Goal: Information Seeking & Learning: Learn about a topic

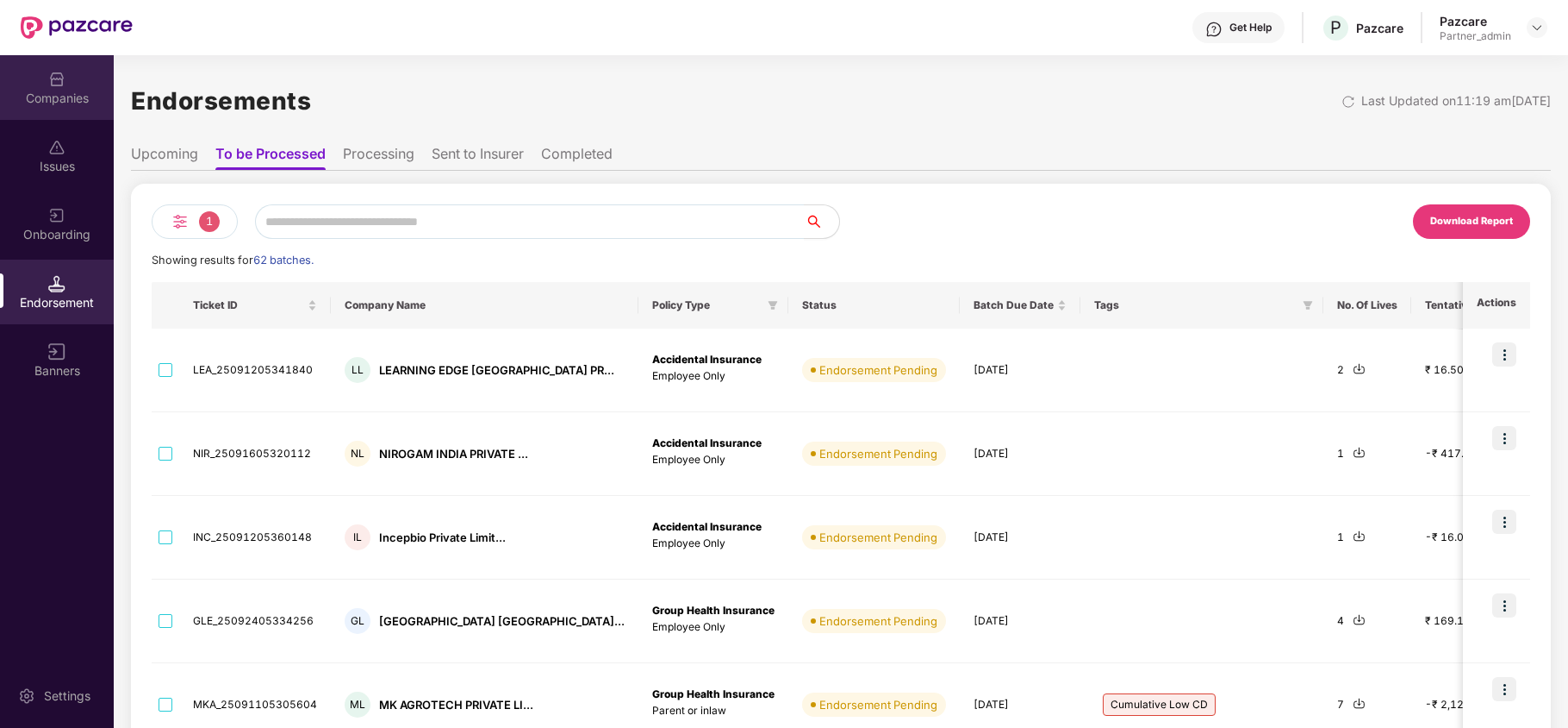
click at [62, 117] on div "Companies" at bounding box center [57, 87] width 114 height 65
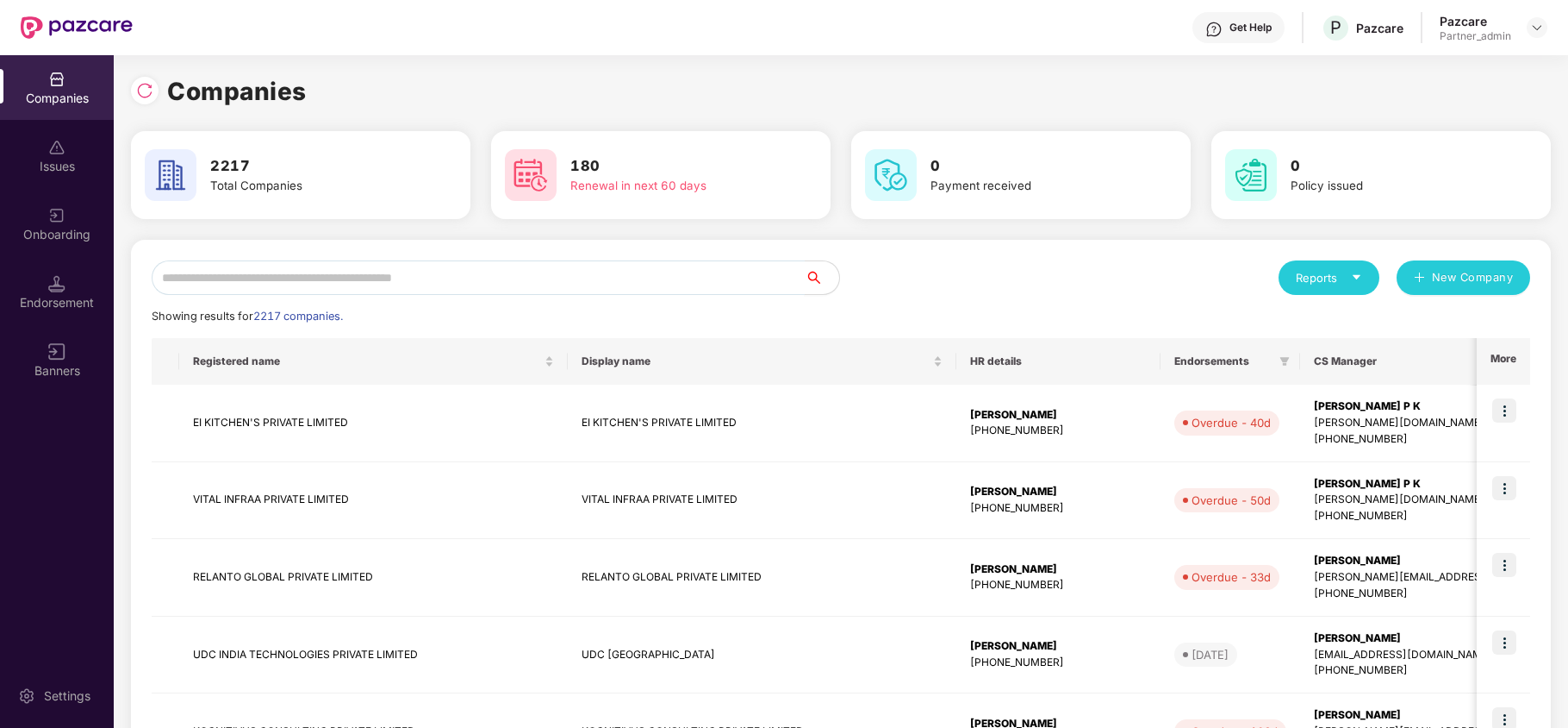
click at [367, 280] on input "text" at bounding box center [478, 278] width 653 height 35
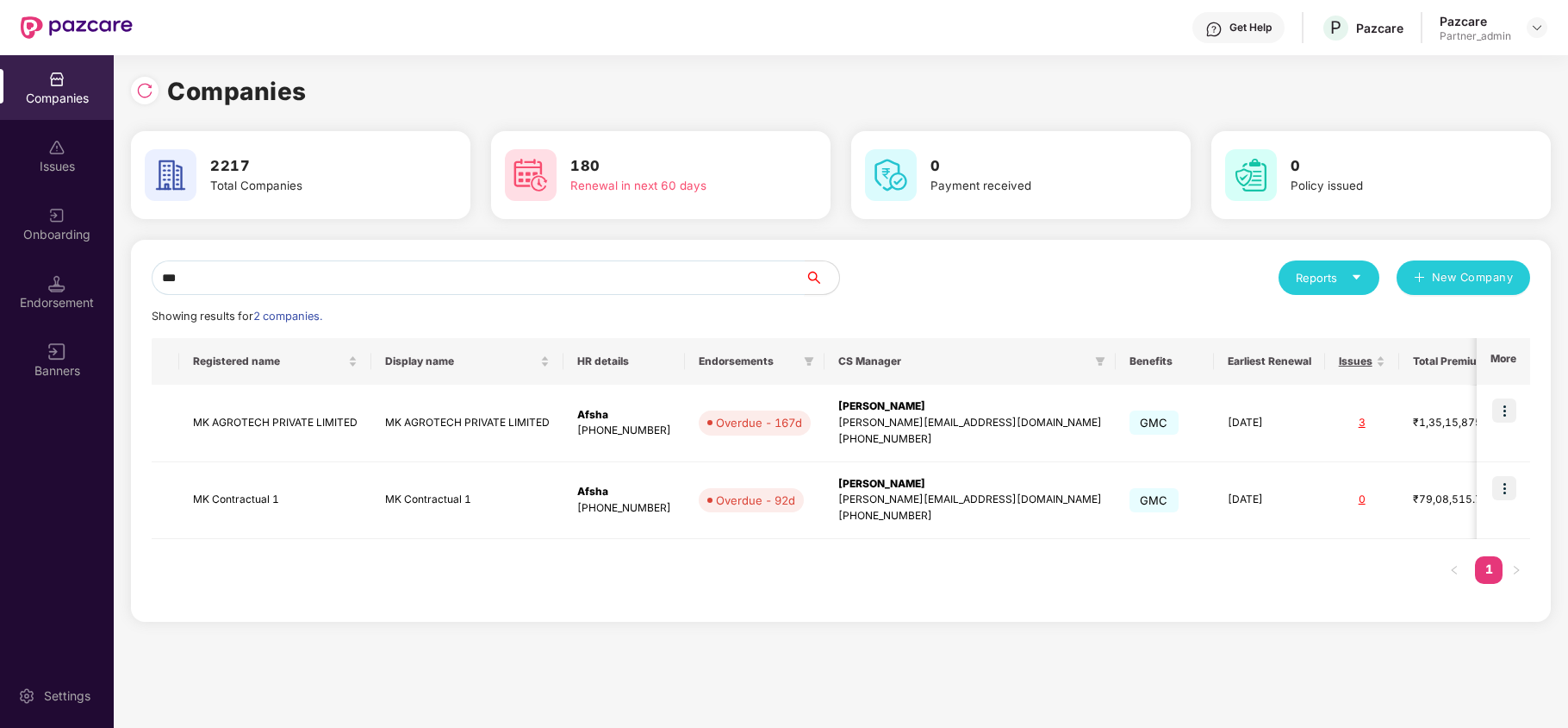
type input "**"
click at [1503, 491] on img at bounding box center [1504, 488] width 24 height 24
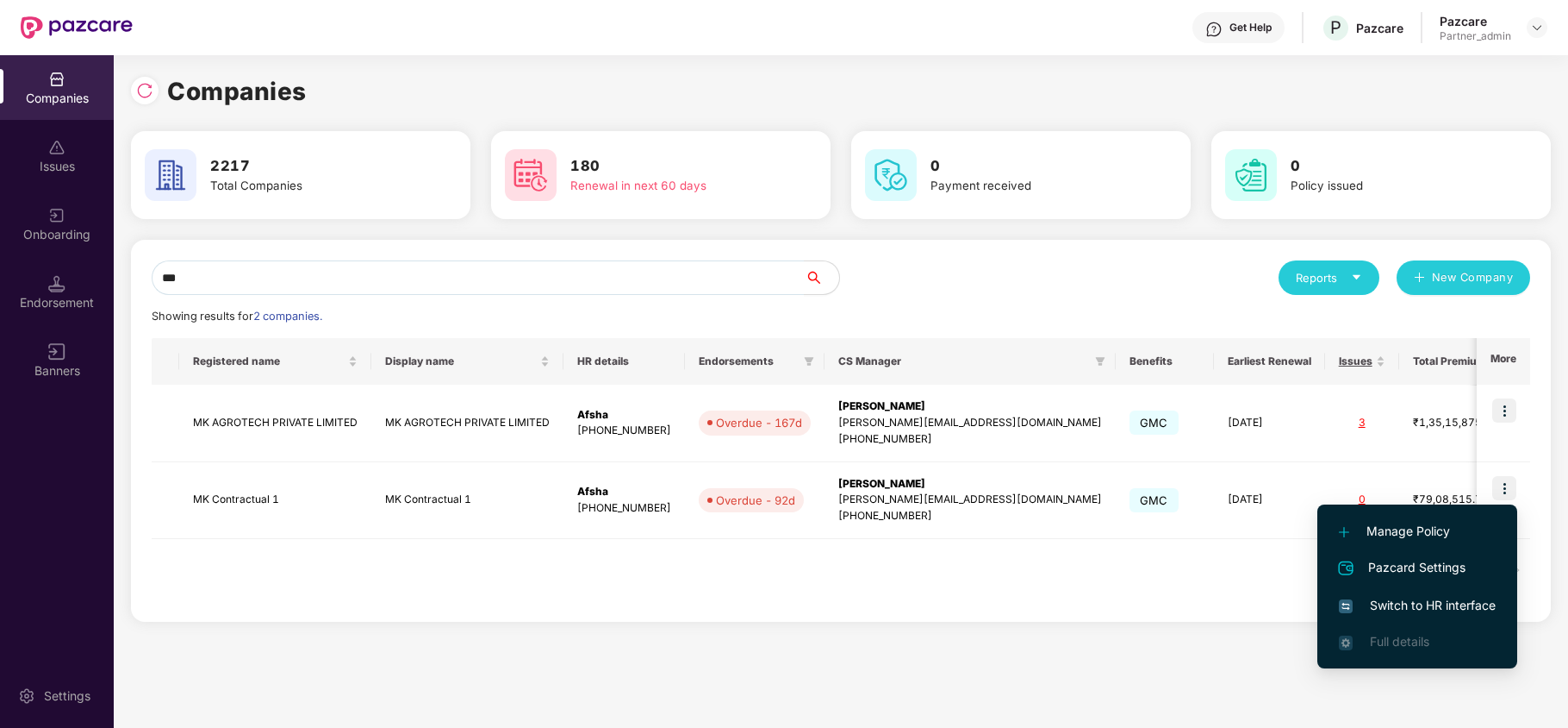
click at [1401, 604] on span "Switch to HR interface" at bounding box center [1417, 606] width 157 height 19
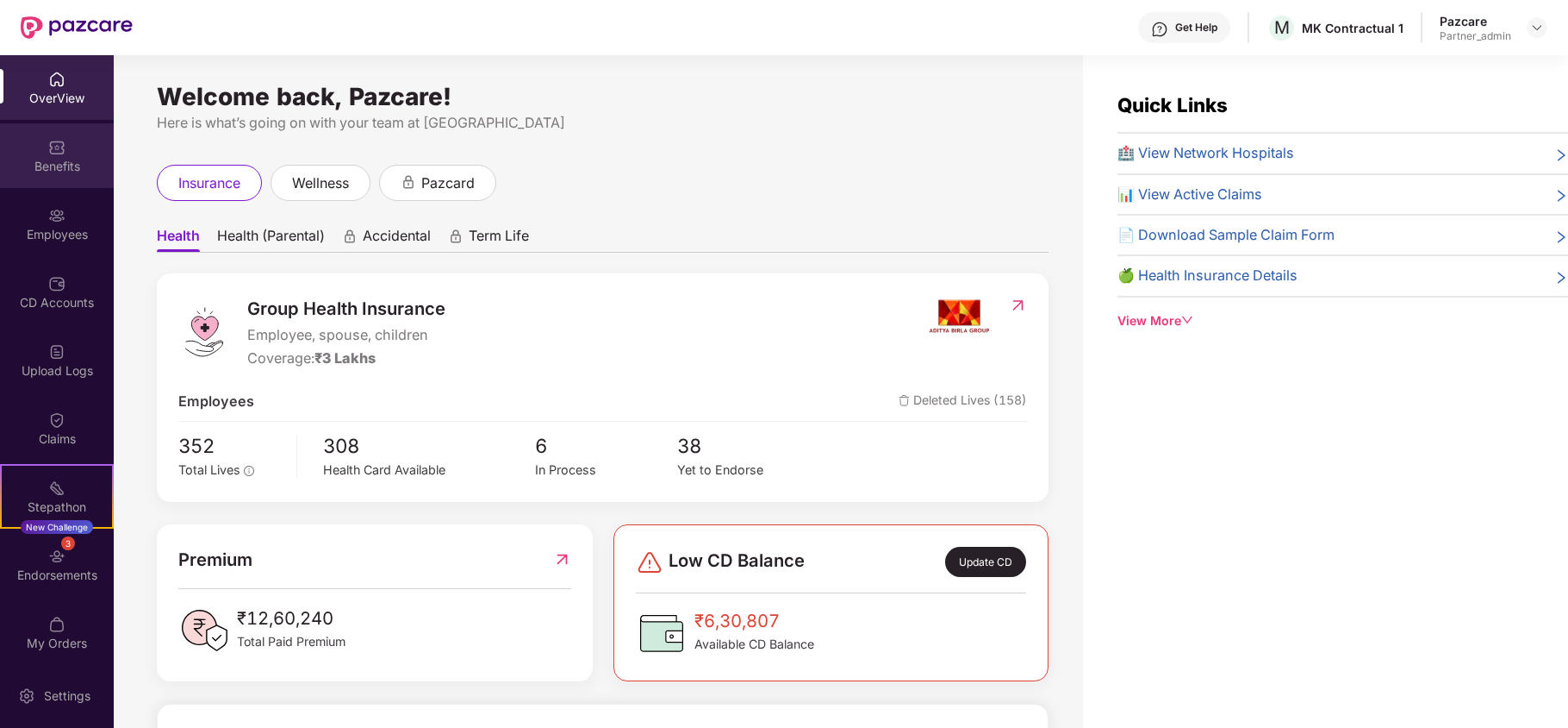
click at [50, 174] on div "Benefits" at bounding box center [57, 155] width 114 height 65
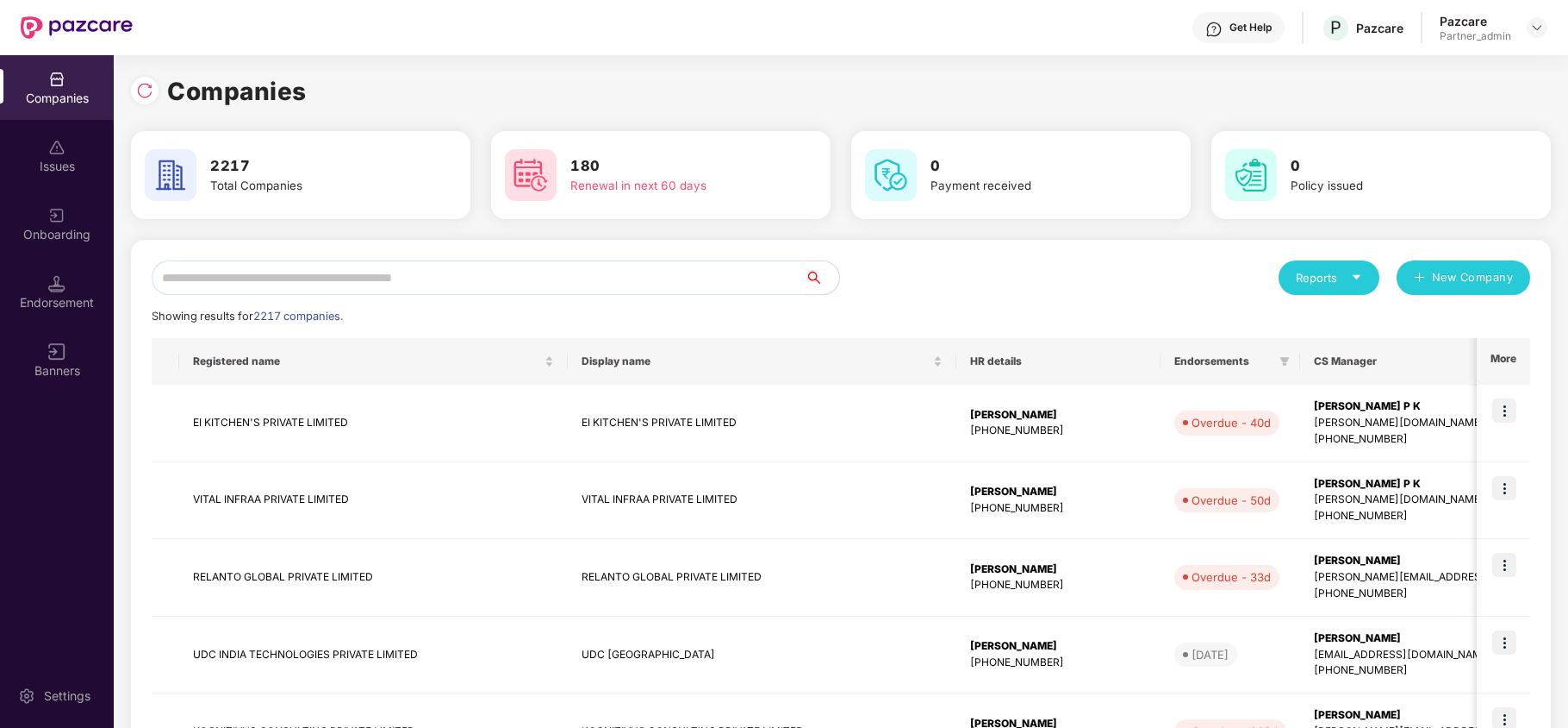
click at [270, 283] on input "text" at bounding box center [478, 278] width 653 height 35
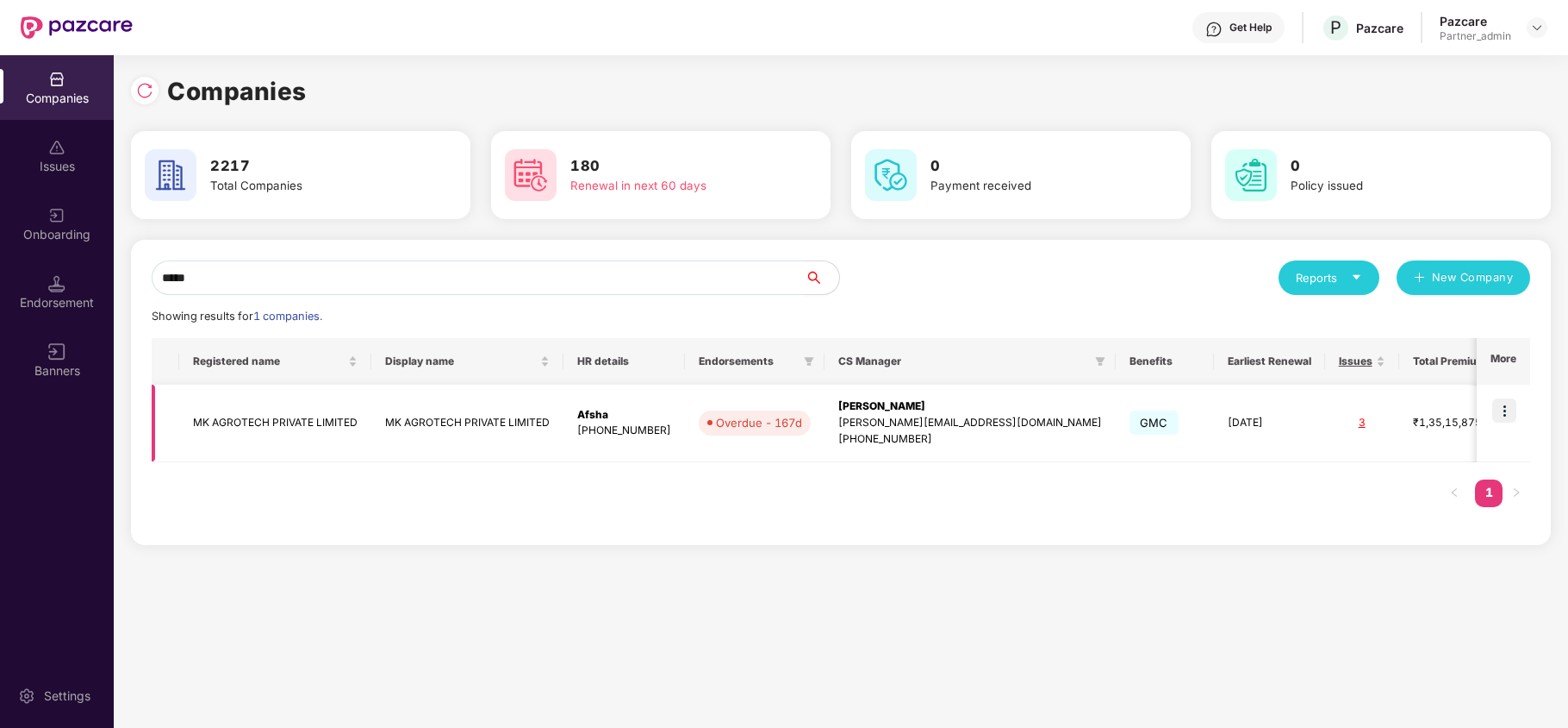
type input "*****"
click at [1504, 409] on img at bounding box center [1504, 411] width 24 height 24
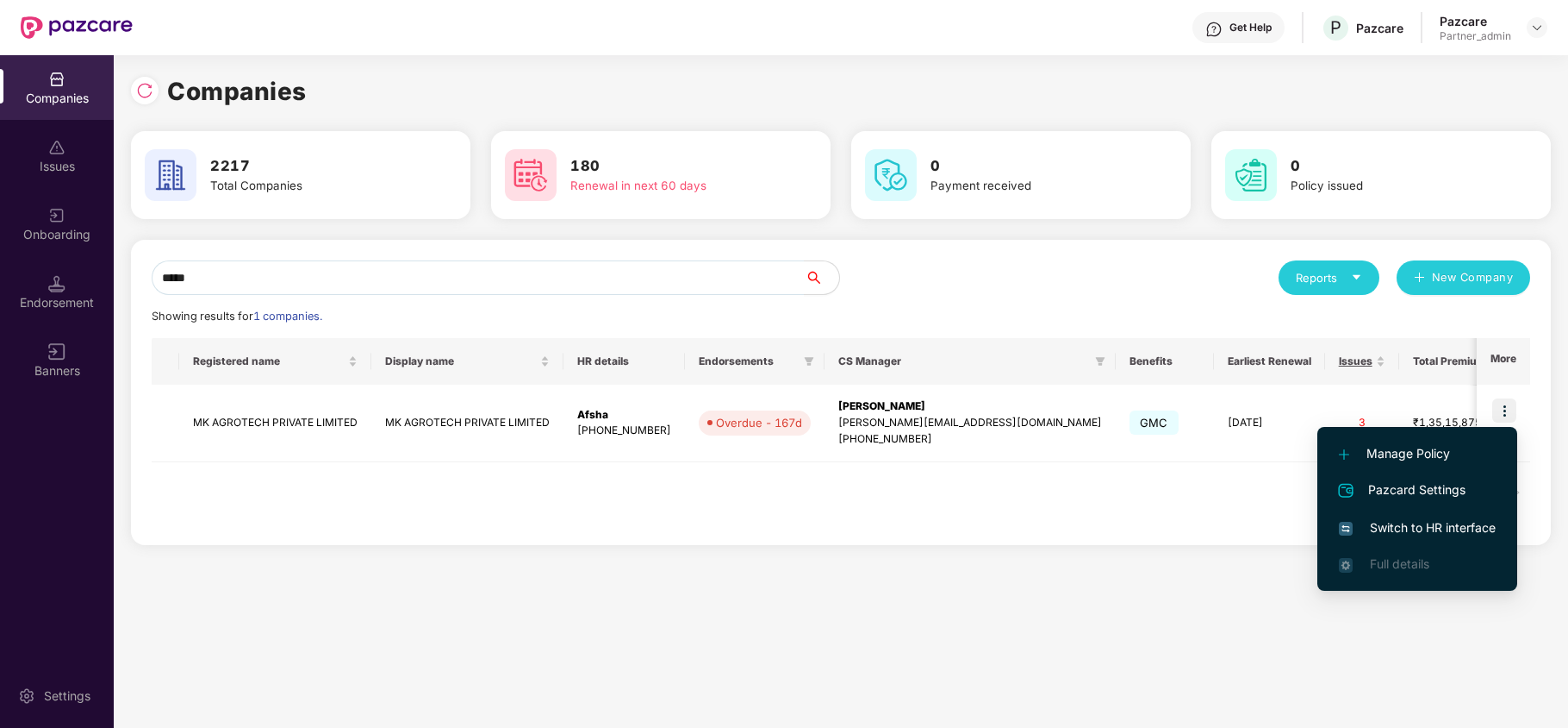
click at [1414, 521] on span "Switch to HR interface" at bounding box center [1417, 528] width 157 height 19
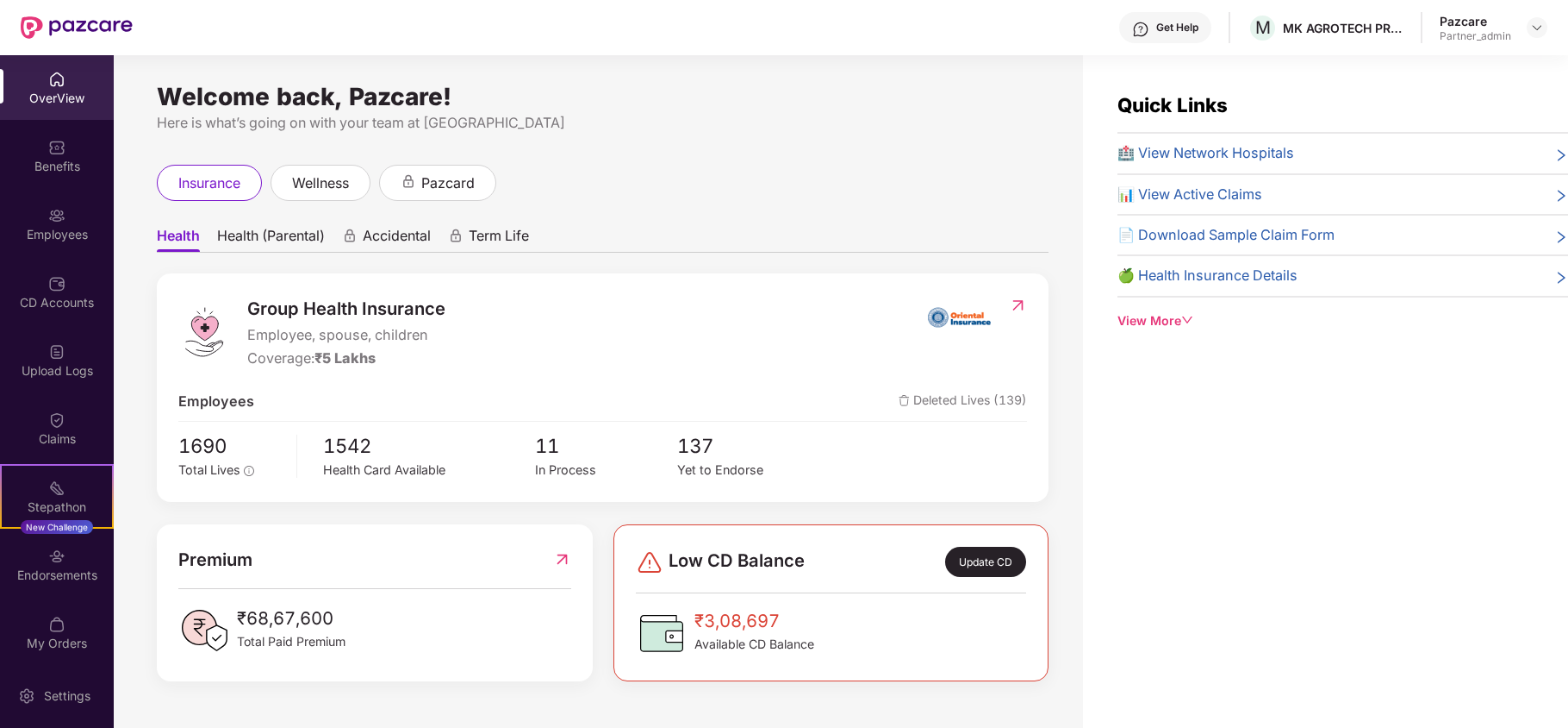
click at [73, 167] on div "Benefits" at bounding box center [57, 166] width 114 height 17
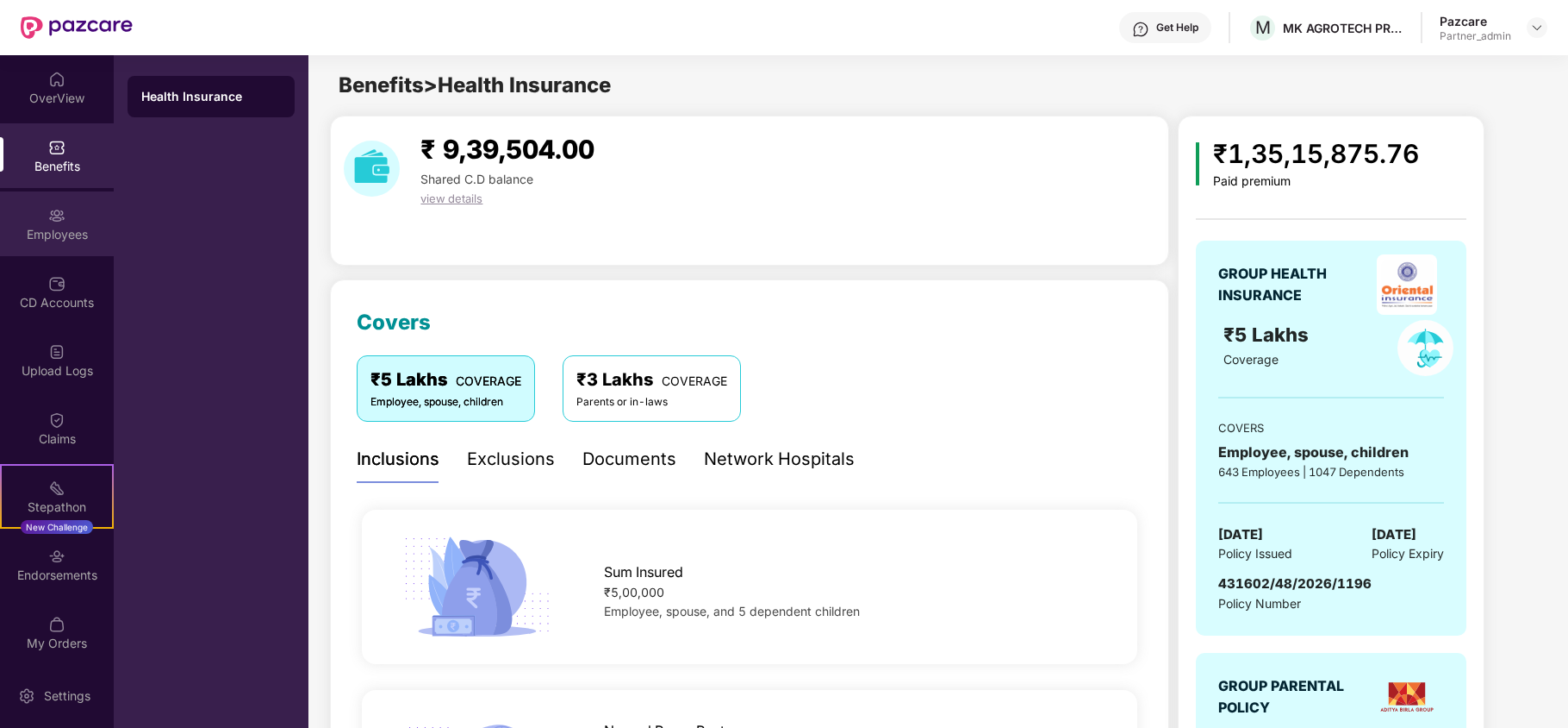
click at [50, 229] on div "Employees" at bounding box center [57, 235] width 114 height 17
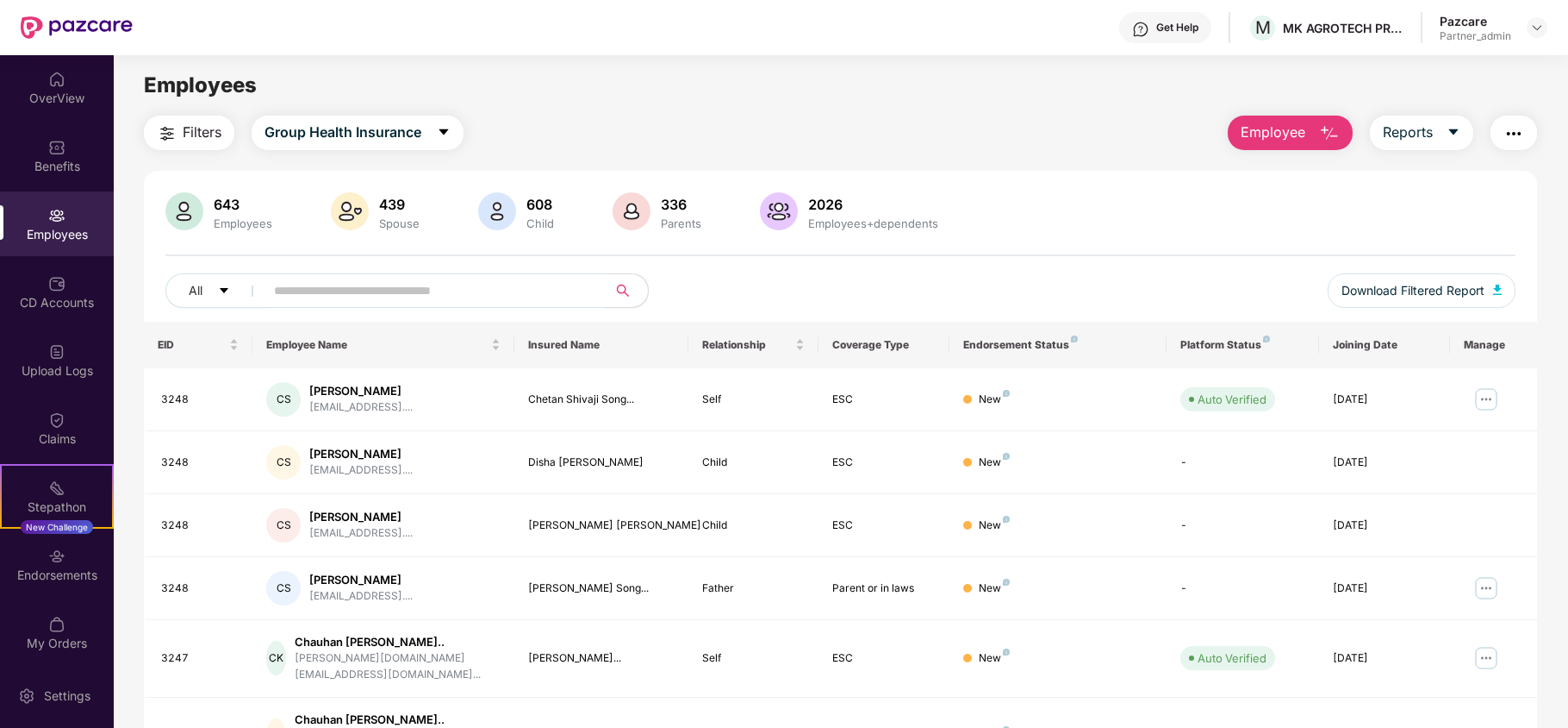
click at [193, 124] on span "Filters" at bounding box center [202, 132] width 39 height 22
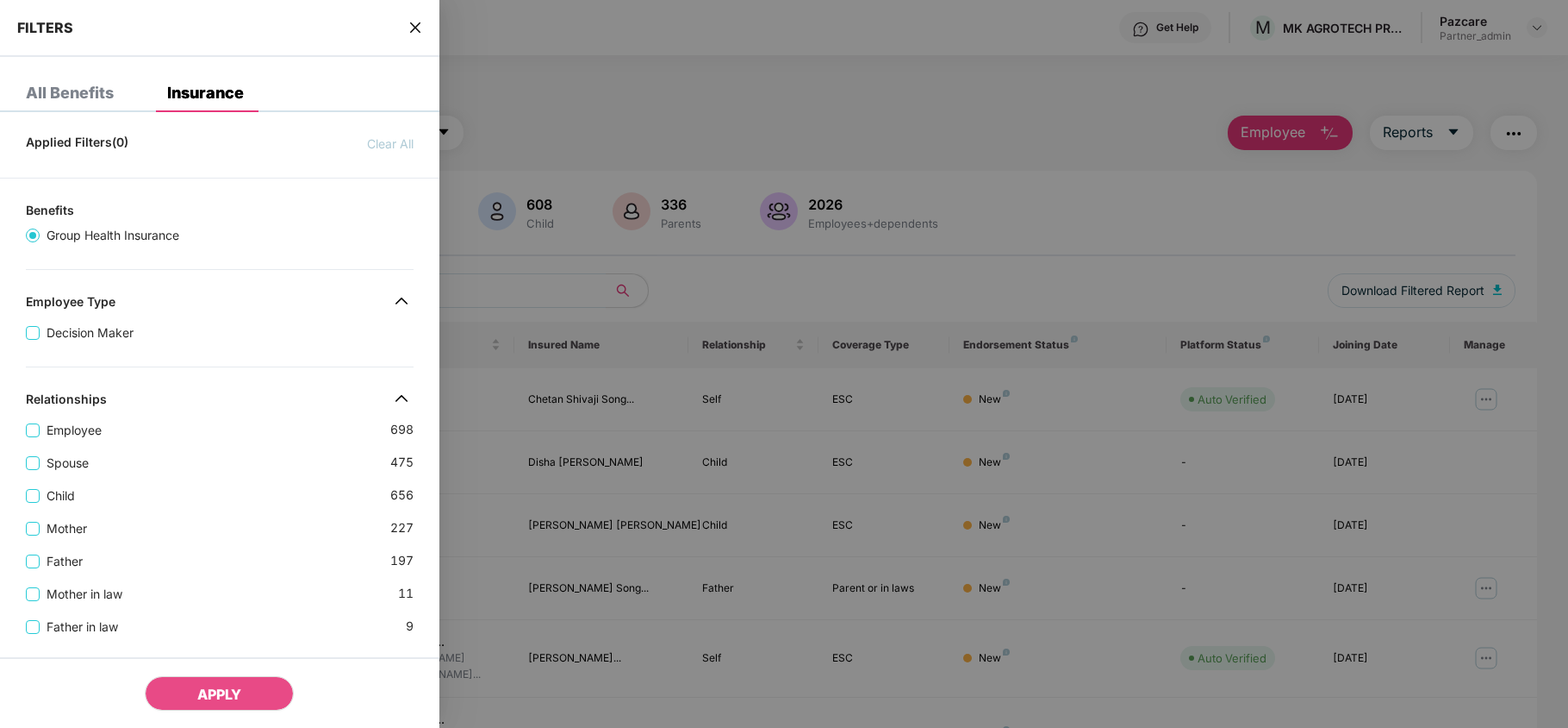
click at [269, 518] on div "Mother 227" at bounding box center [220, 522] width 388 height 33
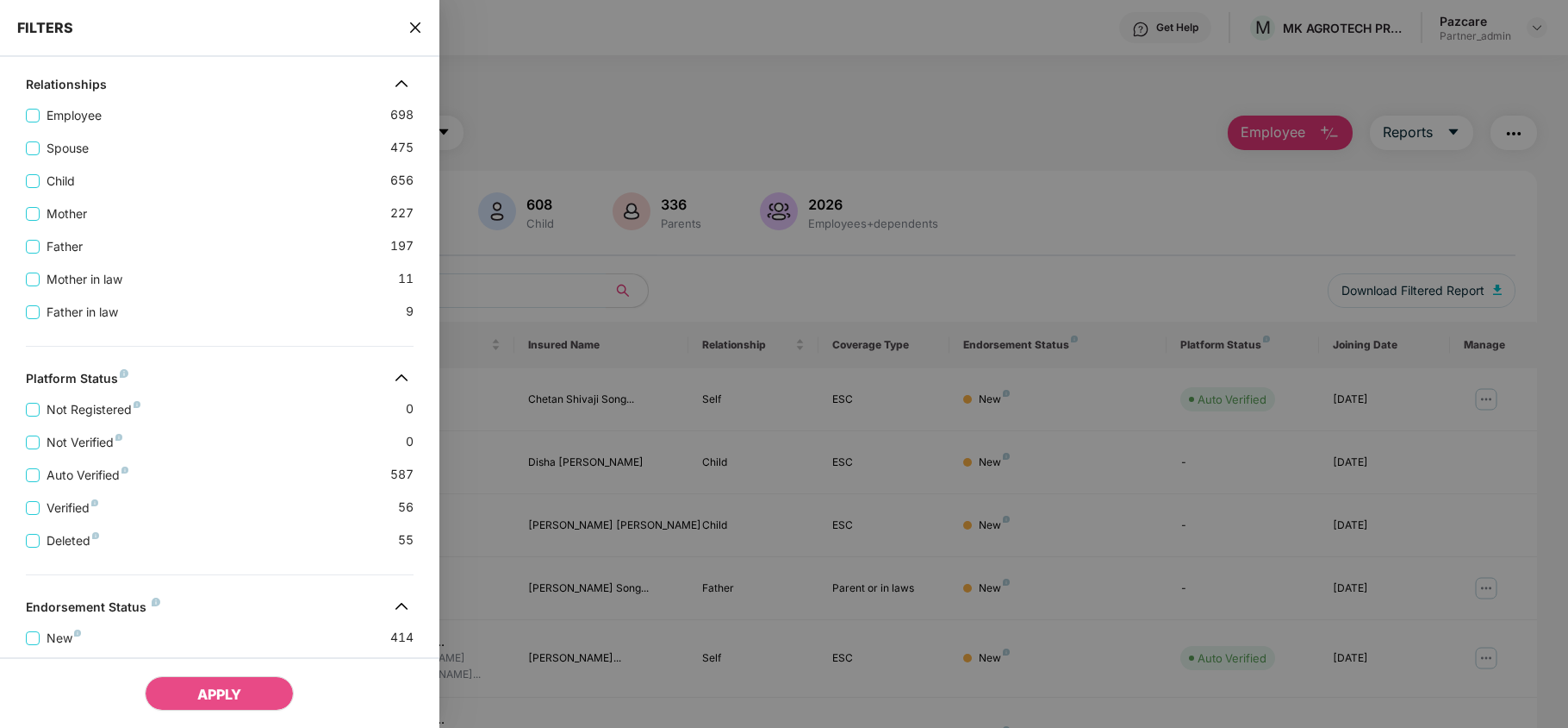
scroll to position [518, 0]
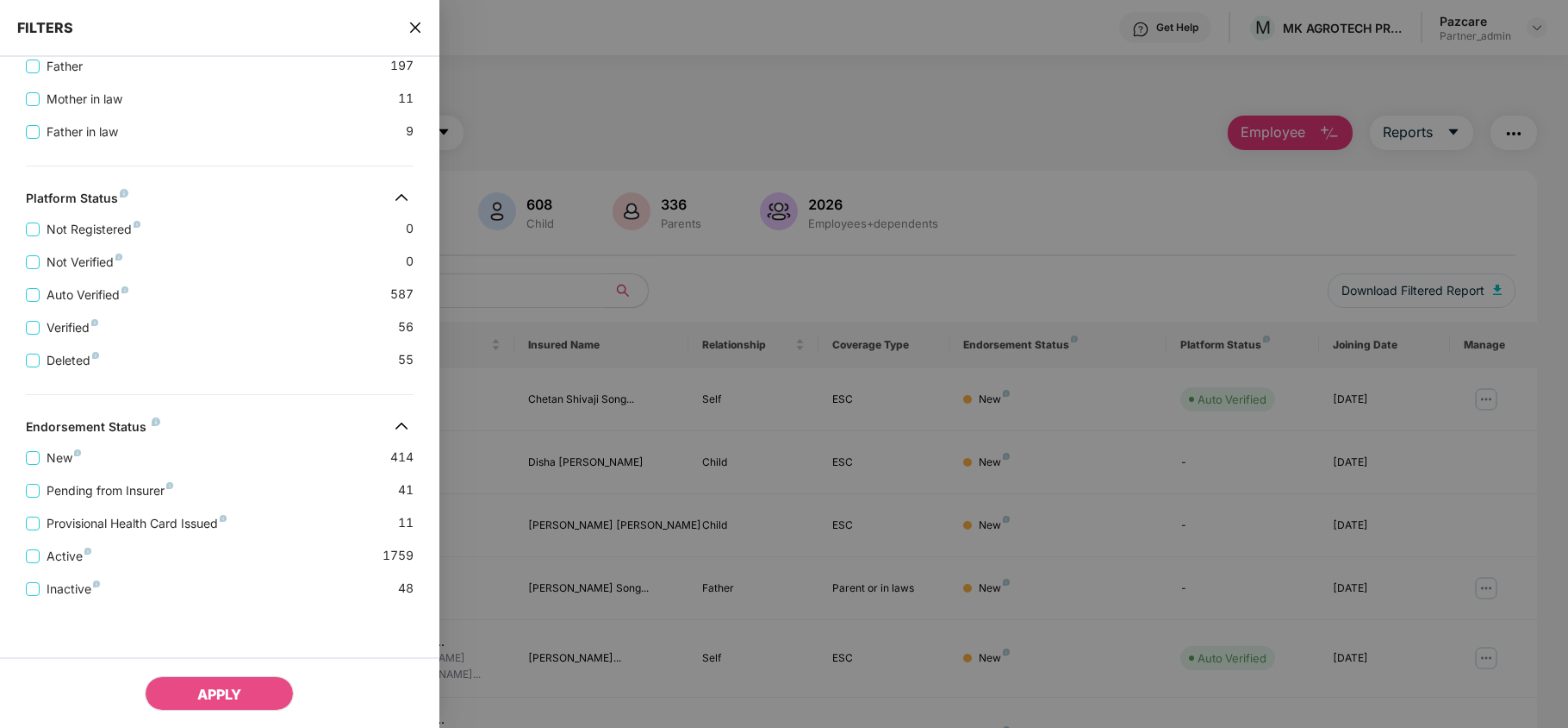
click at [409, 25] on icon "close" at bounding box center [415, 28] width 14 height 14
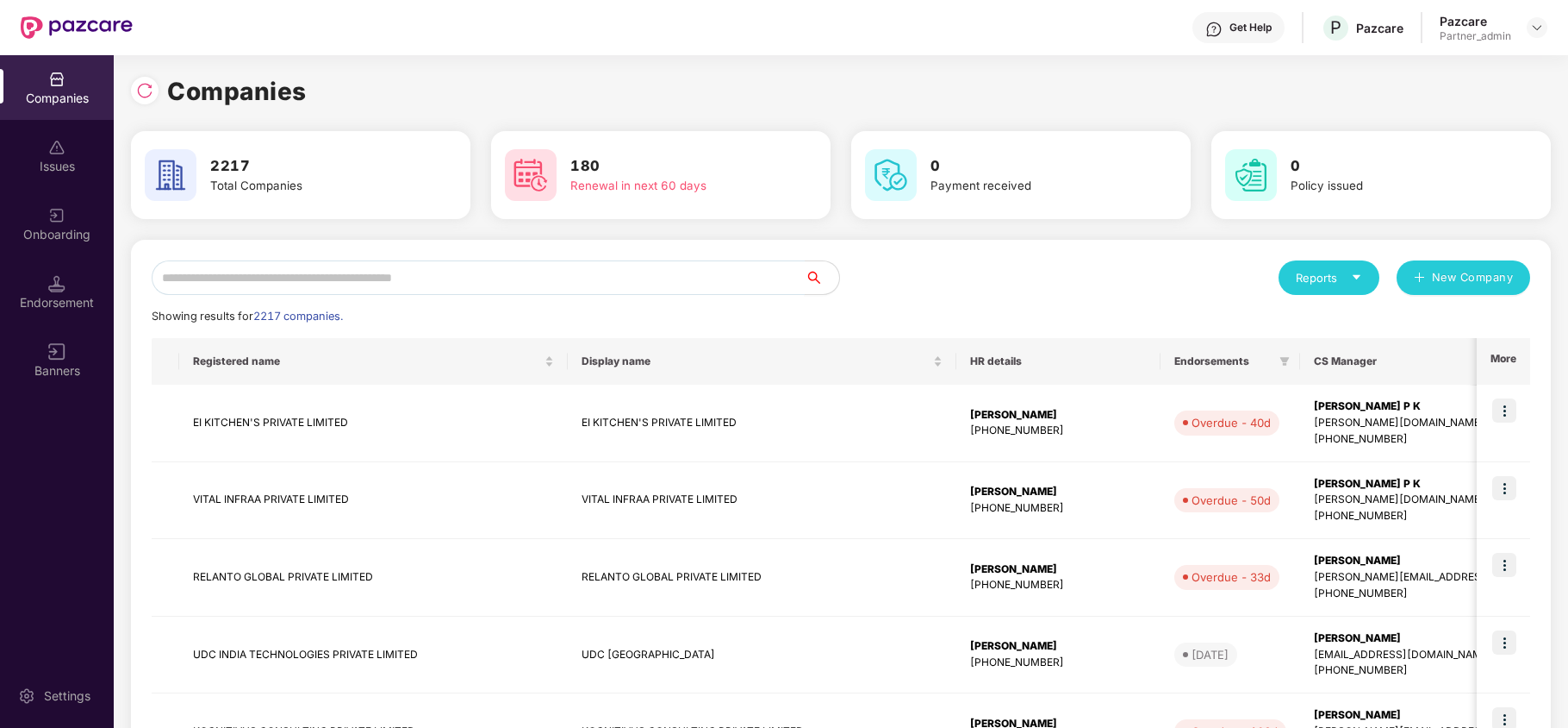
click at [239, 264] on input "text" at bounding box center [478, 278] width 653 height 35
paste input "**********"
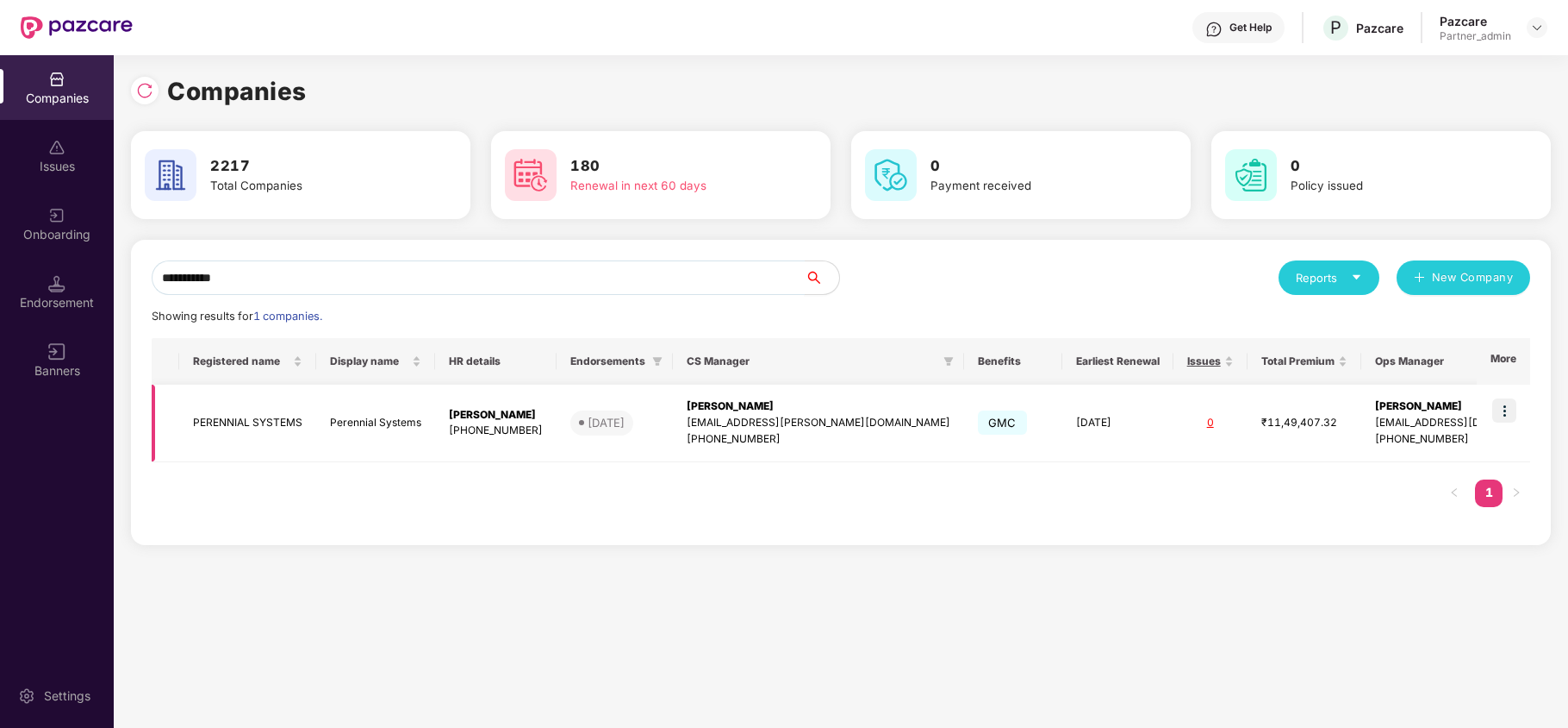
type input "**********"
click at [1508, 407] on img at bounding box center [1504, 411] width 24 height 24
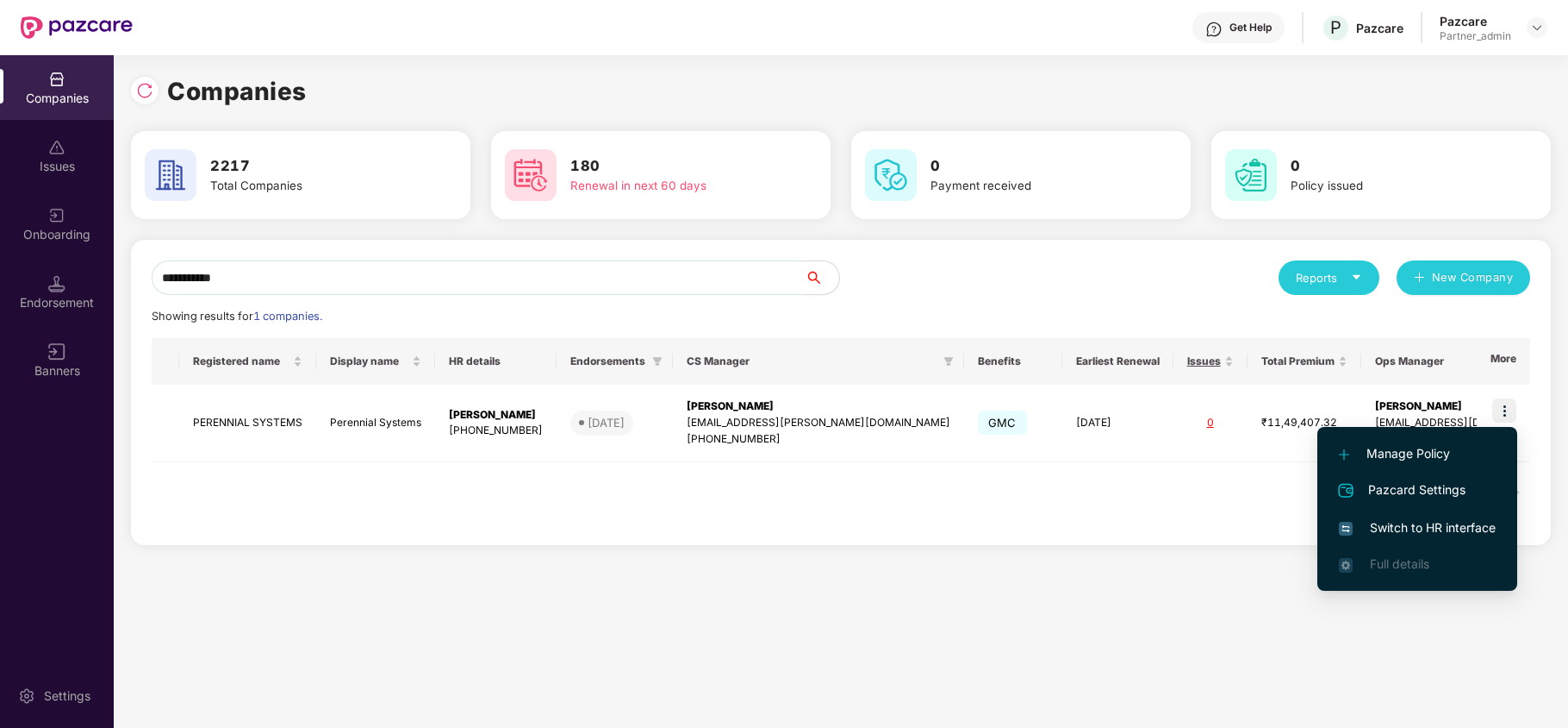
click at [1408, 539] on li "Switch to HR interface" at bounding box center [1417, 528] width 200 height 36
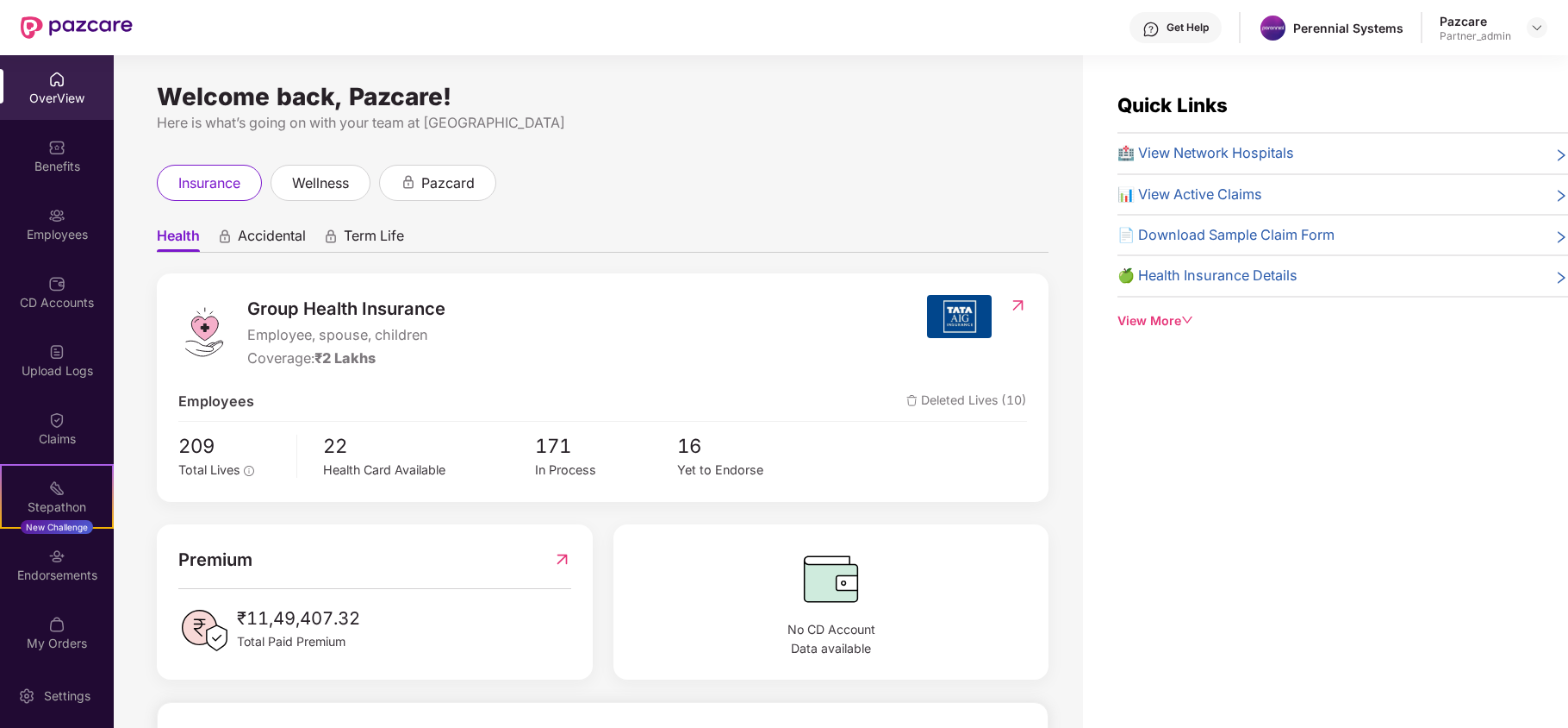
click at [52, 171] on div "Benefits" at bounding box center [57, 166] width 114 height 17
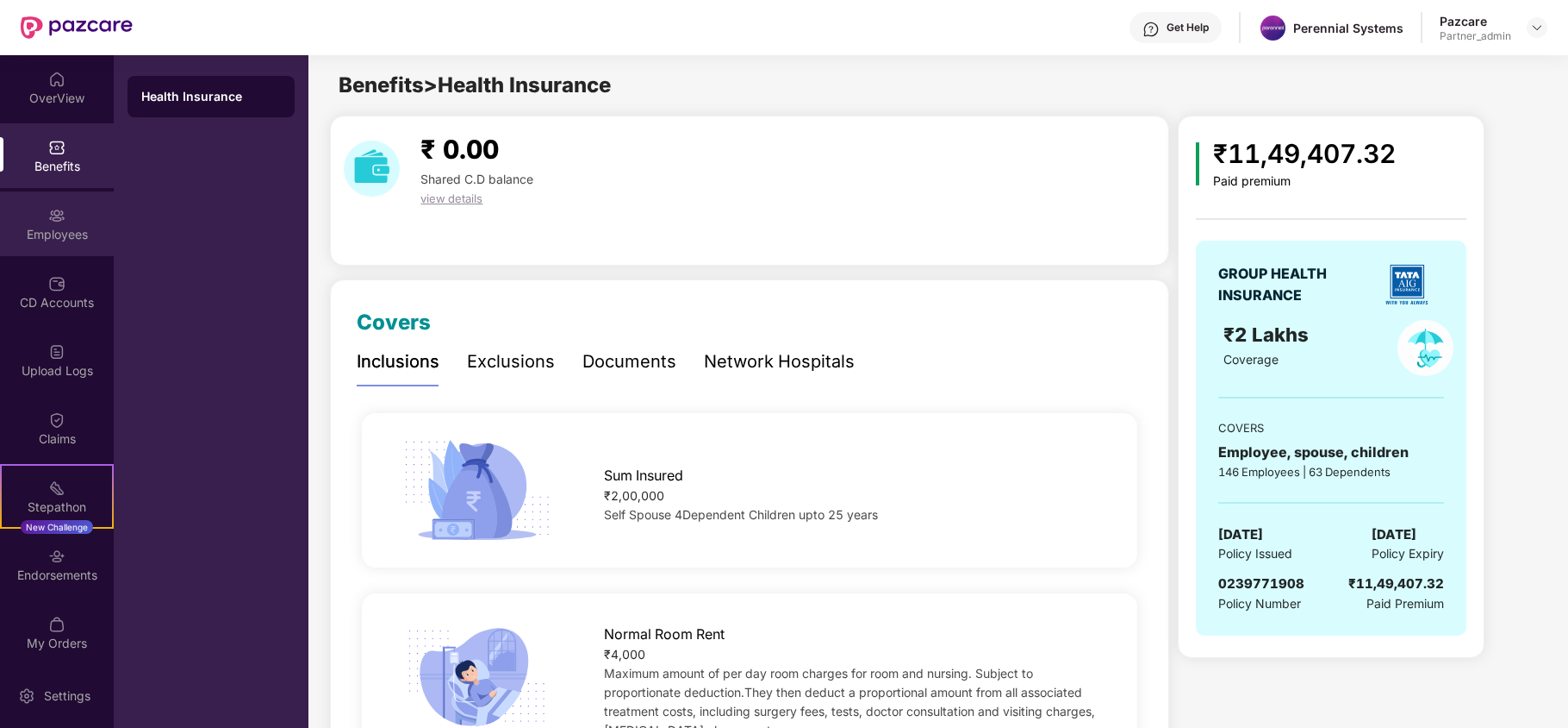
click at [53, 229] on div "Employees" at bounding box center [57, 235] width 114 height 17
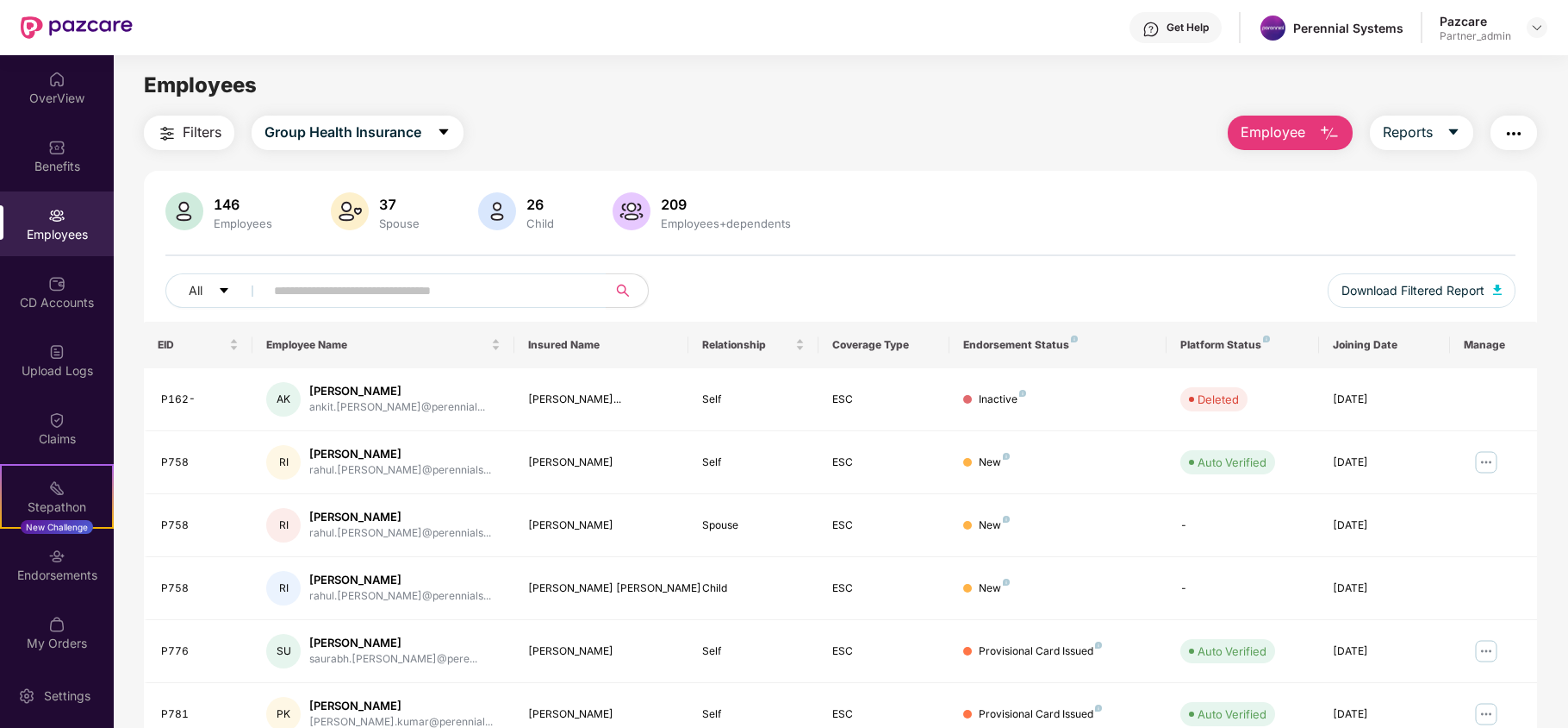
click at [193, 126] on span "Filters" at bounding box center [202, 132] width 39 height 22
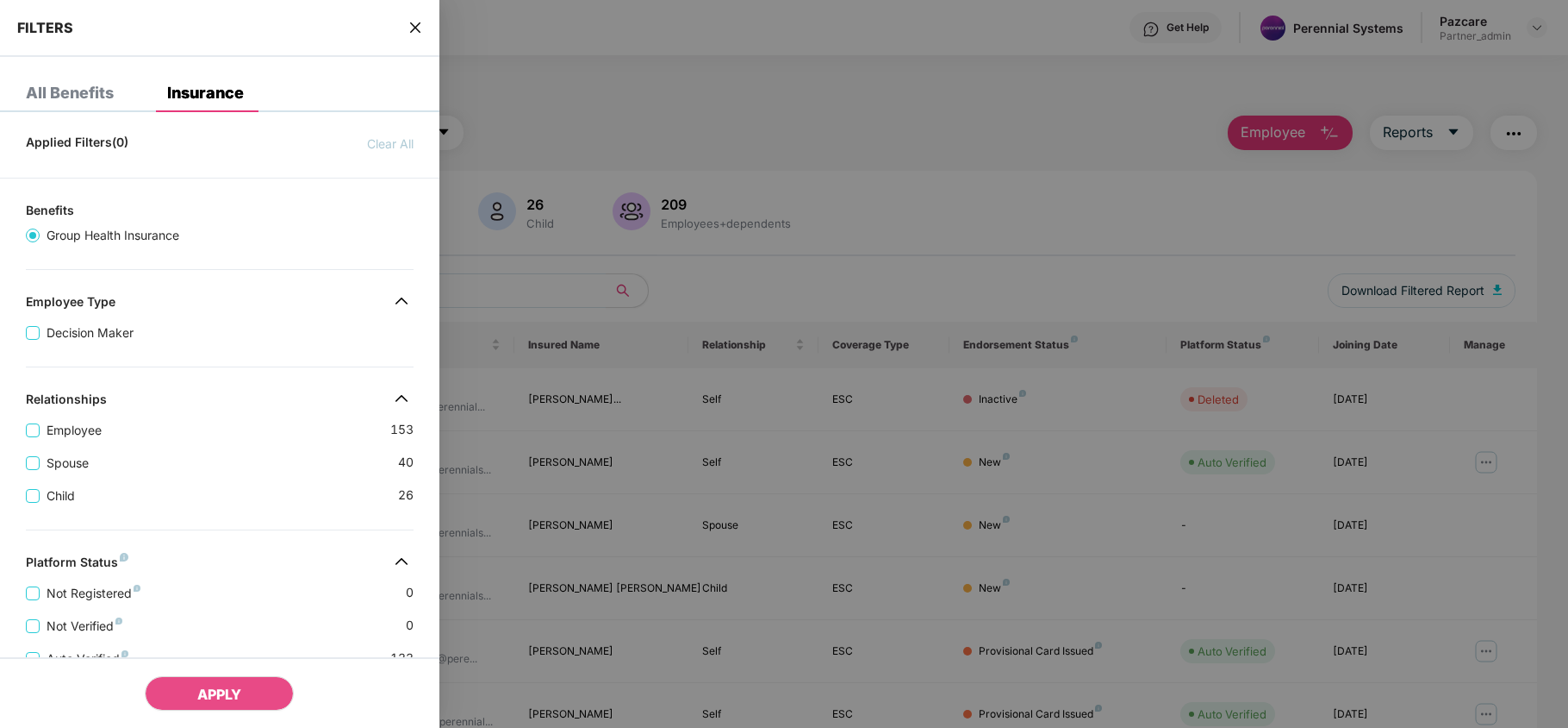
click at [259, 426] on div "Employee 153" at bounding box center [220, 424] width 388 height 33
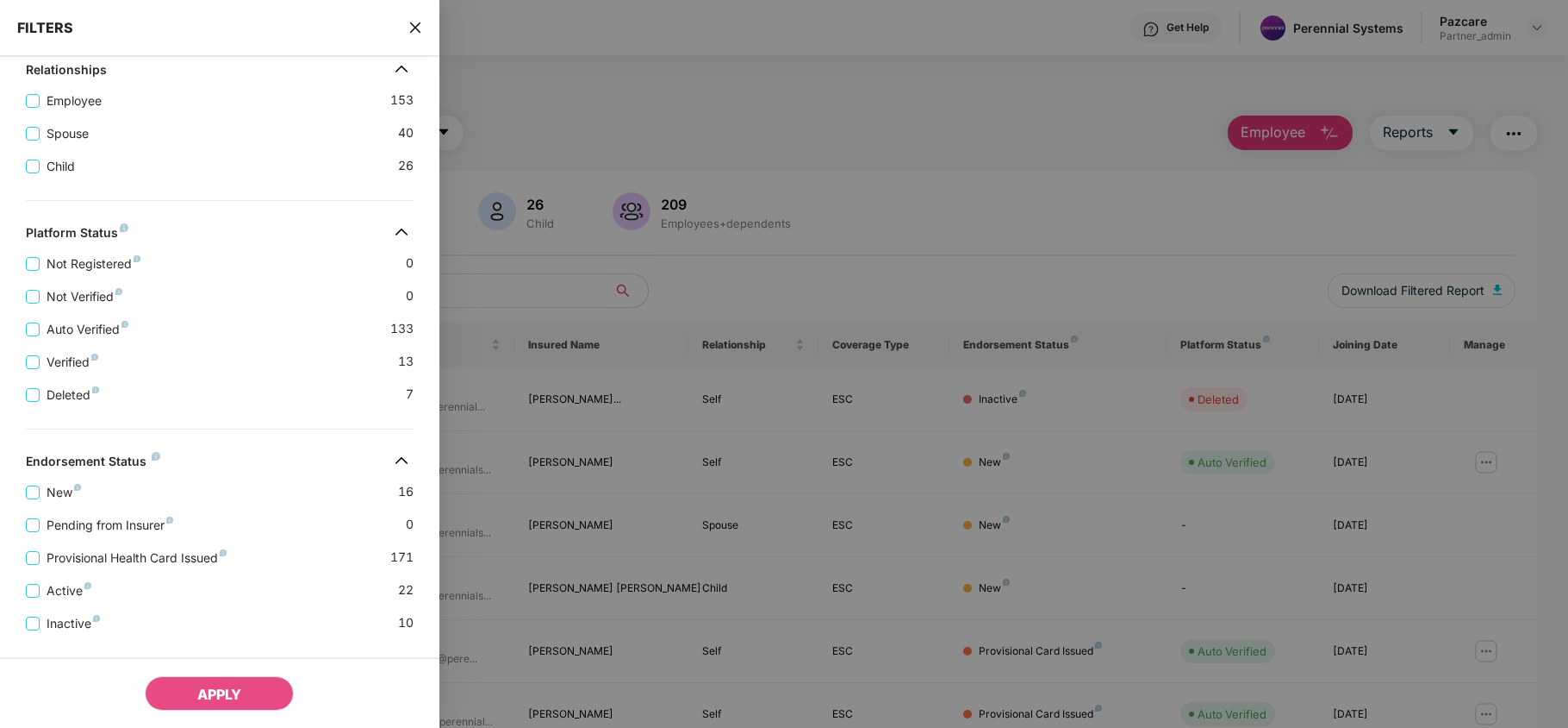
scroll to position [383, 0]
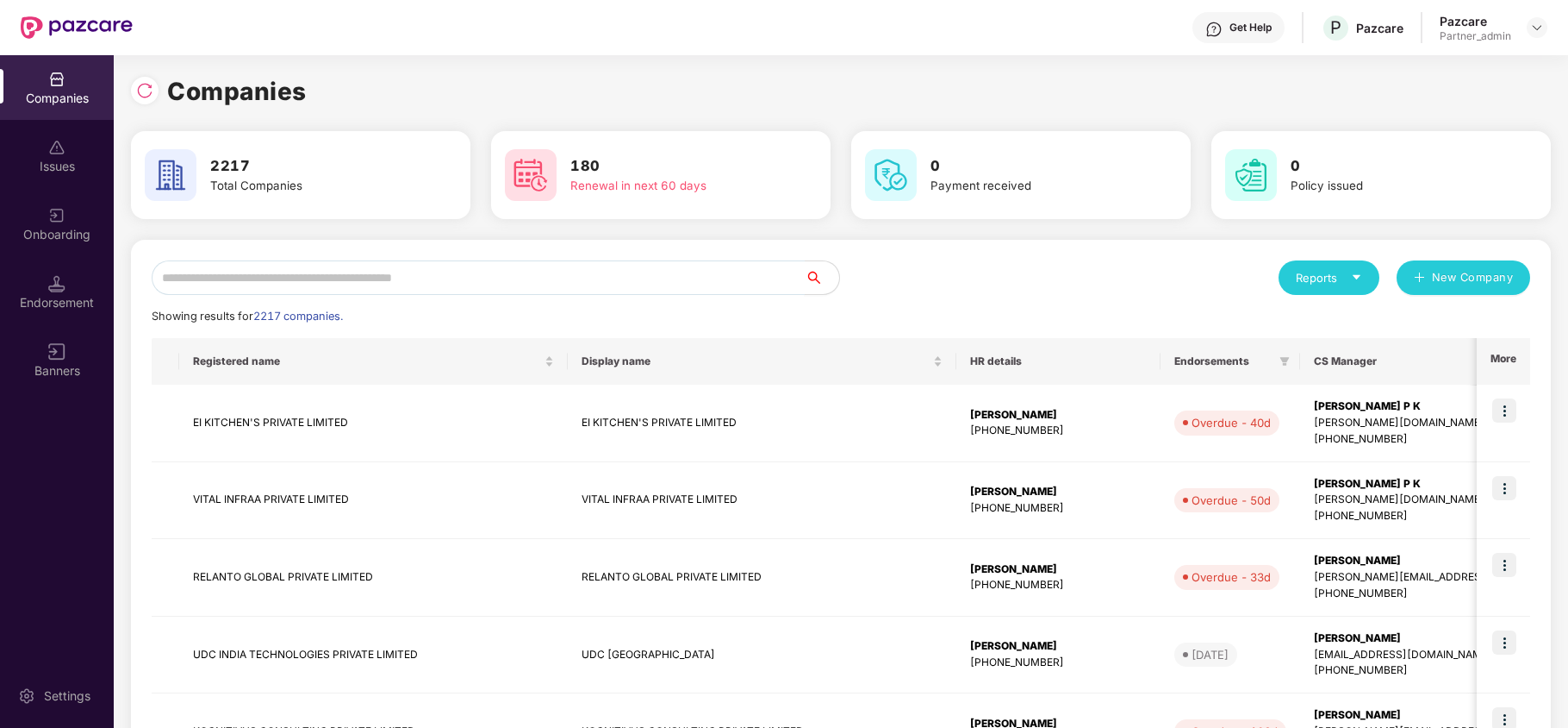
click at [272, 291] on input "text" at bounding box center [478, 278] width 653 height 35
paste input "**********"
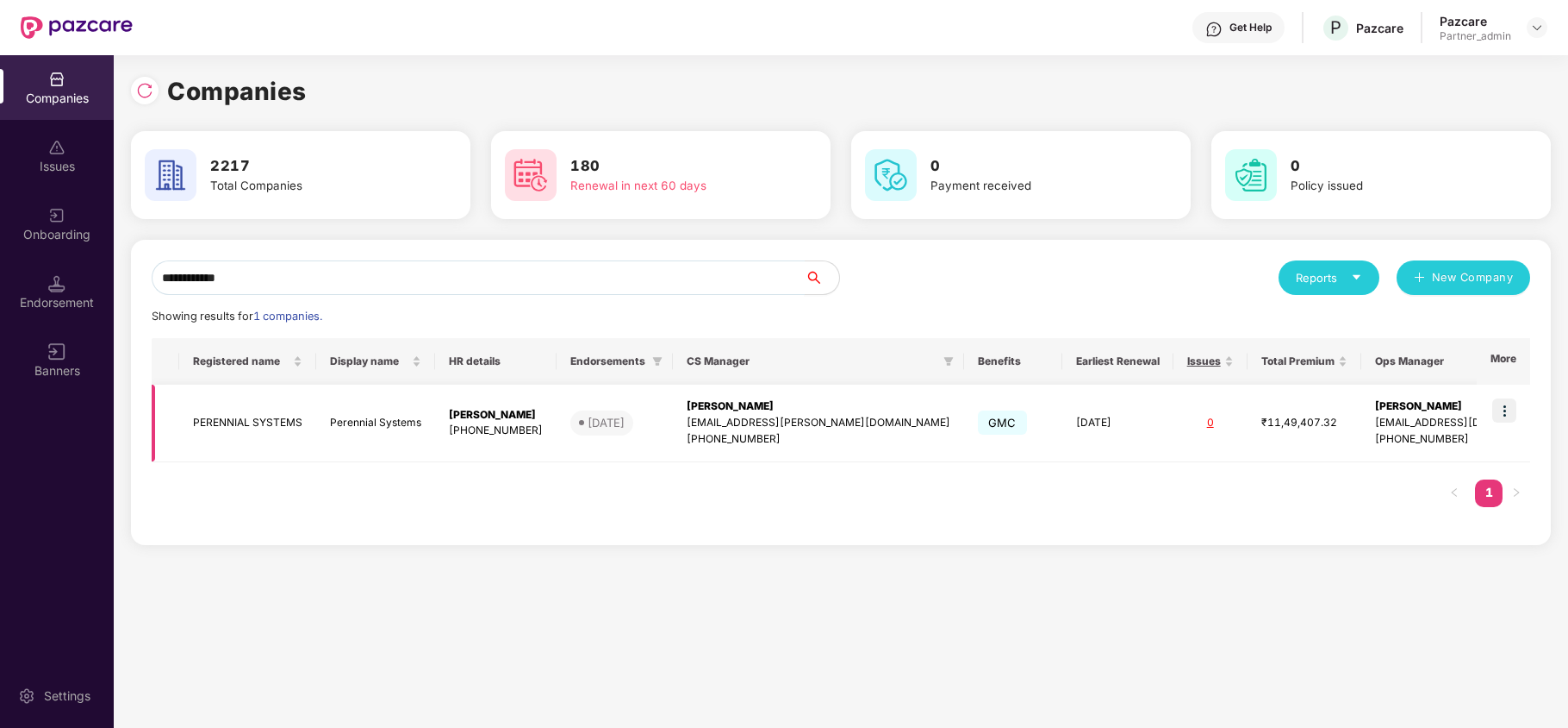
type input "**********"
click at [229, 419] on td "PERENNIAL SYSTEMS" at bounding box center [247, 424] width 137 height 78
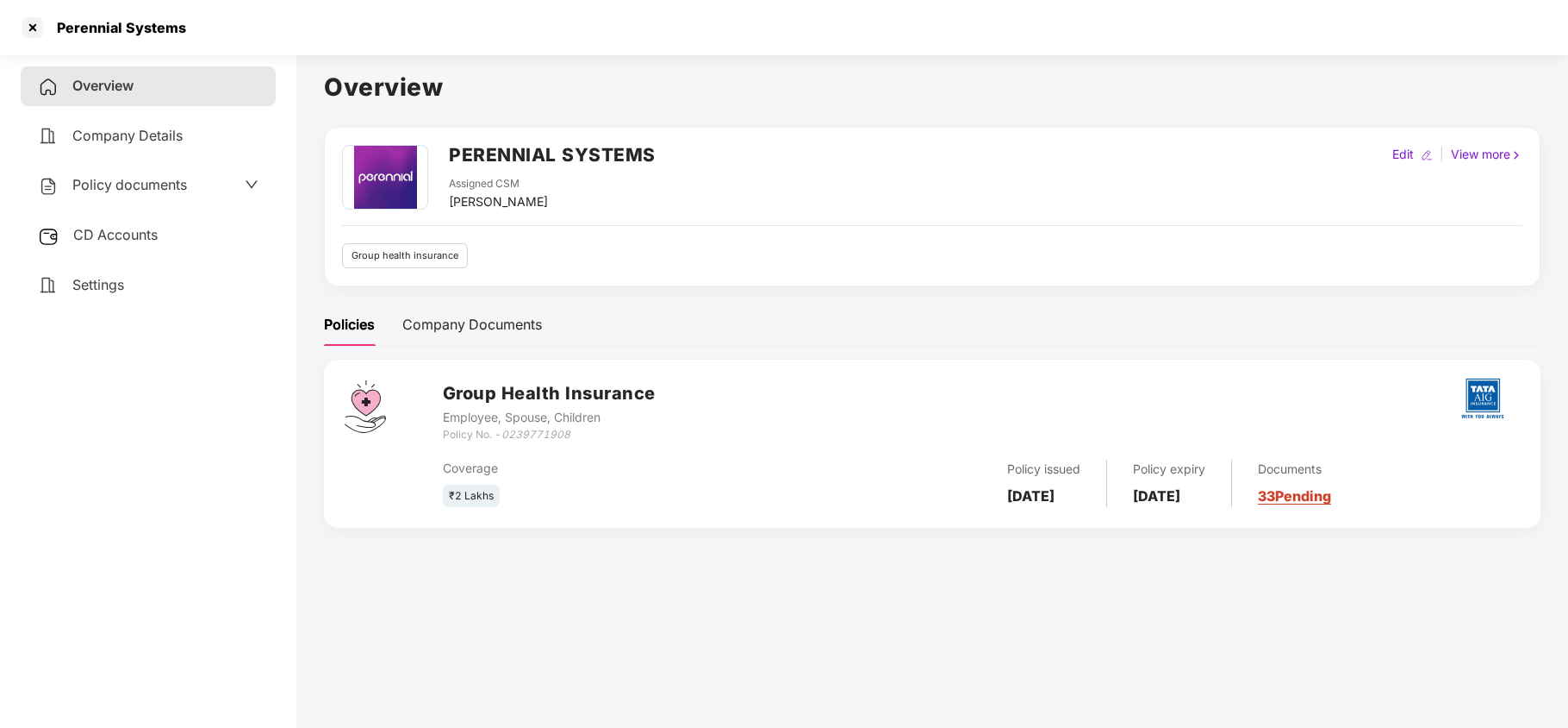
click at [119, 281] on span "Settings" at bounding box center [98, 285] width 52 height 17
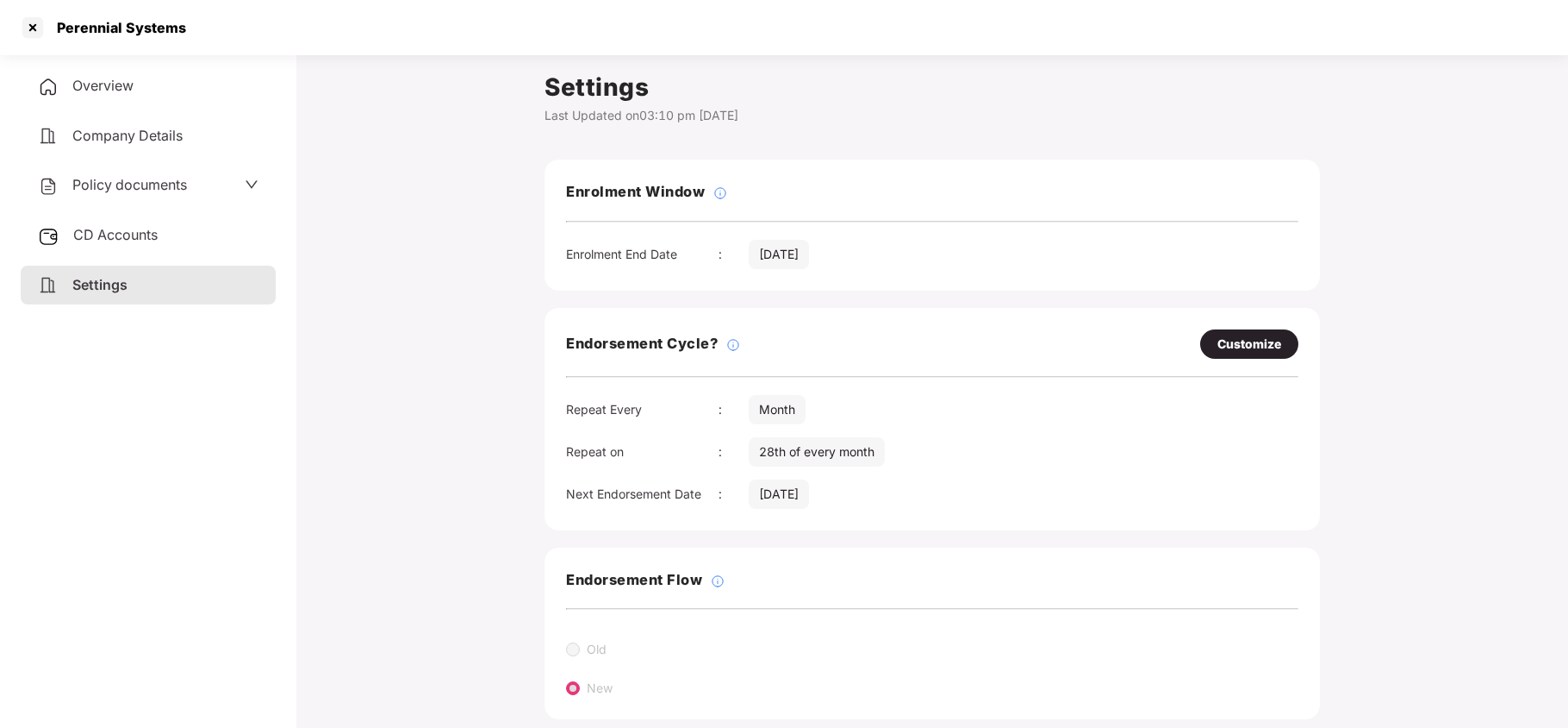
click at [1256, 353] on div "Customize" at bounding box center [1249, 344] width 64 height 19
select select "*****"
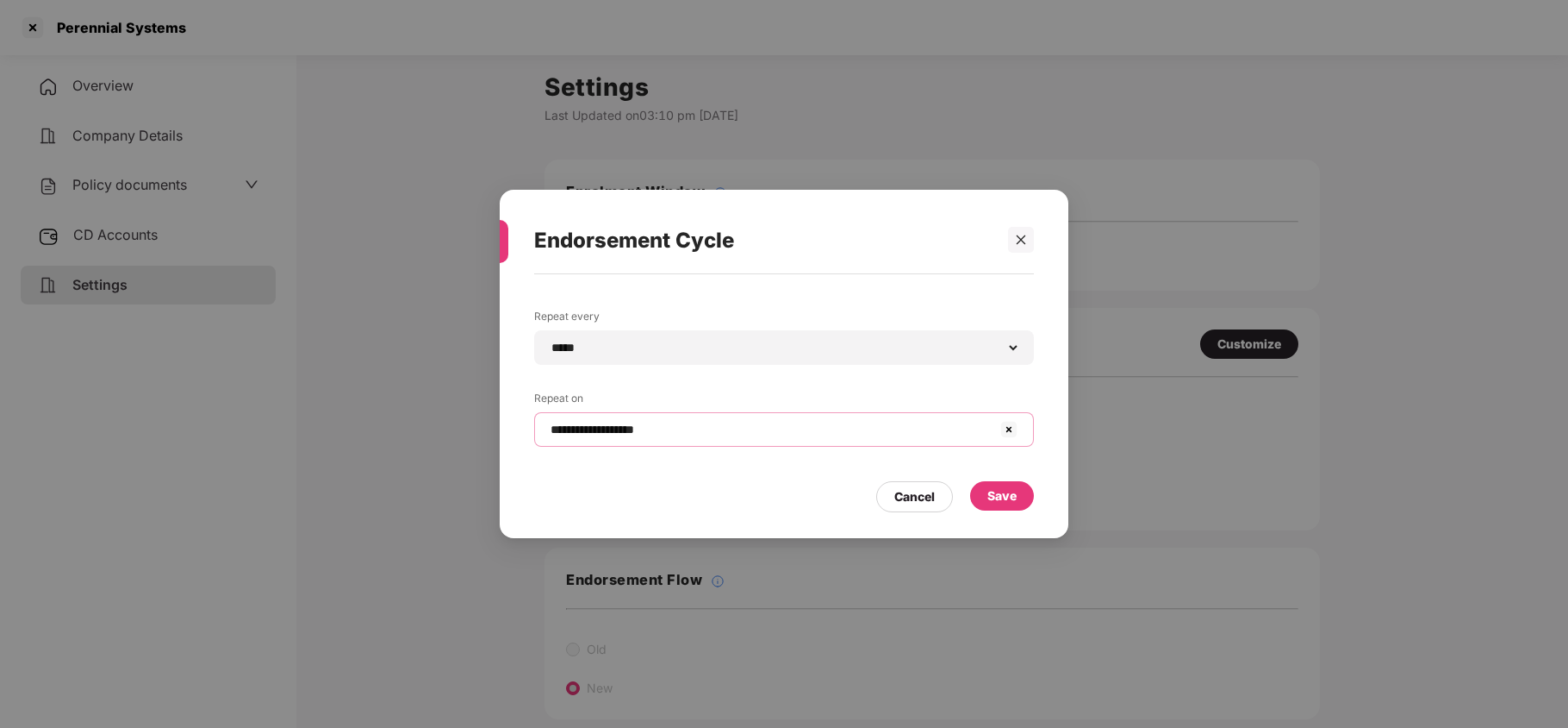
click at [691, 438] on input "**********" at bounding box center [774, 430] width 450 height 18
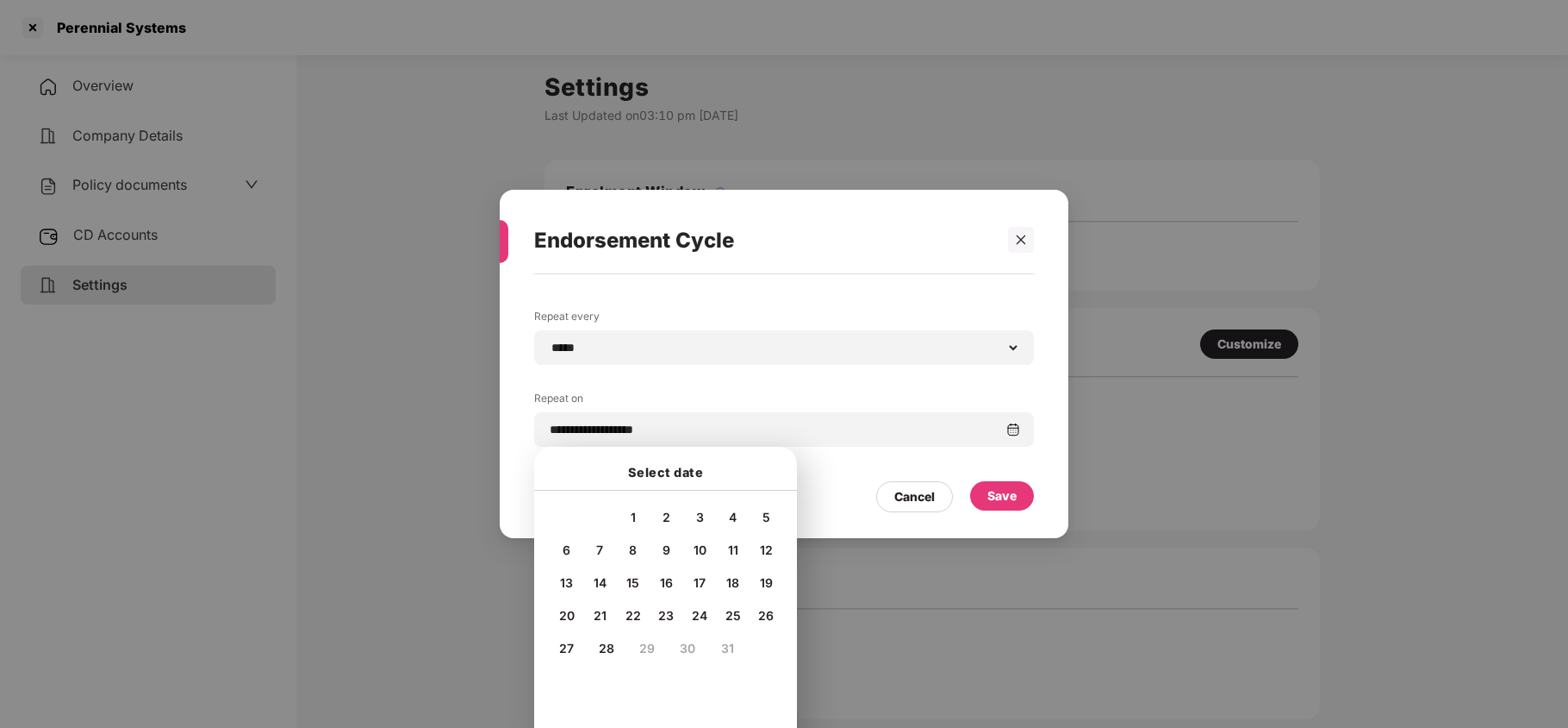
click at [766, 514] on span "5" at bounding box center [766, 517] width 8 height 15
type input "**********"
click at [1001, 492] on div "Save" at bounding box center [1002, 496] width 29 height 19
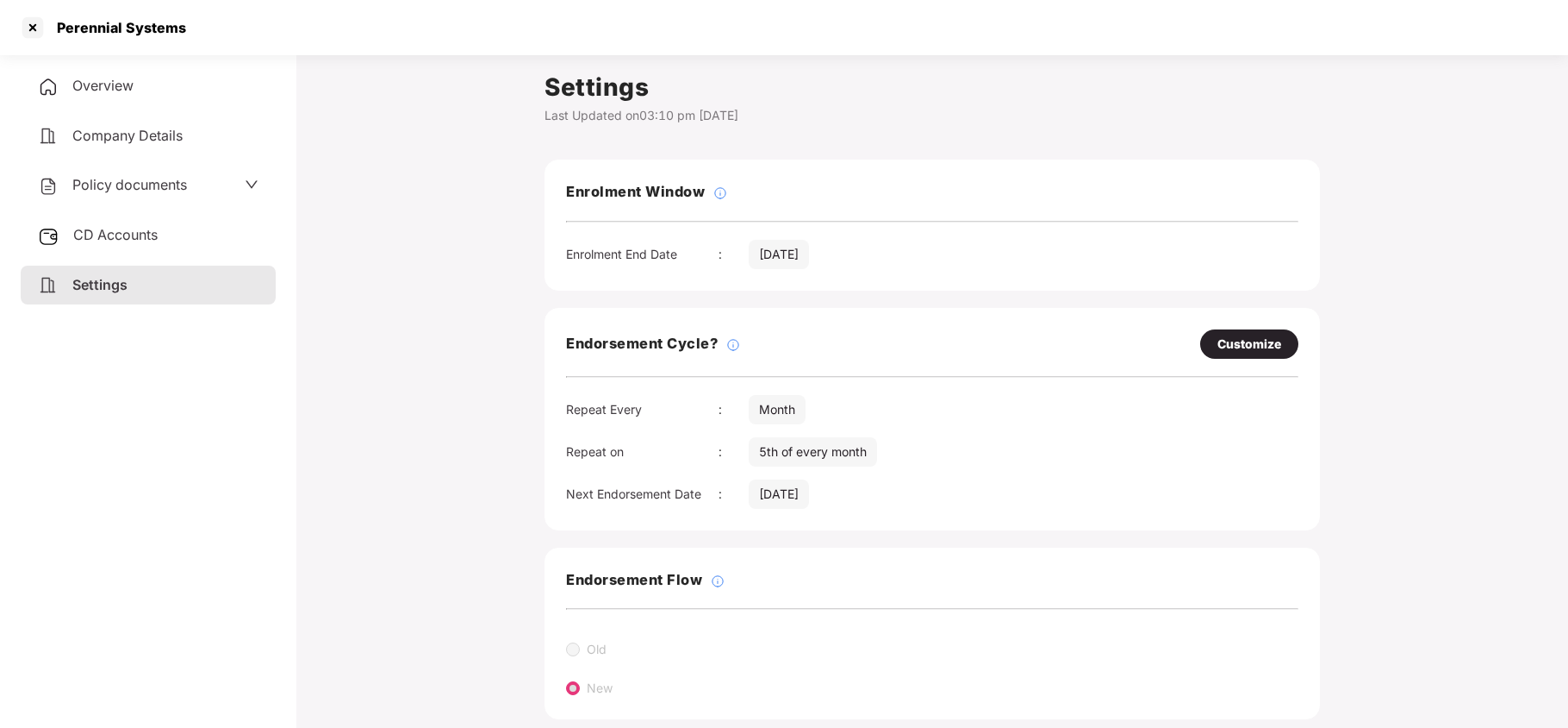
click at [166, 184] on span "Policy documents" at bounding box center [129, 185] width 115 height 17
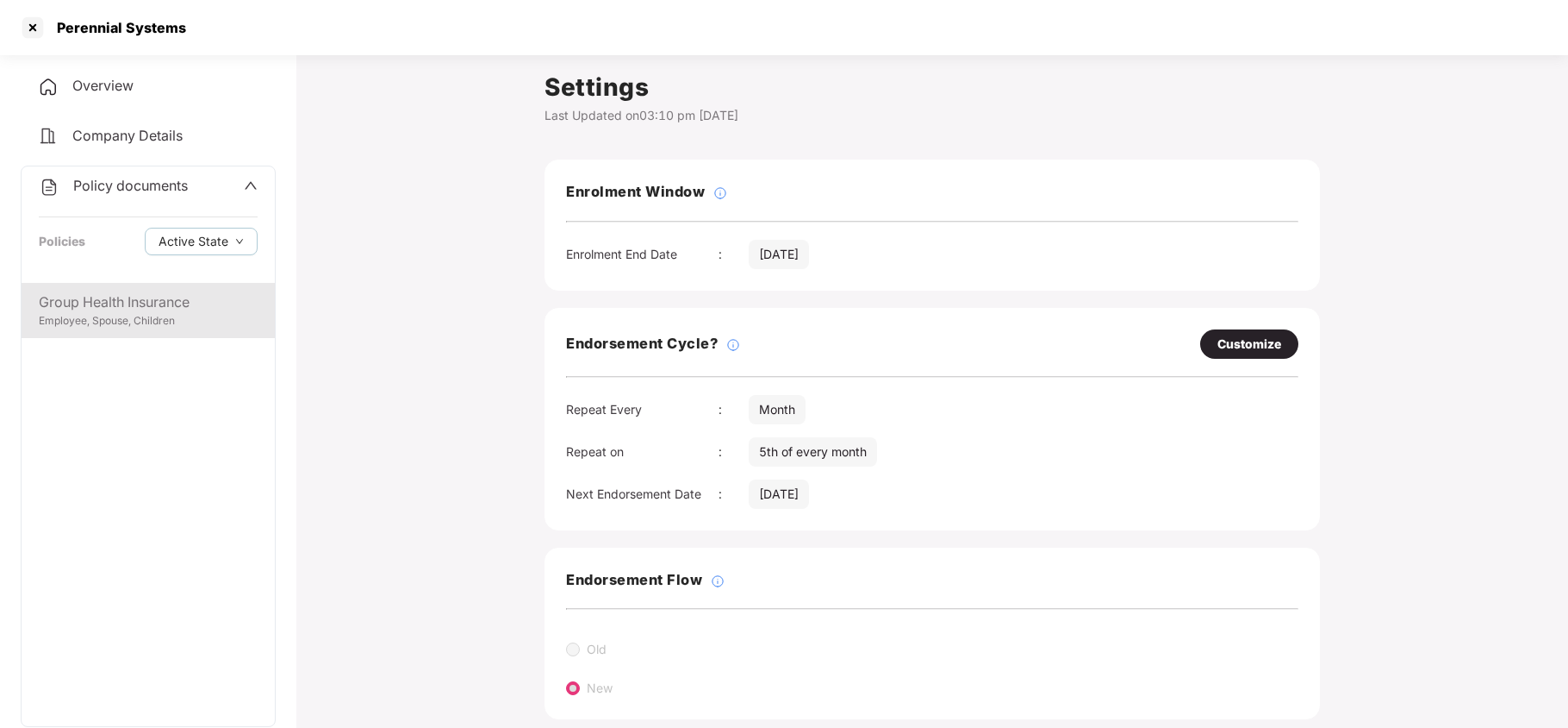
click at [173, 313] on div "Employee, Spouse, Children" at bounding box center [148, 321] width 219 height 16
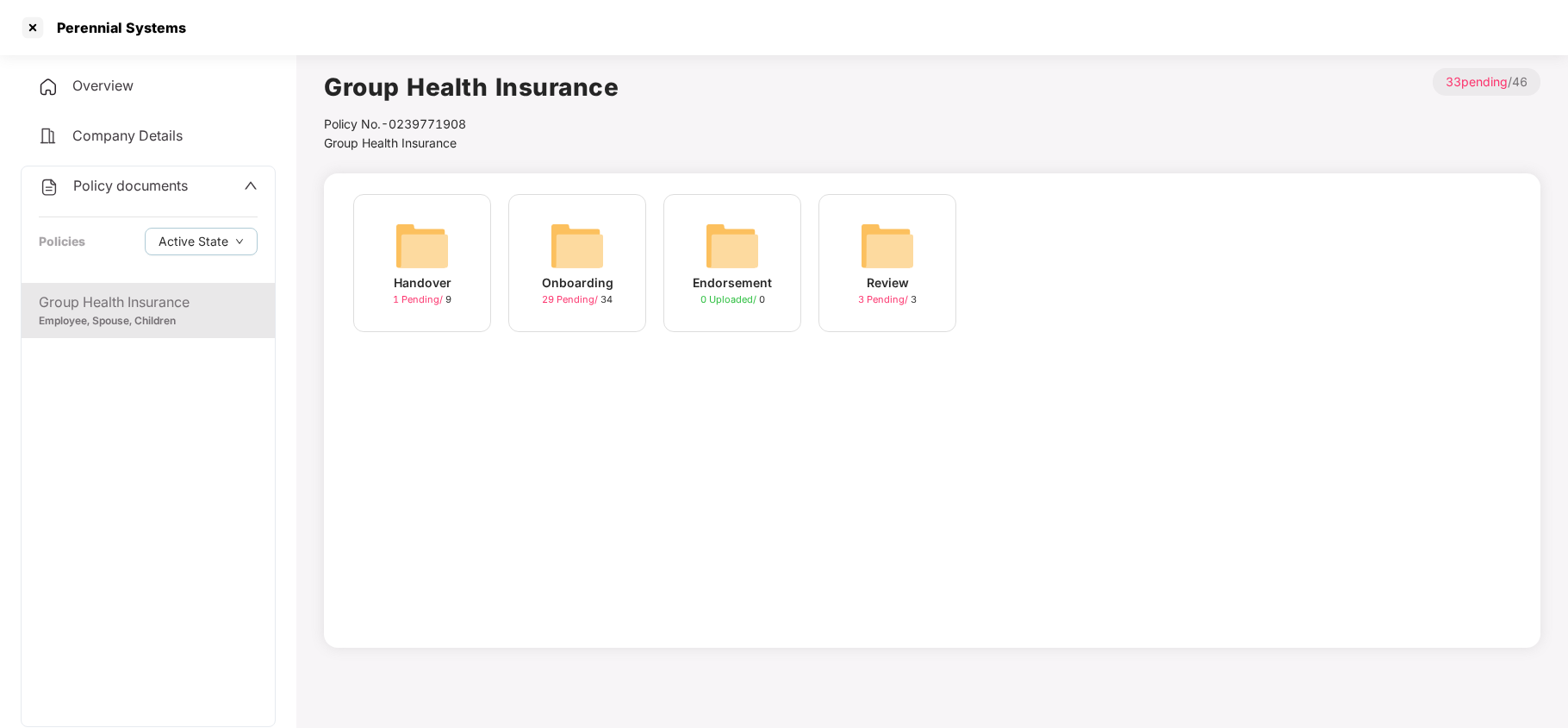
click at [563, 236] on img at bounding box center [578, 246] width 55 height 55
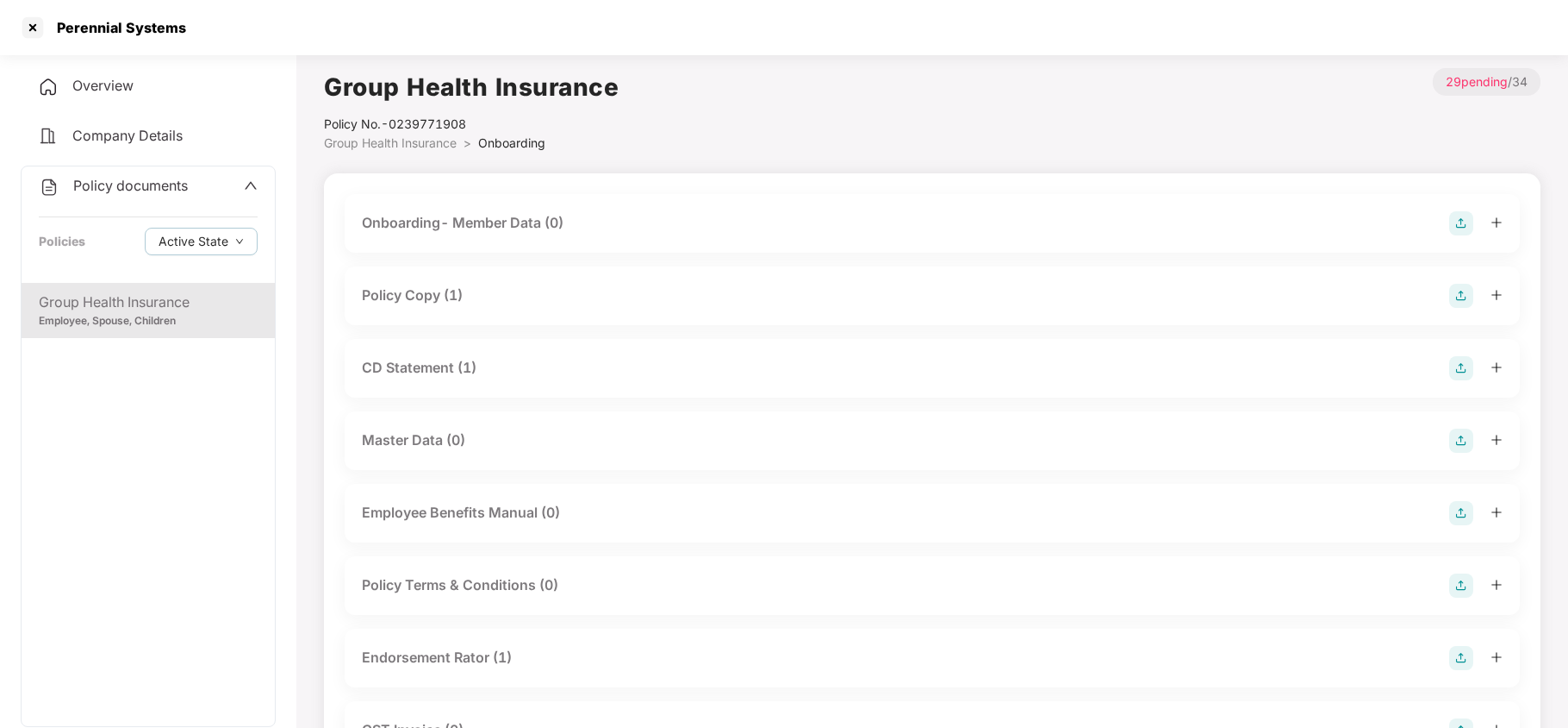
click at [457, 287] on div "Policy Copy (1)" at bounding box center [412, 295] width 101 height 22
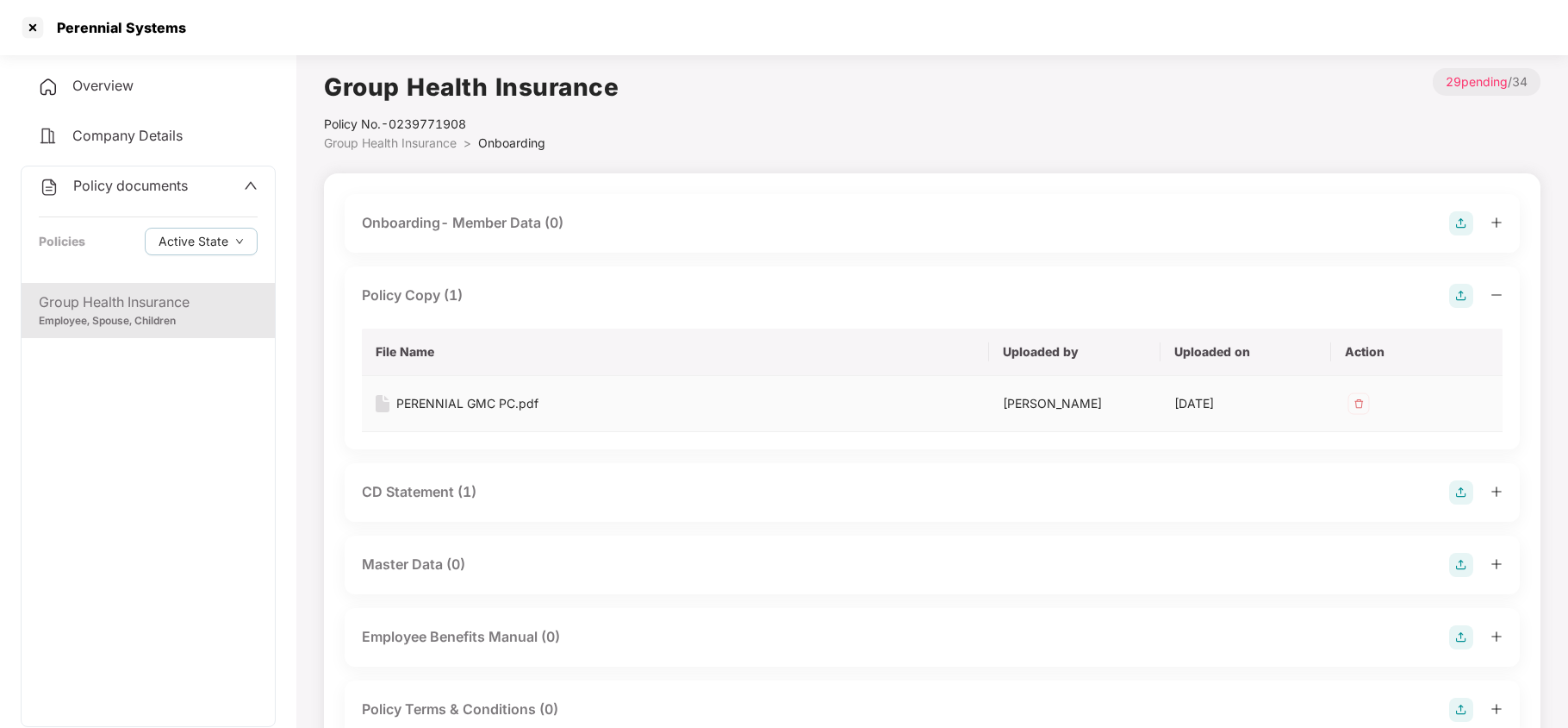
click at [455, 399] on div "PERENNIAL GMC PC.pdf" at bounding box center [467, 404] width 142 height 19
click at [424, 488] on div "CD Statement (1)" at bounding box center [419, 492] width 115 height 22
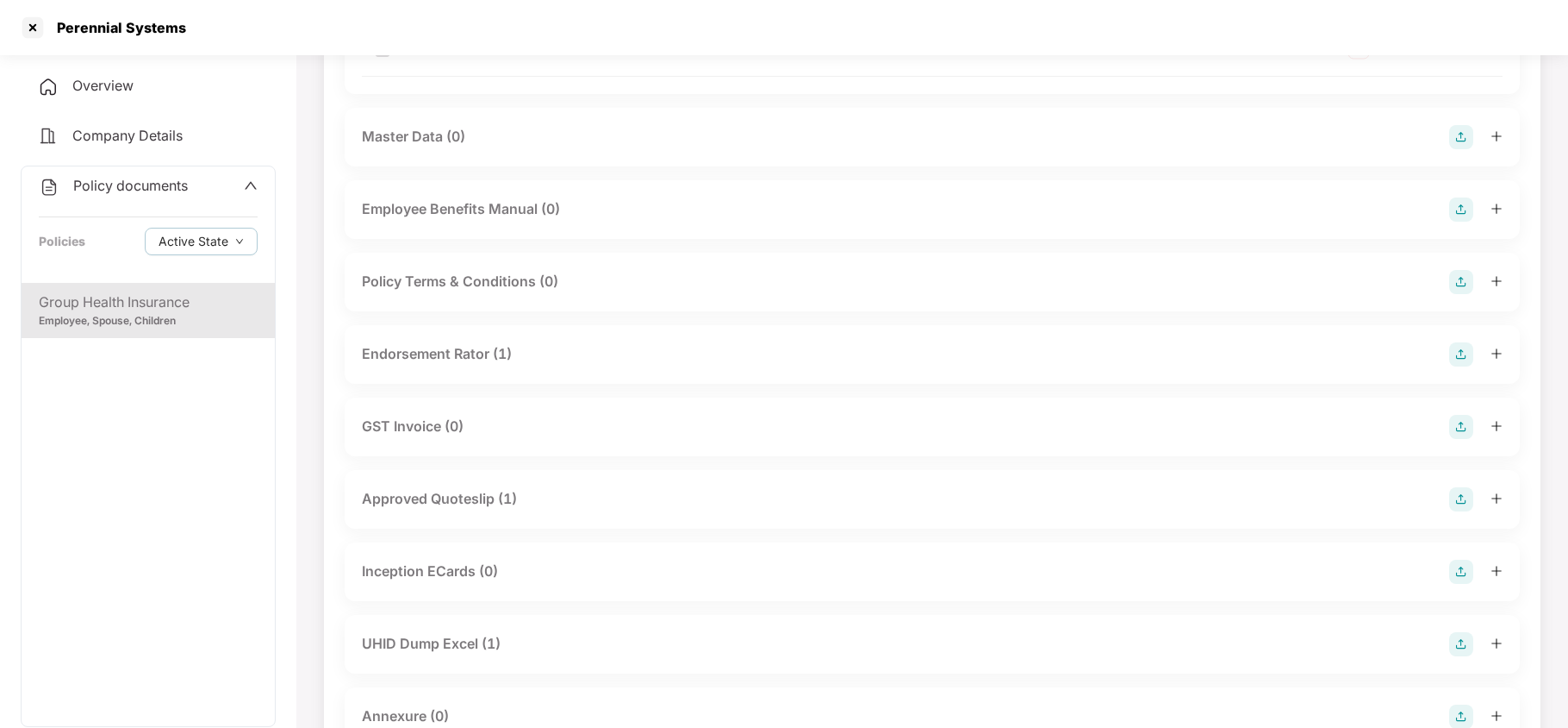
scroll to position [598, 0]
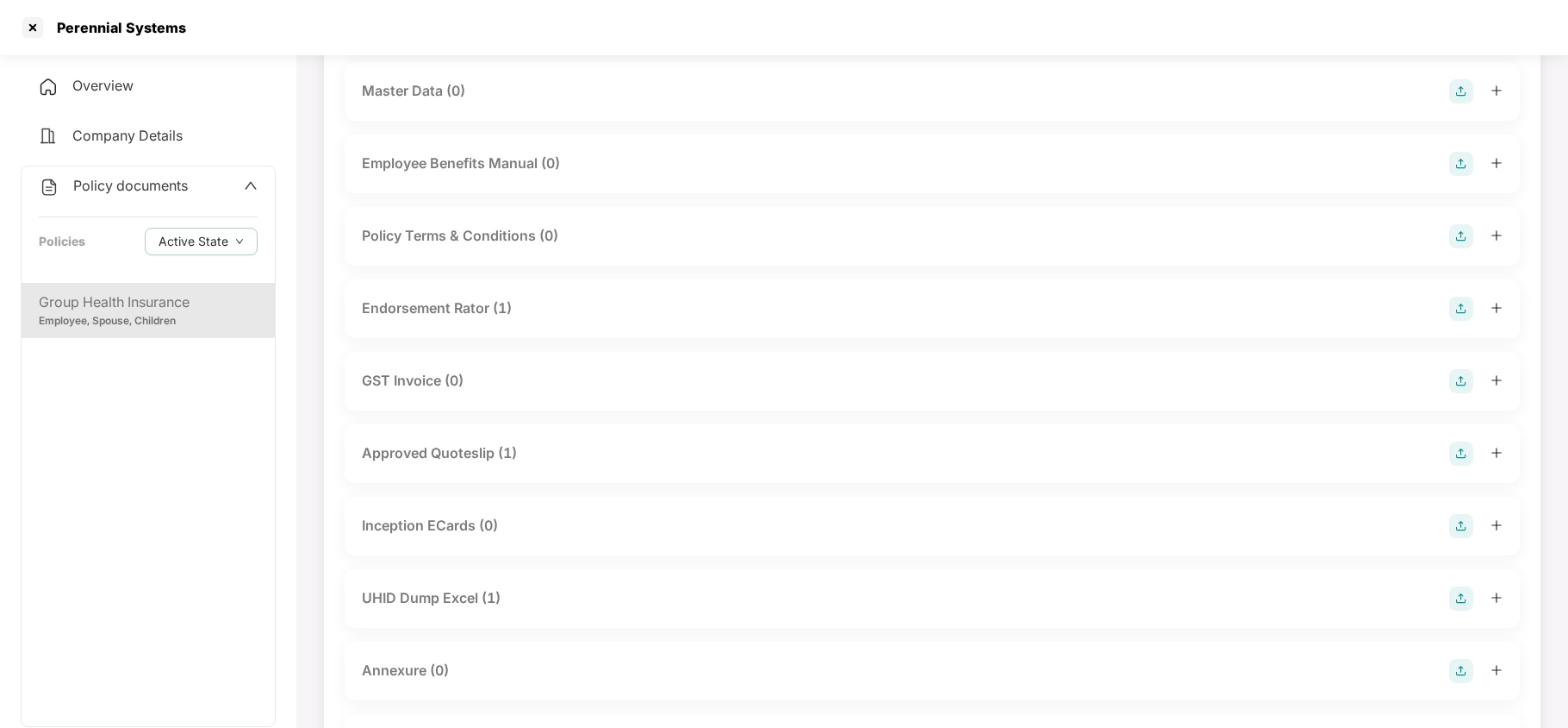
click at [478, 329] on div "Endorsement Rator (1)" at bounding box center [932, 309] width 1175 height 59
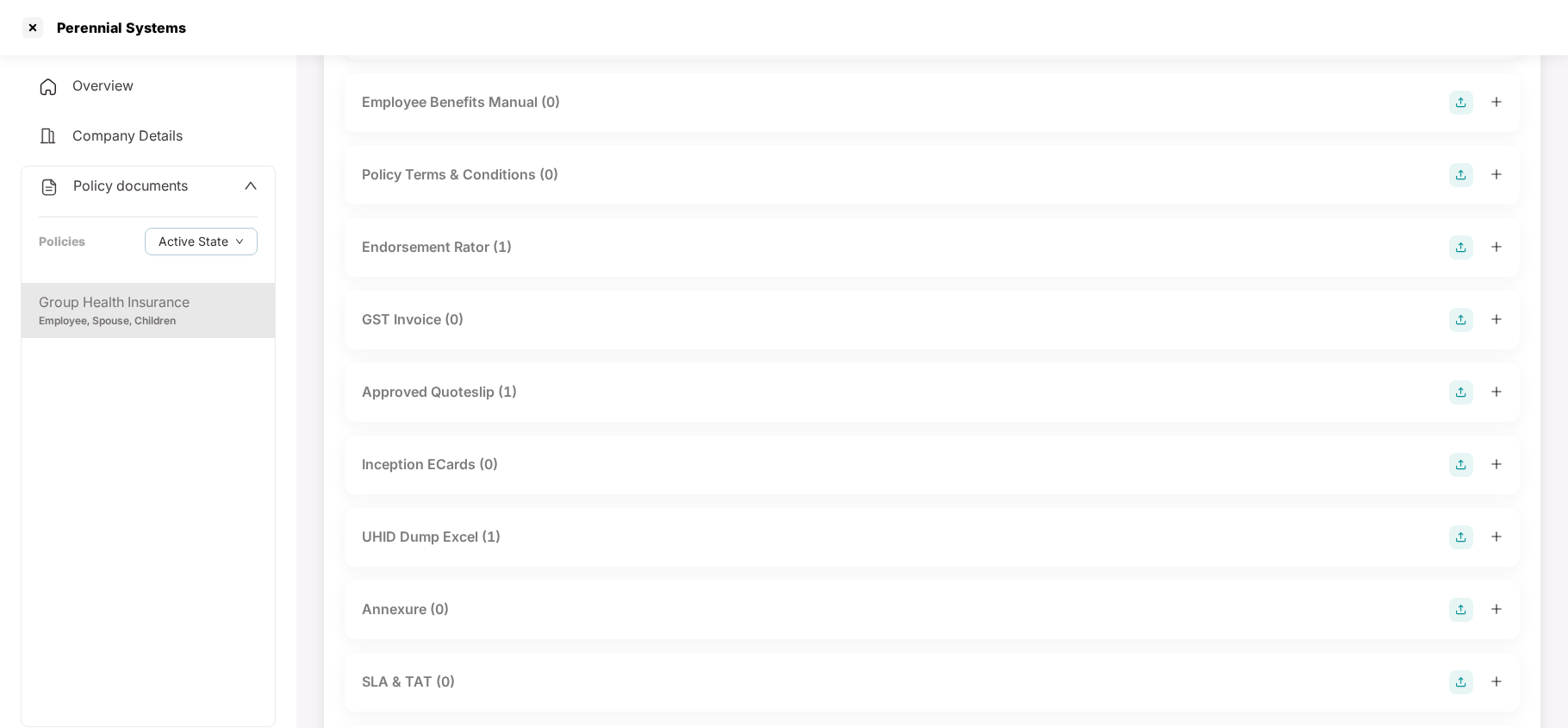
scroll to position [690, 0]
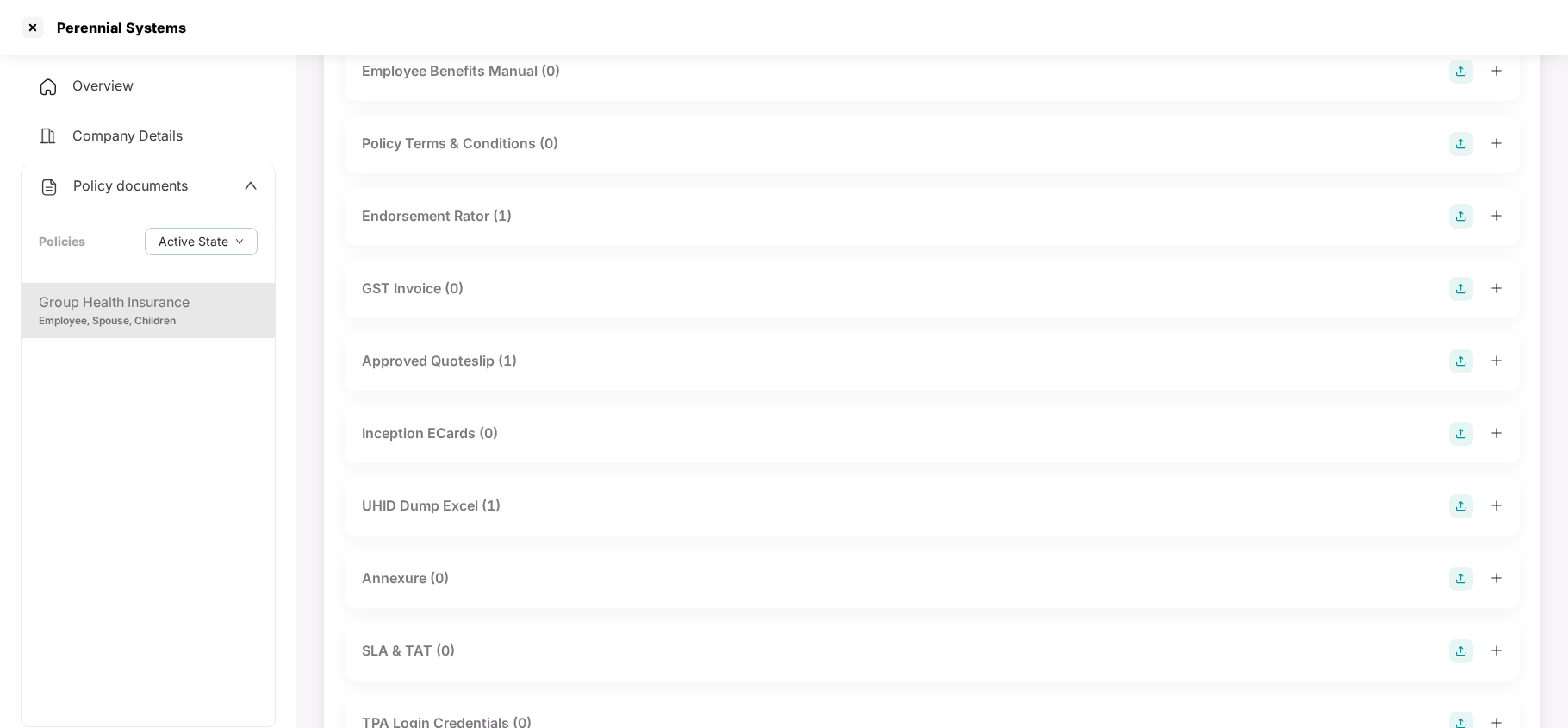
click at [476, 216] on div "Endorsement Rator (1)" at bounding box center [437, 216] width 150 height 22
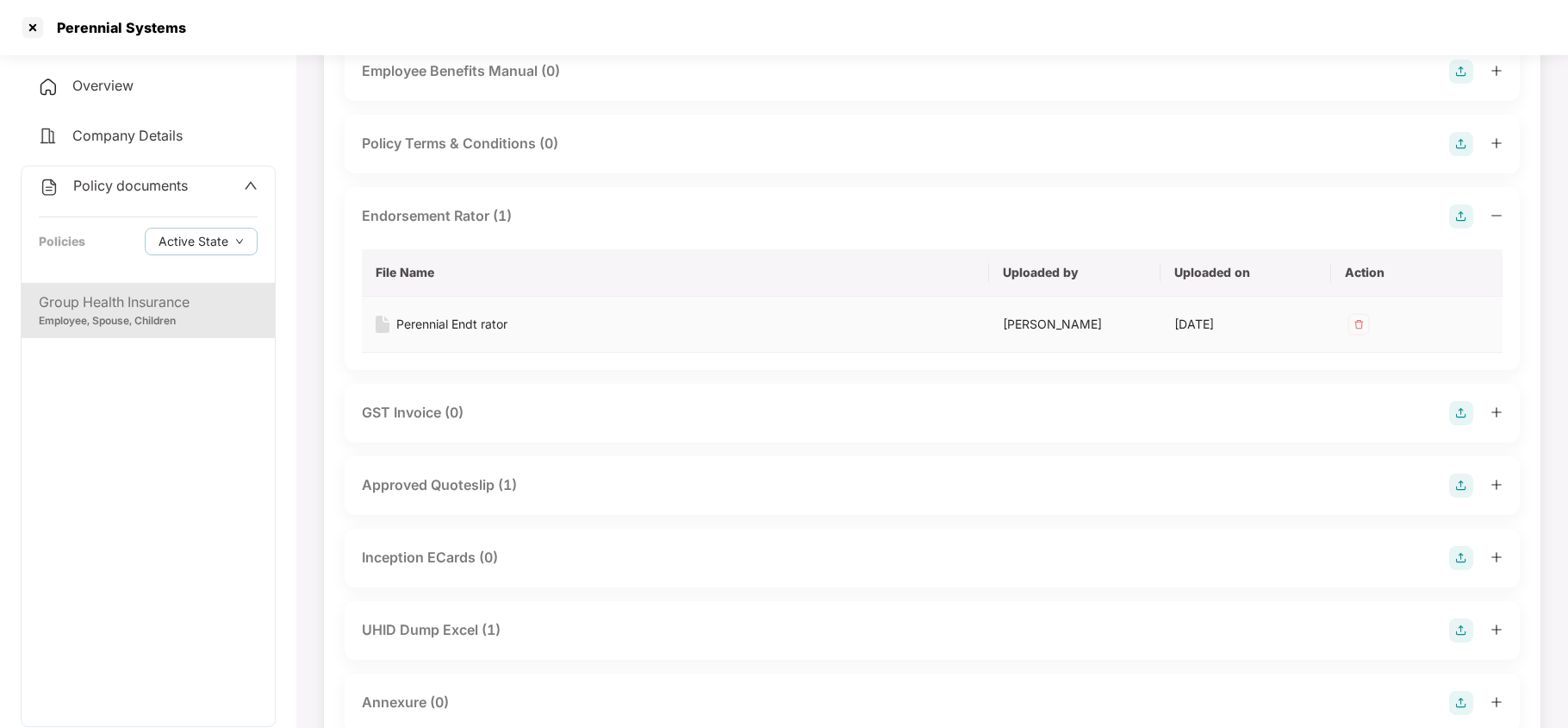
click at [490, 326] on div "Perennial Endt rator" at bounding box center [452, 324] width 111 height 19
click at [459, 630] on div "UHID Dump Excel (1)" at bounding box center [431, 630] width 139 height 22
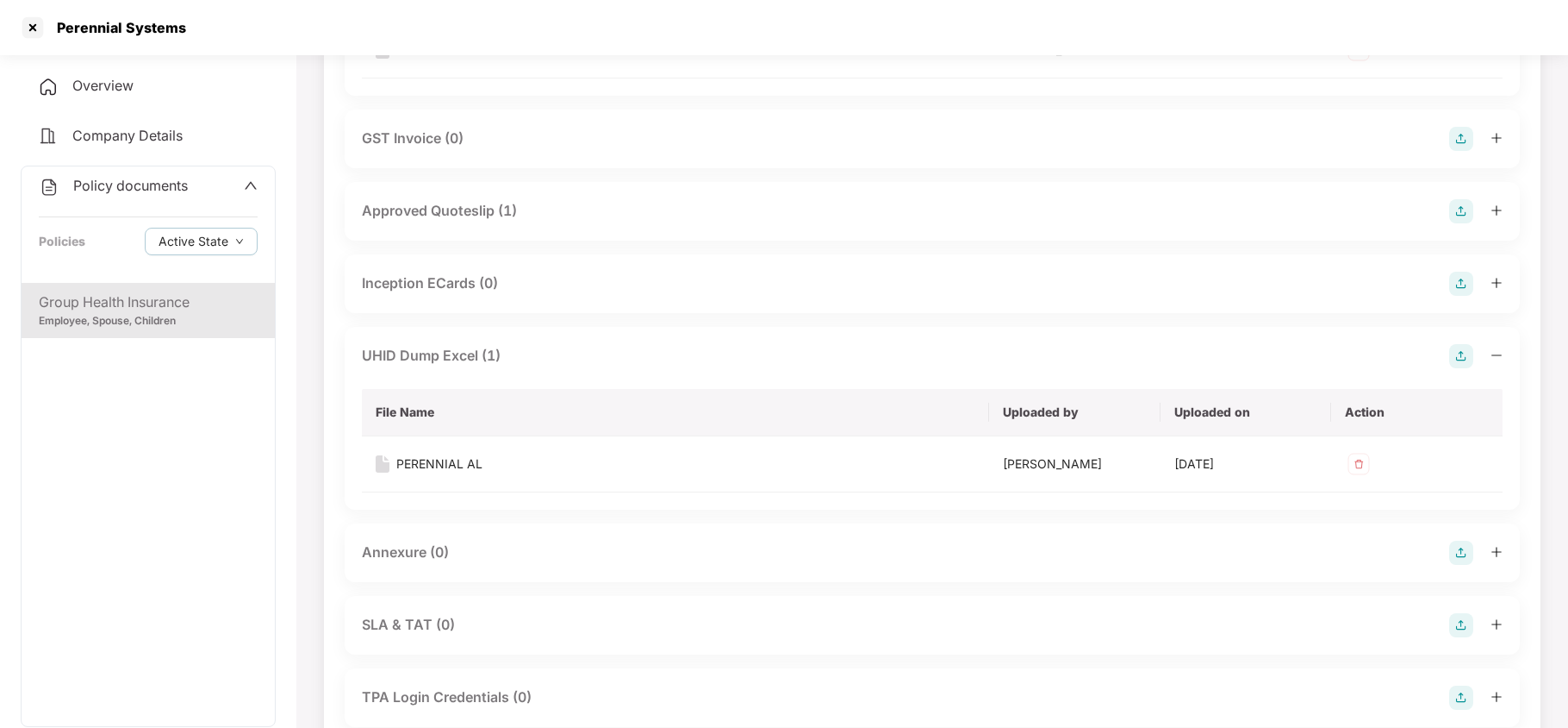
scroll to position [965, 0]
click at [449, 459] on div "PERENNIAL AL" at bounding box center [440, 462] width 86 height 19
click at [25, 29] on div at bounding box center [33, 28] width 28 height 28
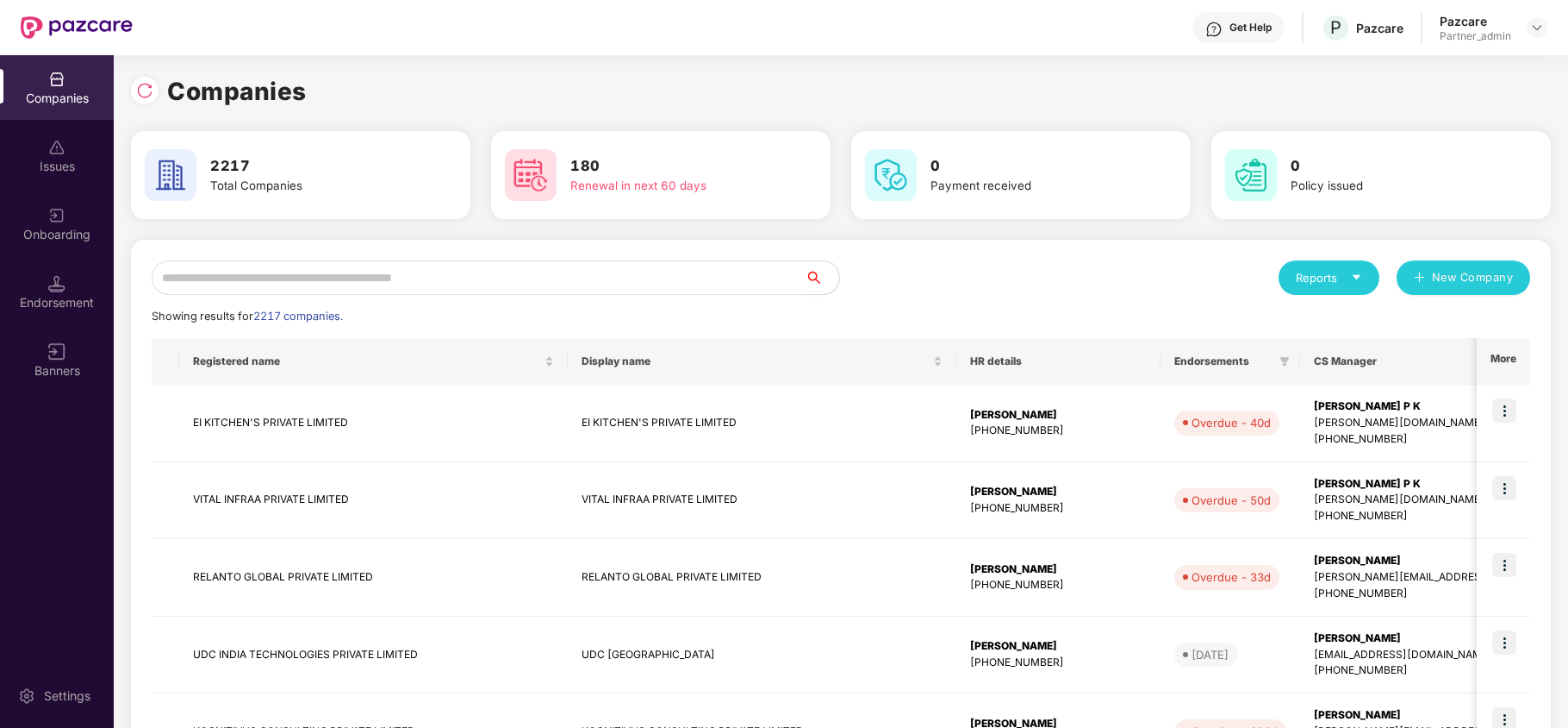
scroll to position [0, 0]
click at [340, 285] on input "text" at bounding box center [478, 278] width 653 height 35
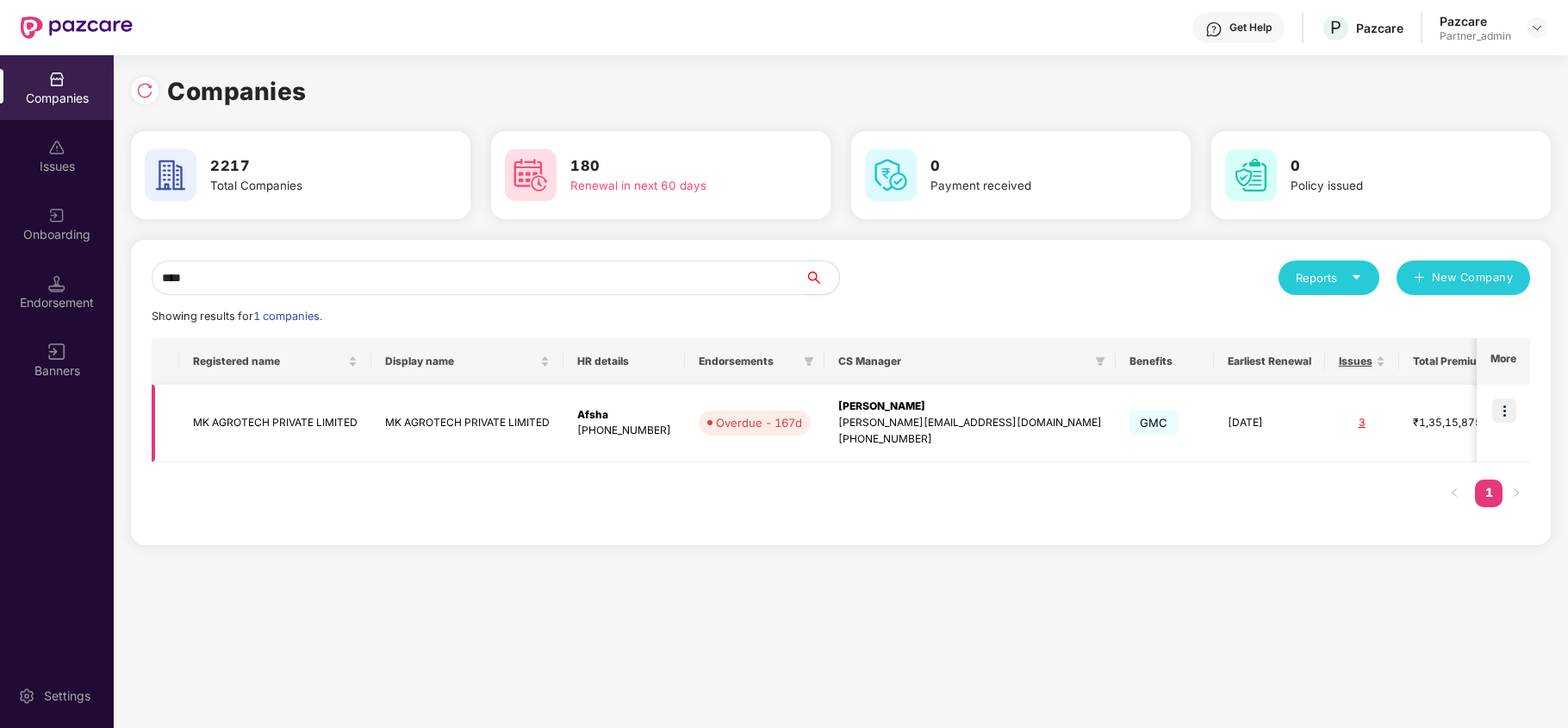
type input "****"
click at [1506, 411] on img at bounding box center [1504, 411] width 24 height 24
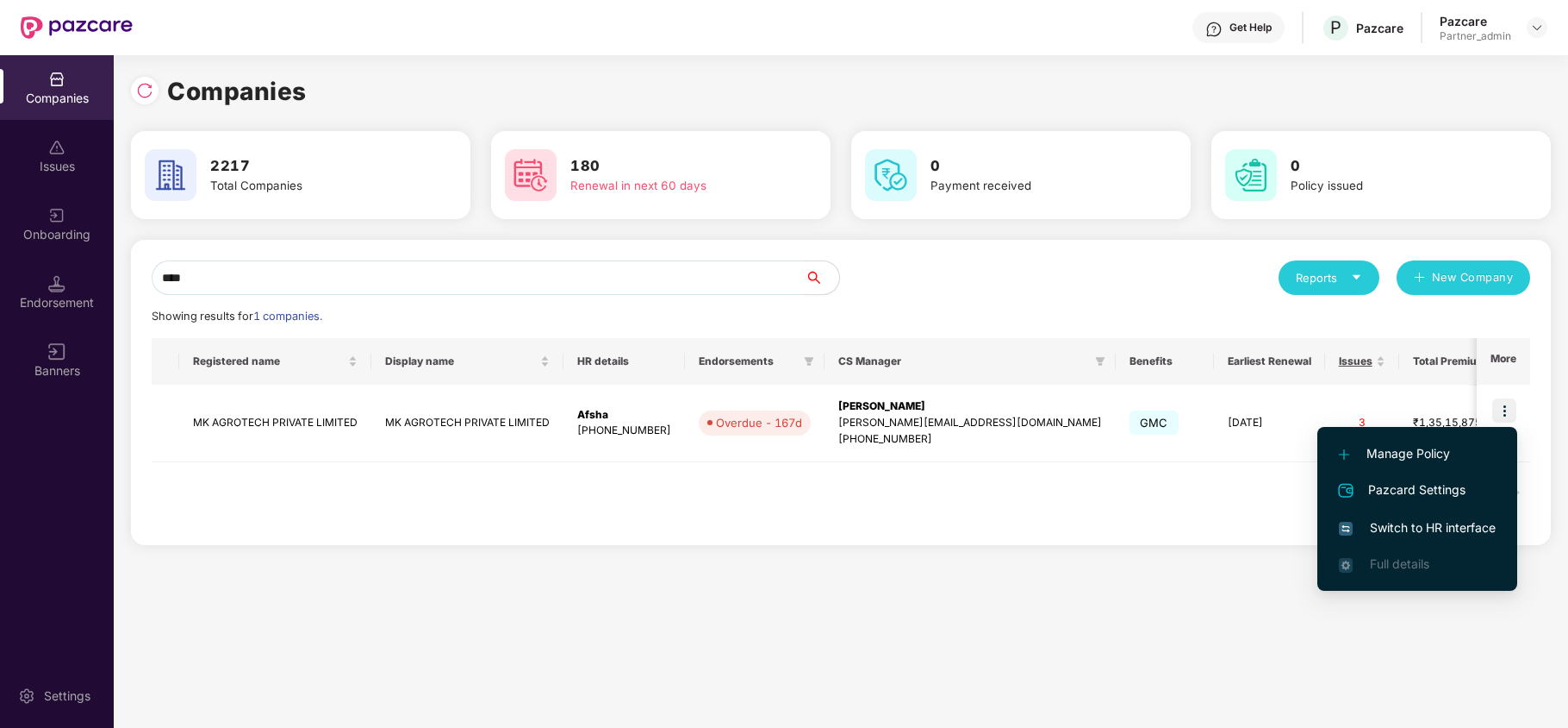
click at [1411, 516] on li "Switch to HR interface" at bounding box center [1417, 528] width 200 height 36
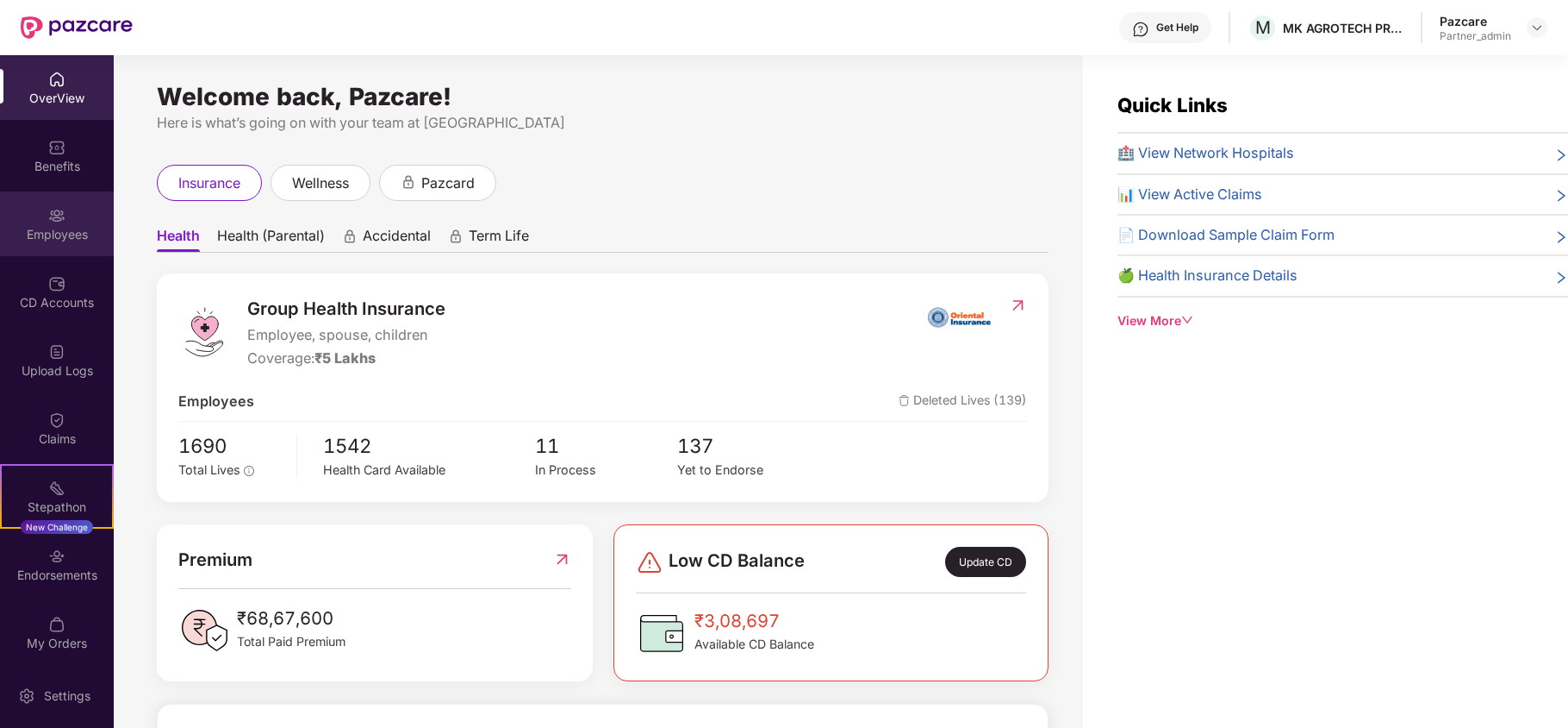
click at [32, 229] on div "Employees" at bounding box center [57, 235] width 114 height 17
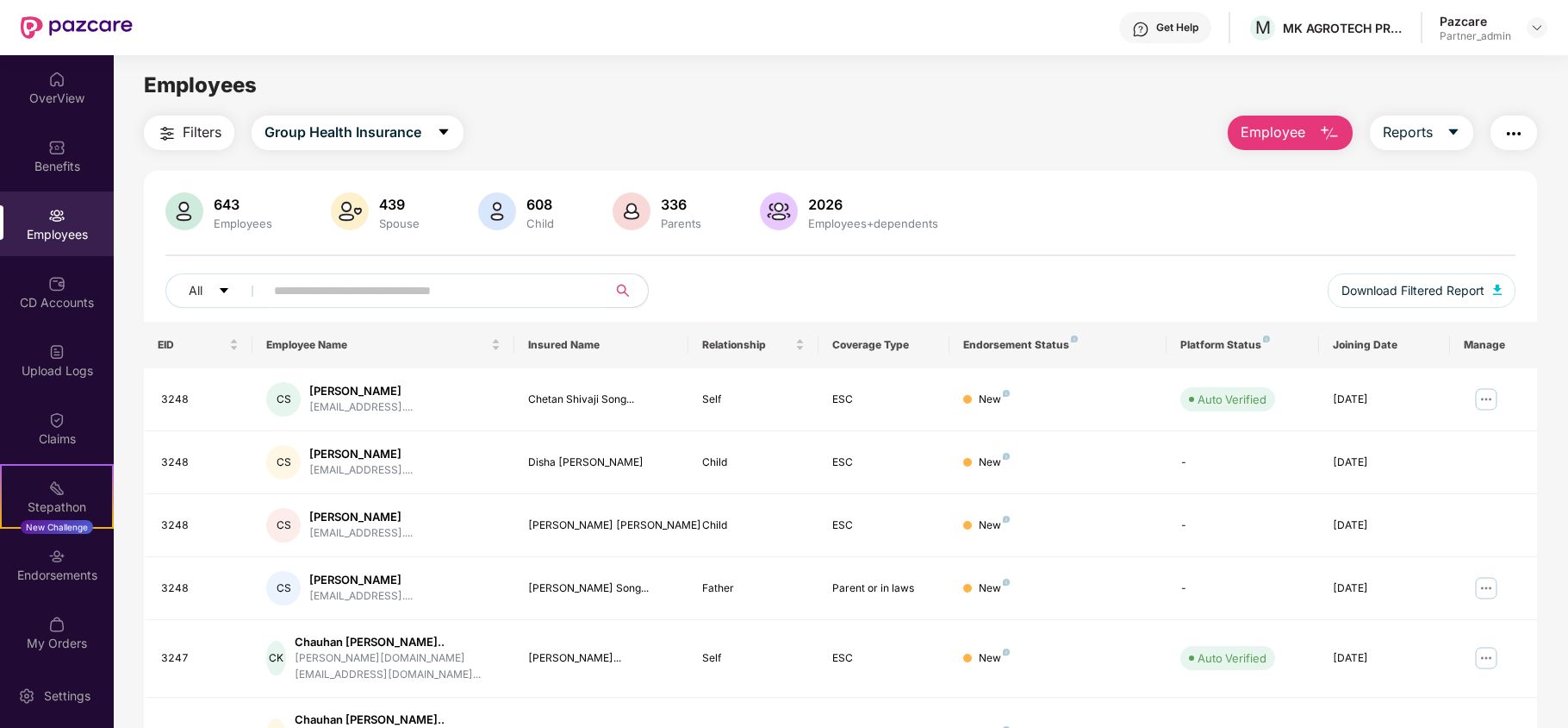
click at [188, 132] on span "Filters" at bounding box center [202, 132] width 39 height 22
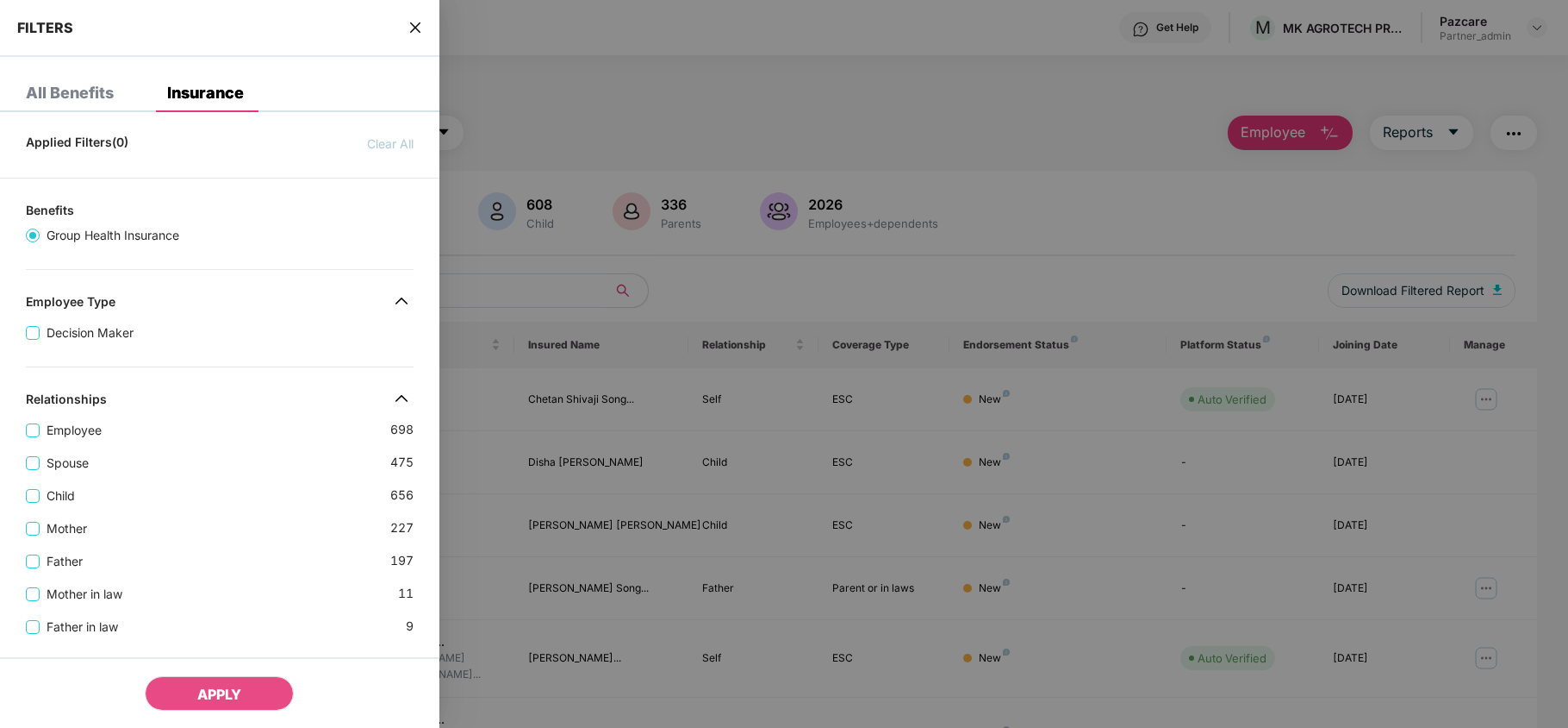
click at [222, 466] on div "Spouse 475" at bounding box center [220, 456] width 388 height 33
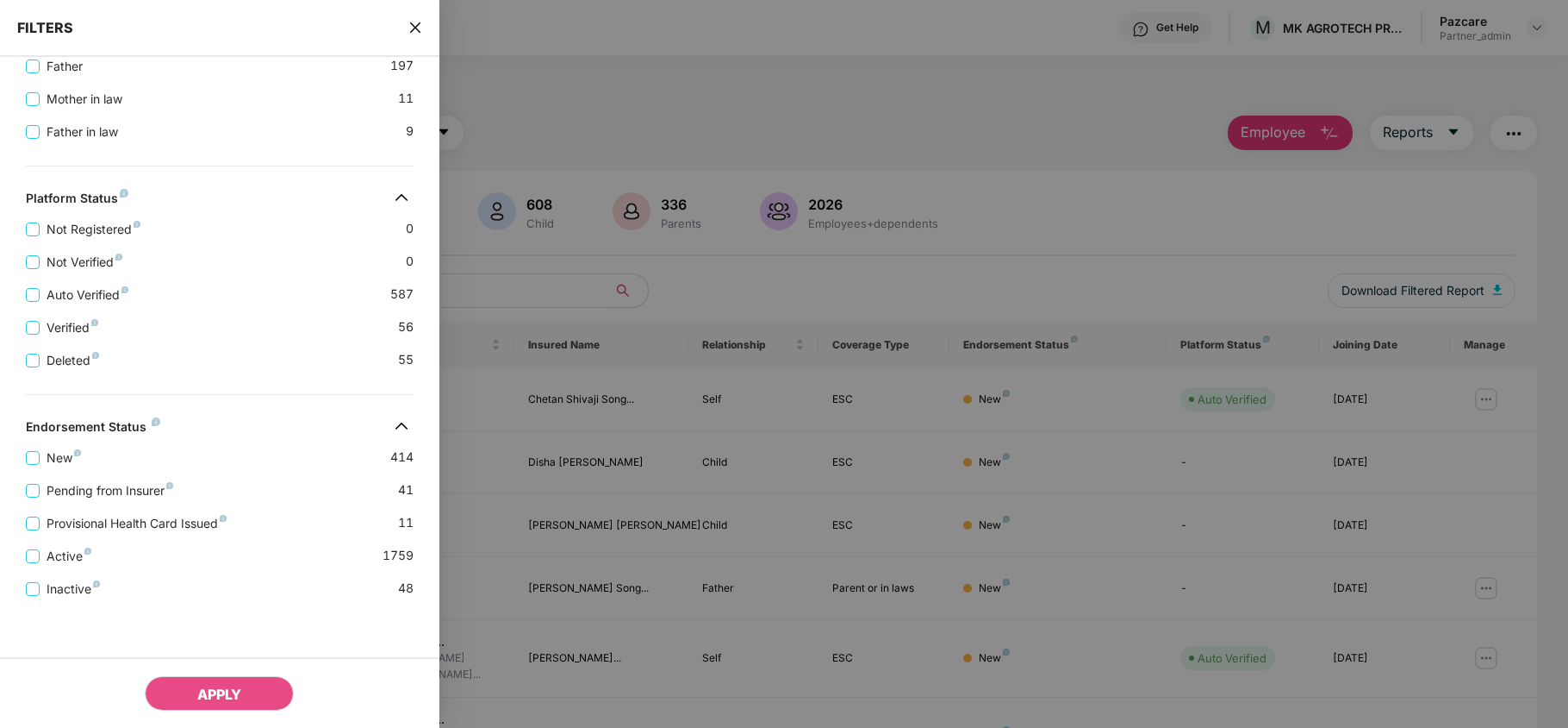
scroll to position [518, 0]
click at [415, 26] on icon "close" at bounding box center [415, 28] width 10 height 10
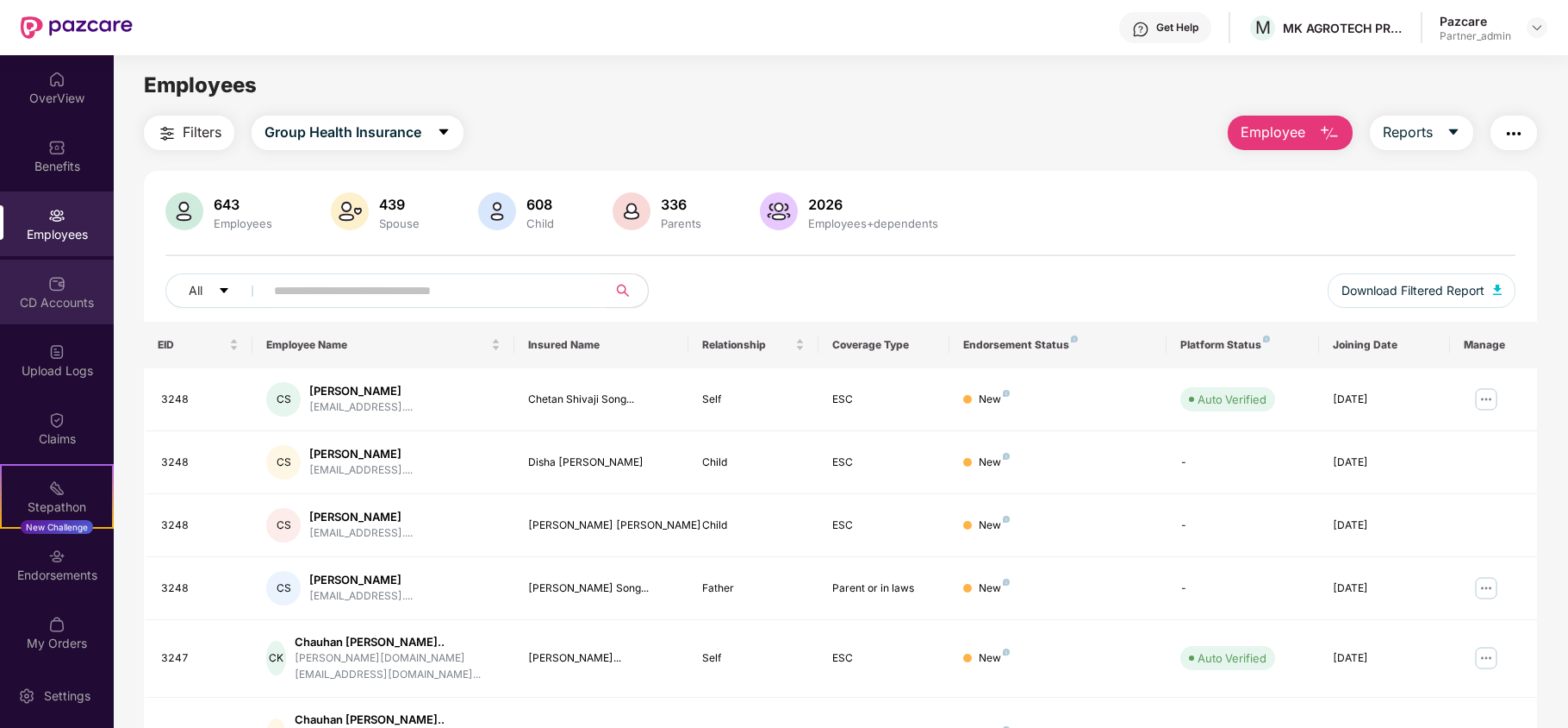
click at [35, 298] on div "CD Accounts" at bounding box center [57, 303] width 114 height 17
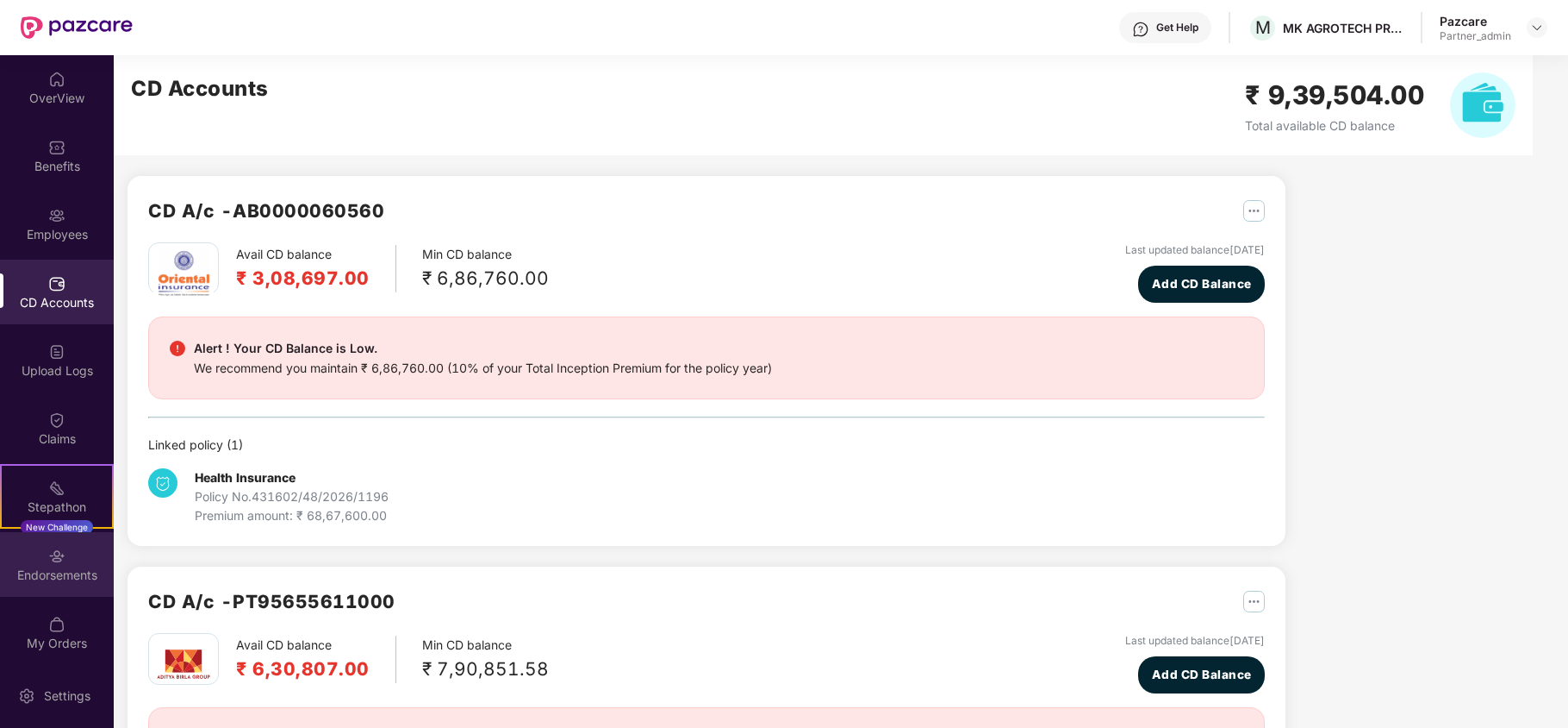
click at [38, 561] on div "Endorsements" at bounding box center [57, 564] width 114 height 65
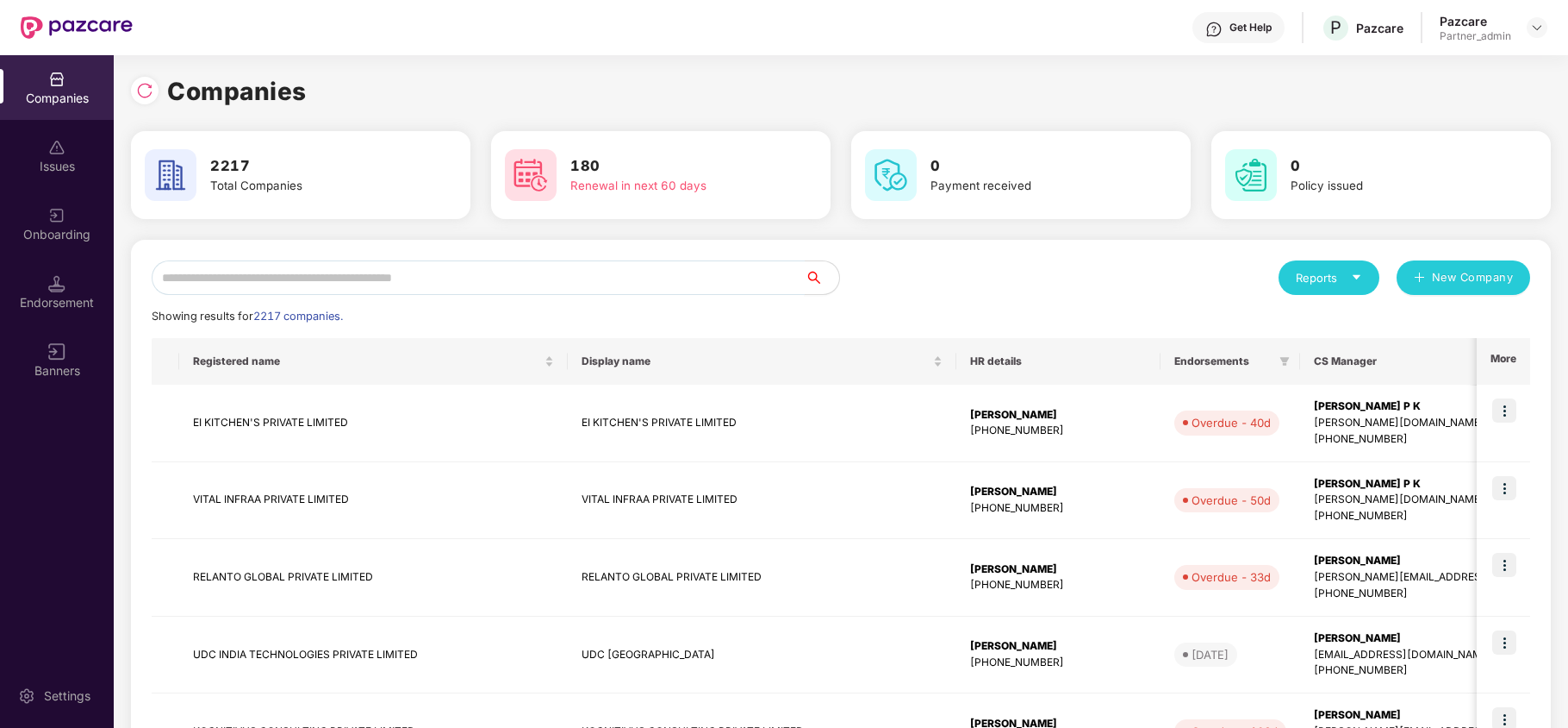
click at [246, 281] on input "text" at bounding box center [478, 278] width 653 height 35
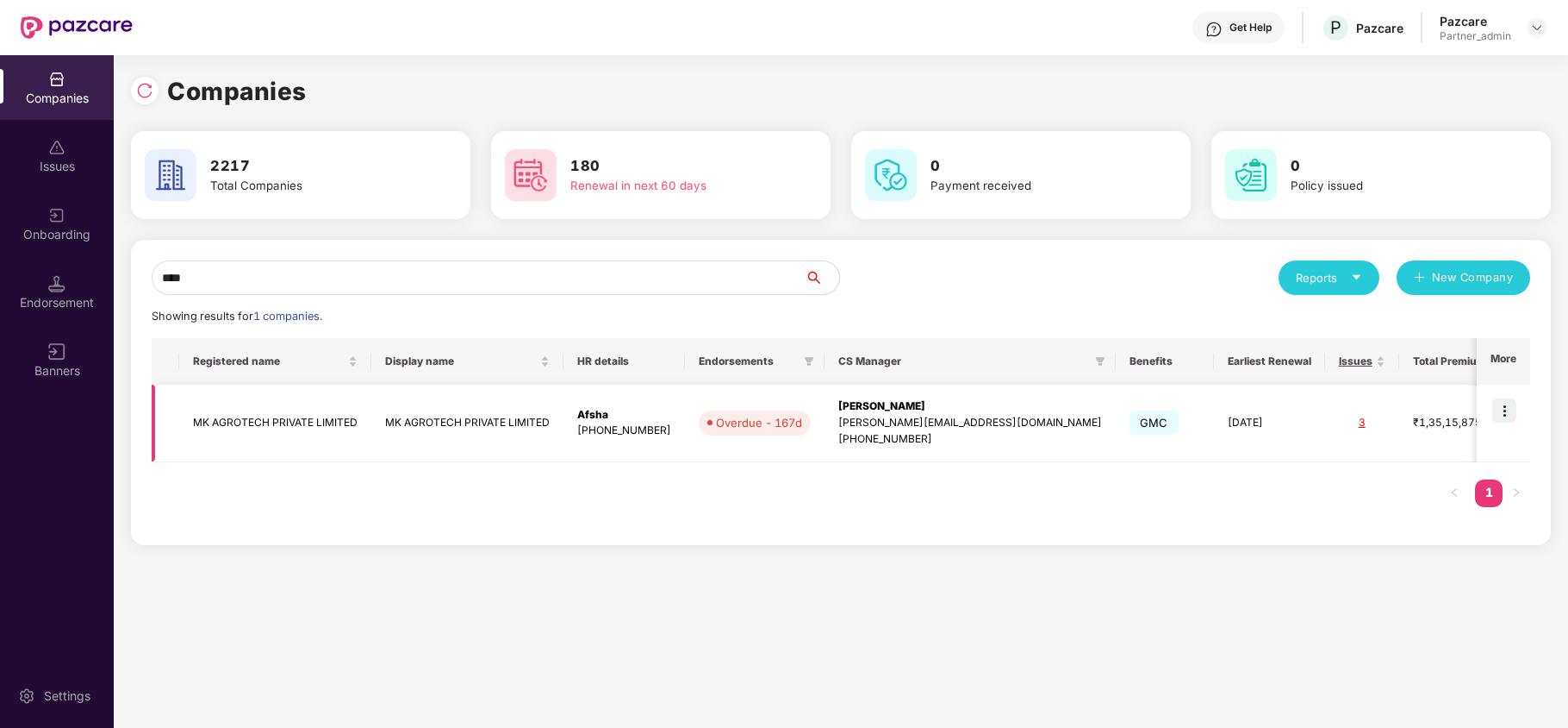
type input "****"
click at [238, 428] on td "MK AGROTECH PRIVATE LIMITED" at bounding box center [275, 424] width 192 height 78
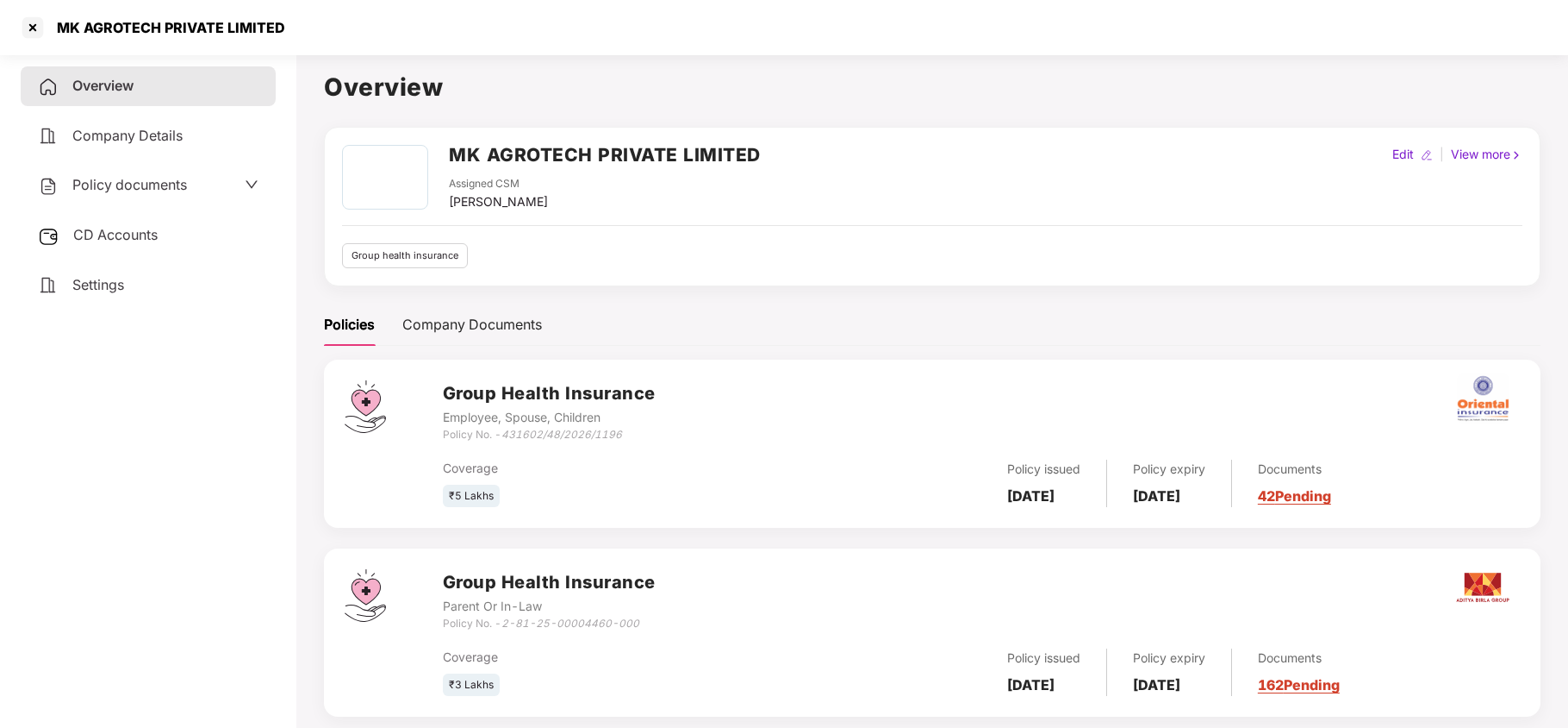
click at [114, 286] on span "Settings" at bounding box center [98, 285] width 52 height 17
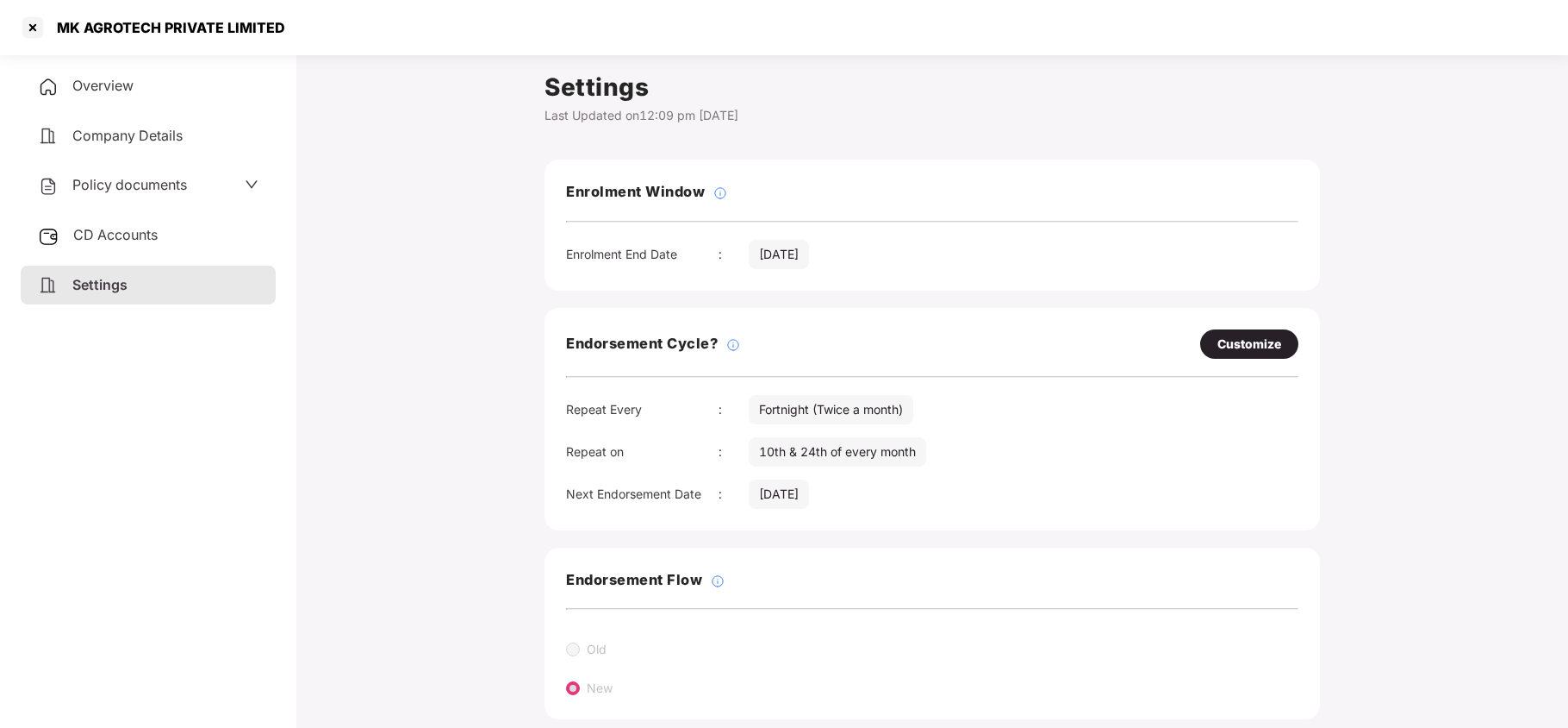
click at [102, 179] on span "Policy documents" at bounding box center [129, 185] width 115 height 17
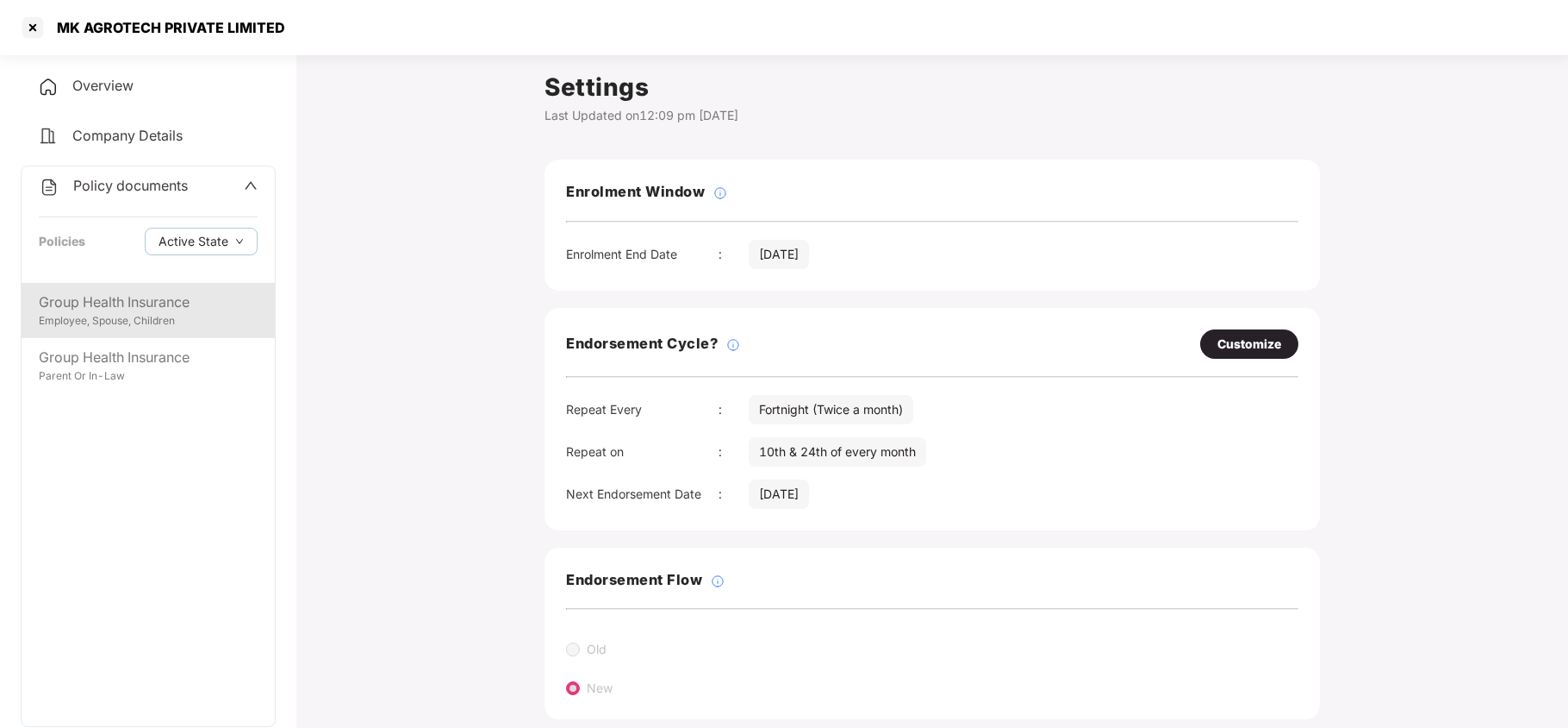
click at [149, 328] on div "Employee, Spouse, Children" at bounding box center [148, 321] width 219 height 16
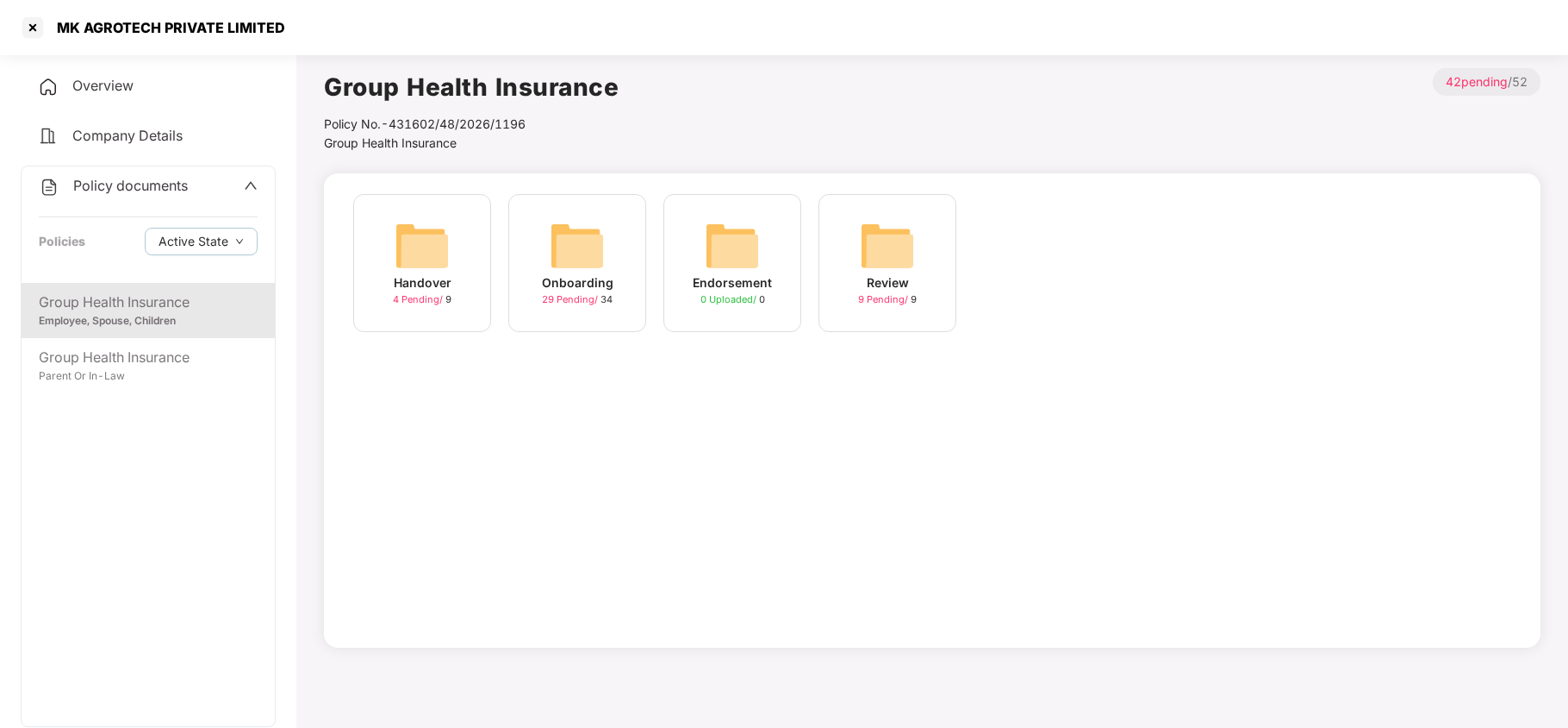
click at [567, 232] on img at bounding box center [578, 246] width 55 height 55
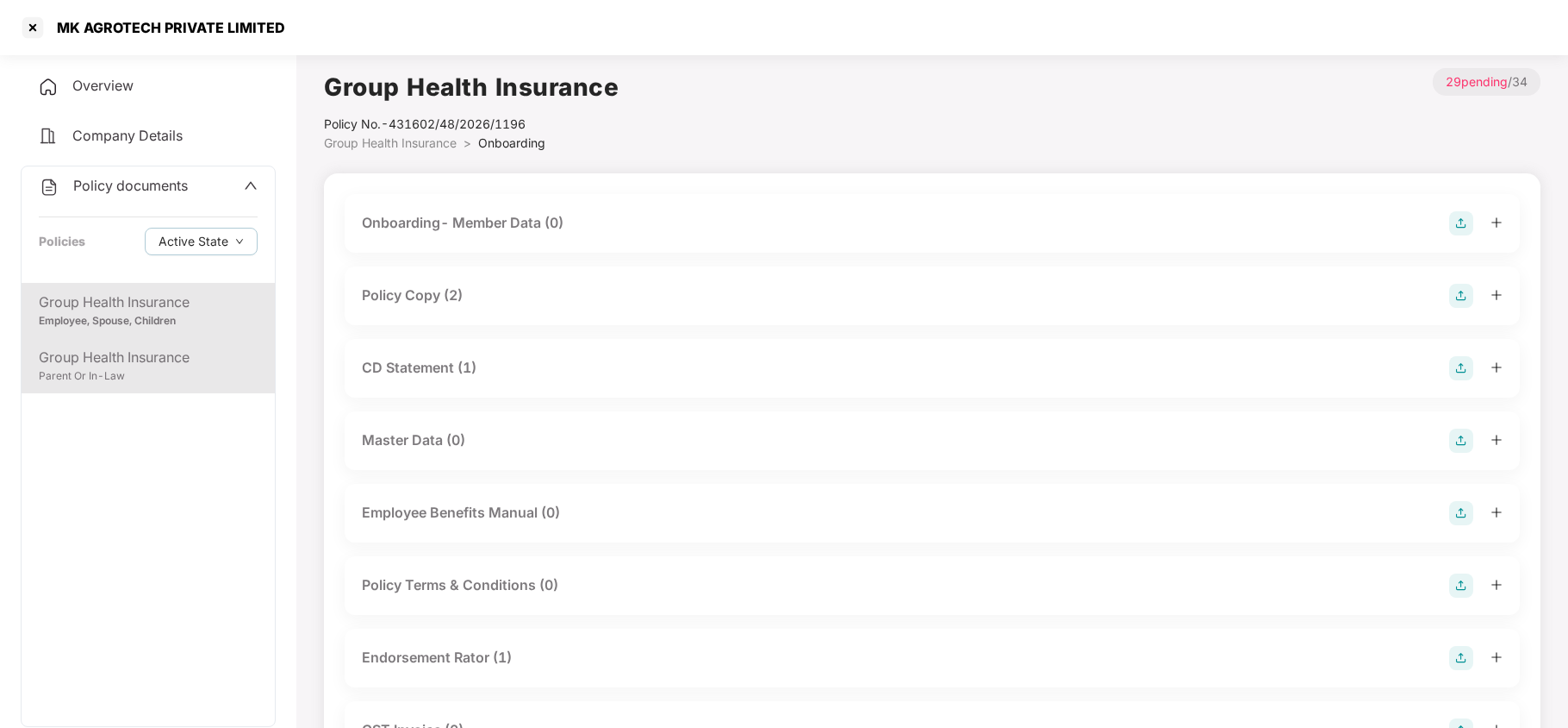
click at [160, 385] on div "Group Health Insurance Parent Or In-Law" at bounding box center [148, 366] width 253 height 55
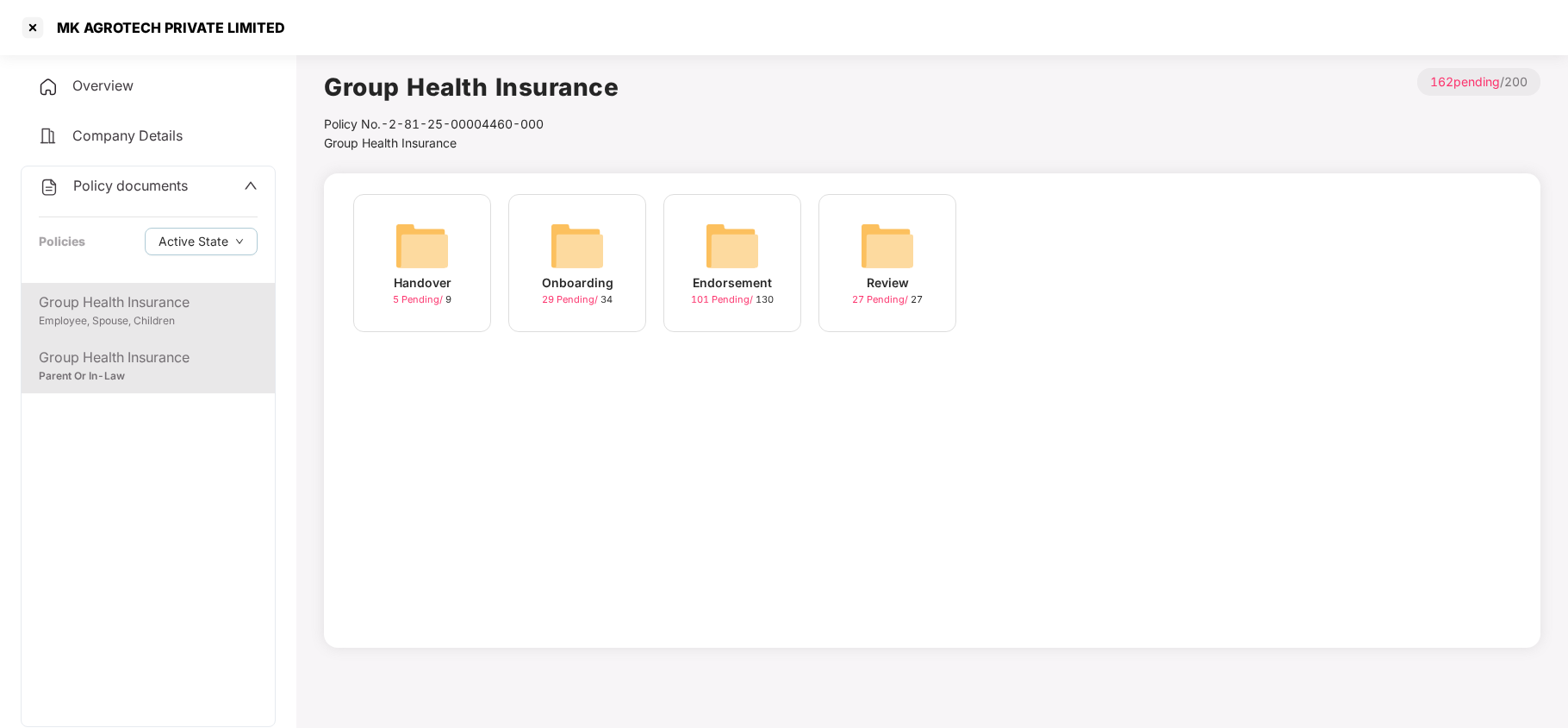
click at [172, 321] on div "Employee, Spouse, Children" at bounding box center [148, 321] width 219 height 16
click at [562, 249] on img at bounding box center [578, 246] width 55 height 55
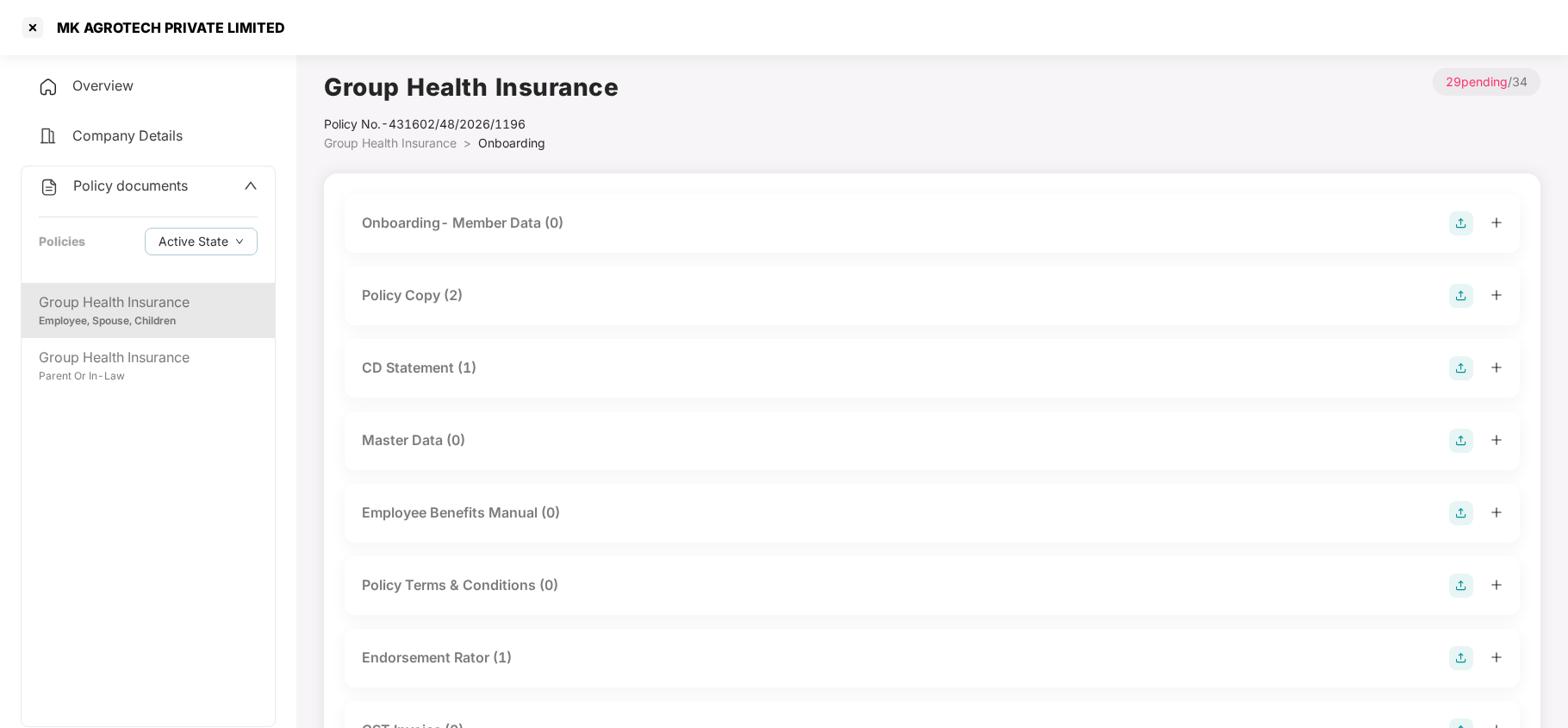
click at [457, 298] on div "Policy Copy (2)" at bounding box center [412, 295] width 101 height 22
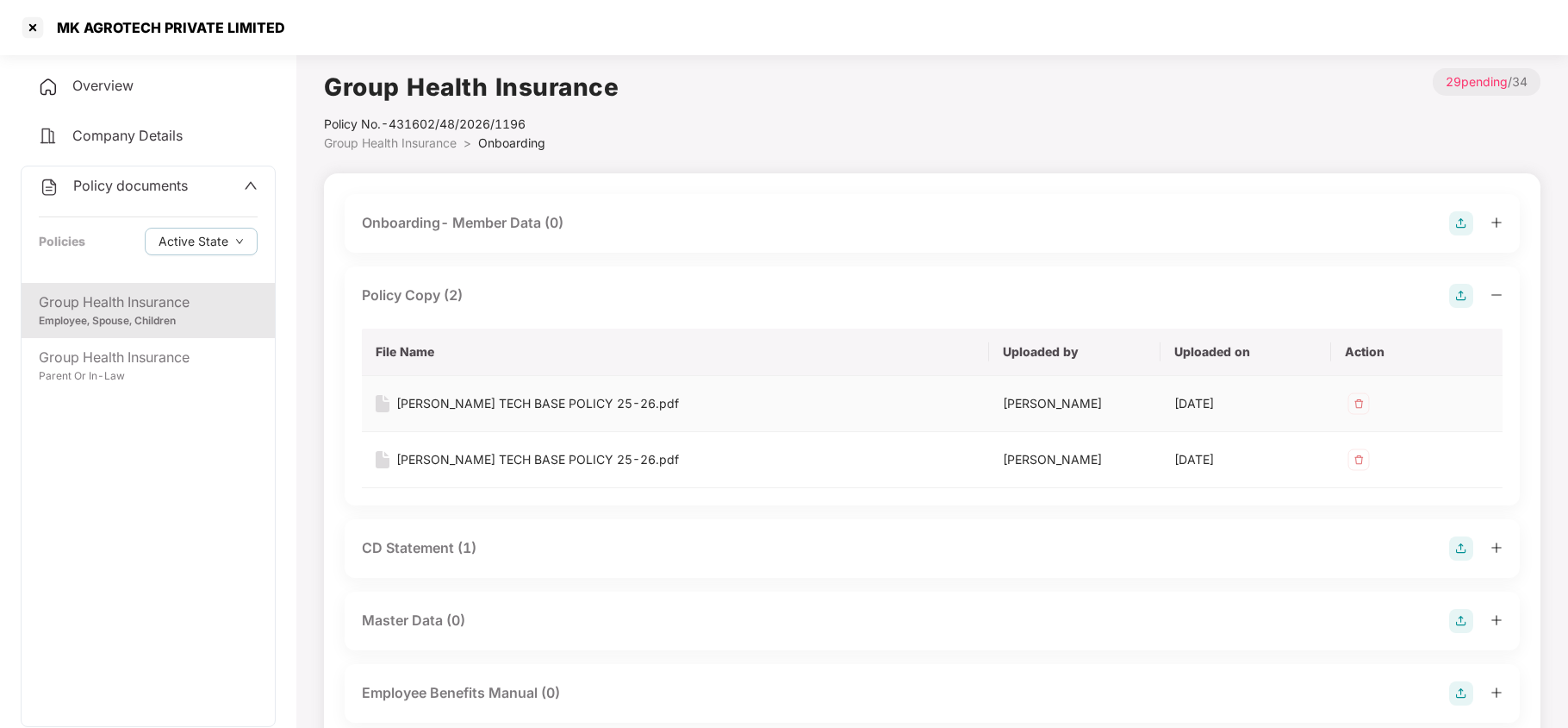
click at [535, 401] on div "[PERSON_NAME] TECH BASE POLICY 25-26.pdf" at bounding box center [538, 404] width 283 height 19
click at [126, 371] on div "Parent Or In-Law" at bounding box center [148, 376] width 219 height 16
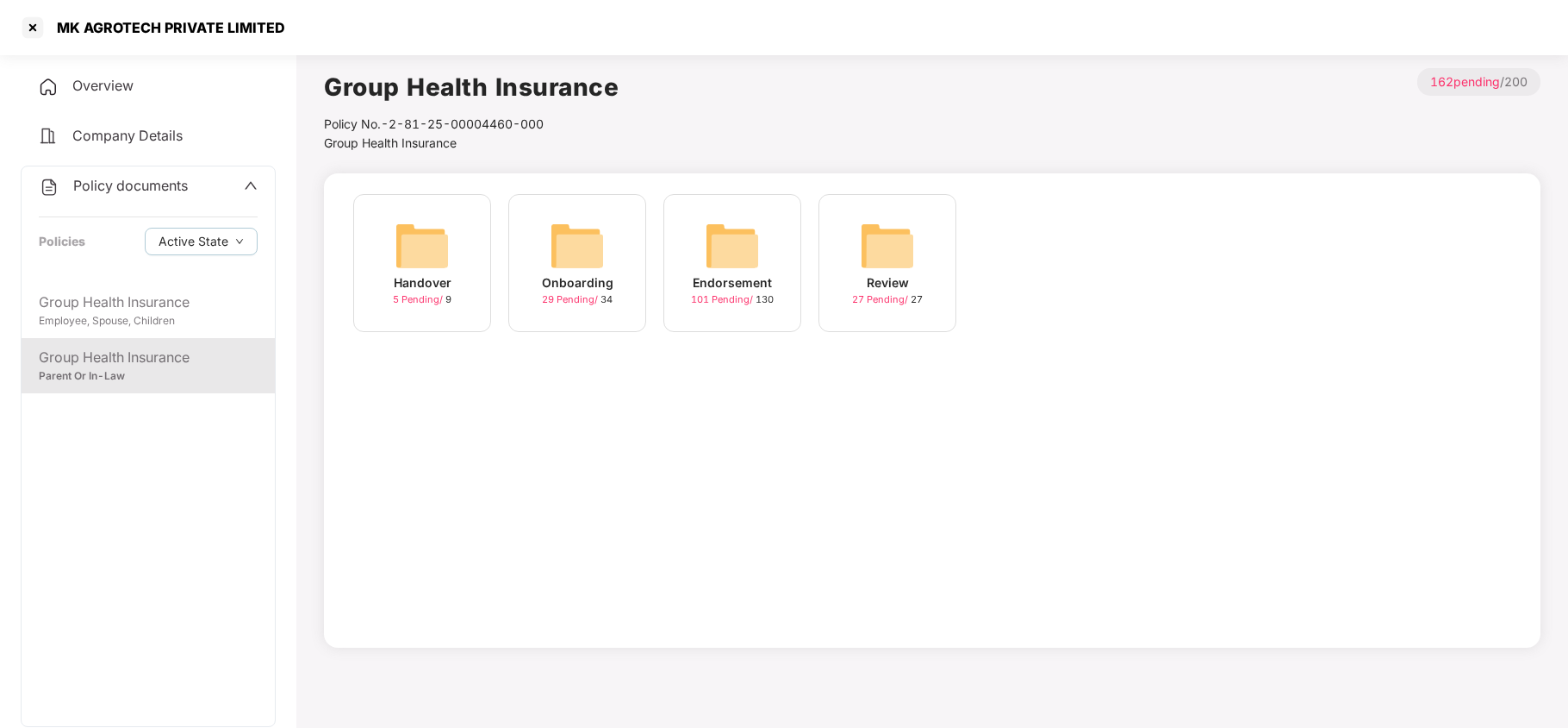
click at [586, 252] on img at bounding box center [578, 246] width 55 height 55
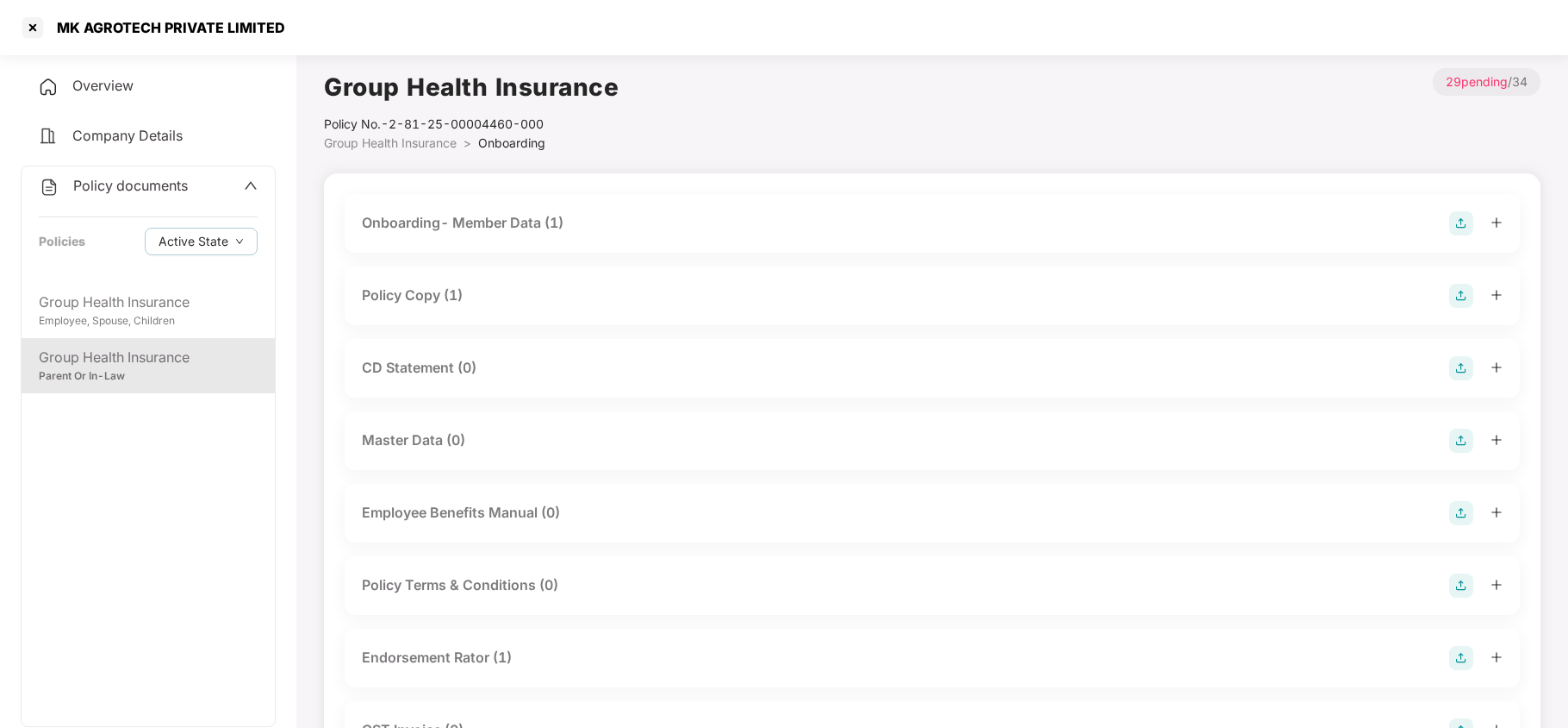
click at [470, 284] on div "Policy Copy (1)" at bounding box center [932, 296] width 1140 height 24
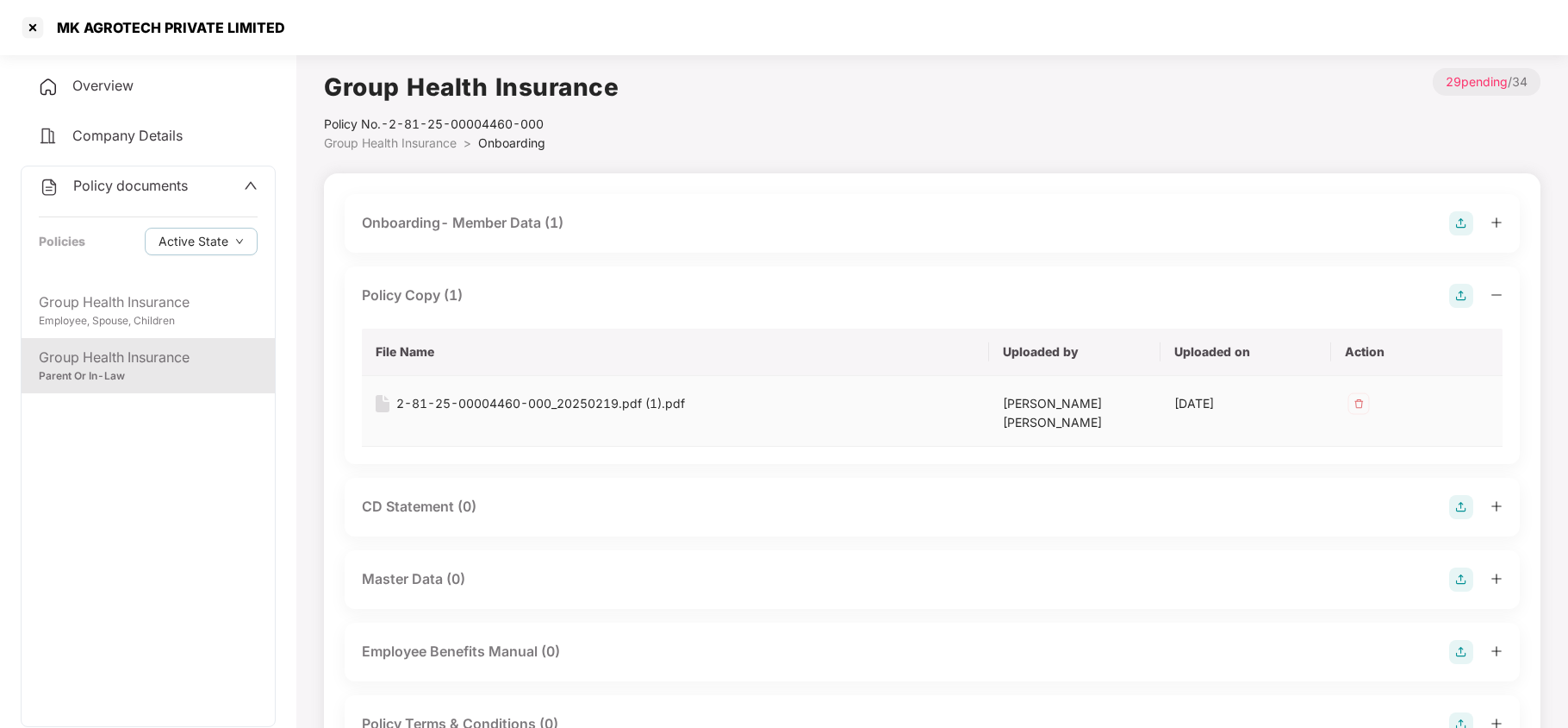
click at [503, 405] on div "2-81-25-00004460-000_20250219.pdf (1).pdf" at bounding box center [540, 404] width 289 height 19
click at [176, 311] on div "Group Health Insurance" at bounding box center [148, 302] width 219 height 22
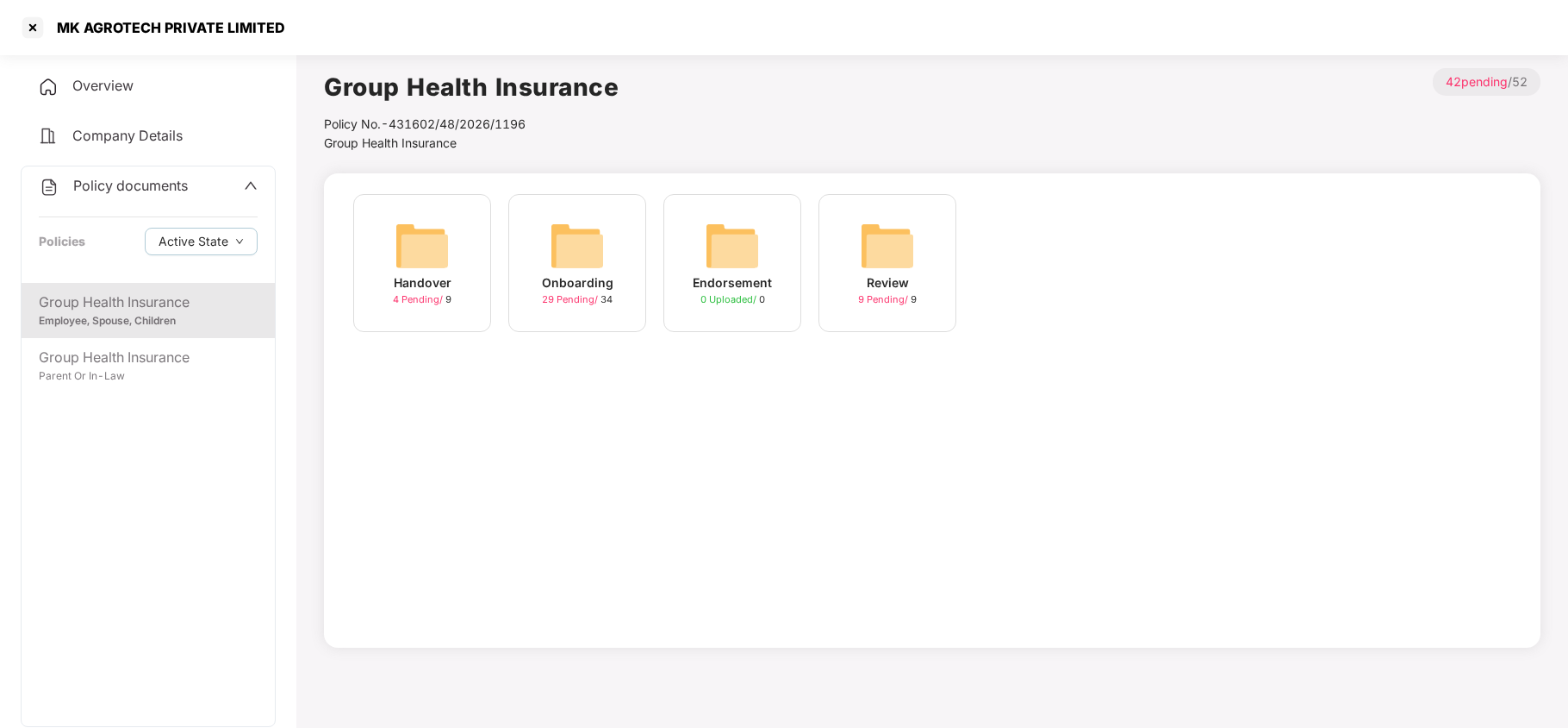
click at [584, 253] on img at bounding box center [578, 246] width 55 height 55
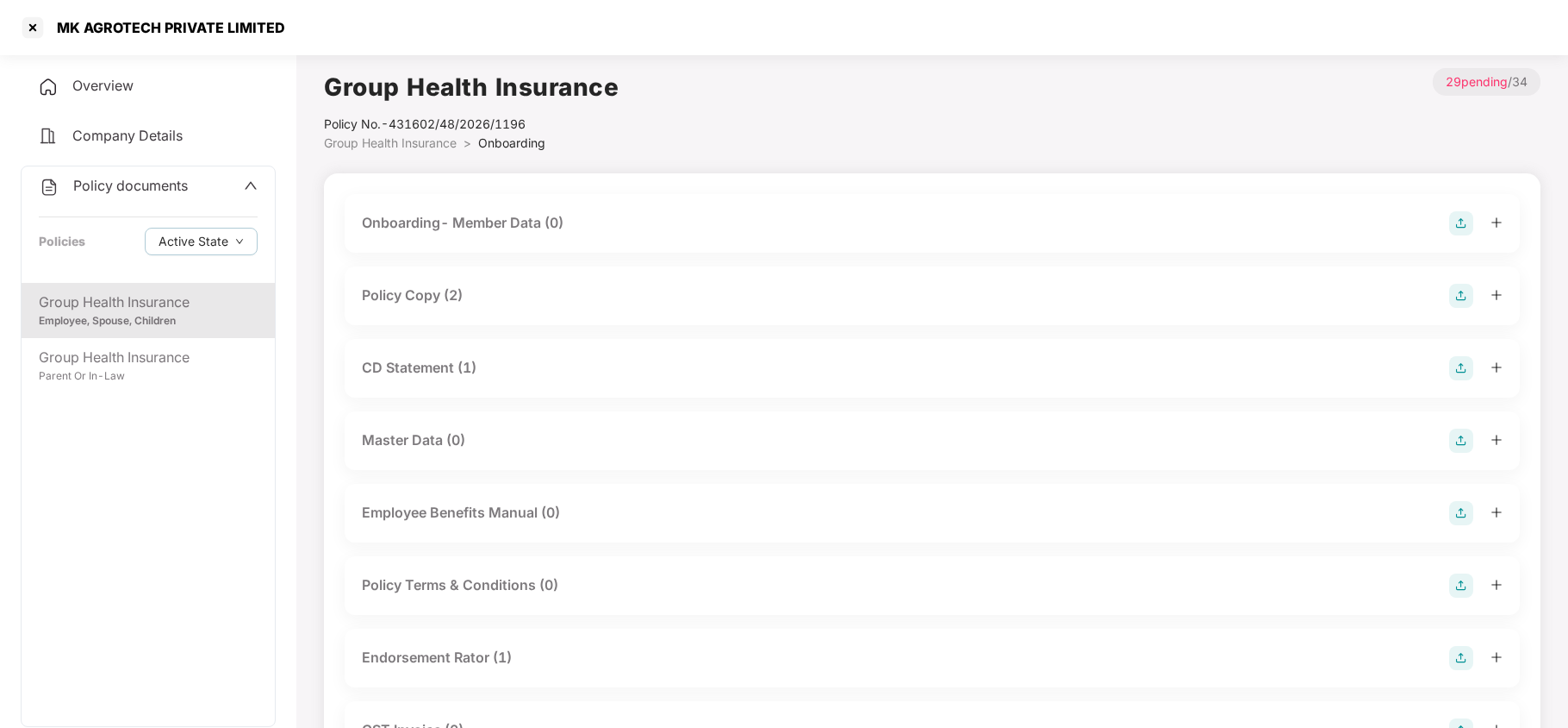
click at [445, 370] on div "CD Statement (1)" at bounding box center [419, 367] width 115 height 22
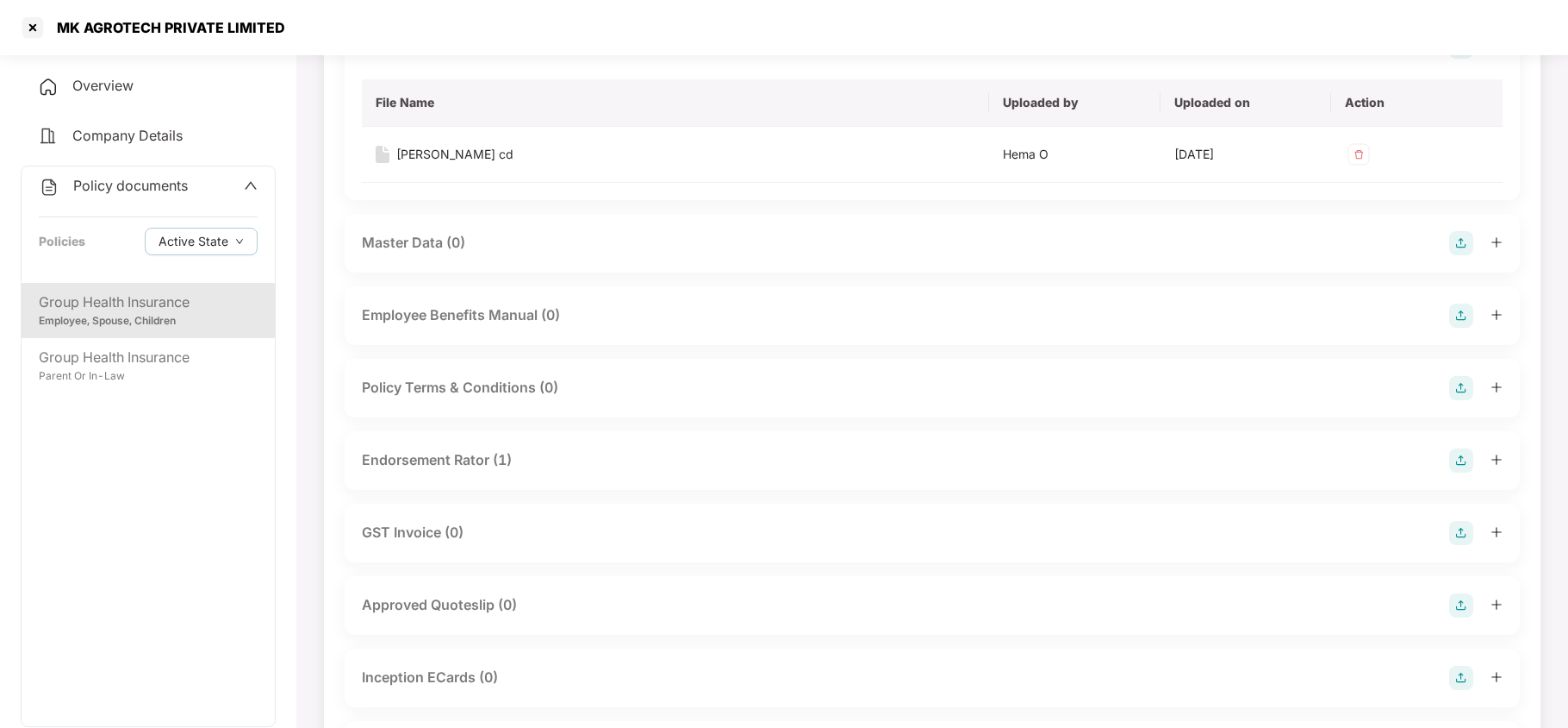
scroll to position [367, 0]
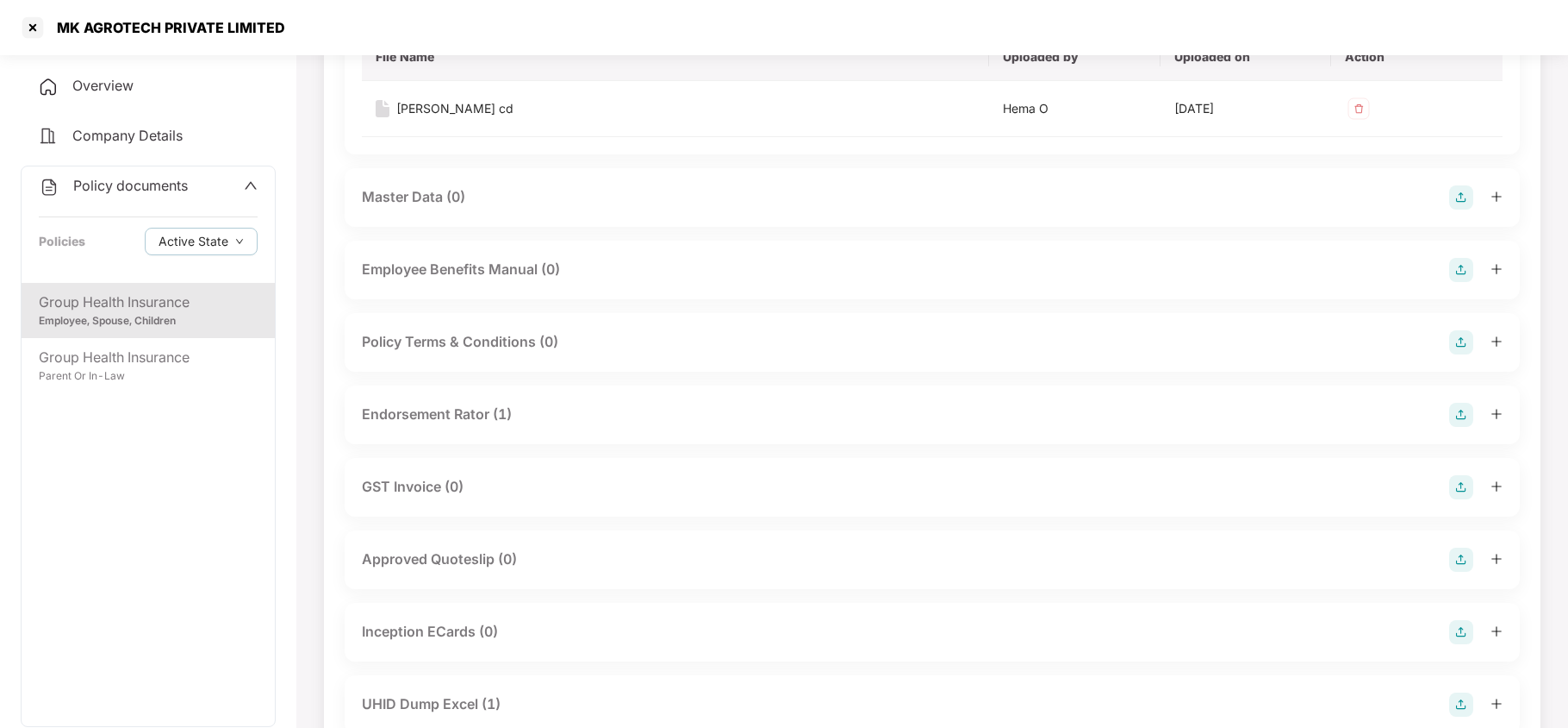
click at [446, 417] on div "Endorsement Rator (1)" at bounding box center [437, 414] width 150 height 22
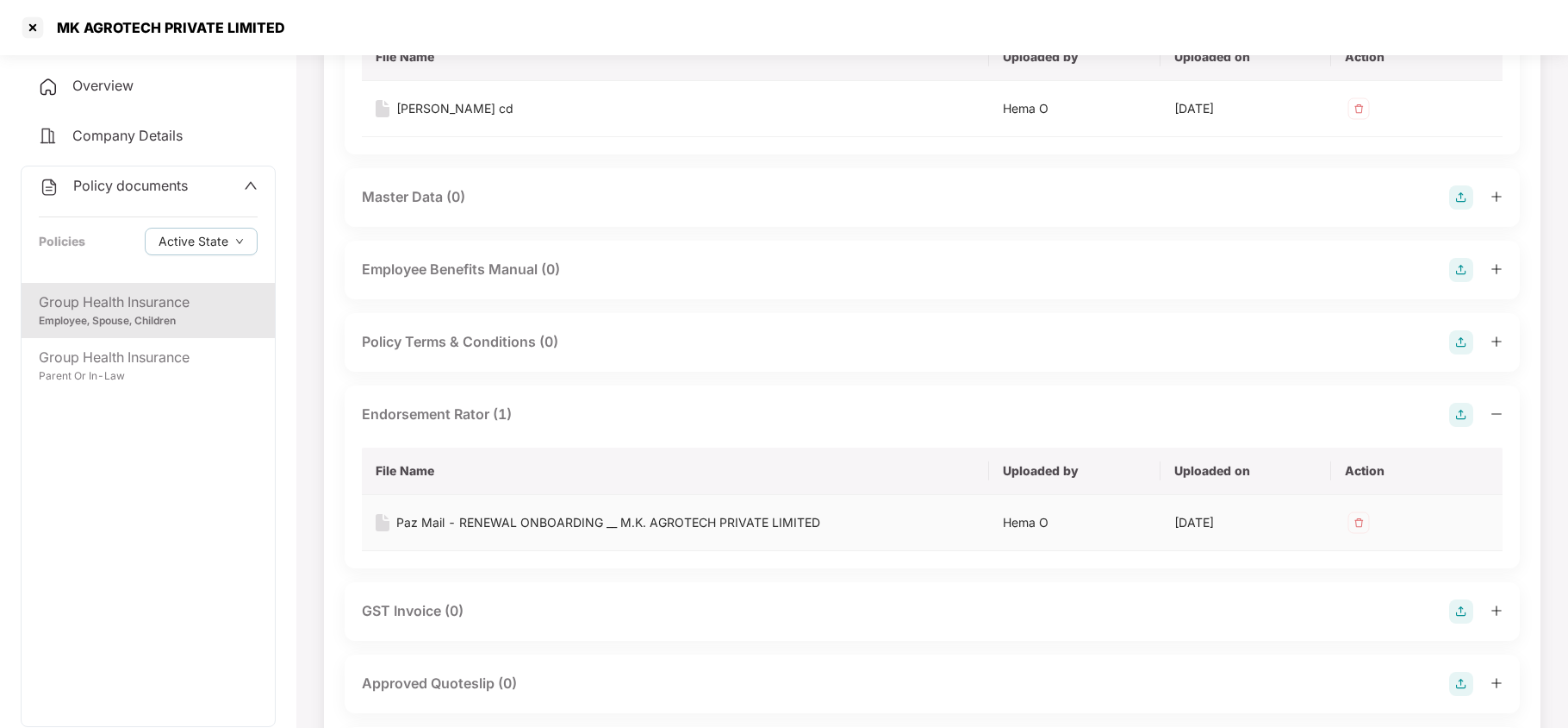
click at [480, 531] on div "Paz Mail - RENEWAL ONBOARDING __ M.K. AGROTECH PRIVATE LIMITED" at bounding box center [609, 523] width 424 height 19
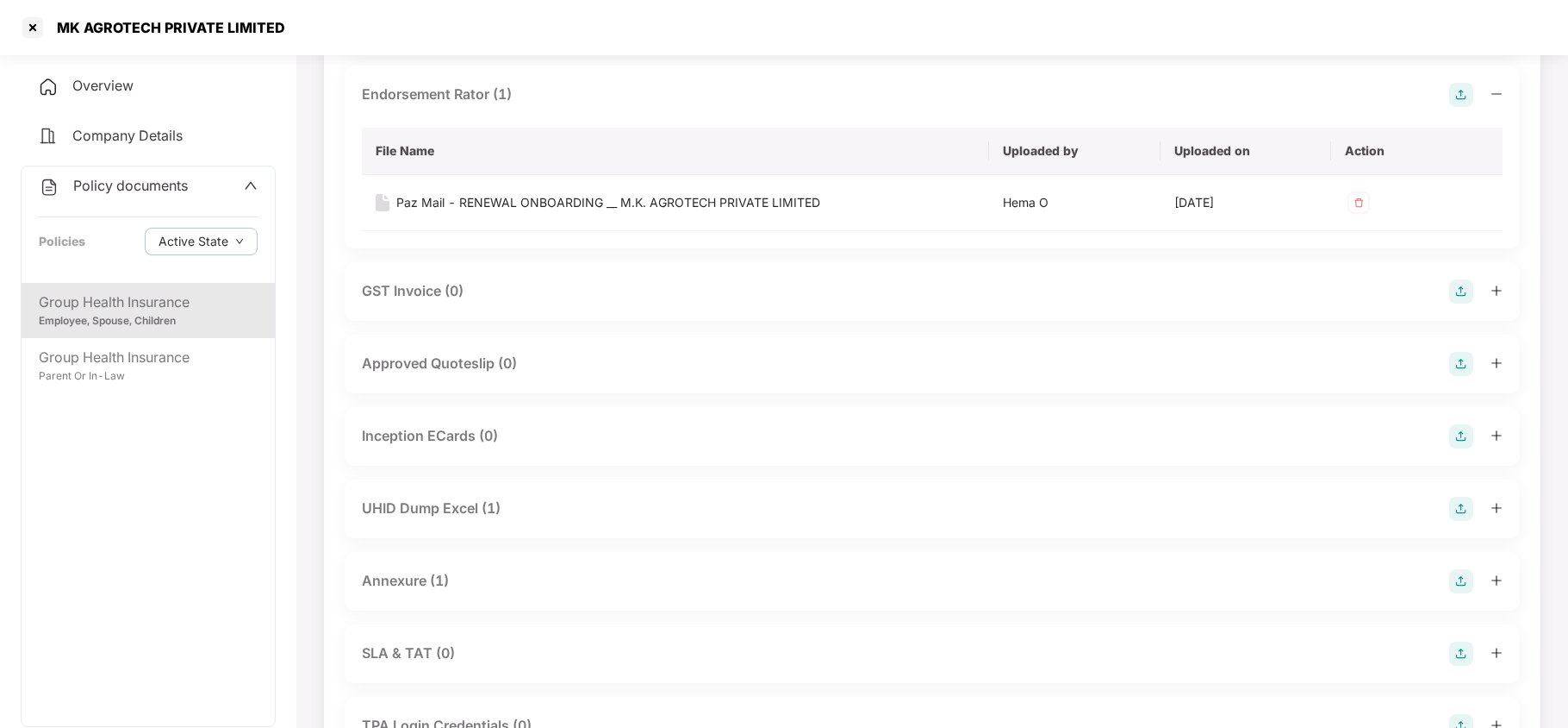
scroll to position [690, 0]
click at [472, 515] on div "UHID Dump Excel (1)" at bounding box center [431, 505] width 139 height 22
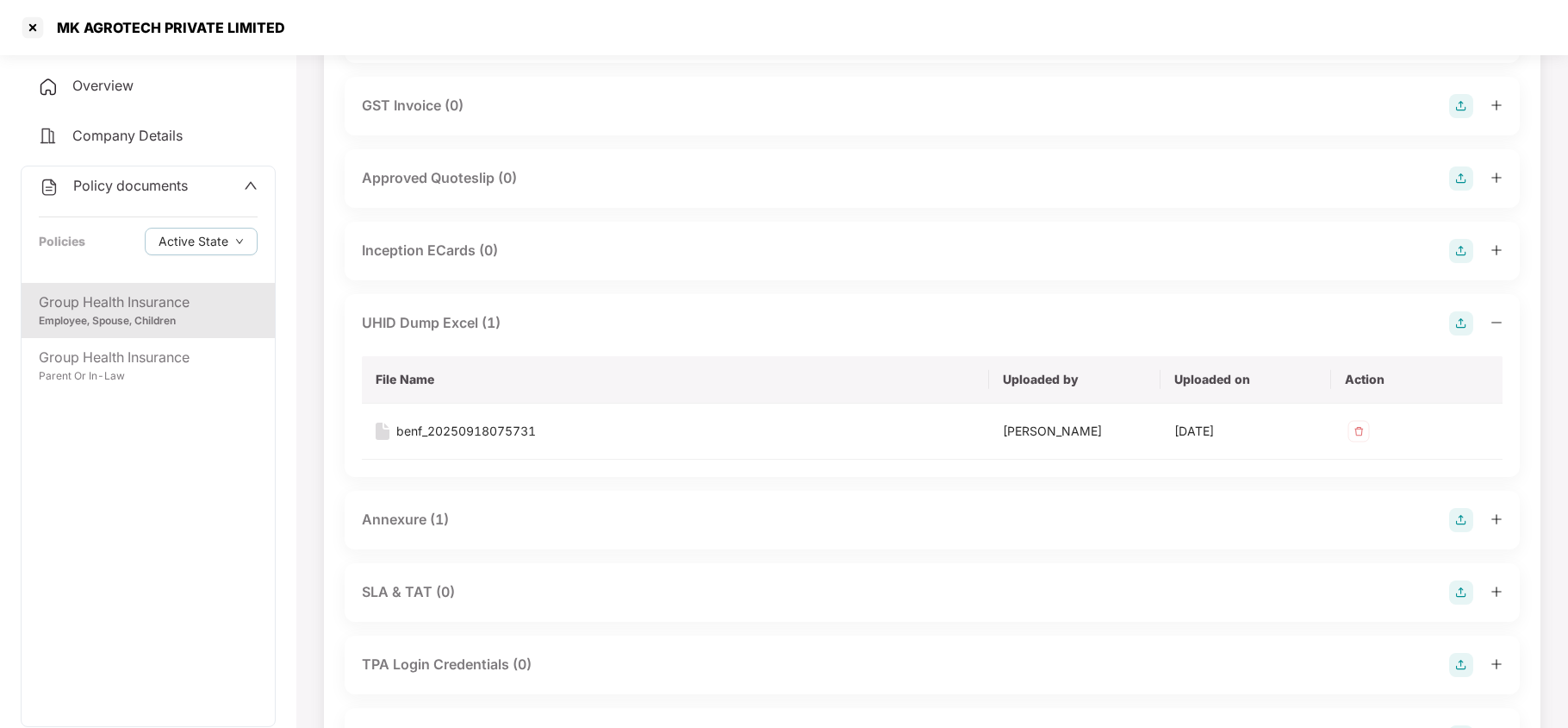
scroll to position [873, 0]
click at [446, 431] on div "benf_20250918075731" at bounding box center [466, 430] width 140 height 19
click at [410, 530] on div "Annexure (1)" at bounding box center [405, 518] width 87 height 22
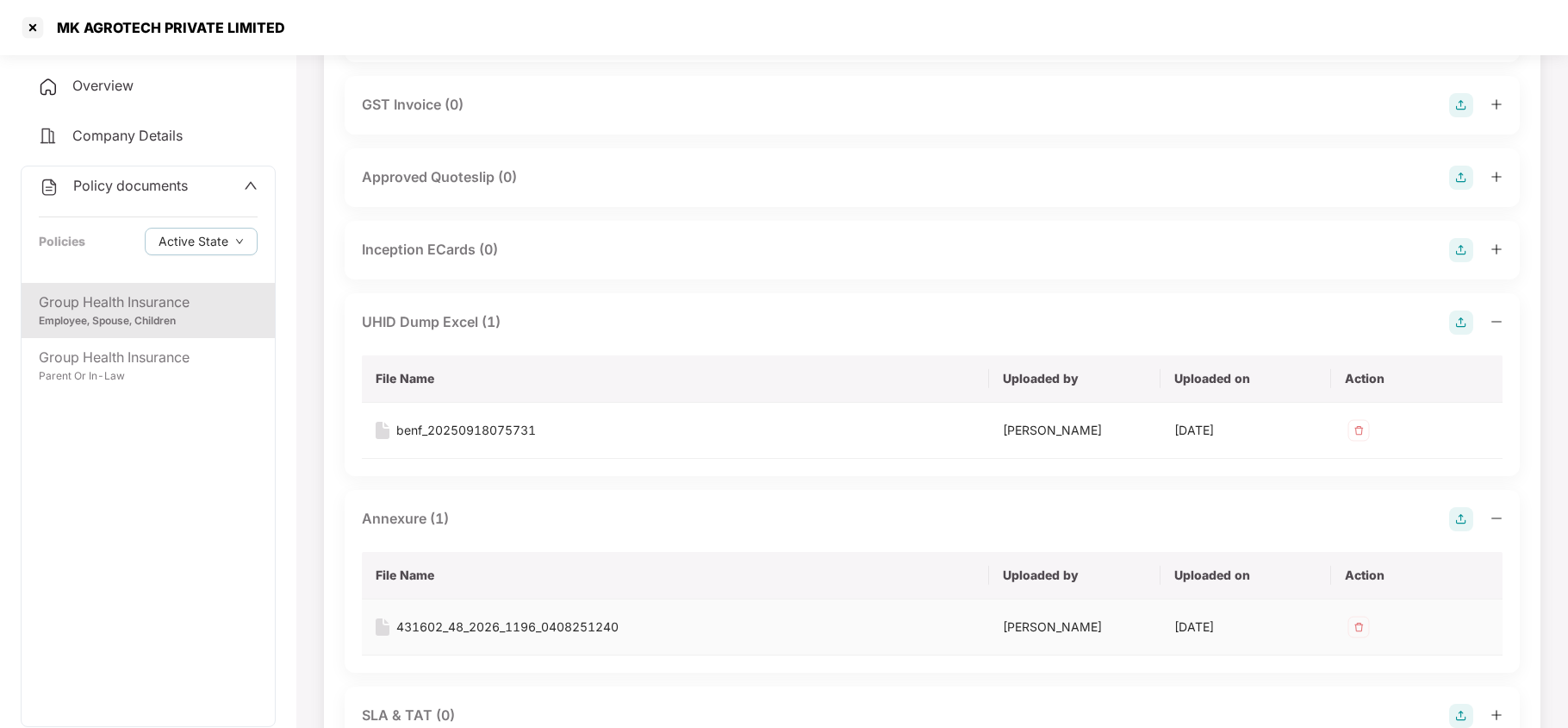
click at [446, 637] on div "431602_48_2026_1196_0408251240" at bounding box center [508, 627] width 222 height 19
click at [32, 26] on div at bounding box center [33, 28] width 28 height 28
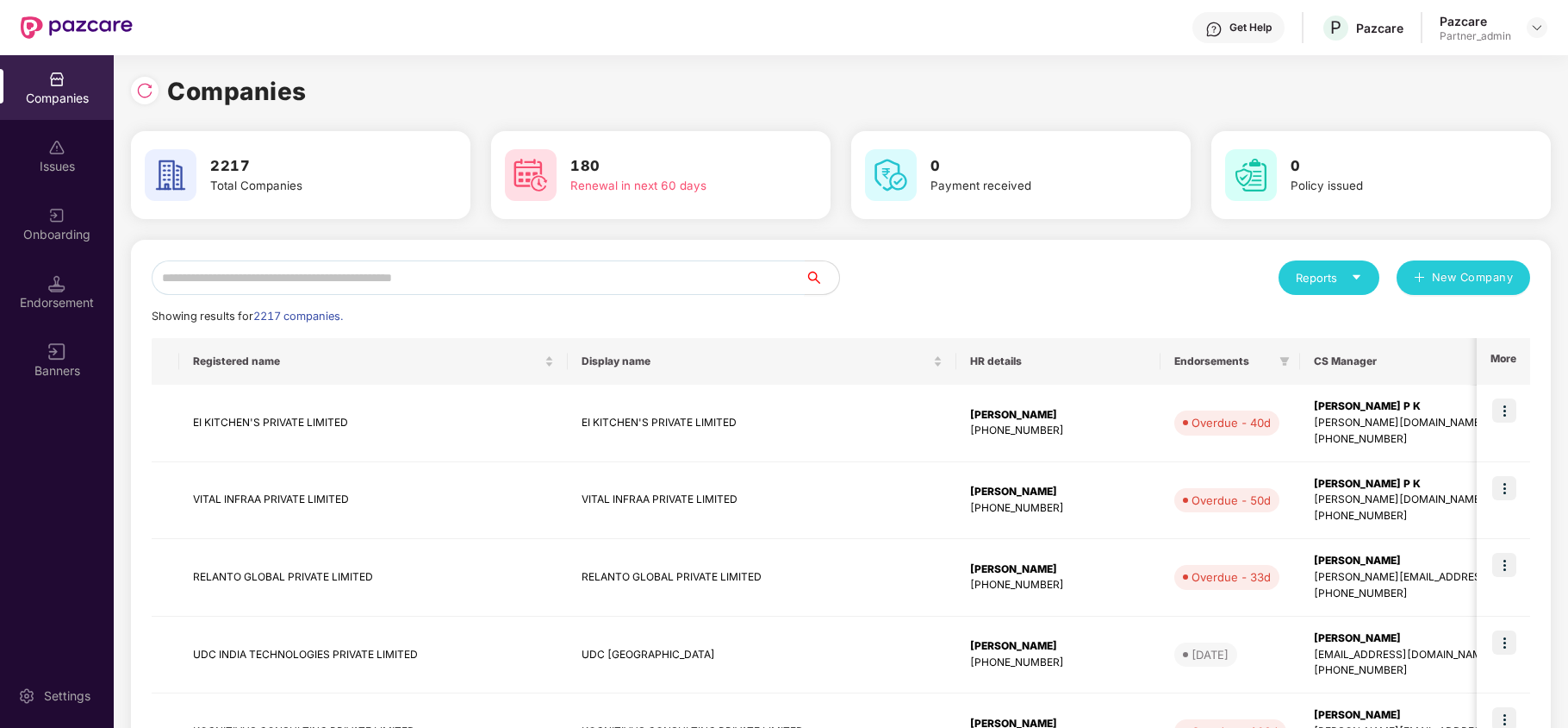
click at [381, 284] on input "text" at bounding box center [478, 278] width 653 height 35
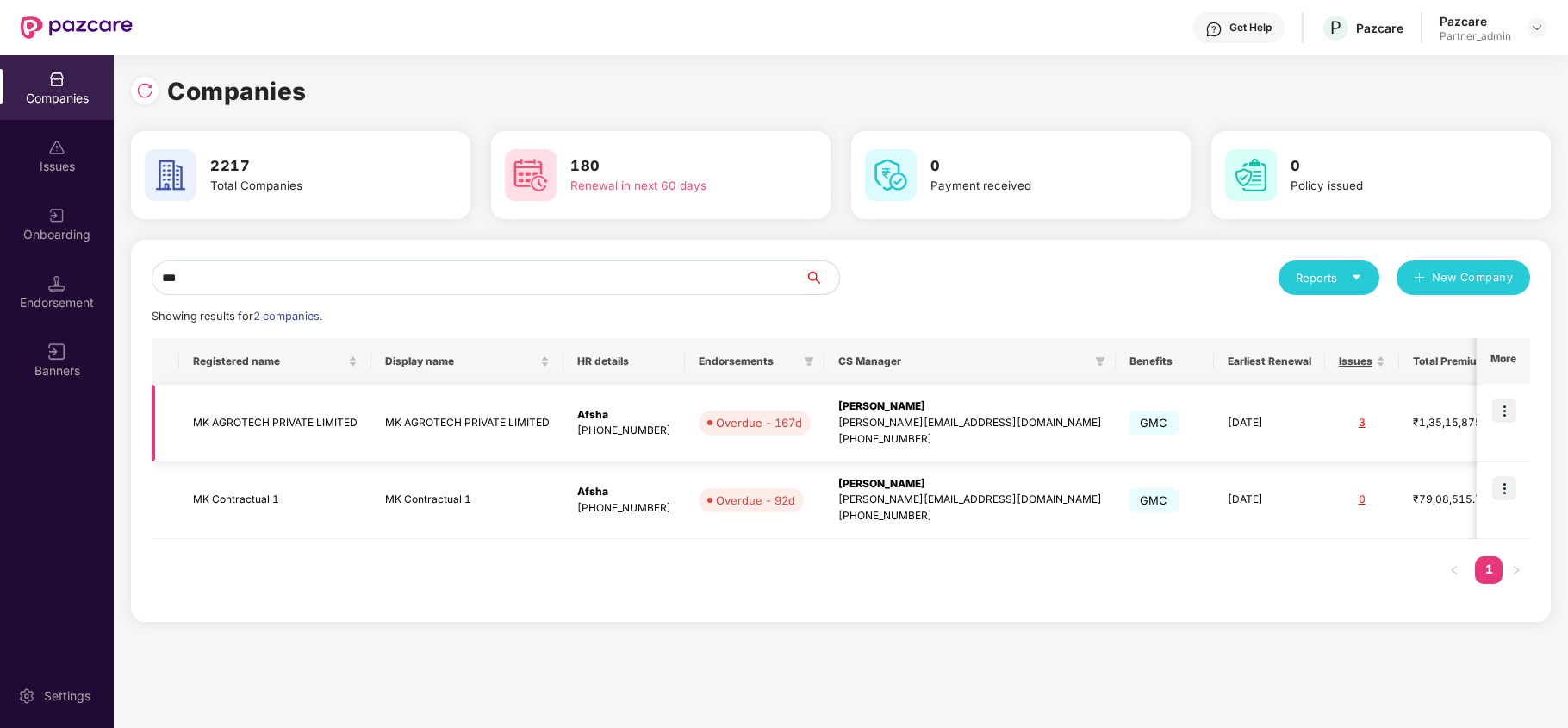
type input "**"
click at [1500, 415] on img at bounding box center [1504, 411] width 24 height 24
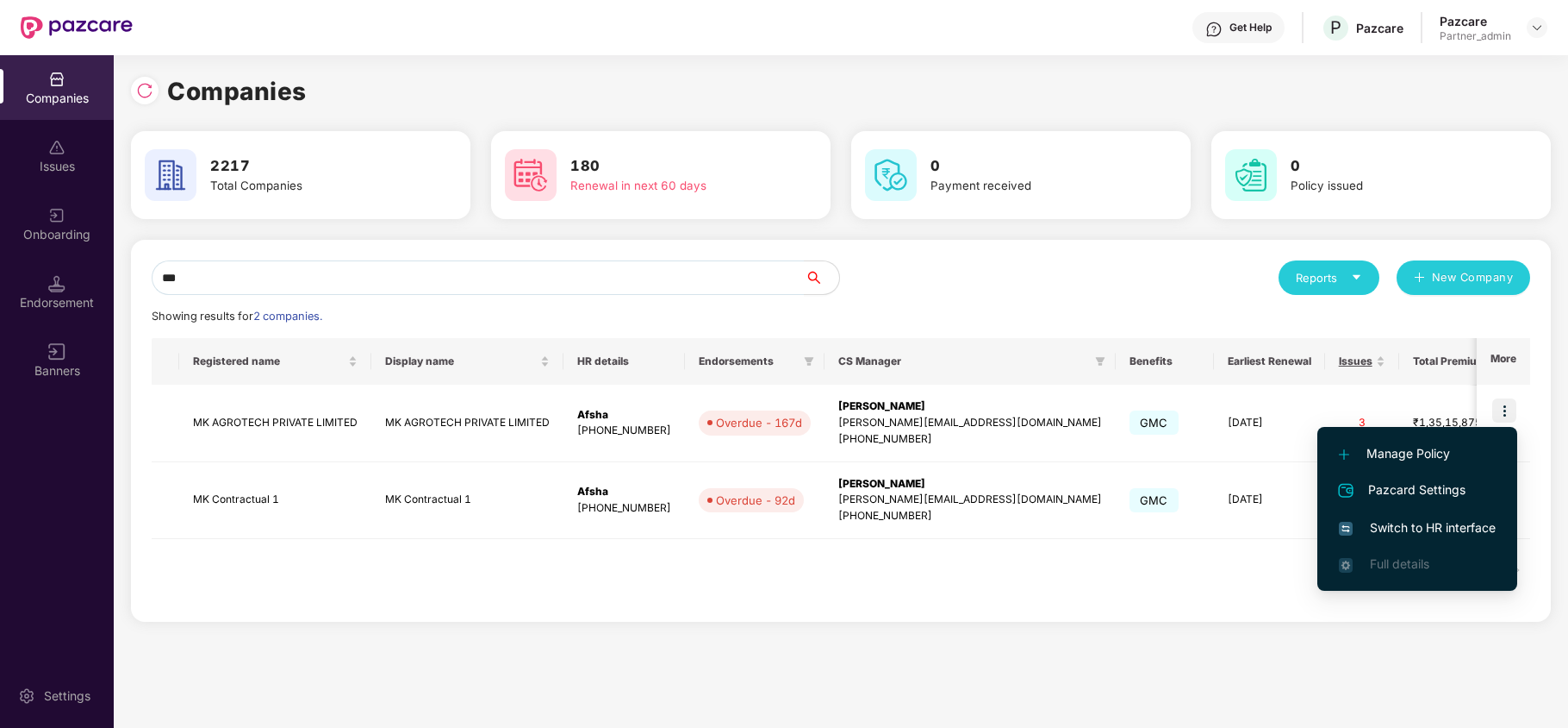
click at [1385, 524] on span "Switch to HR interface" at bounding box center [1417, 528] width 157 height 19
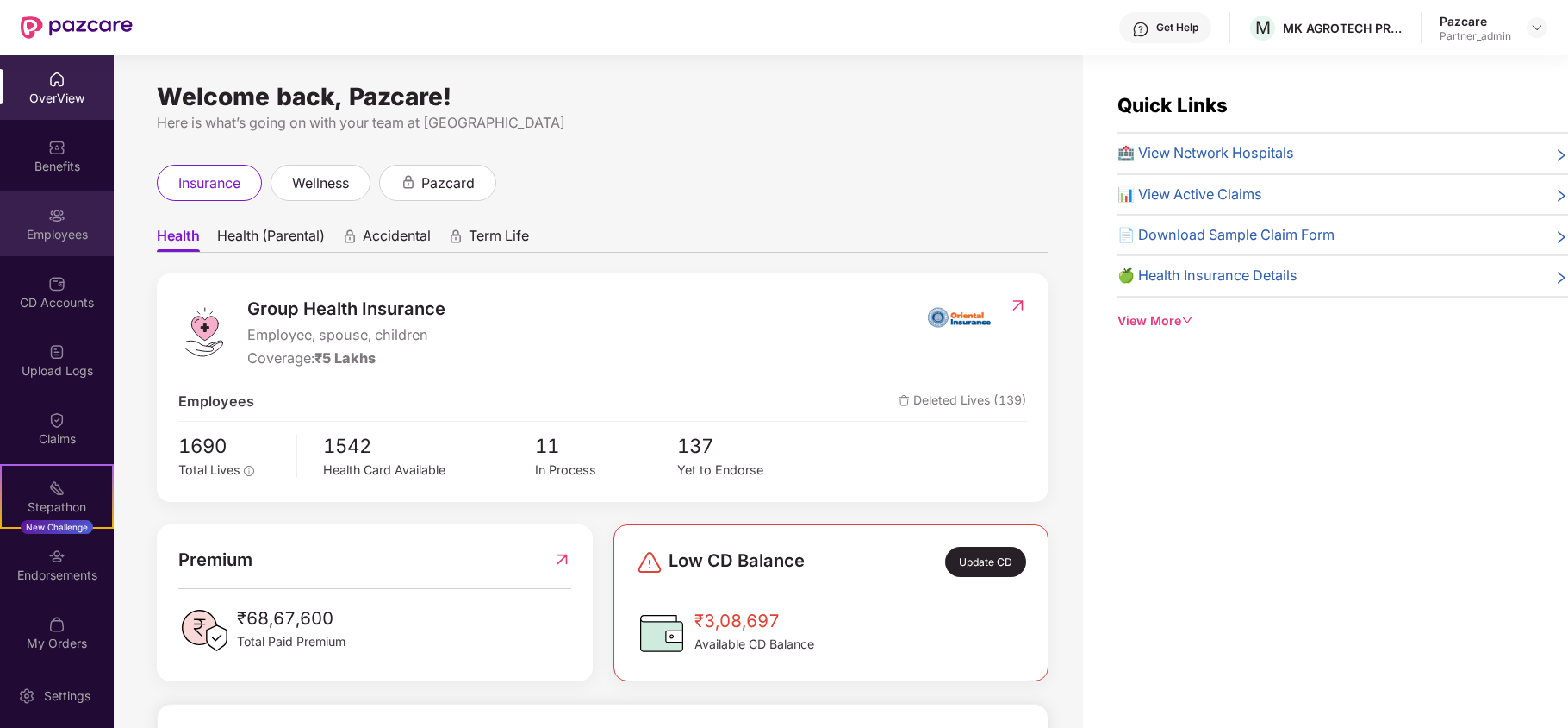
click at [57, 228] on div "Employees" at bounding box center [57, 235] width 114 height 17
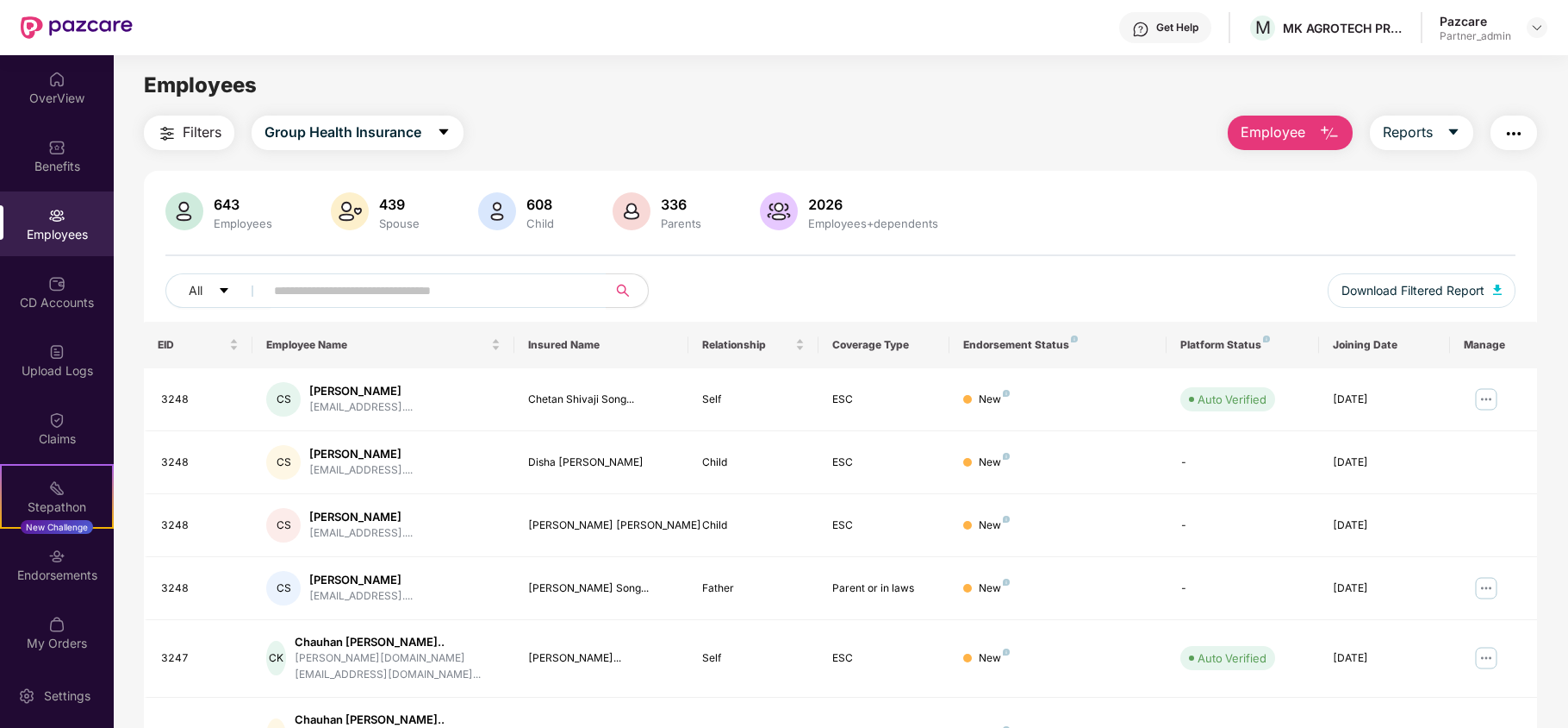
click at [178, 136] on button "Filters" at bounding box center [189, 133] width 91 height 35
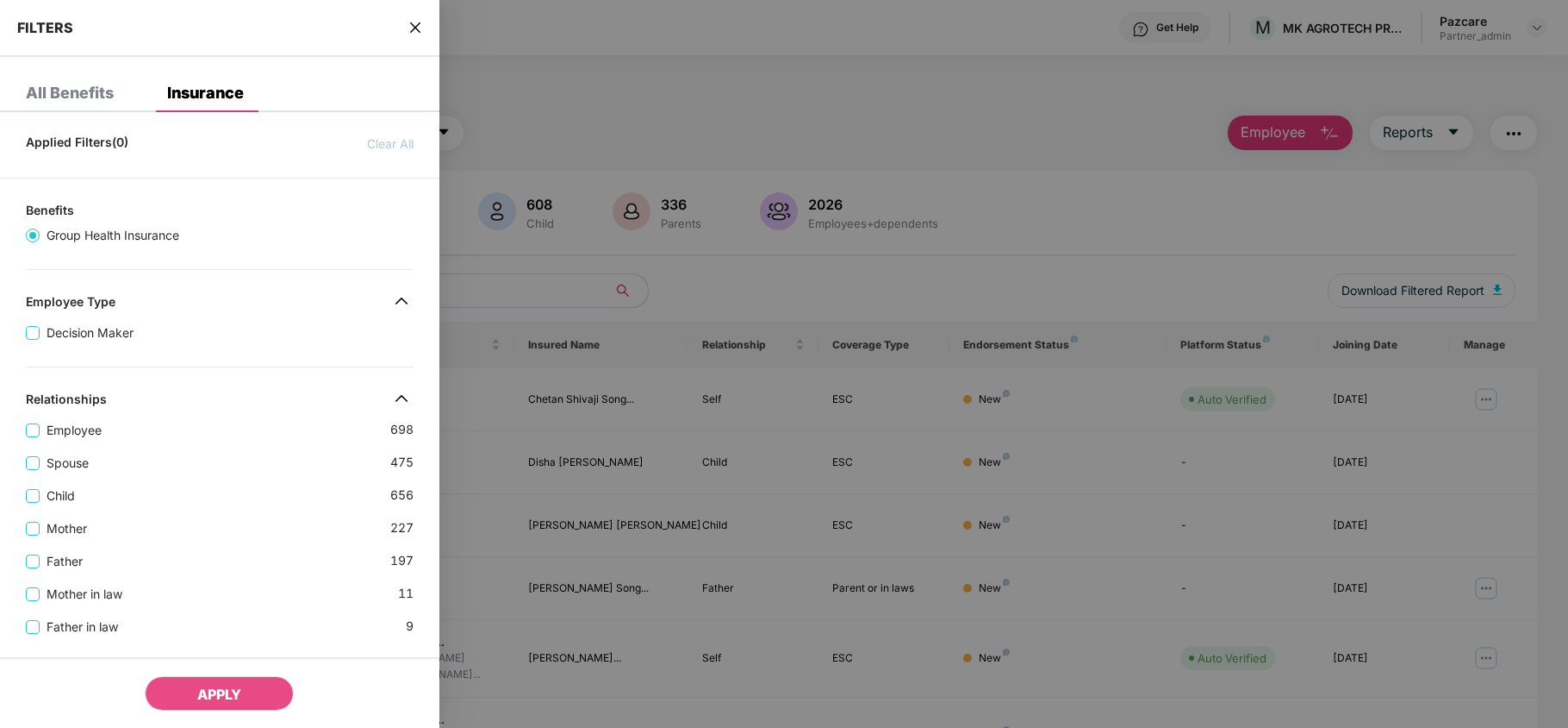
click at [212, 501] on div "Child 656" at bounding box center [220, 489] width 388 height 33
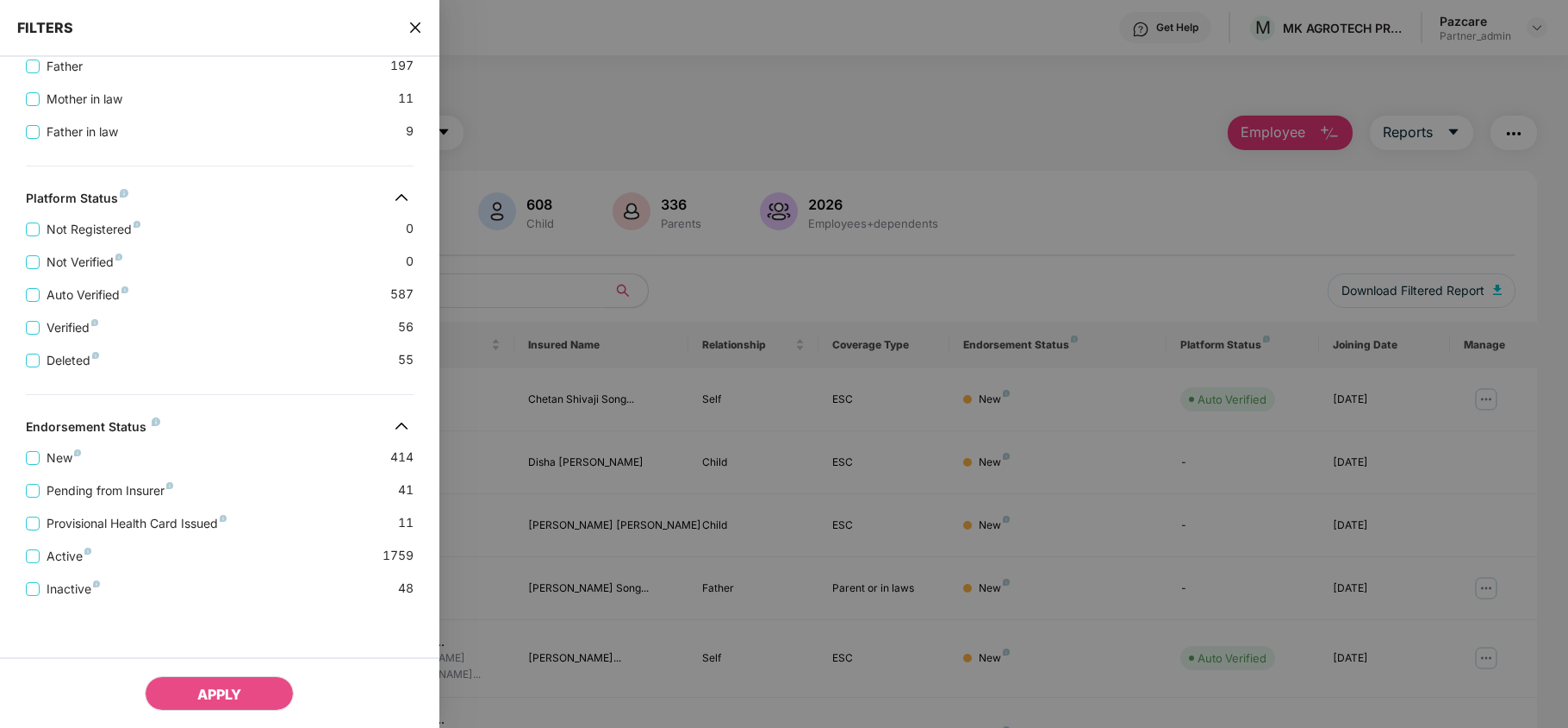
scroll to position [518, 0]
click at [134, 491] on span "Pending from Insurer" at bounding box center [109, 491] width 141 height 19
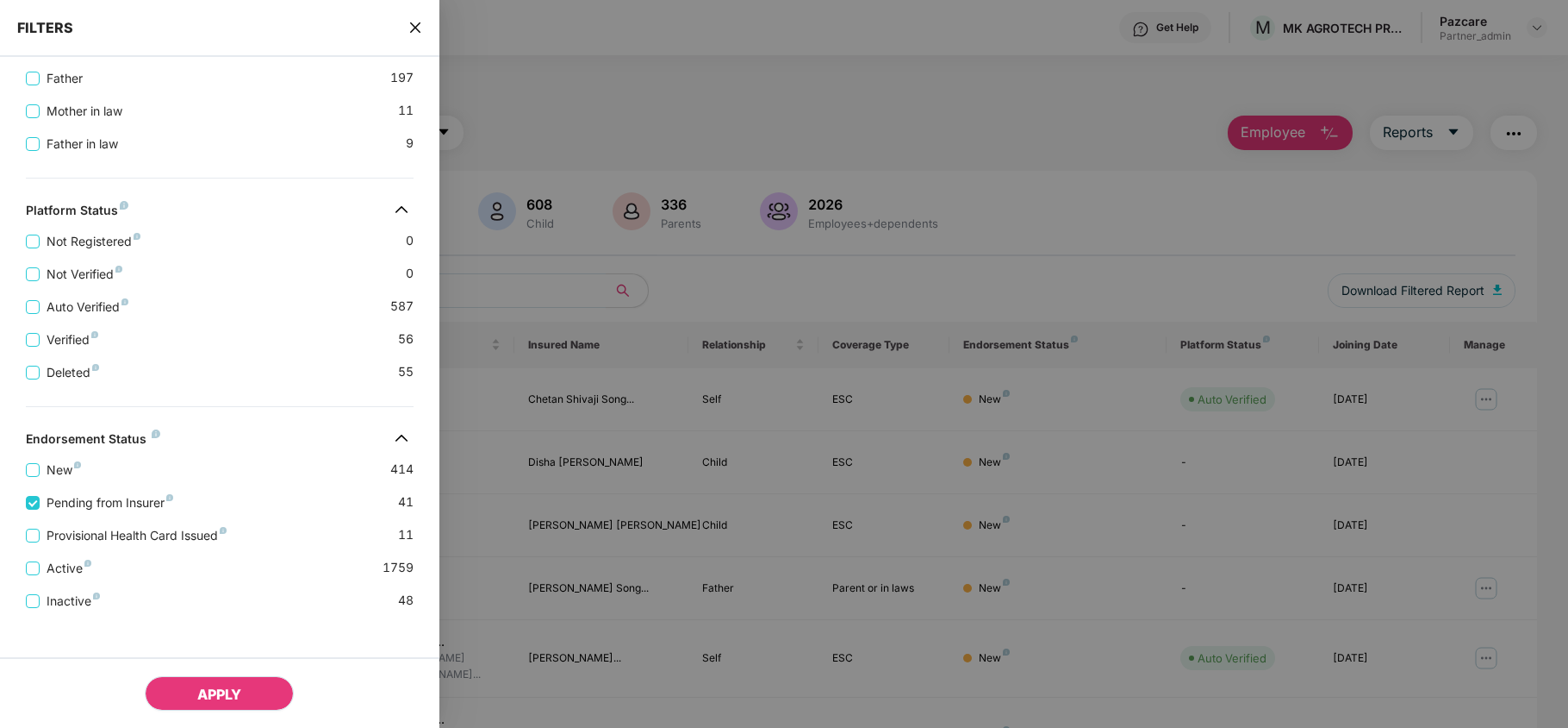
click at [216, 693] on span "APPLY" at bounding box center [219, 694] width 44 height 17
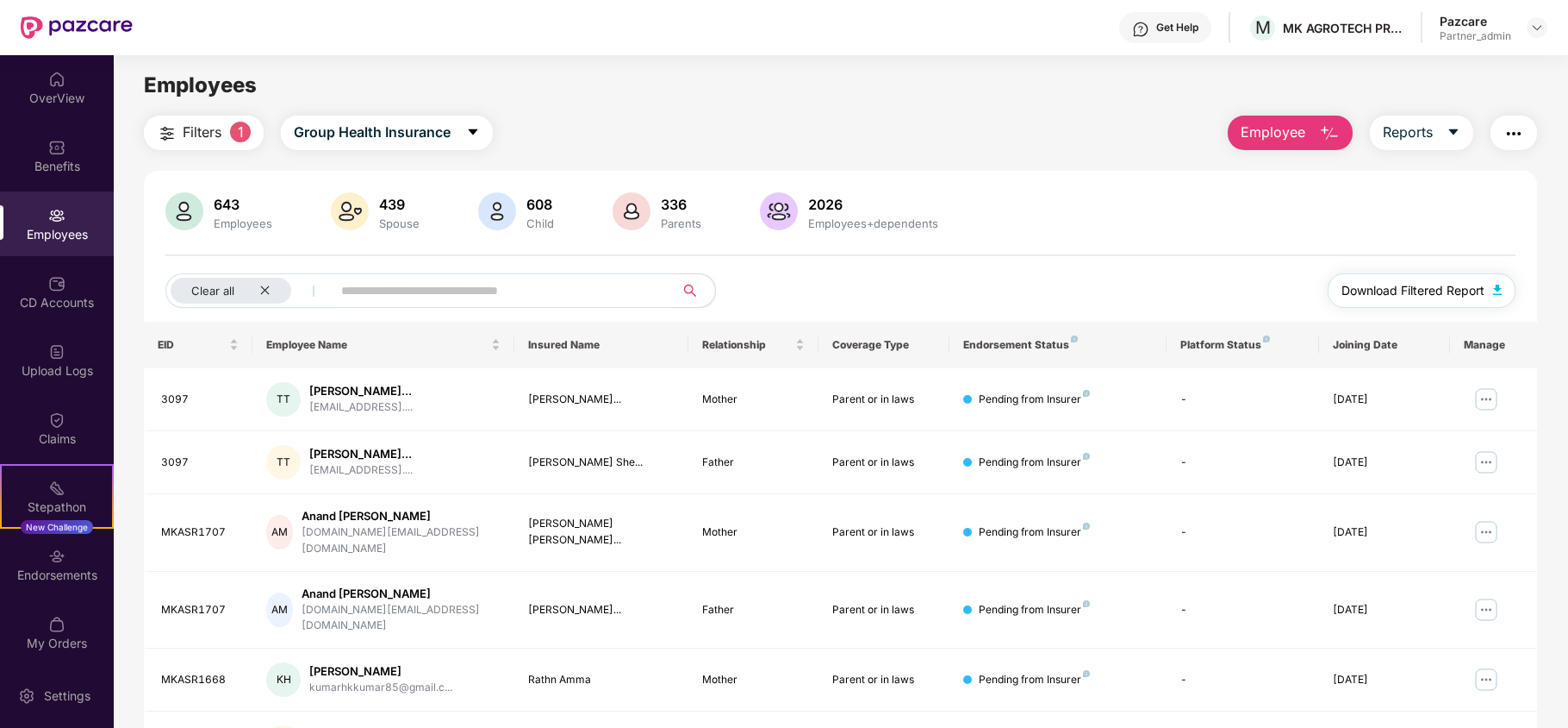
click at [1371, 291] on span "Download Filtered Report" at bounding box center [1413, 291] width 143 height 19
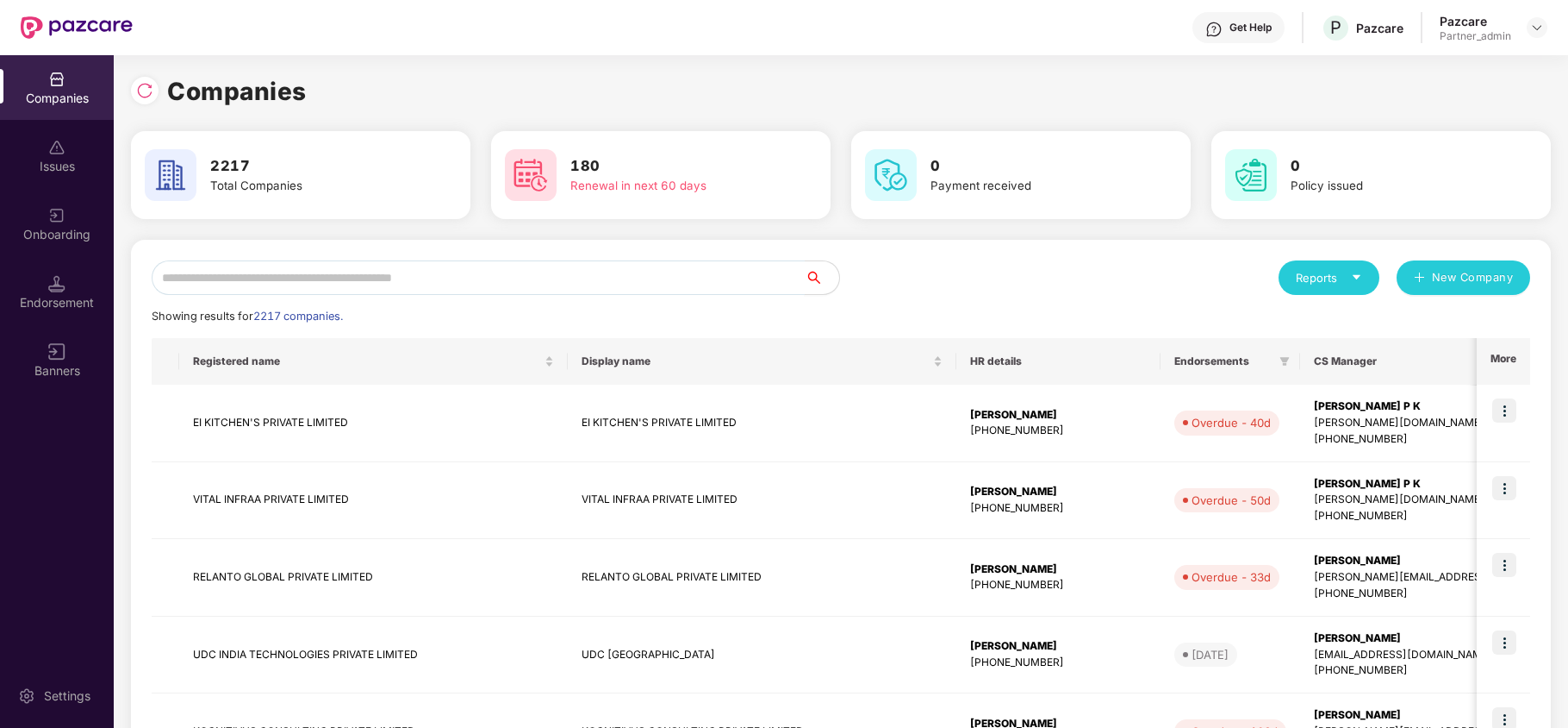
click at [315, 283] on input "text" at bounding box center [478, 278] width 653 height 35
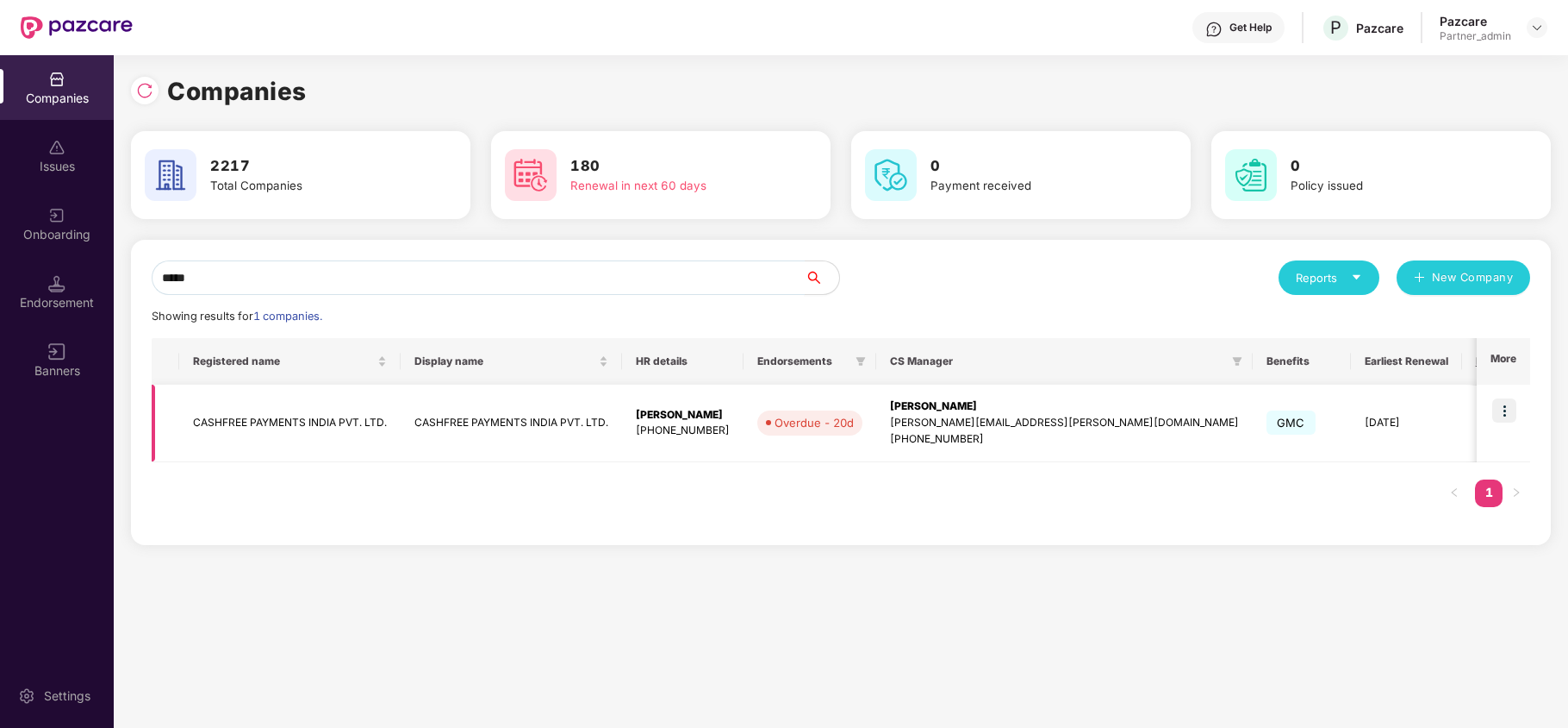
type input "*****"
click at [250, 419] on td "CASHFREE PAYMENTS INDIA PVT. LTD." at bounding box center [290, 424] width 222 height 78
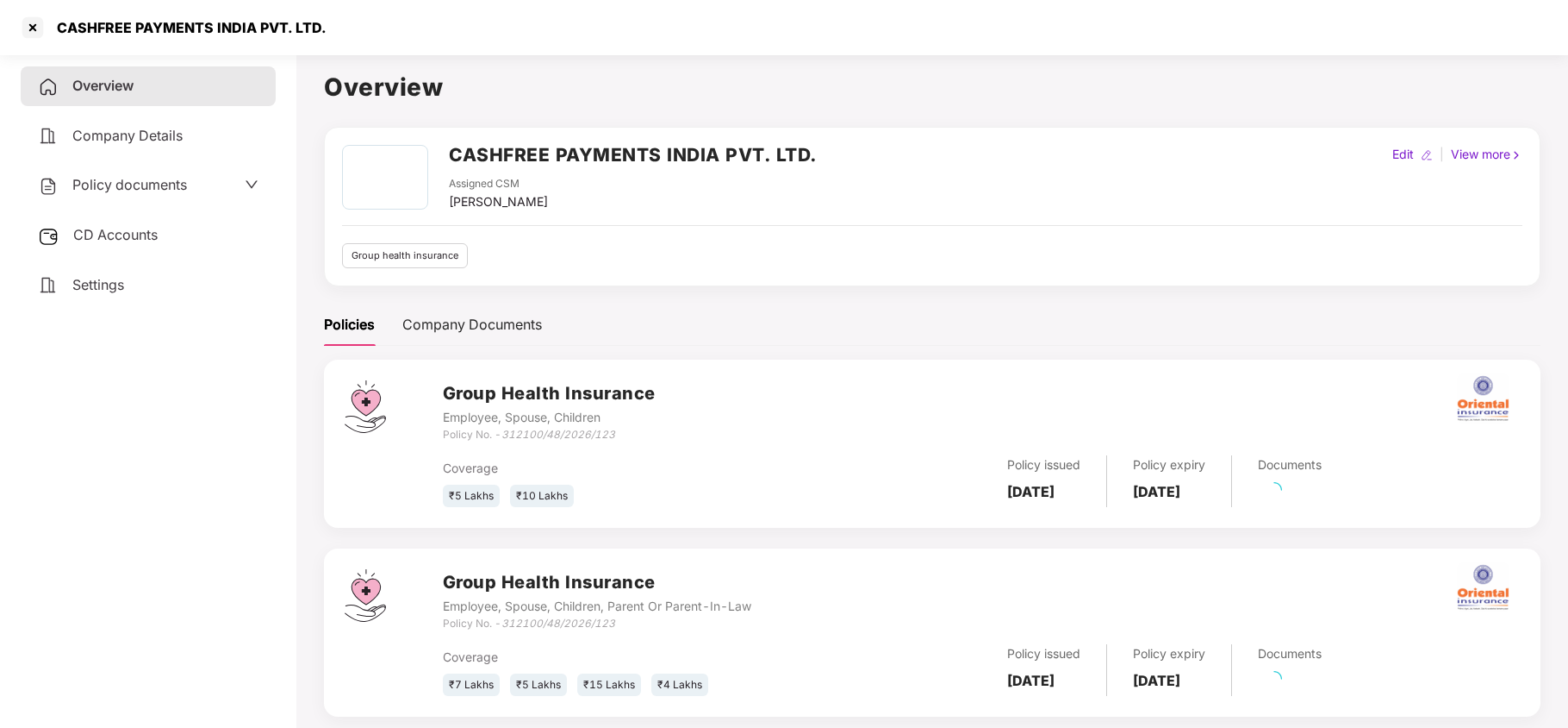
click at [128, 188] on span "Policy documents" at bounding box center [129, 185] width 115 height 17
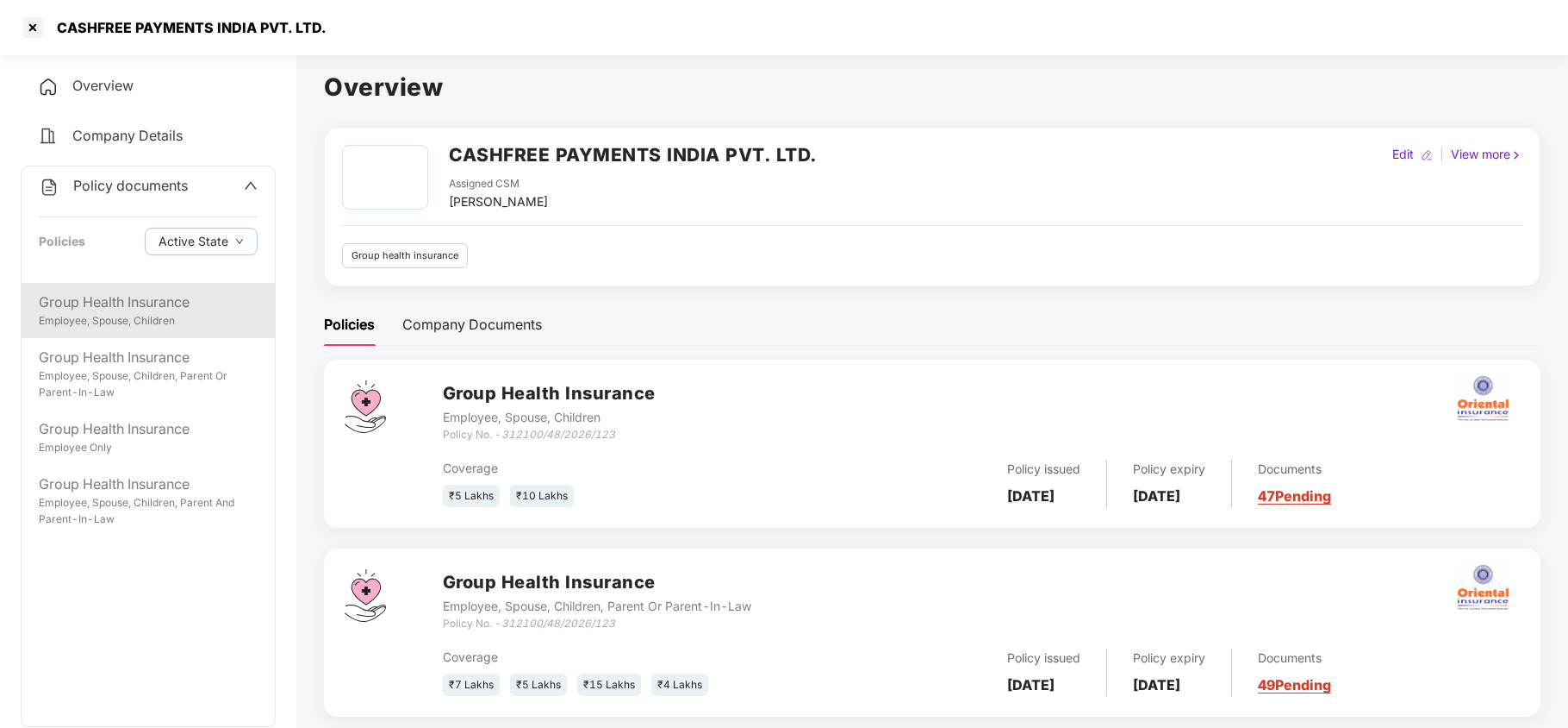
click at [131, 325] on div "Employee, Spouse, Children" at bounding box center [148, 321] width 219 height 16
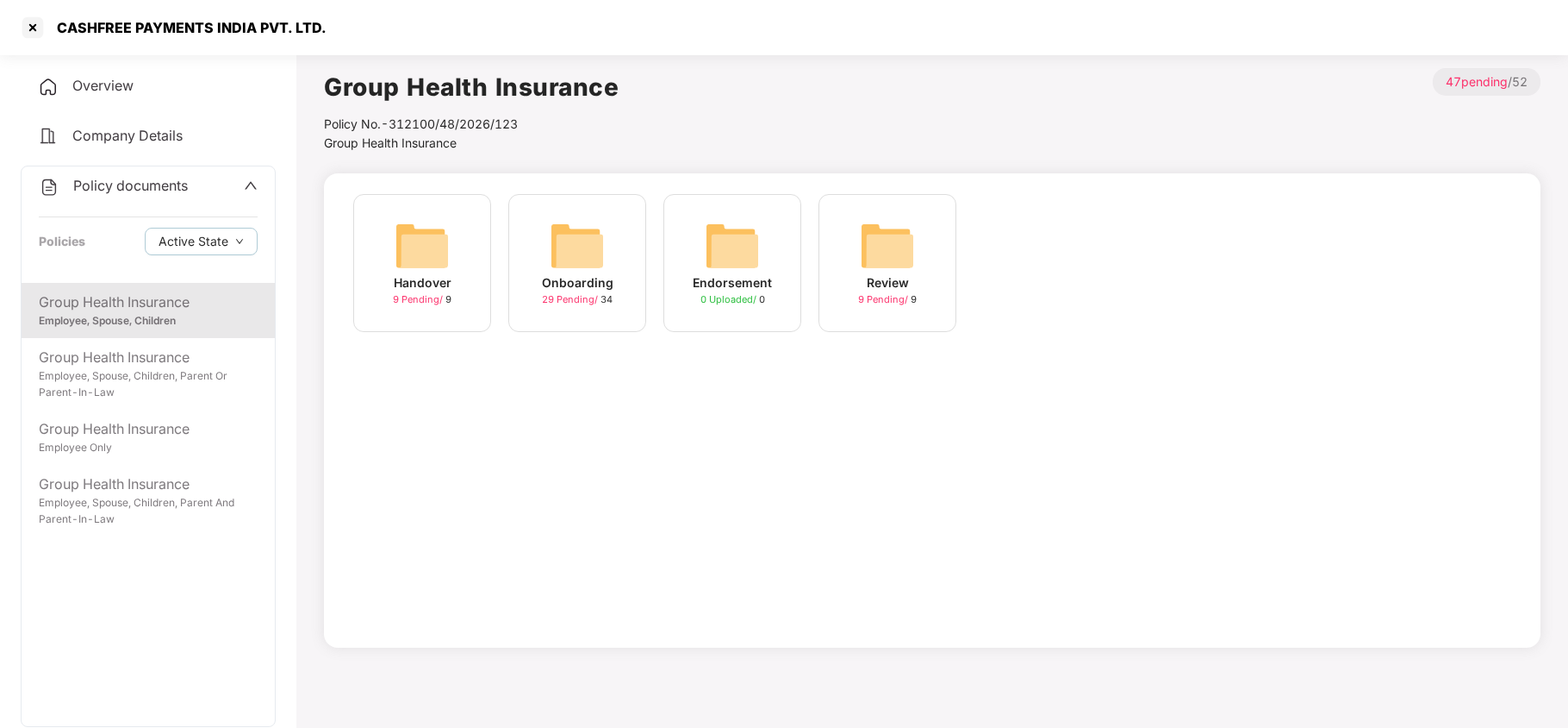
click at [572, 231] on img at bounding box center [578, 246] width 55 height 55
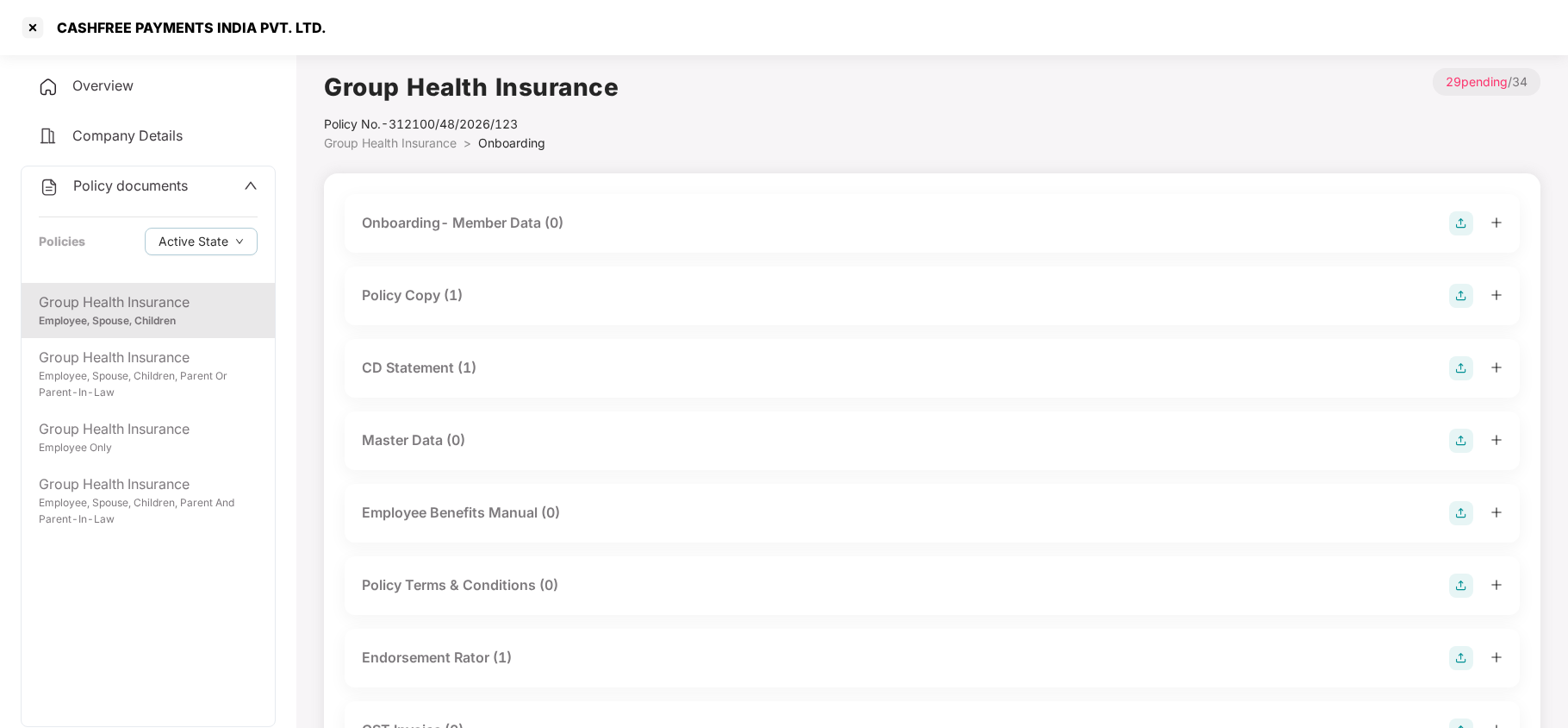
click at [463, 650] on div "Endorsement Rator (1)" at bounding box center [437, 657] width 150 height 22
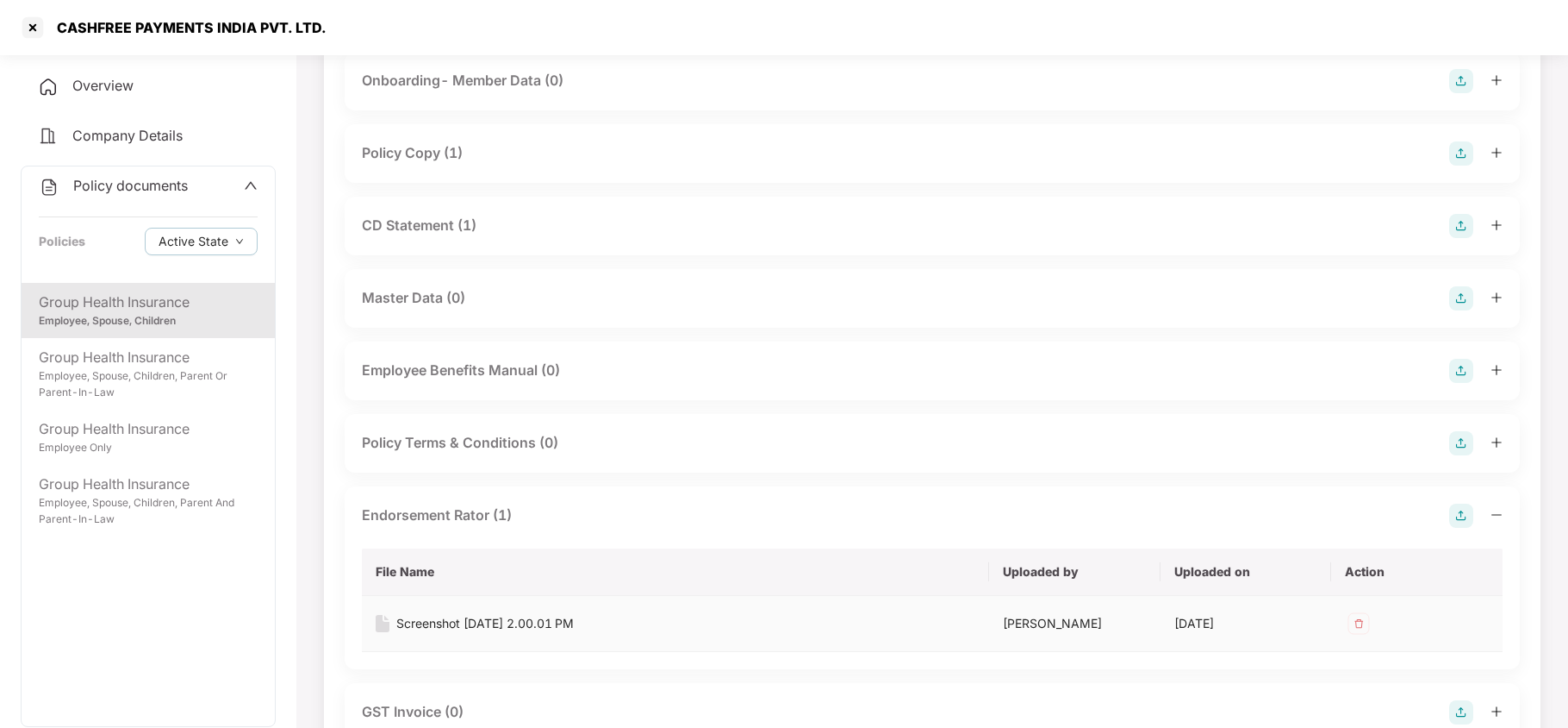
scroll to position [184, 0]
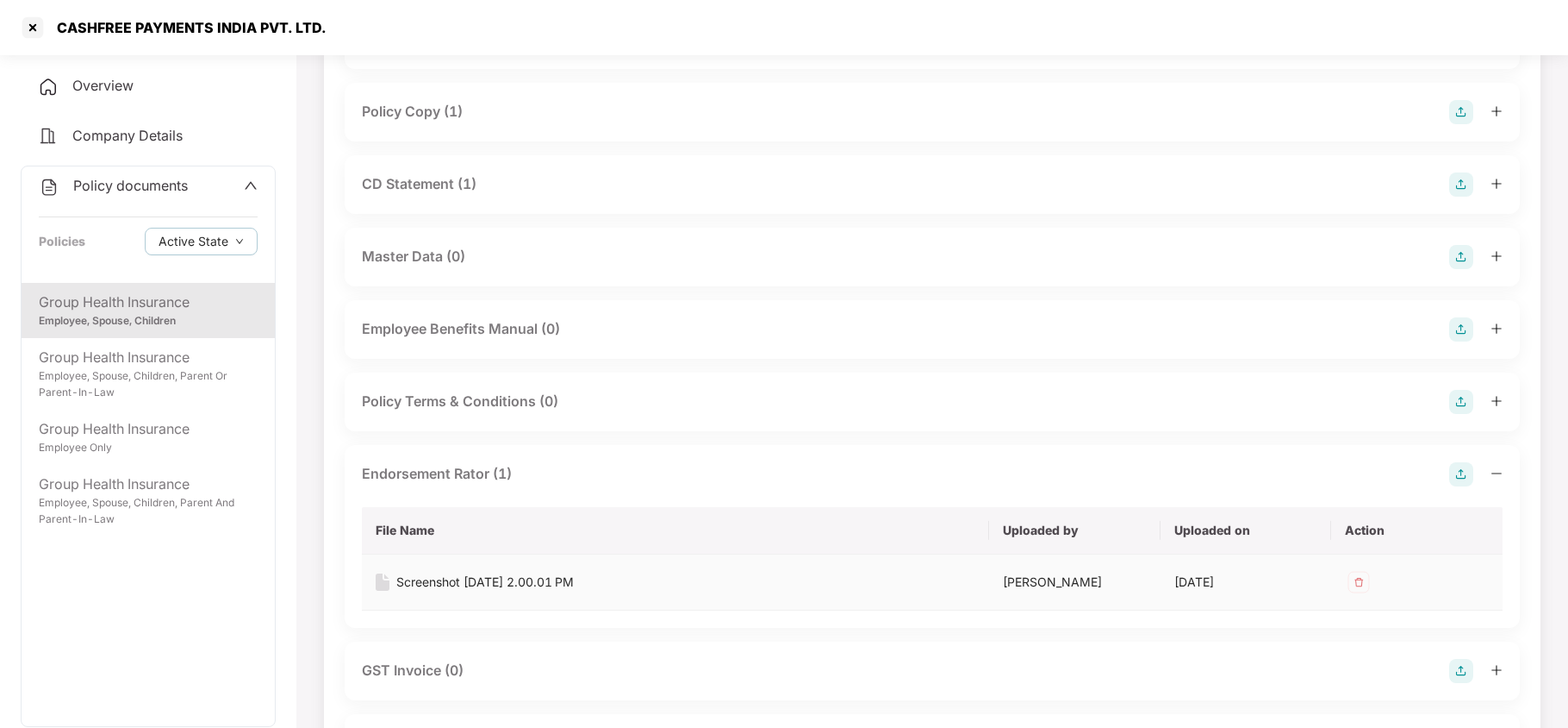
click at [522, 584] on div "Screenshot [DATE] 2.00.01 PM" at bounding box center [485, 582] width 178 height 19
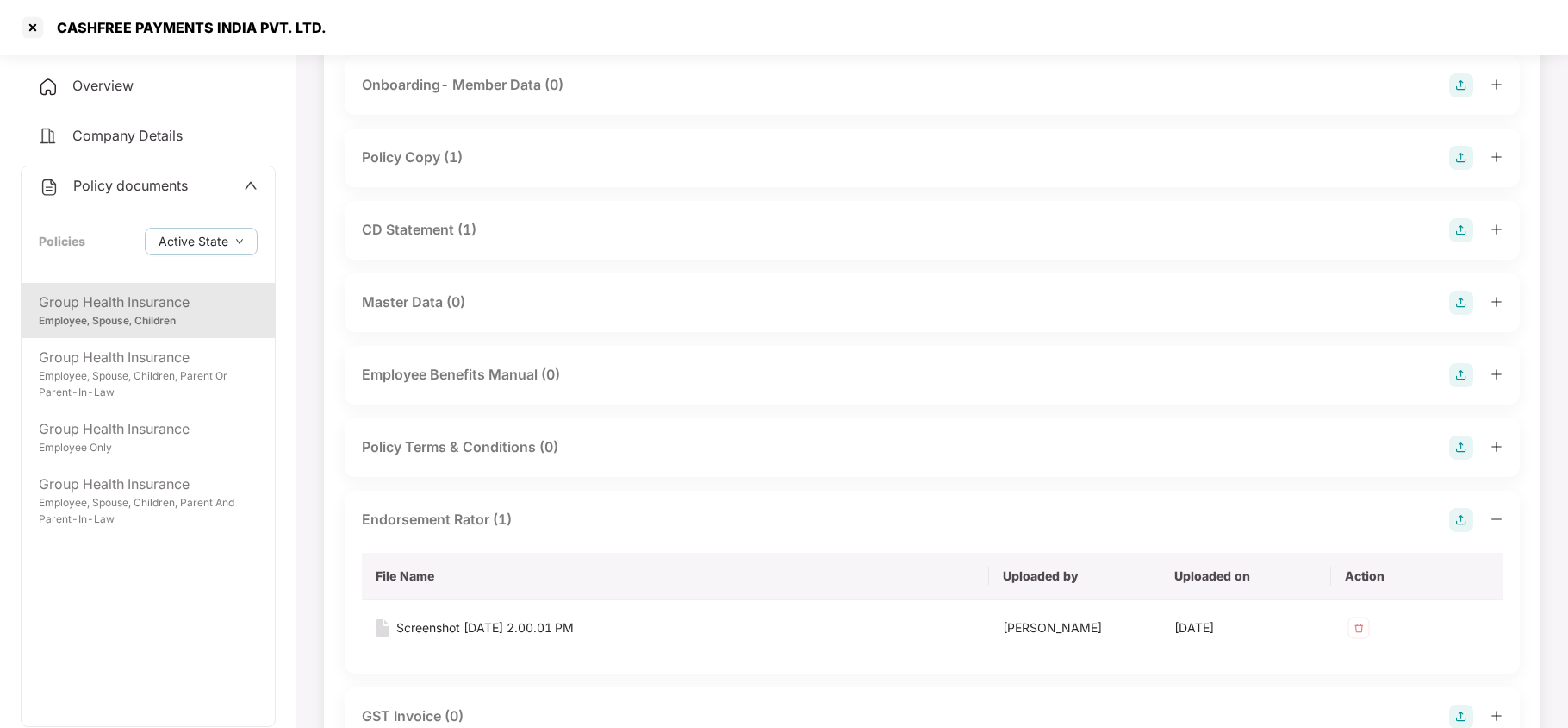
scroll to position [0, 0]
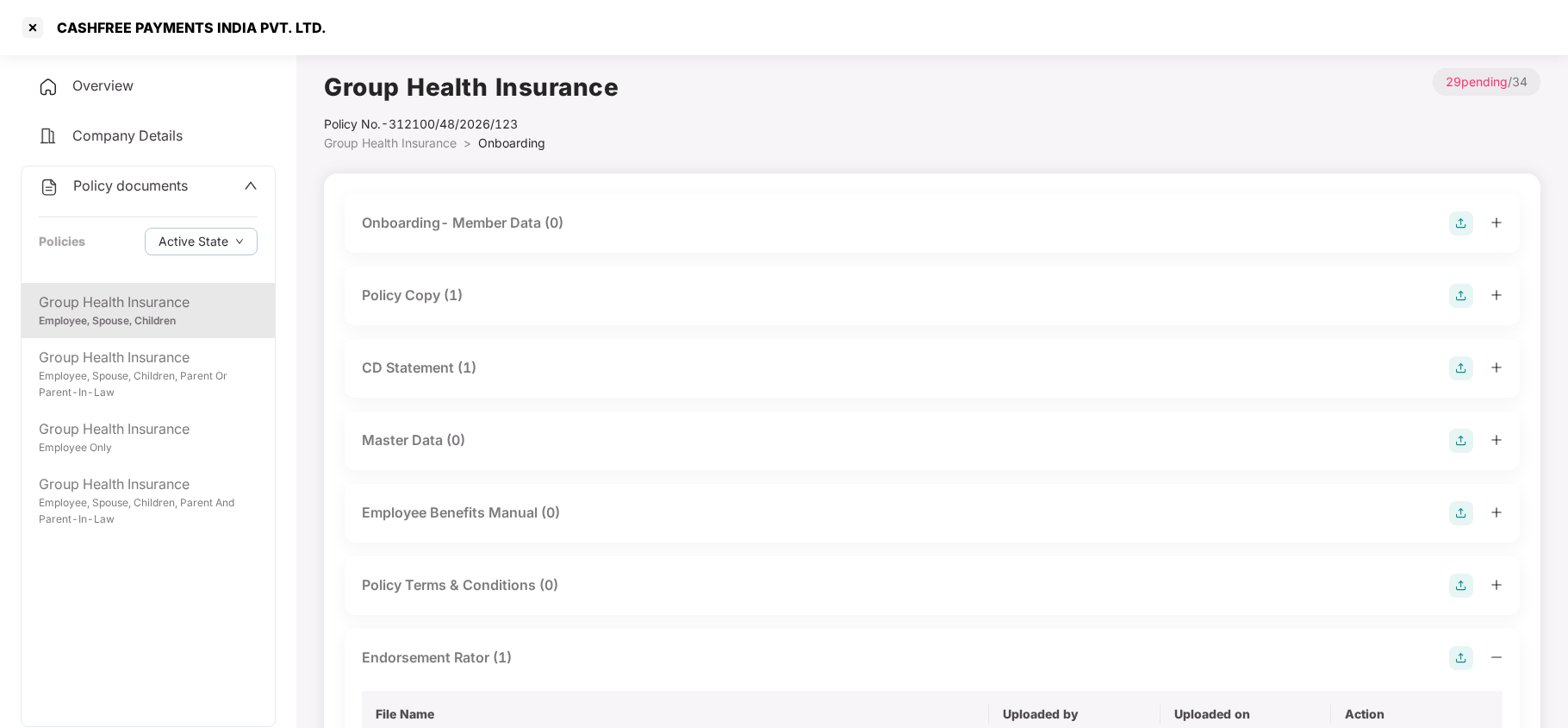
click at [497, 304] on div "Policy Copy (1)" at bounding box center [932, 296] width 1140 height 24
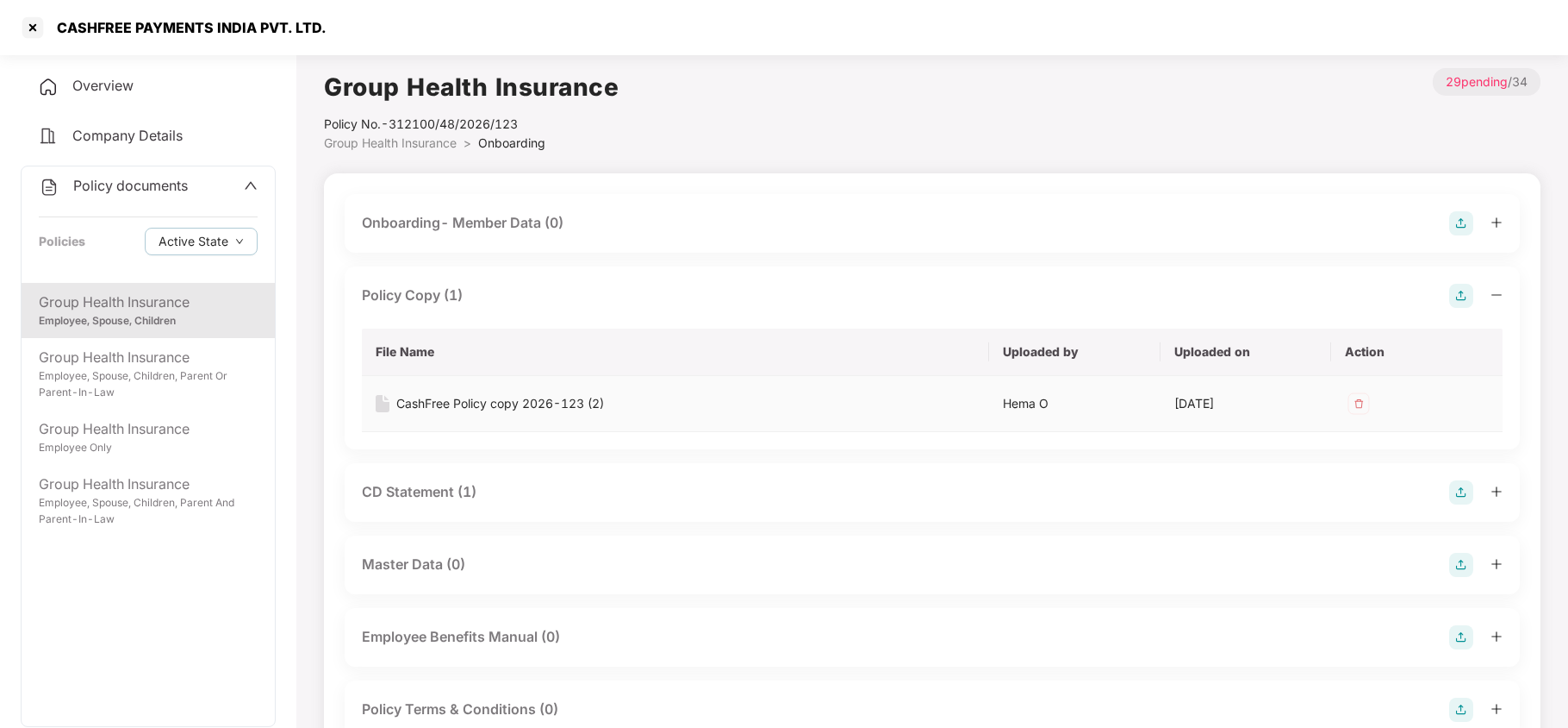
click at [469, 405] on div "CashFree Policy copy 2026-123 (2)" at bounding box center [500, 404] width 208 height 19
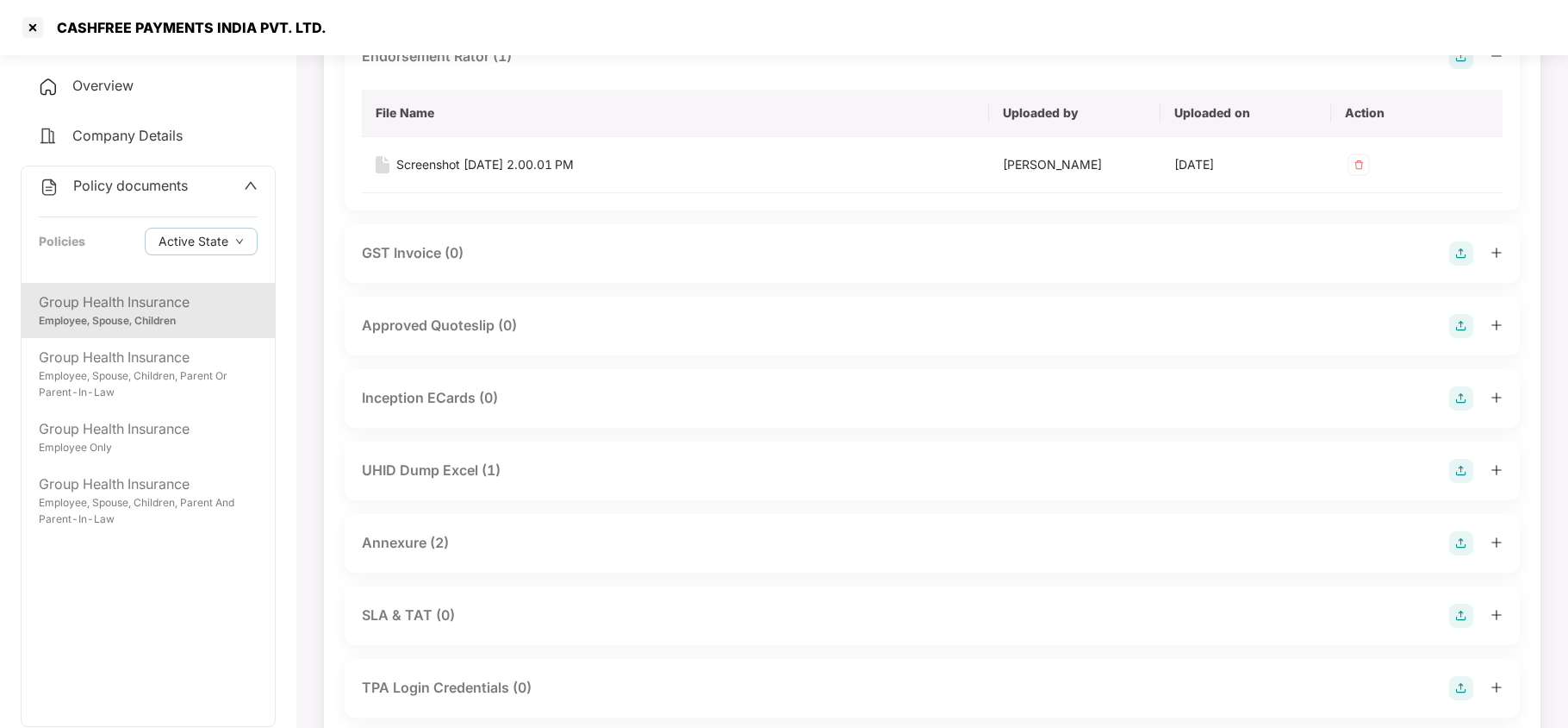
scroll to position [736, 0]
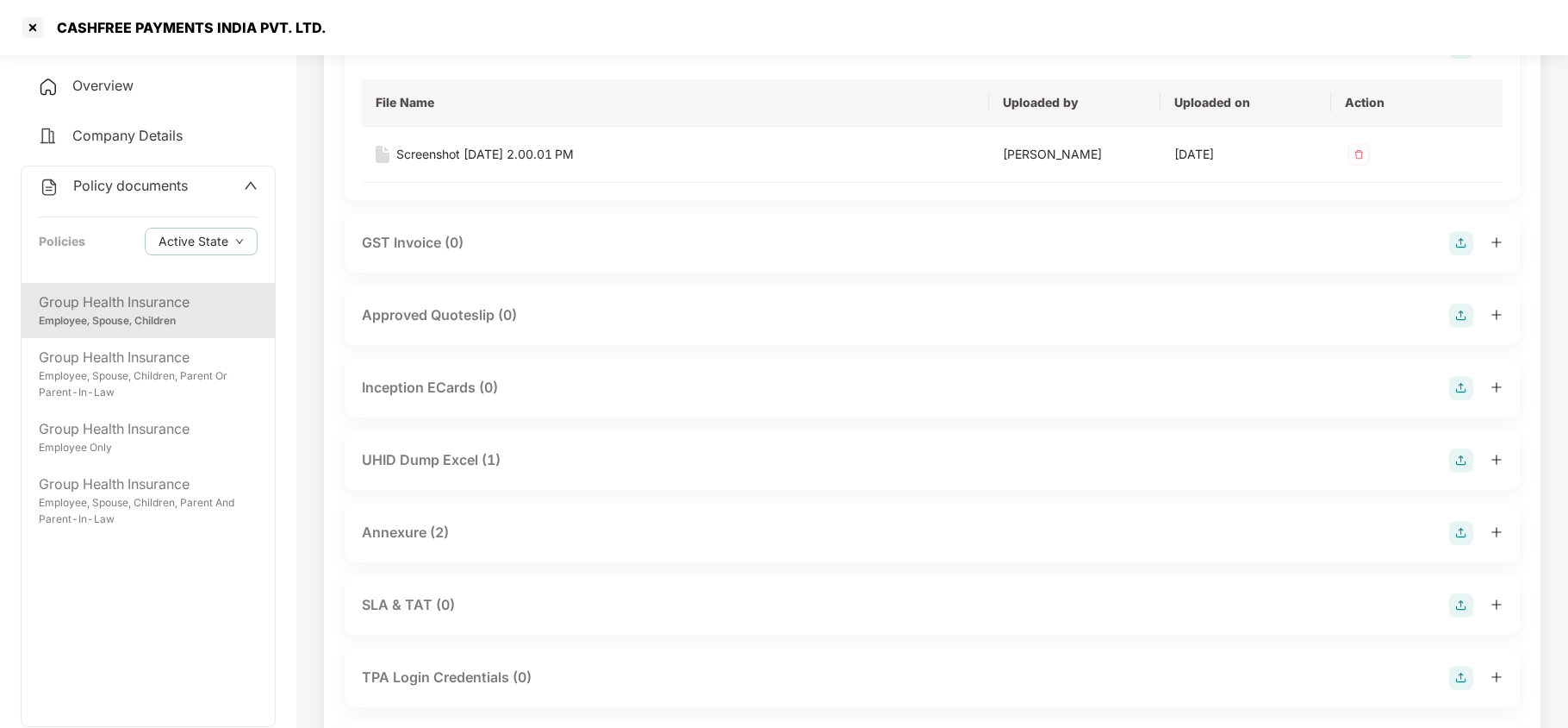
click at [435, 526] on div "Annexure (2)" at bounding box center [405, 532] width 87 height 22
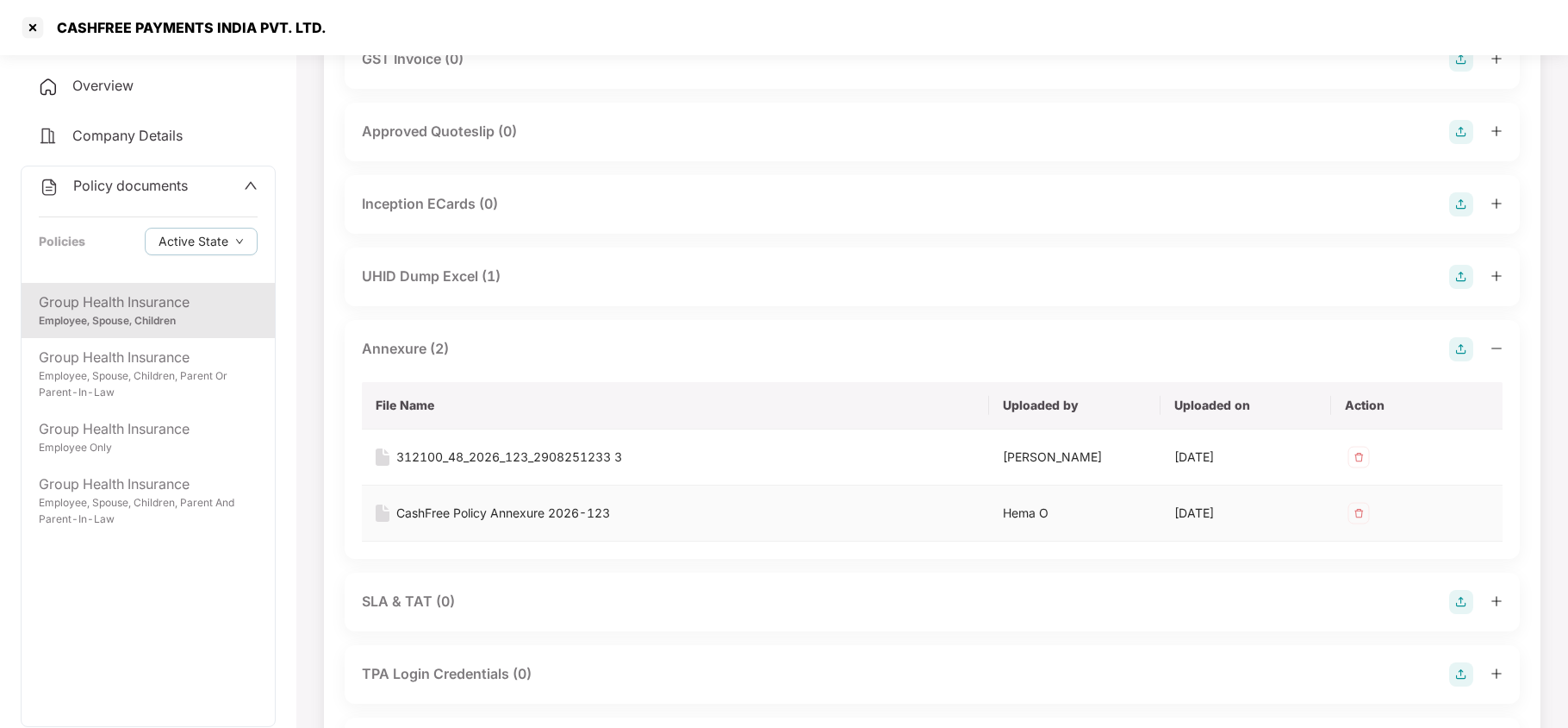
scroll to position [965, 0]
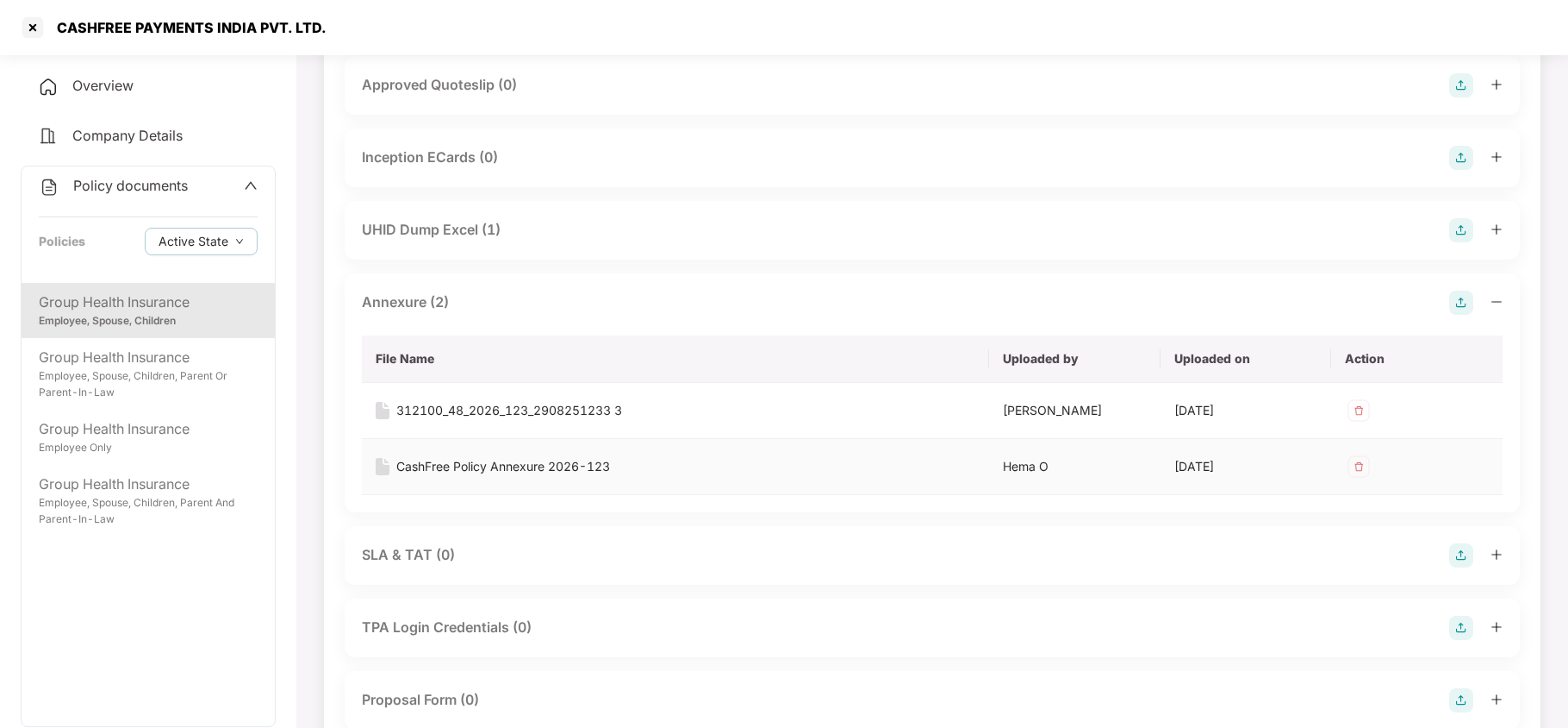
click at [553, 466] on div "CashFree Policy Annexure 2026-123" at bounding box center [503, 467] width 214 height 19
click at [602, 415] on div "312100_48_2026_123_2908251233 3" at bounding box center [509, 411] width 226 height 19
click at [31, 35] on div at bounding box center [33, 28] width 28 height 28
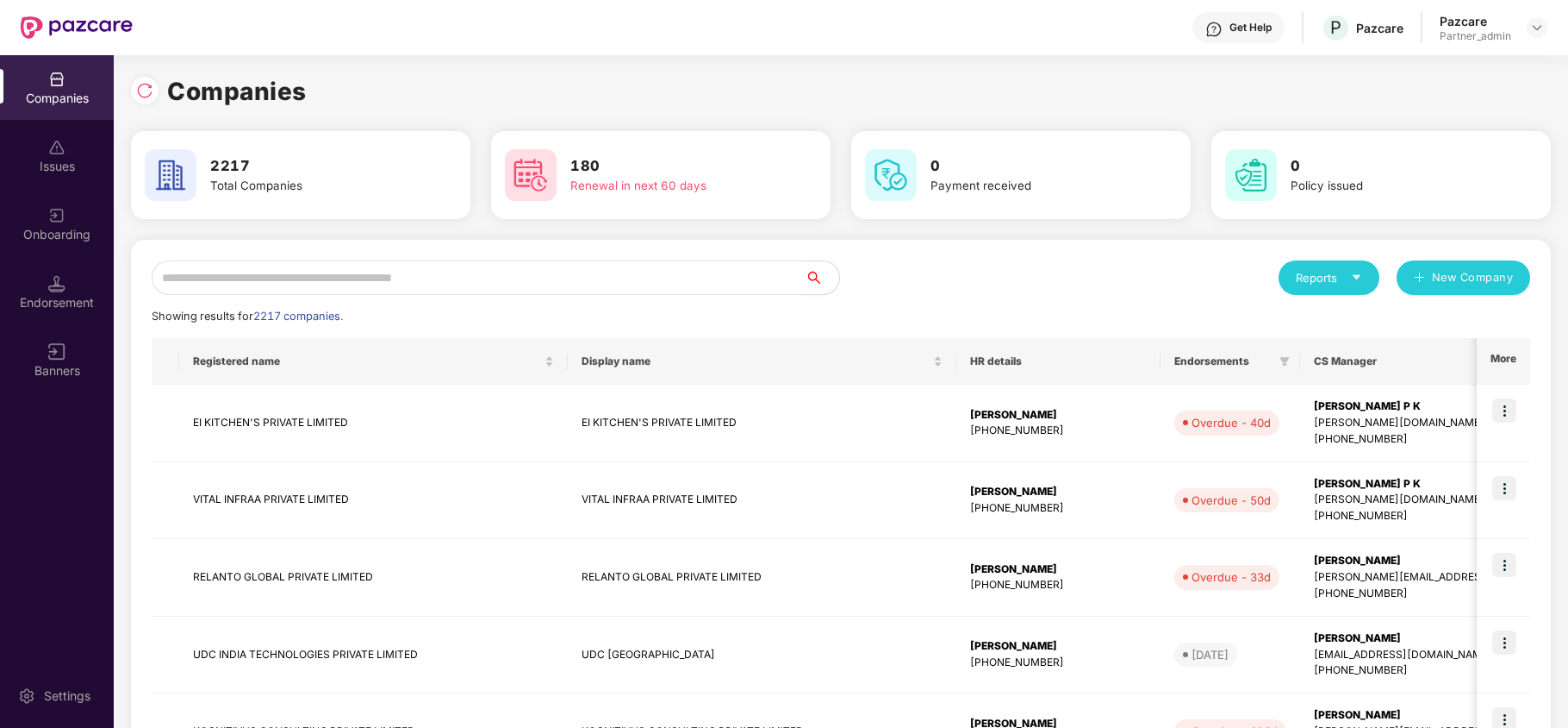
click at [338, 274] on input "text" at bounding box center [478, 278] width 653 height 35
paste input "**********"
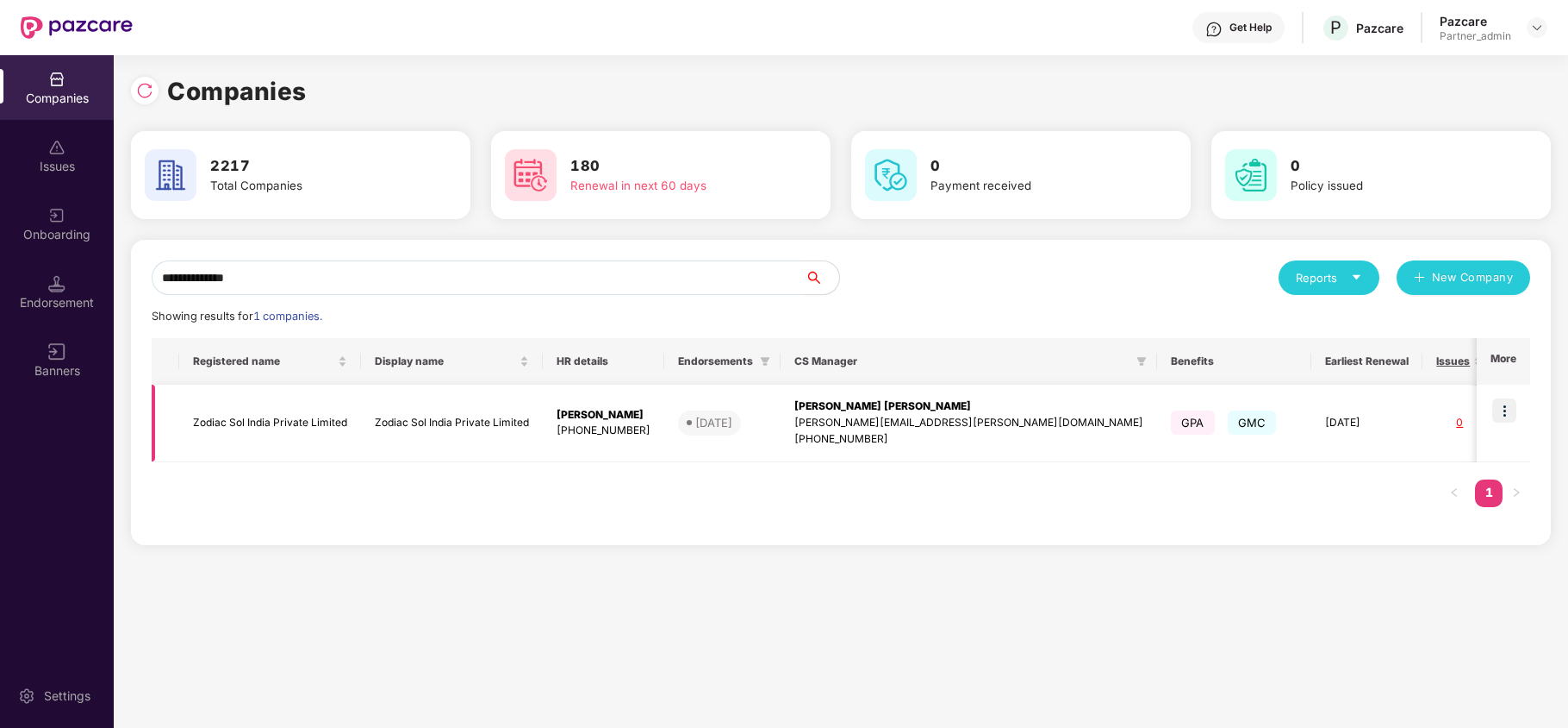
type input "**********"
click at [1503, 412] on img at bounding box center [1504, 411] width 24 height 24
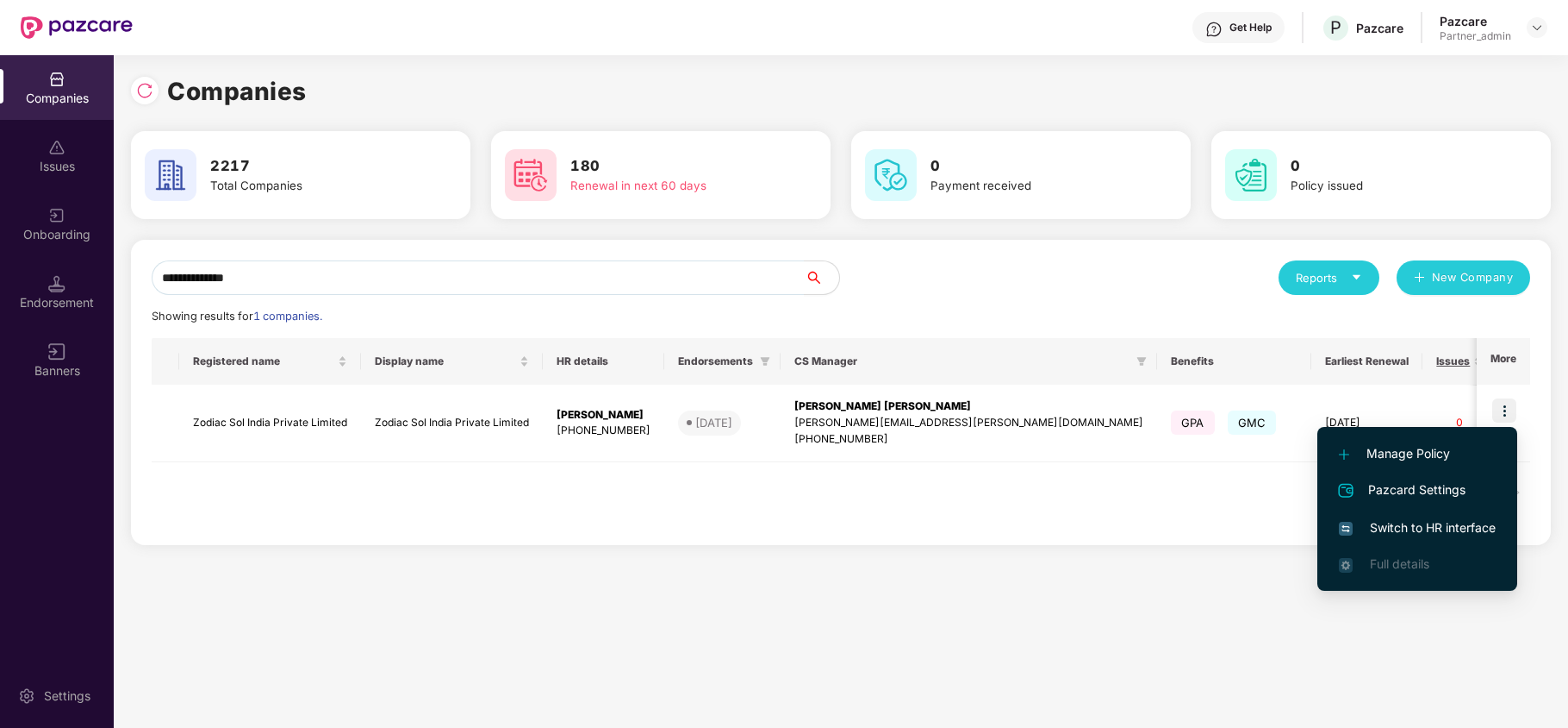
click at [1396, 525] on span "Switch to HR interface" at bounding box center [1417, 528] width 157 height 19
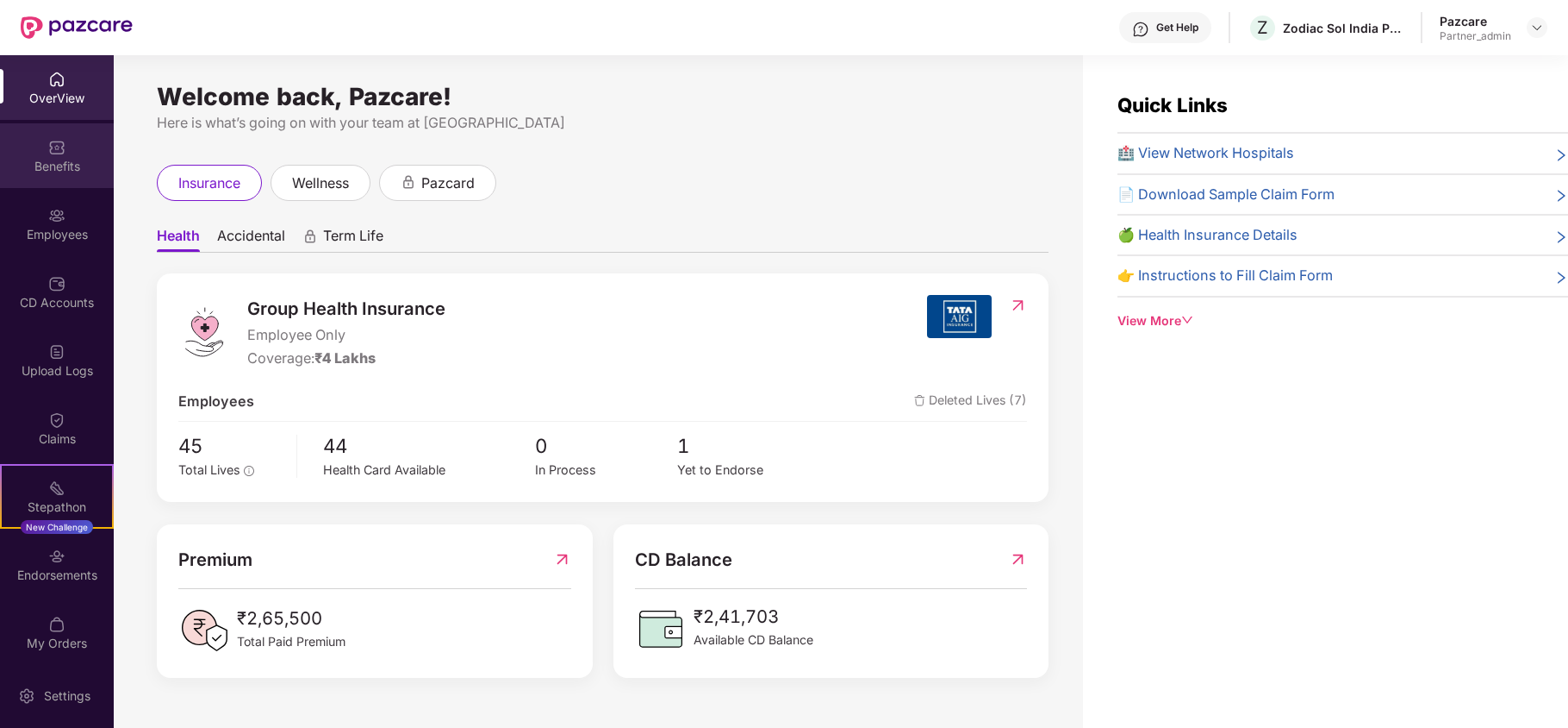
click at [50, 153] on img at bounding box center [57, 147] width 17 height 17
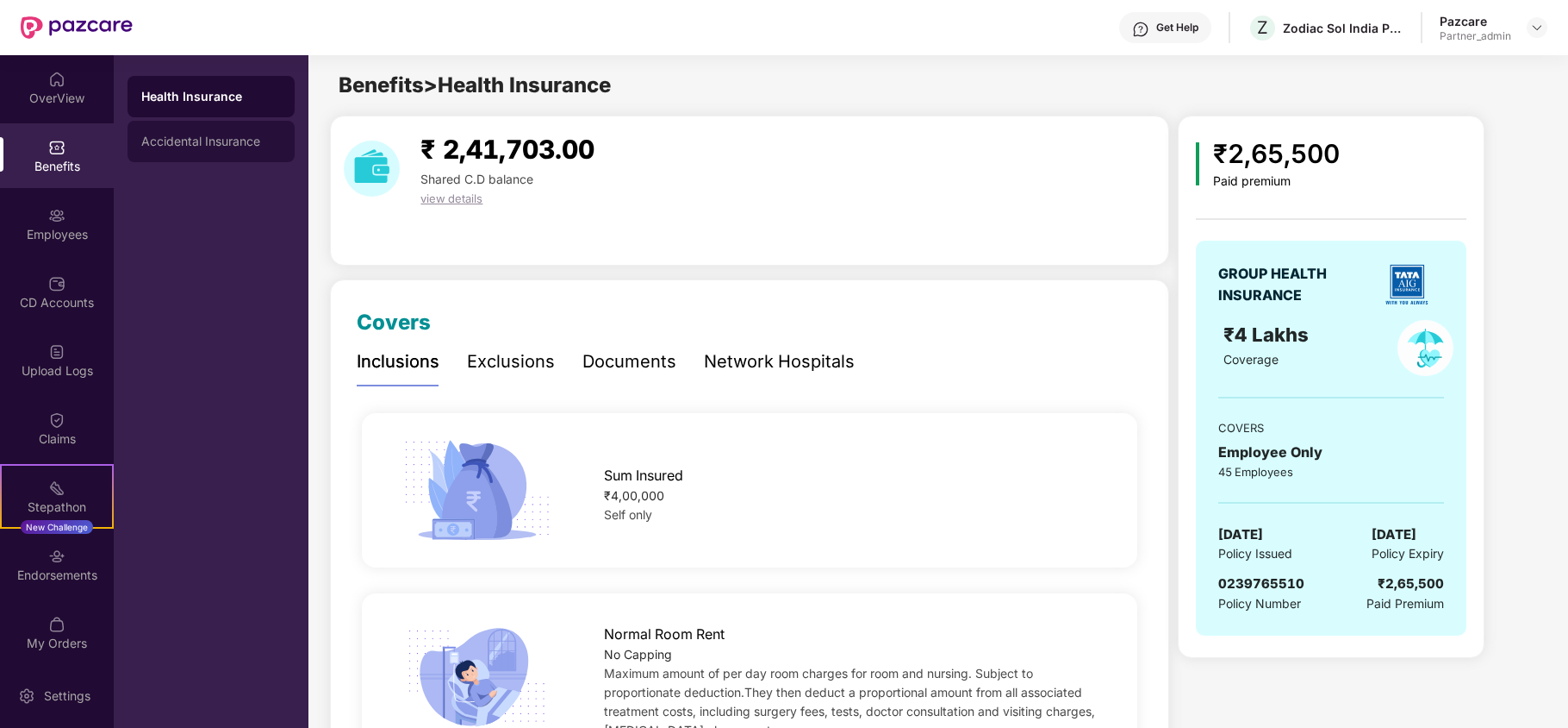
click at [228, 146] on div "Accidental Insurance" at bounding box center [211, 141] width 140 height 14
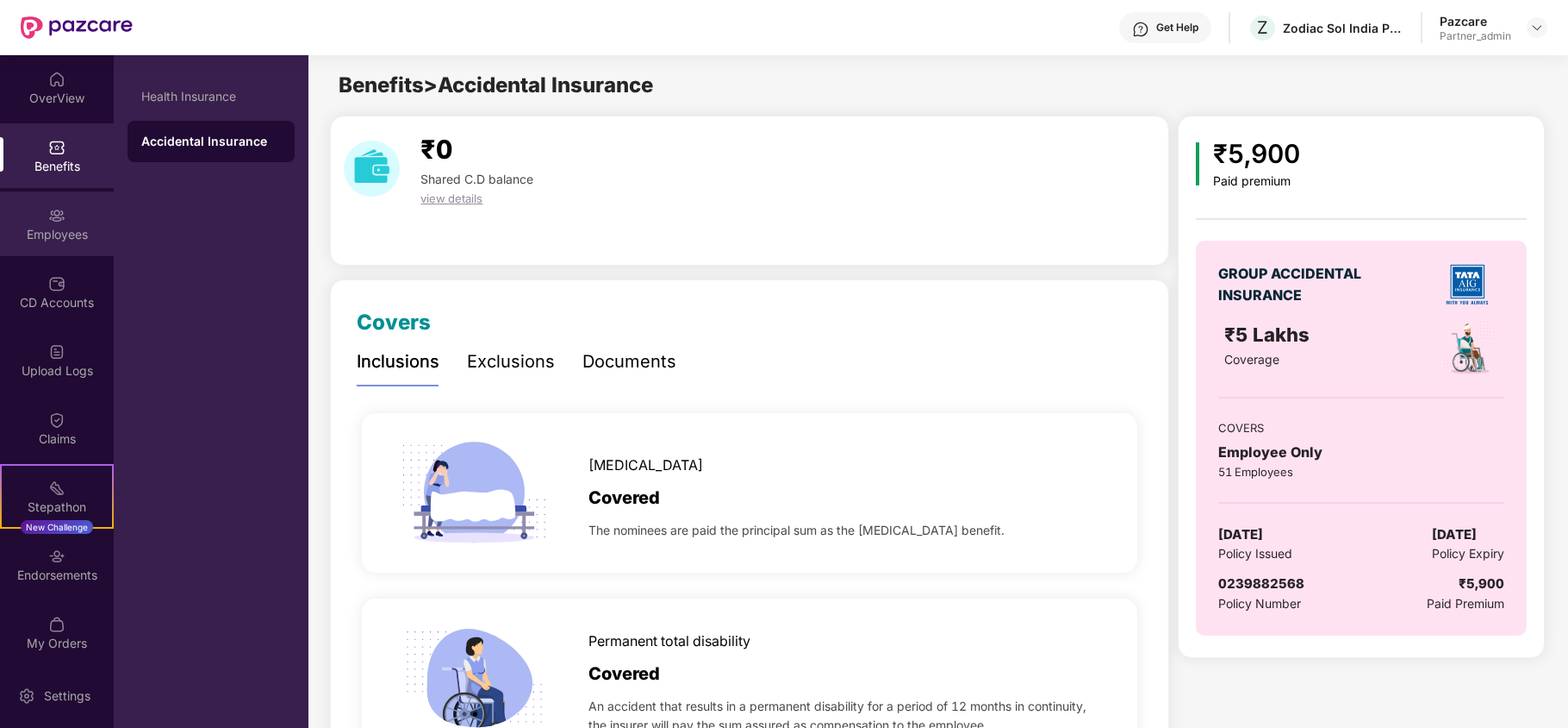
click at [59, 242] on div "Employees" at bounding box center [57, 235] width 114 height 17
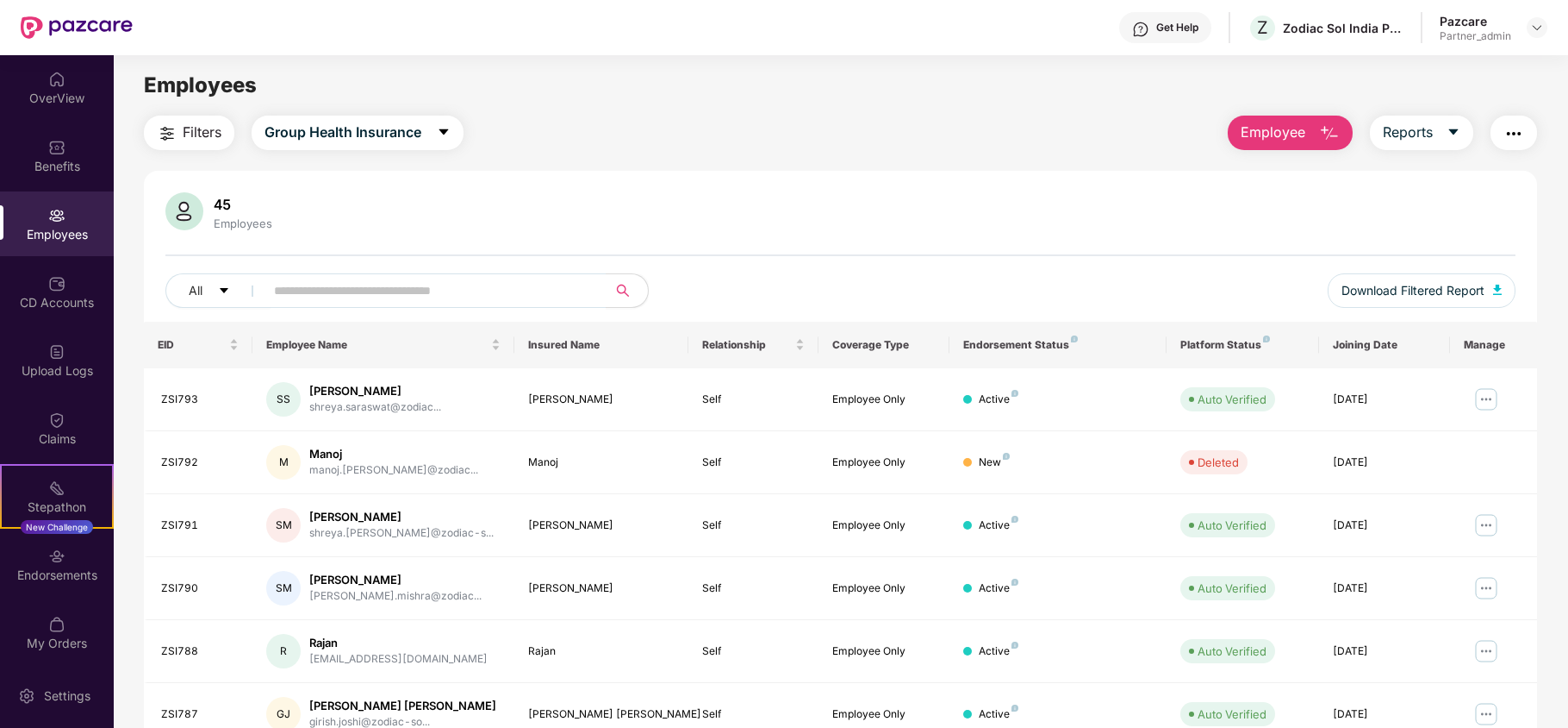
click at [198, 124] on span "Filters" at bounding box center [202, 132] width 39 height 22
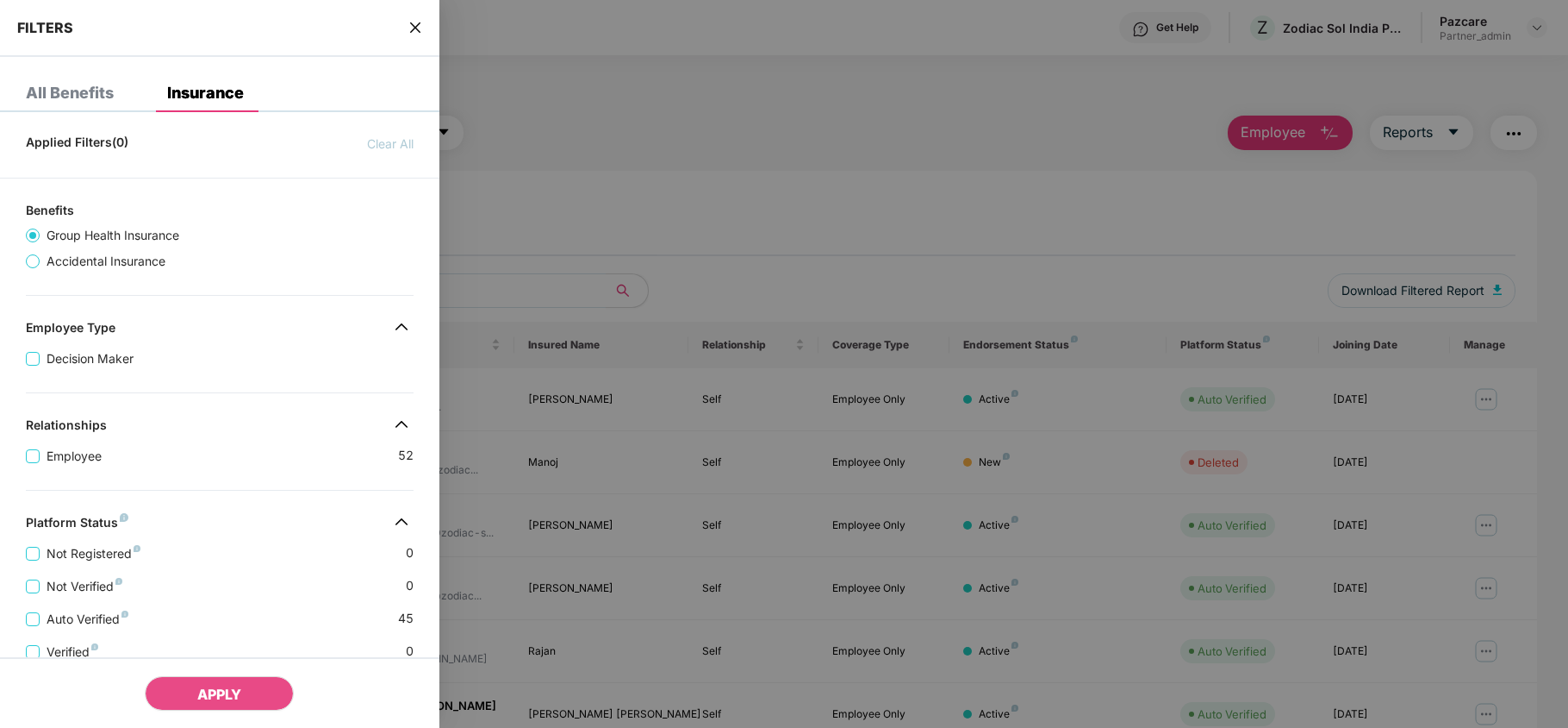
click at [255, 440] on div "Employee 52" at bounding box center [220, 449] width 388 height 33
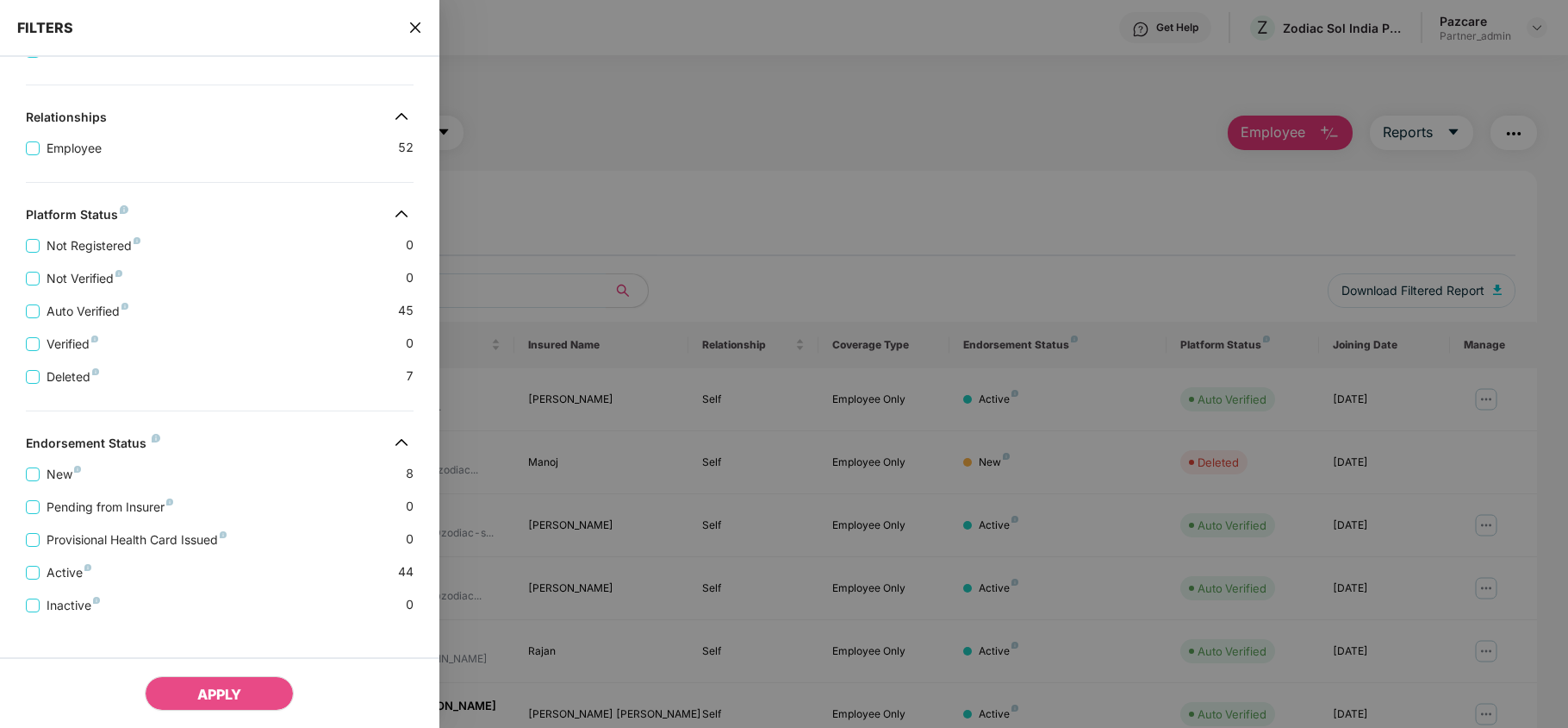
scroll to position [342, 0]
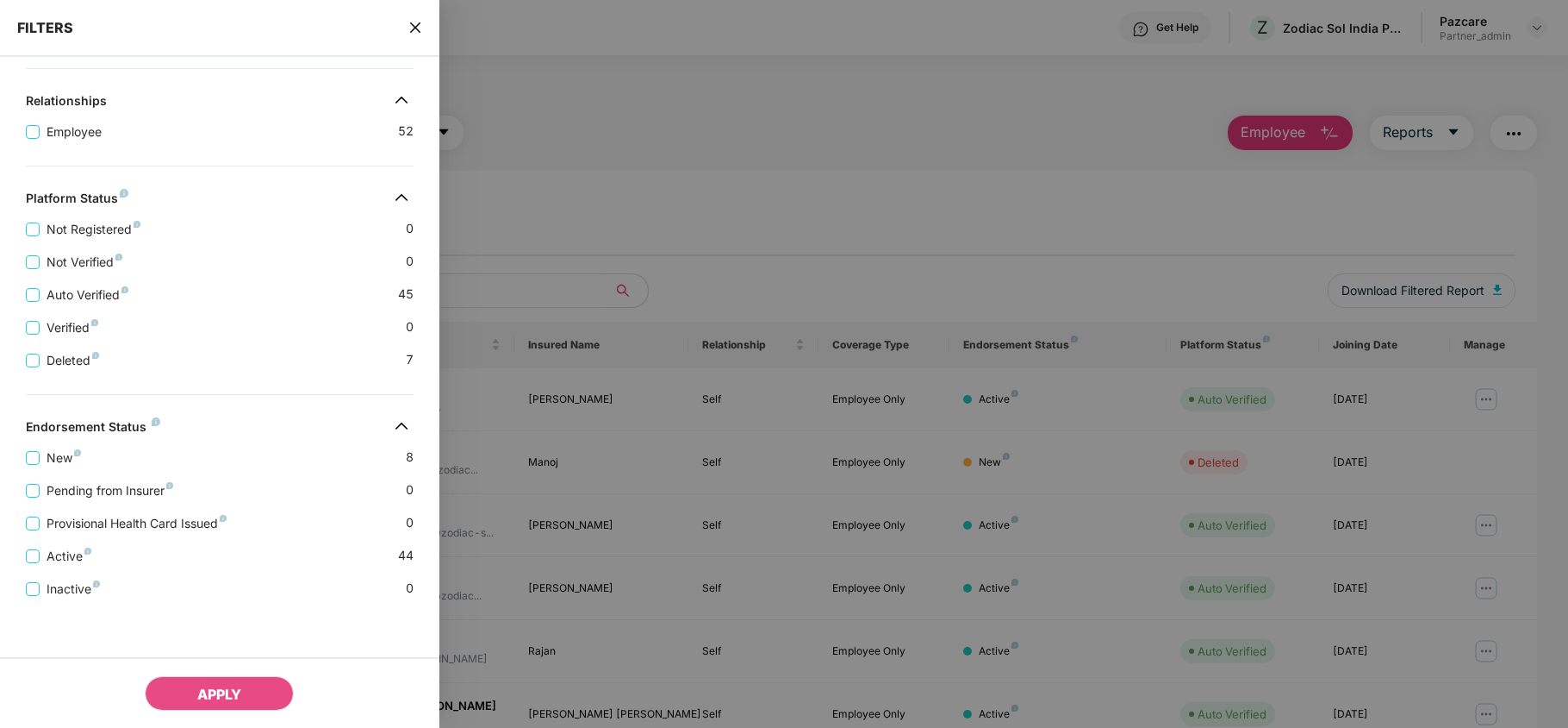
click at [414, 22] on icon "close" at bounding box center [415, 28] width 14 height 14
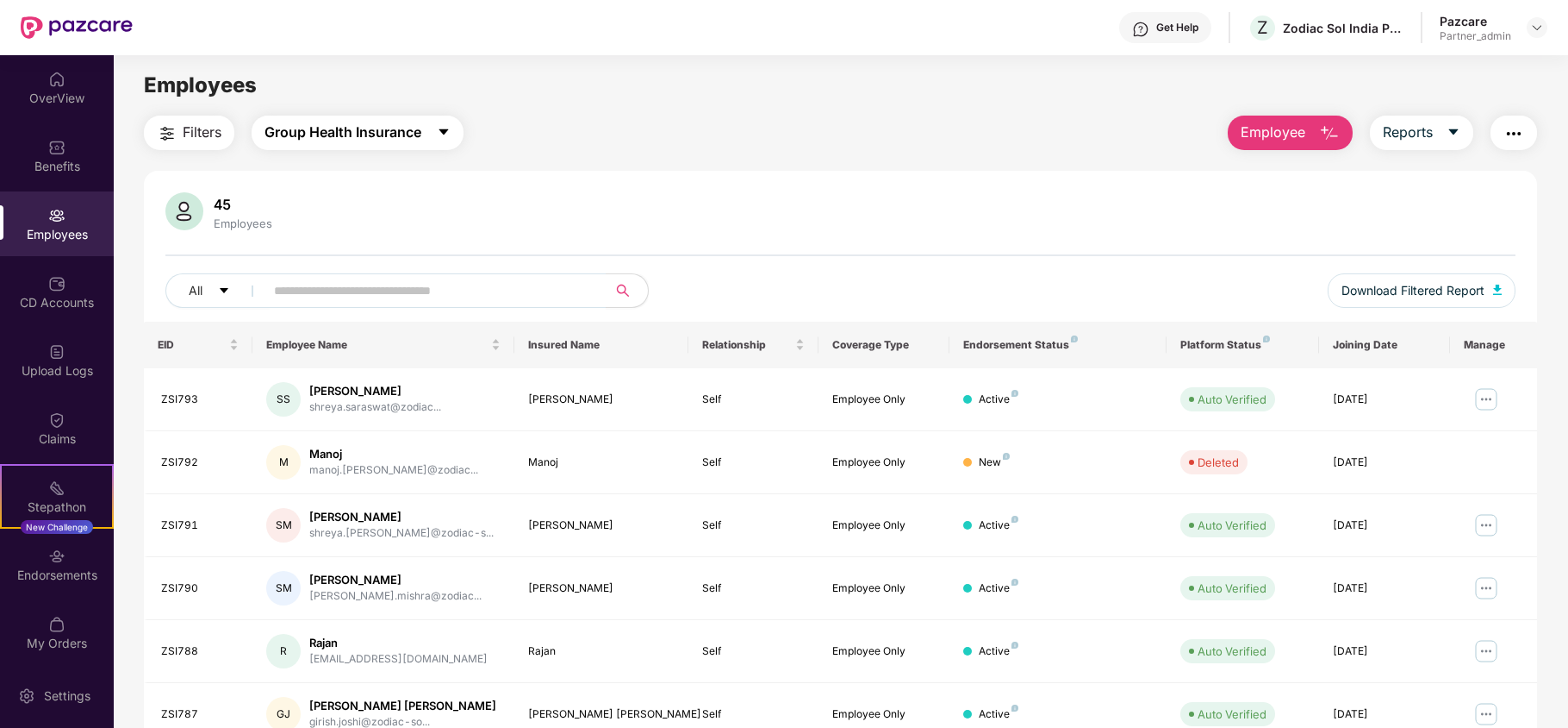
click at [376, 128] on span "Group Health Insurance" at bounding box center [343, 132] width 157 height 22
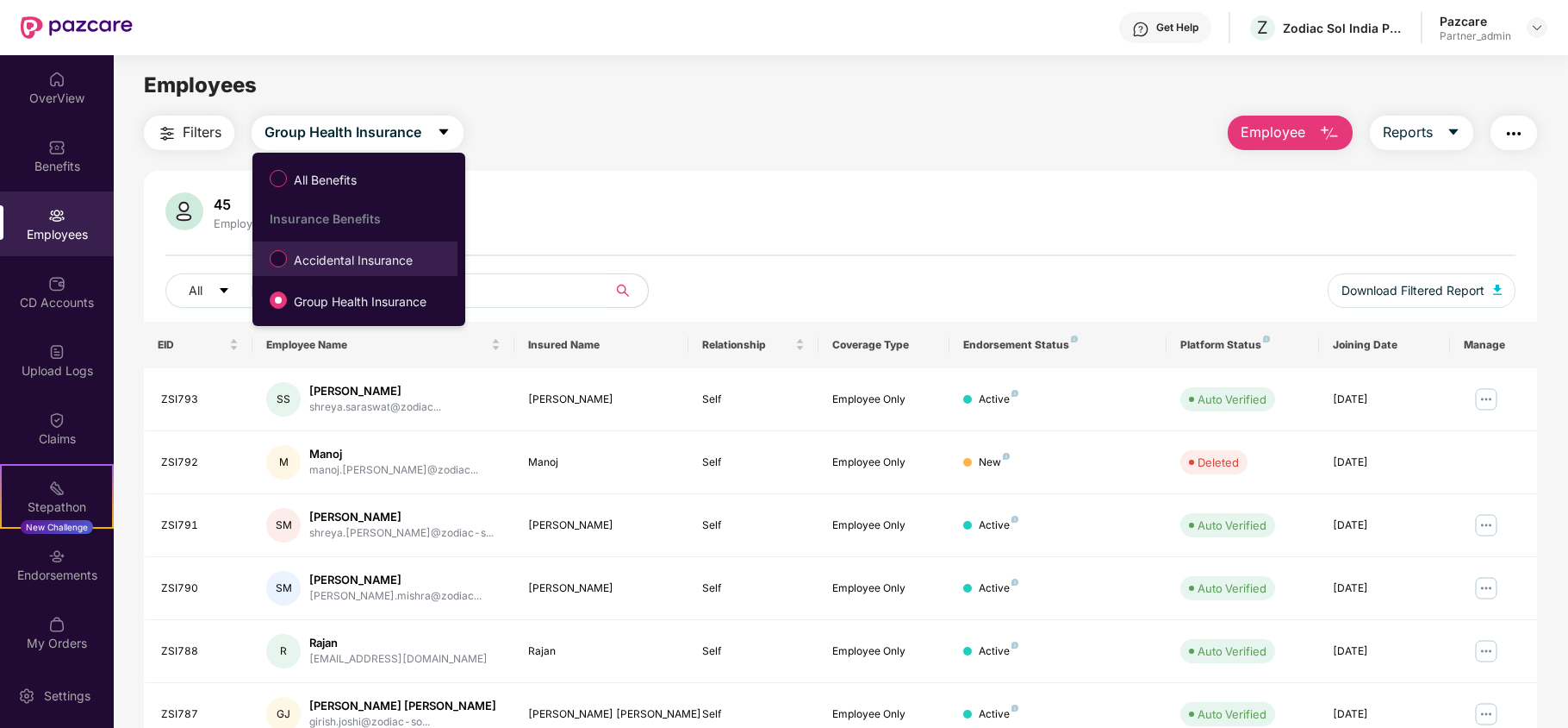
click at [317, 252] on span "Accidental Insurance" at bounding box center [353, 260] width 133 height 19
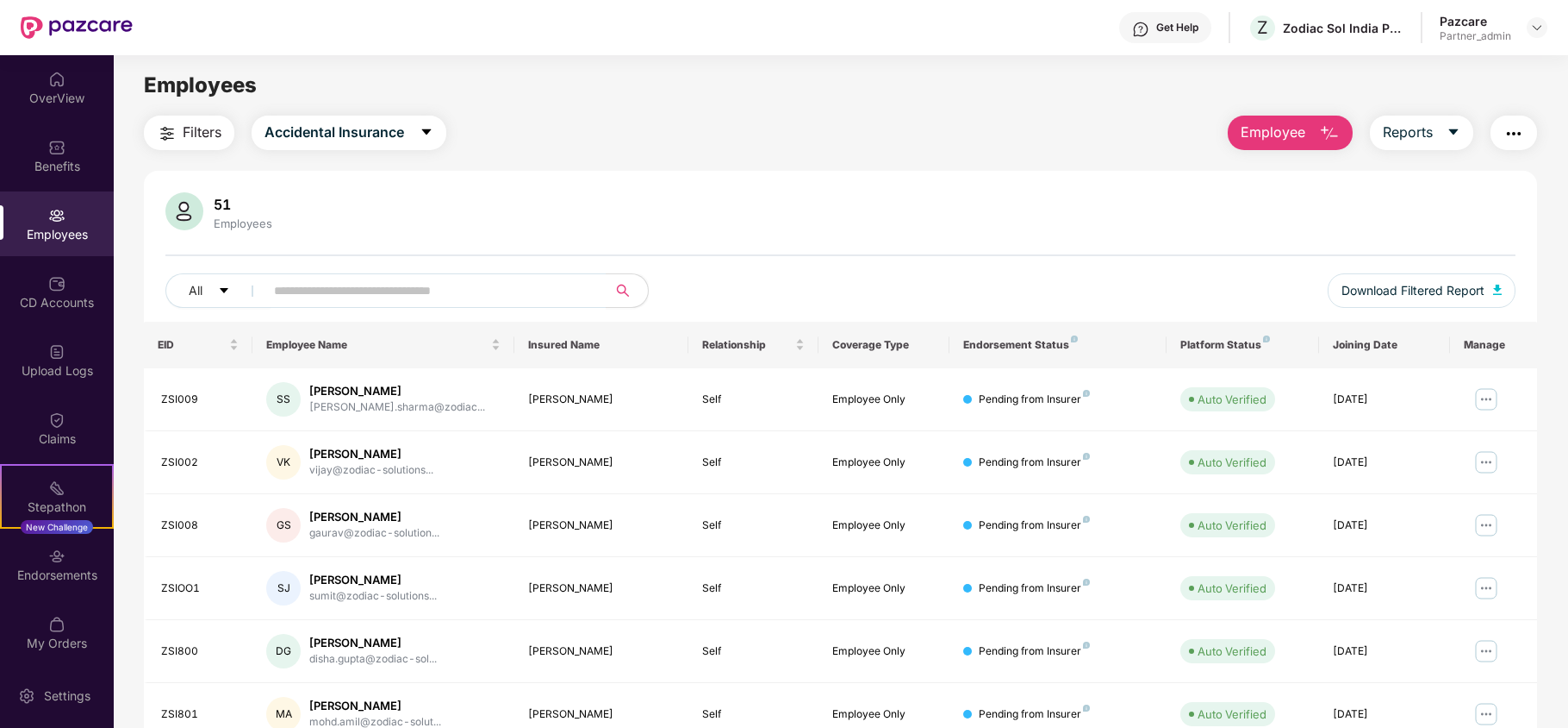
click at [204, 132] on span "Filters" at bounding box center [202, 132] width 39 height 22
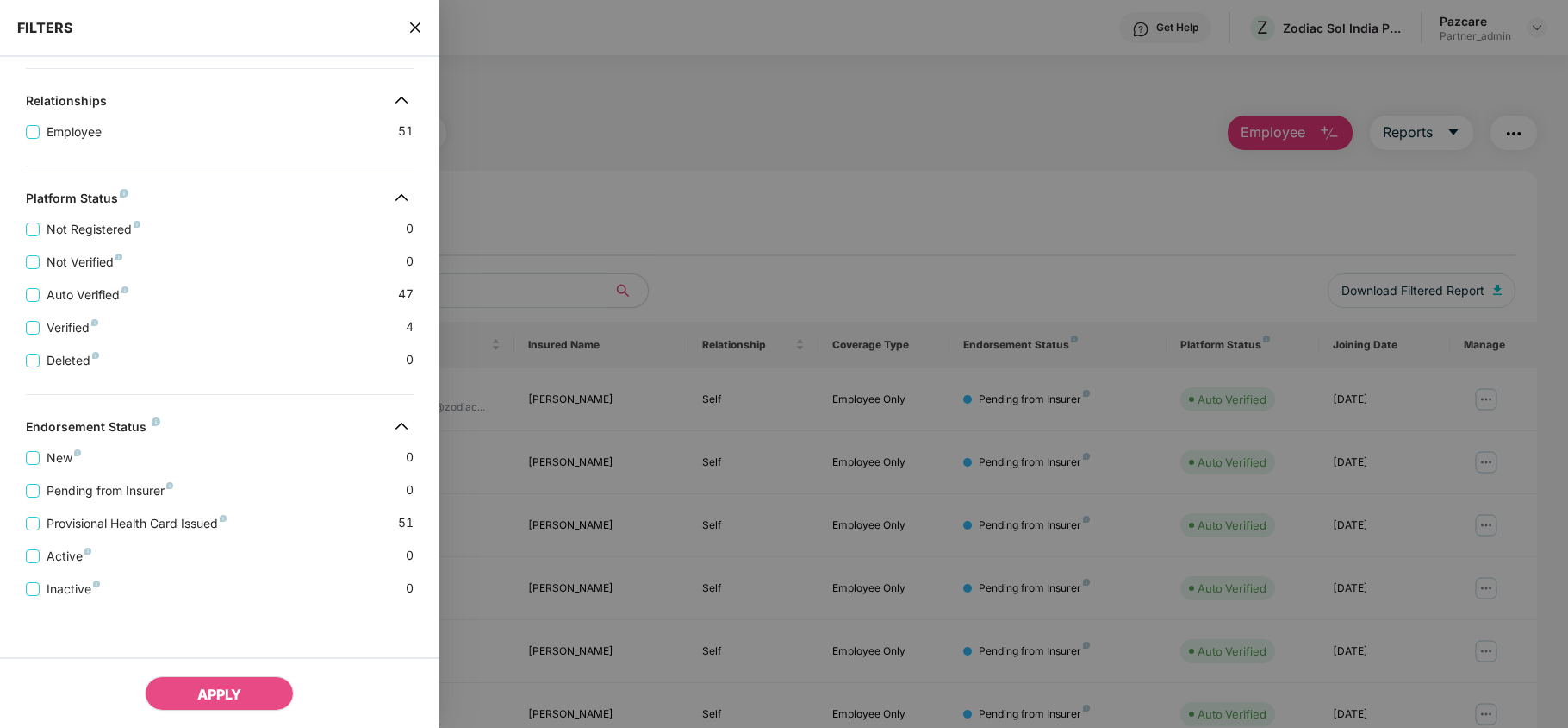
click at [419, 28] on icon "close" at bounding box center [415, 28] width 14 height 14
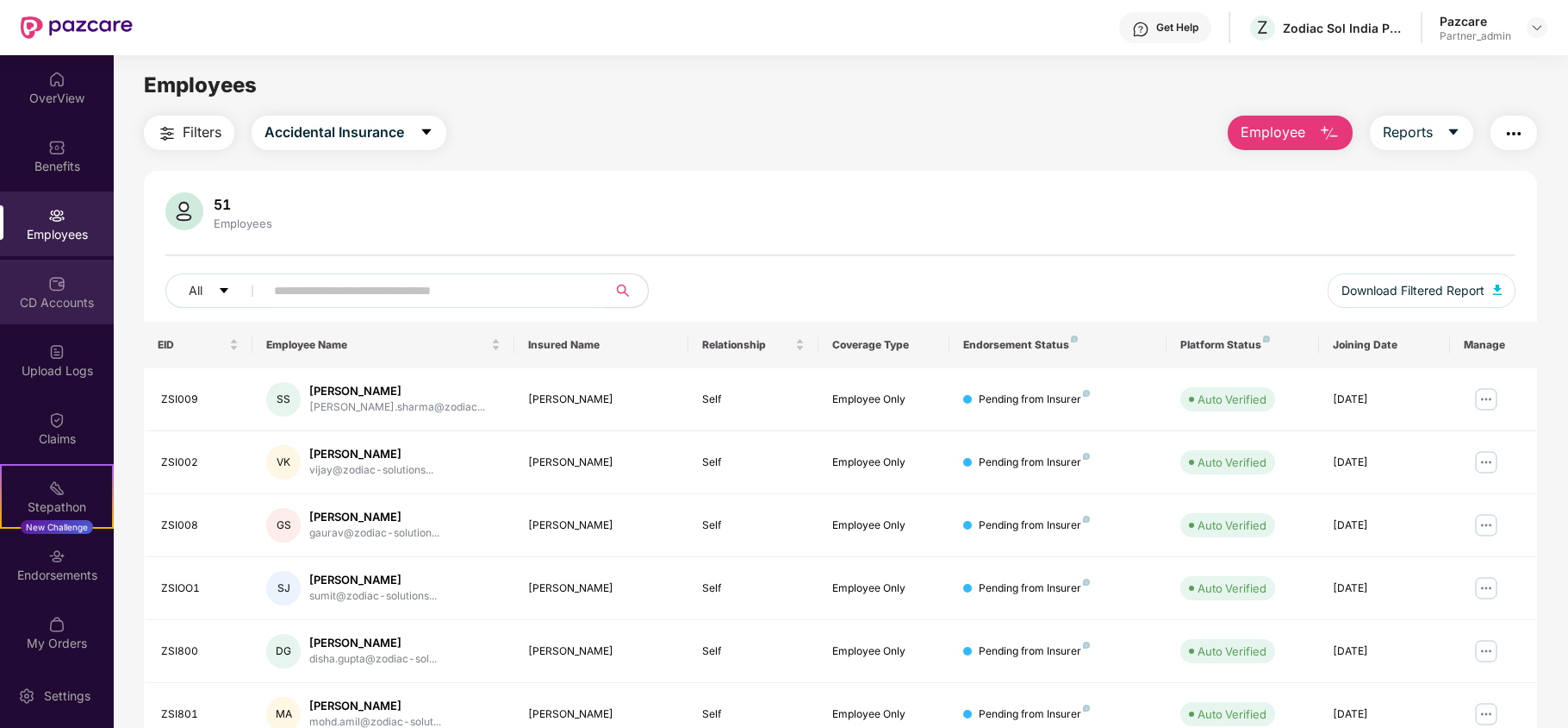
click at [66, 304] on div "CD Accounts" at bounding box center [57, 303] width 114 height 17
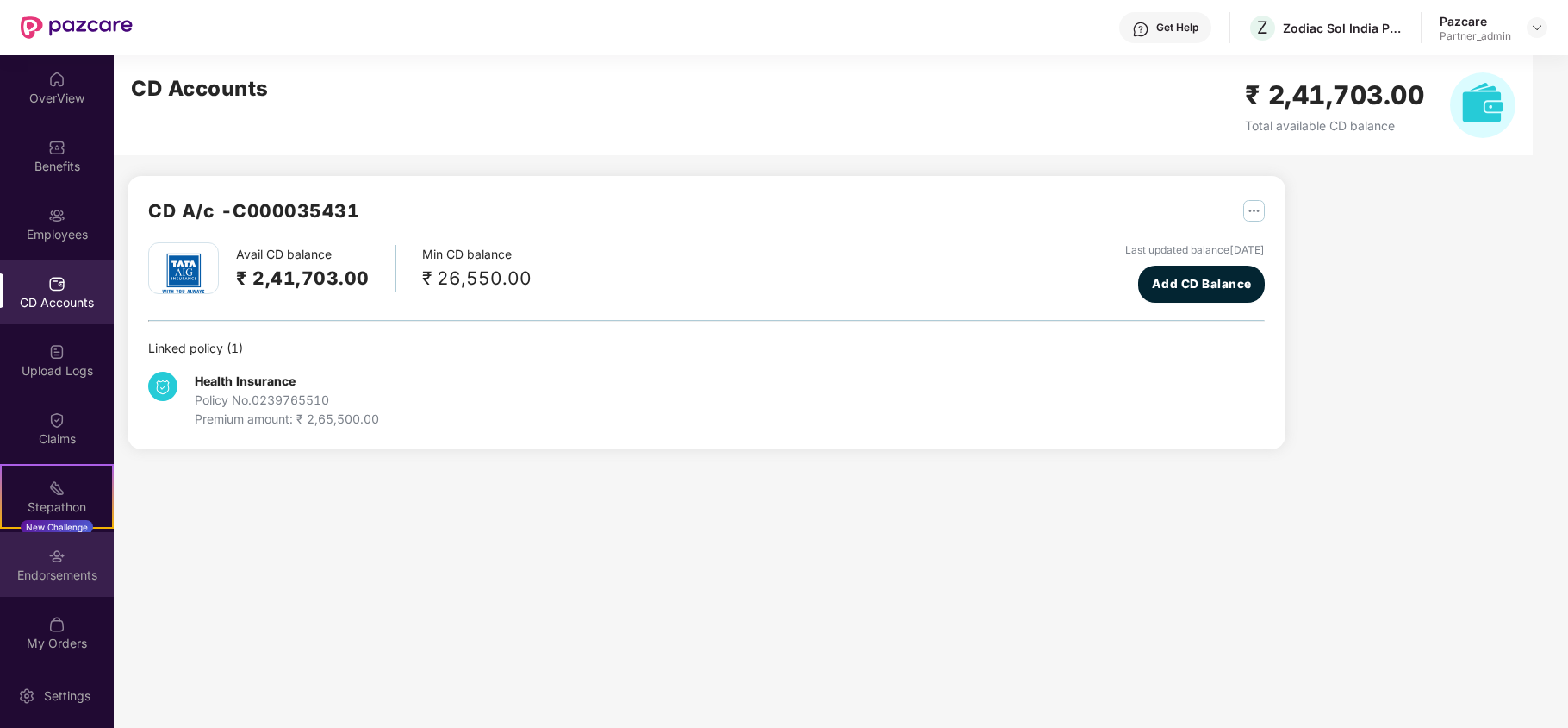
click at [76, 568] on div "Endorsements" at bounding box center [57, 575] width 114 height 17
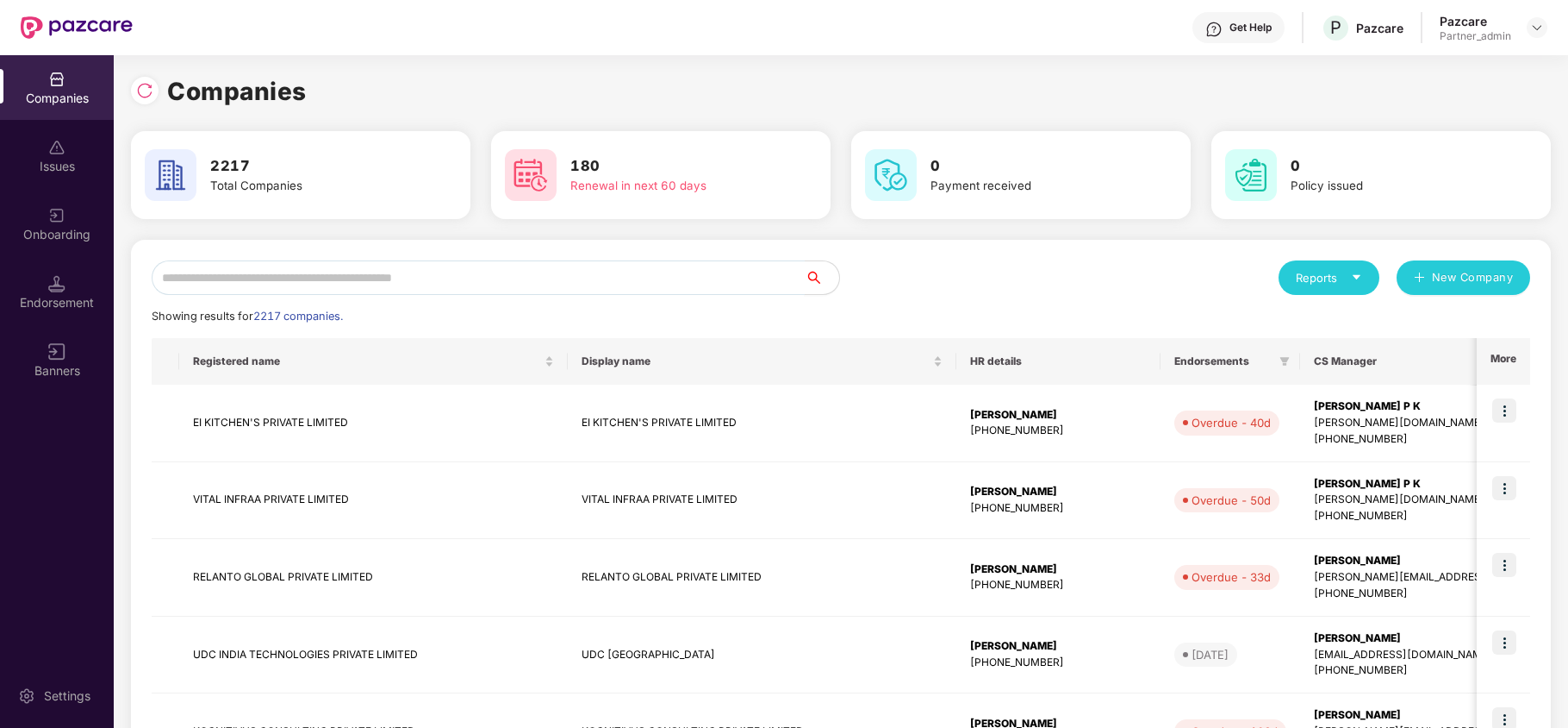
paste input "**********"
click at [248, 273] on input "text" at bounding box center [478, 278] width 653 height 35
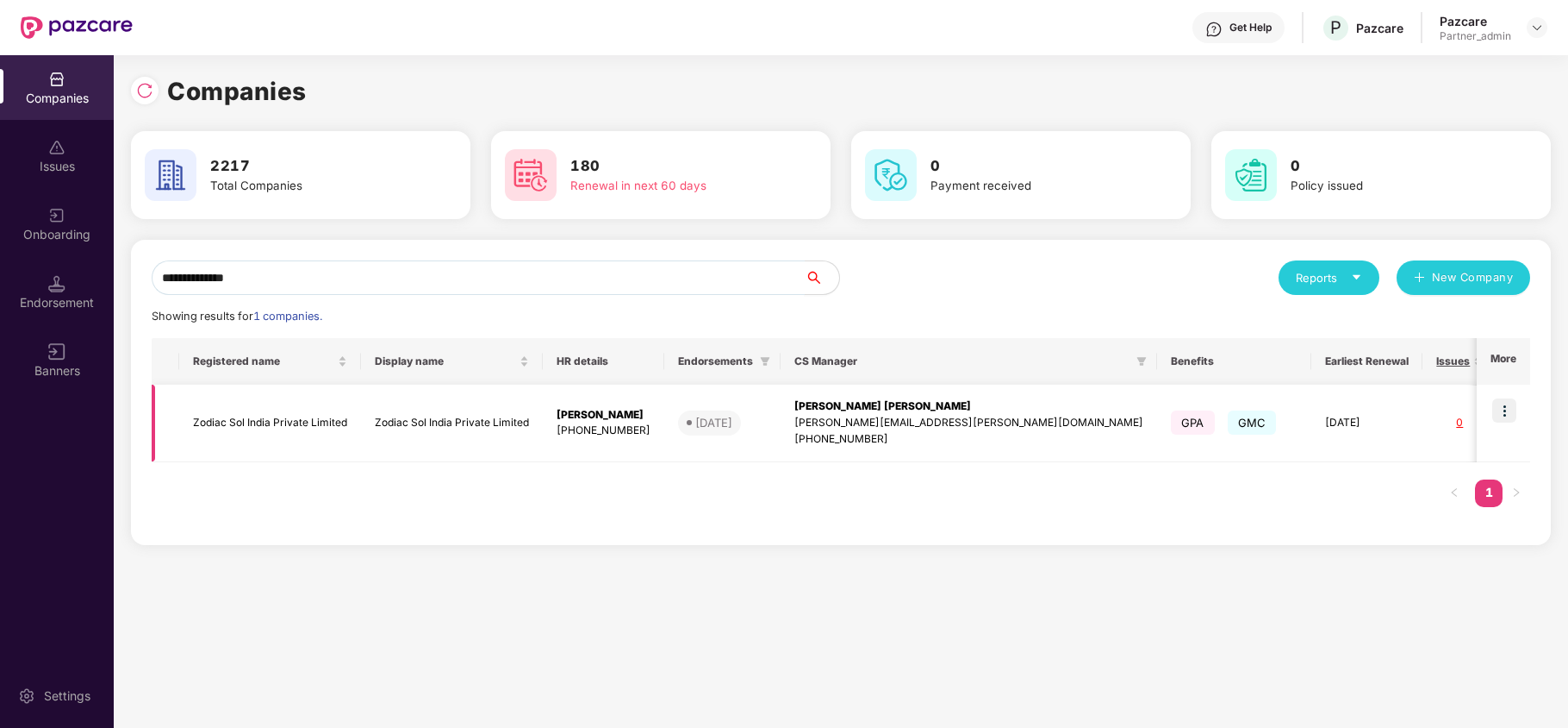
type input "**********"
click at [277, 412] on td "Zodiac Sol India Private Limited" at bounding box center [270, 424] width 182 height 78
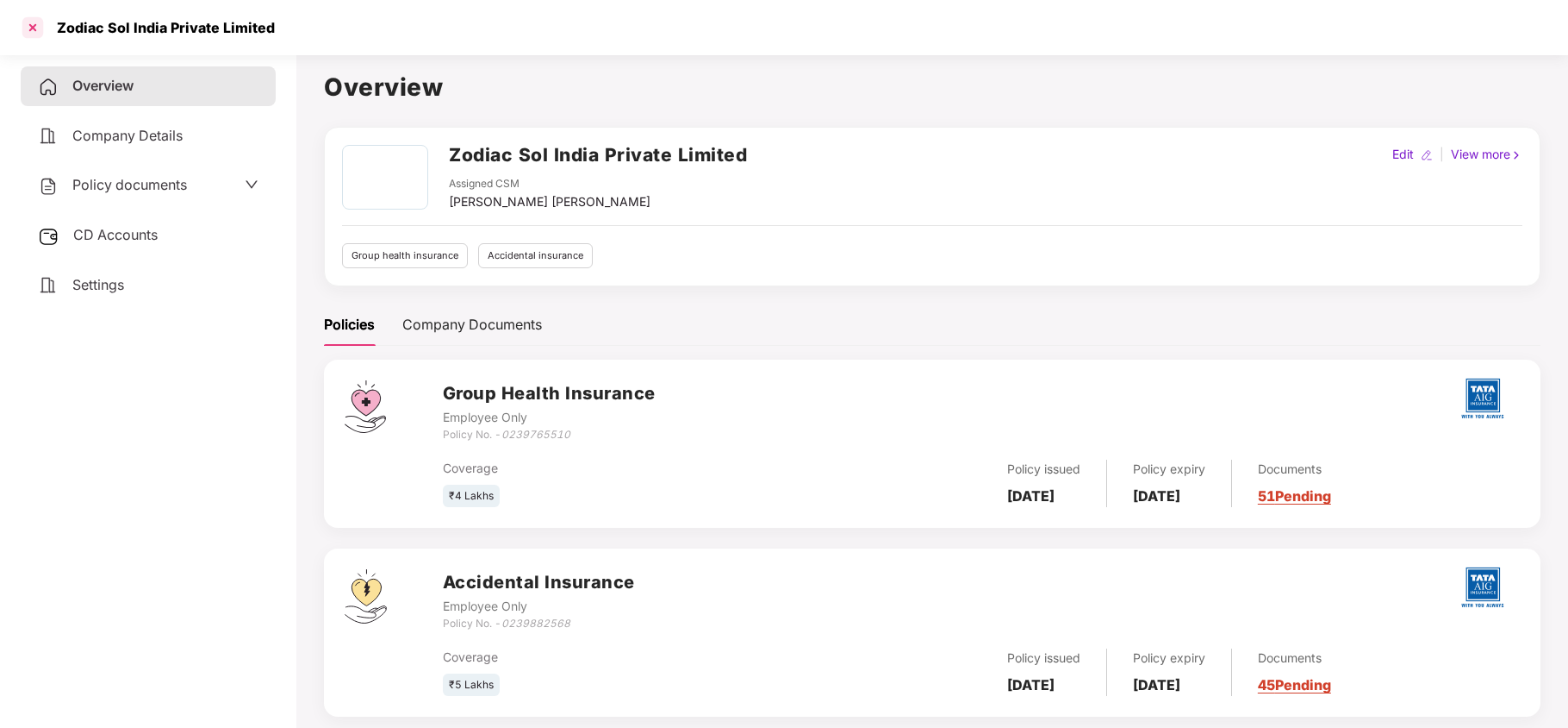
click at [28, 32] on div at bounding box center [33, 28] width 28 height 28
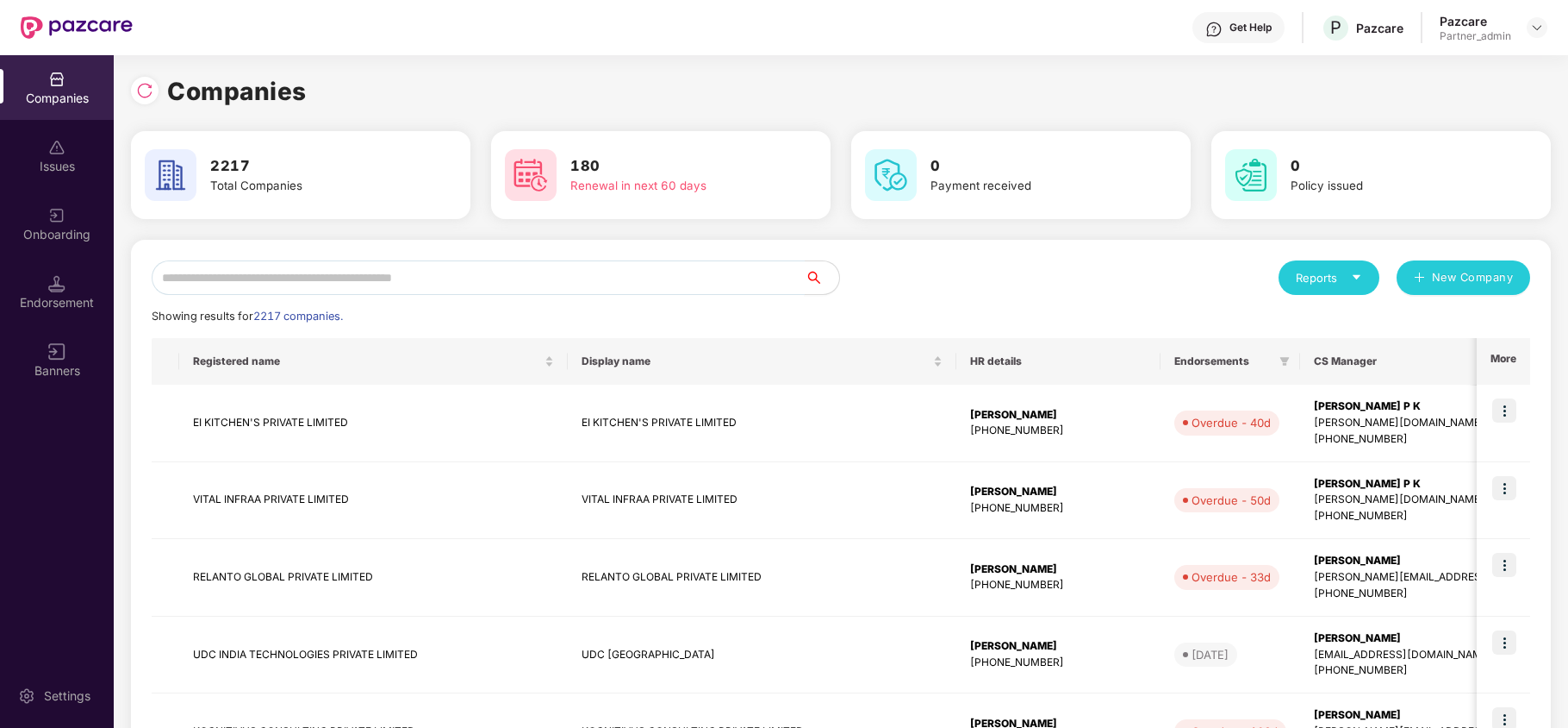
click at [247, 290] on input "text" at bounding box center [478, 278] width 653 height 35
paste input "**********"
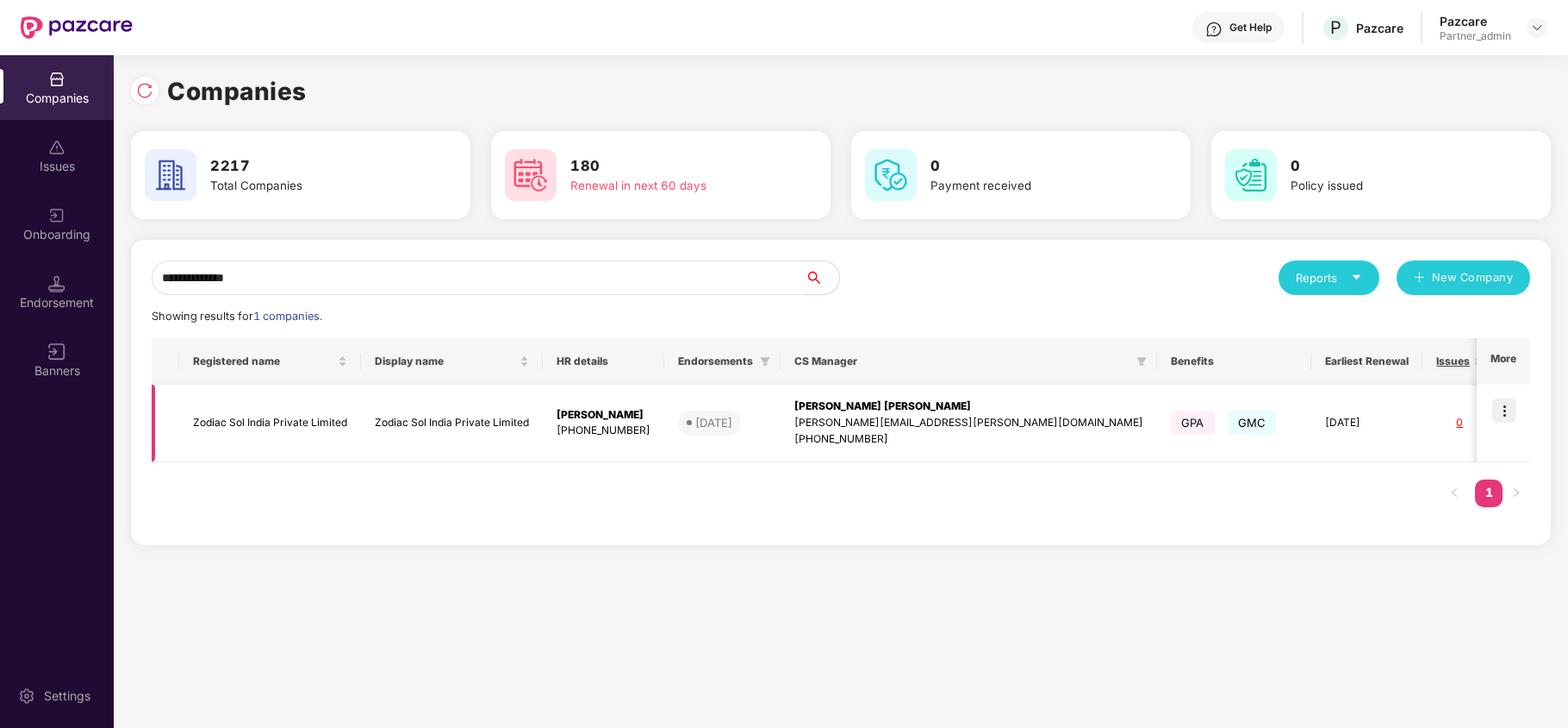
type input "**********"
click at [279, 416] on td "Zodiac Sol India Private Limited" at bounding box center [270, 424] width 182 height 78
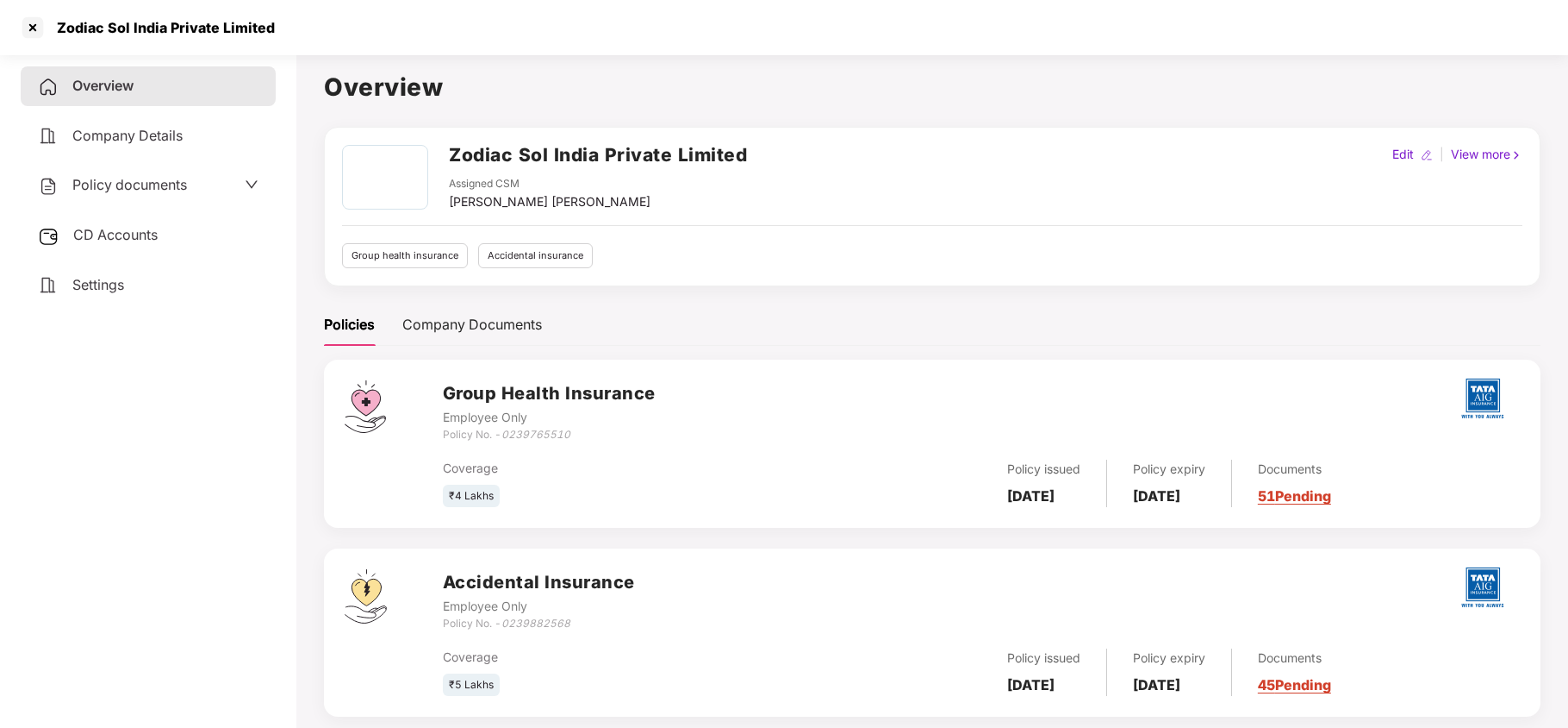
click at [131, 188] on span "Policy documents" at bounding box center [129, 185] width 115 height 17
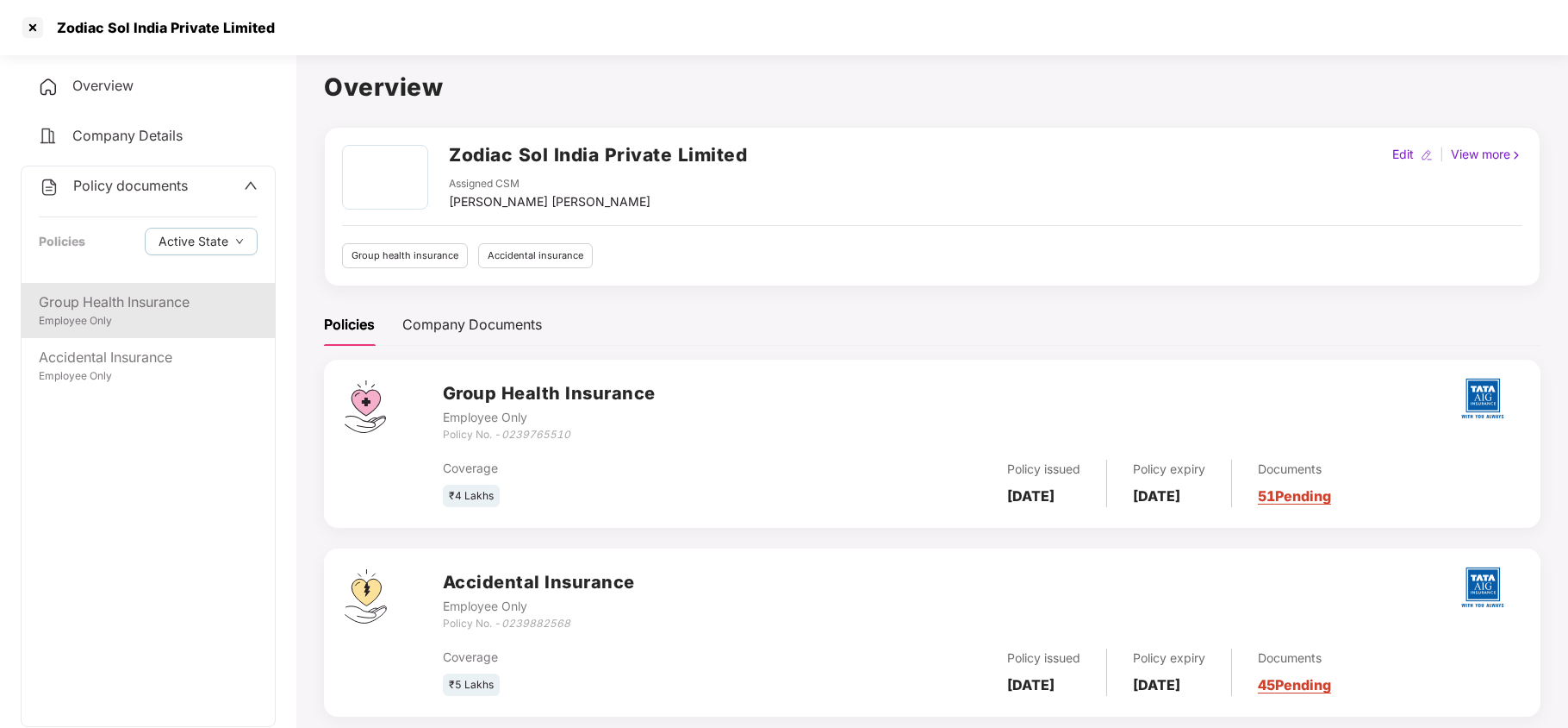
click at [119, 304] on div "Group Health Insurance" at bounding box center [148, 302] width 219 height 22
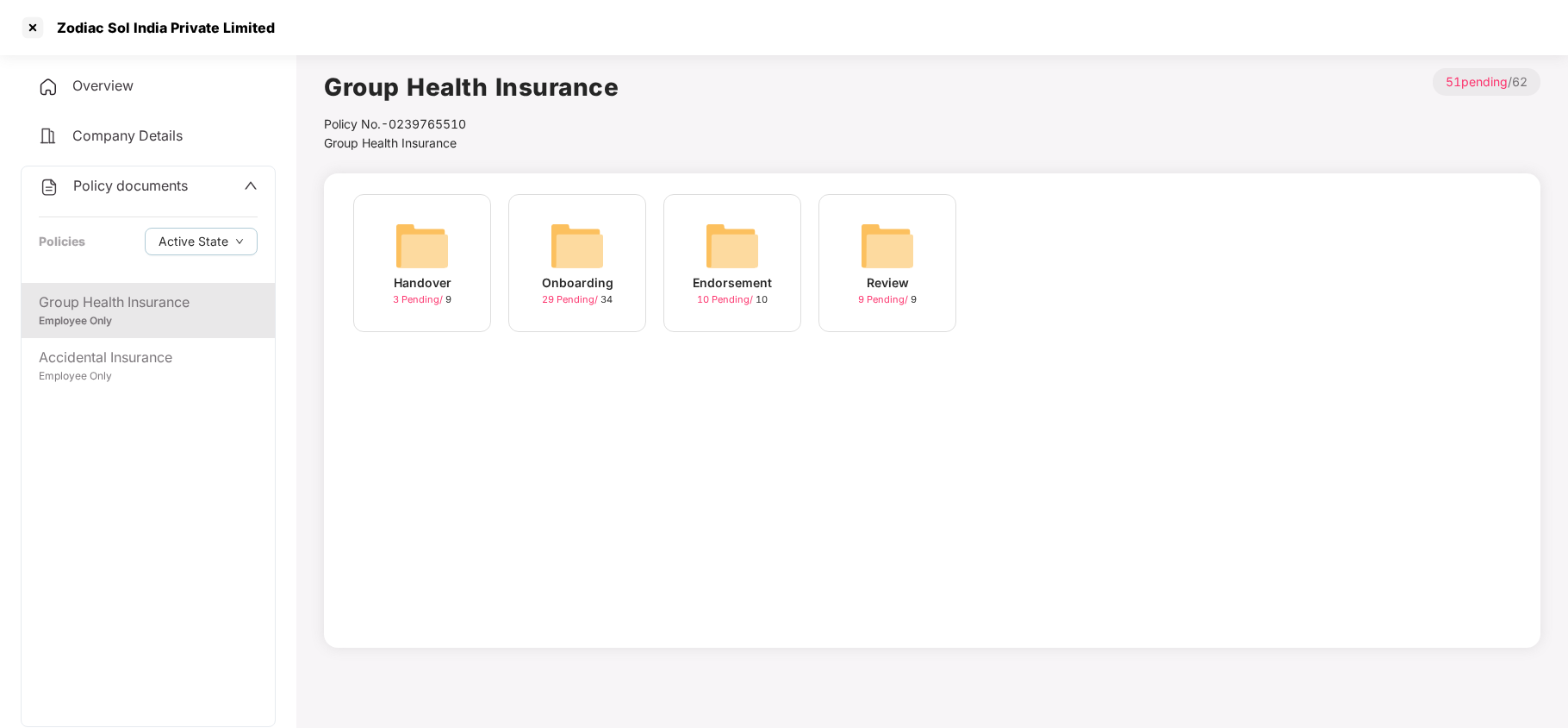
click at [557, 248] on img at bounding box center [578, 246] width 55 height 55
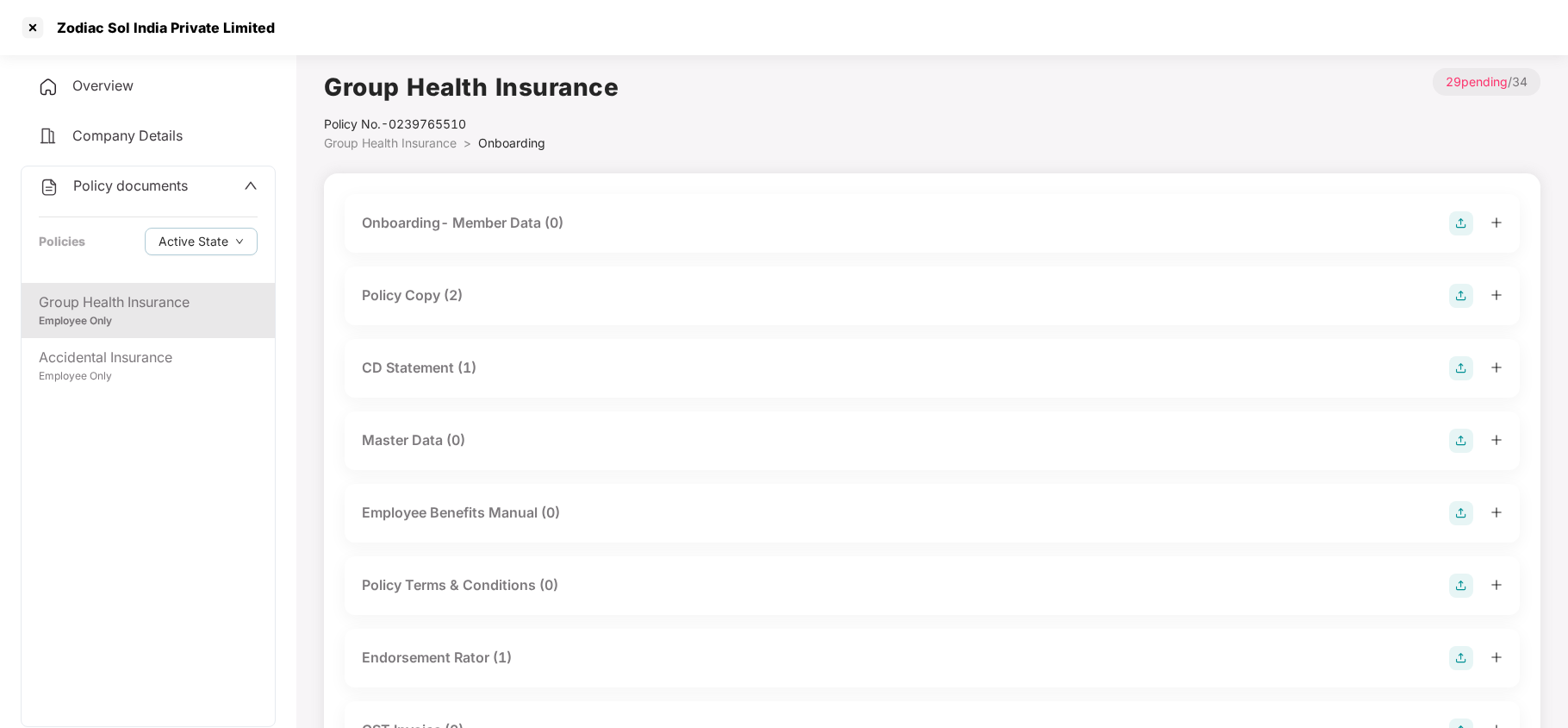
click at [459, 292] on div "Policy Copy (2)" at bounding box center [412, 295] width 101 height 22
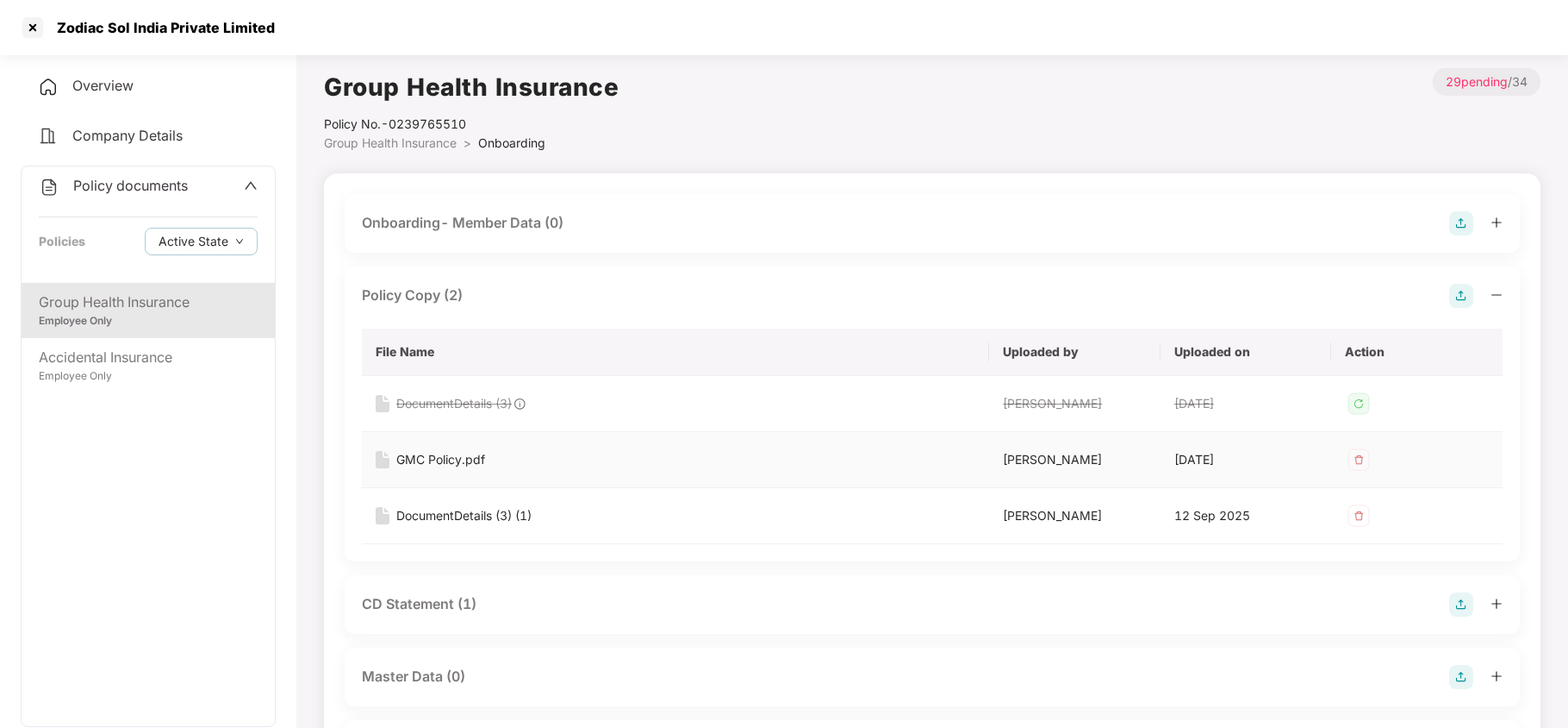
click at [465, 461] on div "GMC Policy.pdf" at bounding box center [440, 460] width 89 height 19
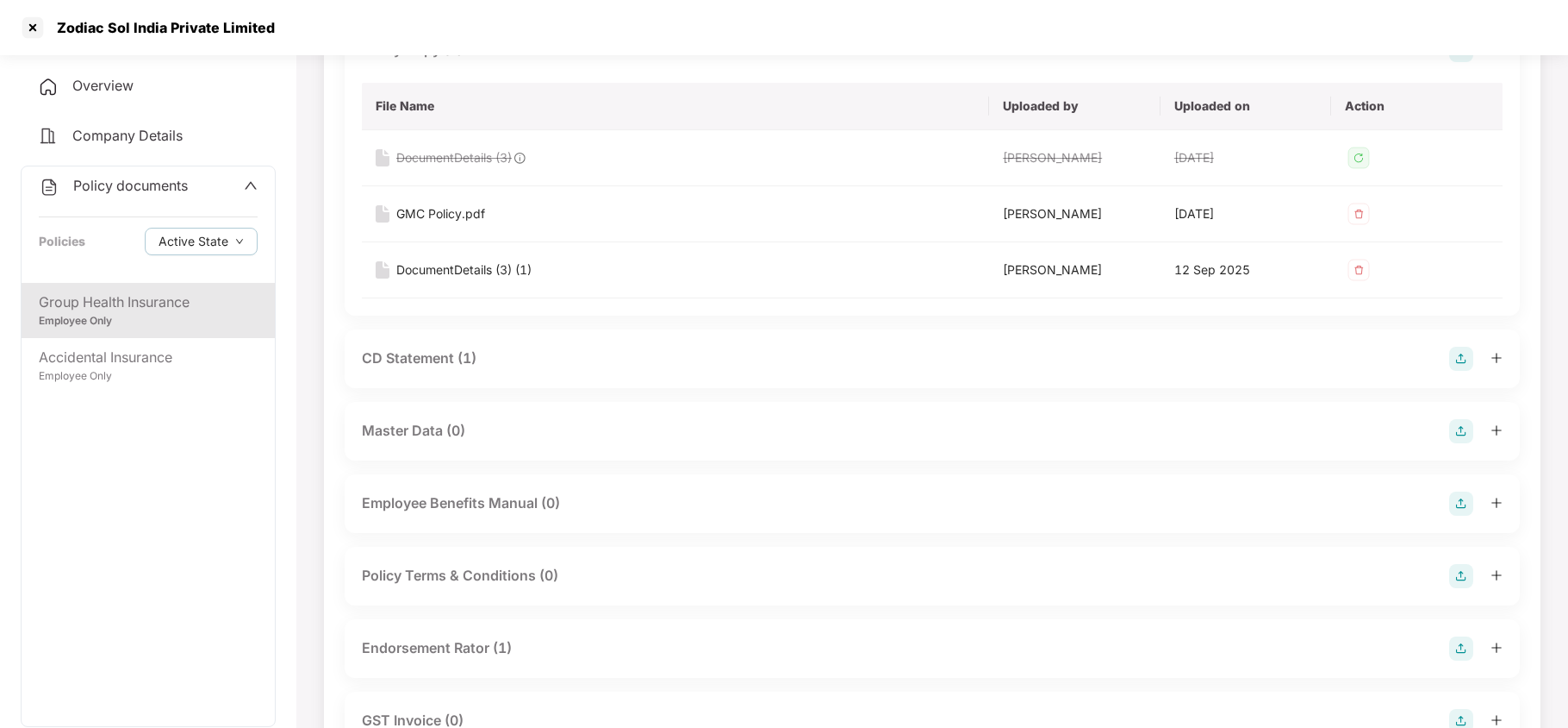
scroll to position [276, 0]
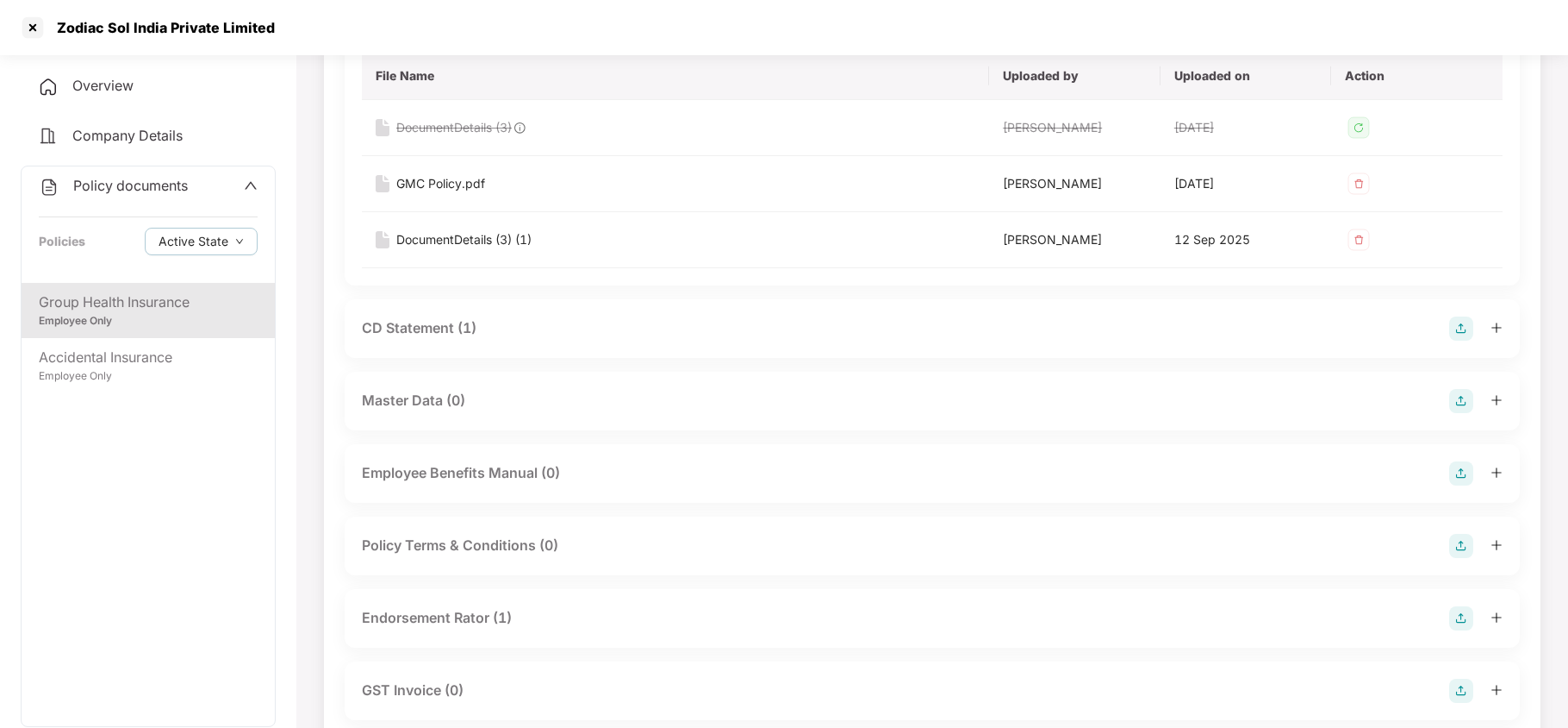
click at [465, 333] on div "CD Statement (1)" at bounding box center [419, 328] width 115 height 22
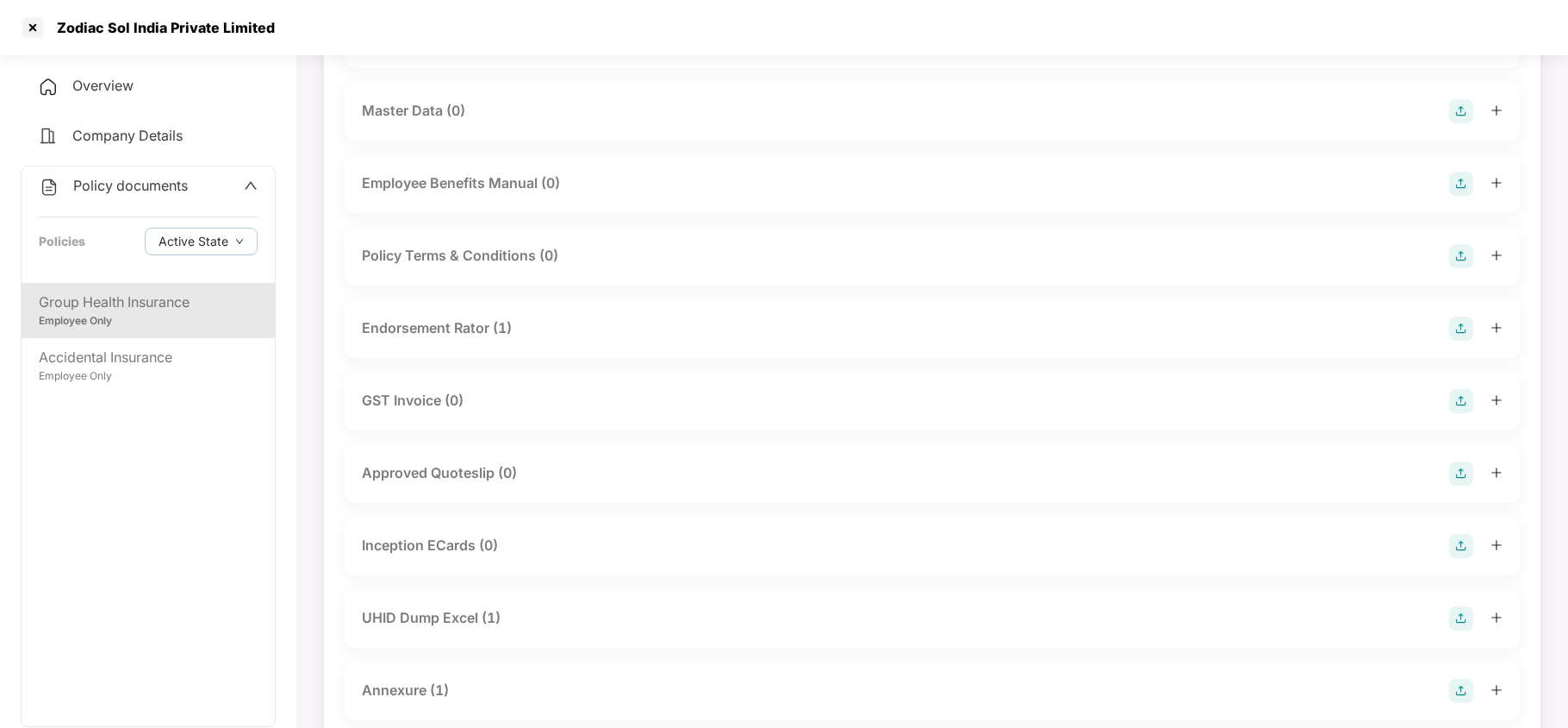
scroll to position [736, 0]
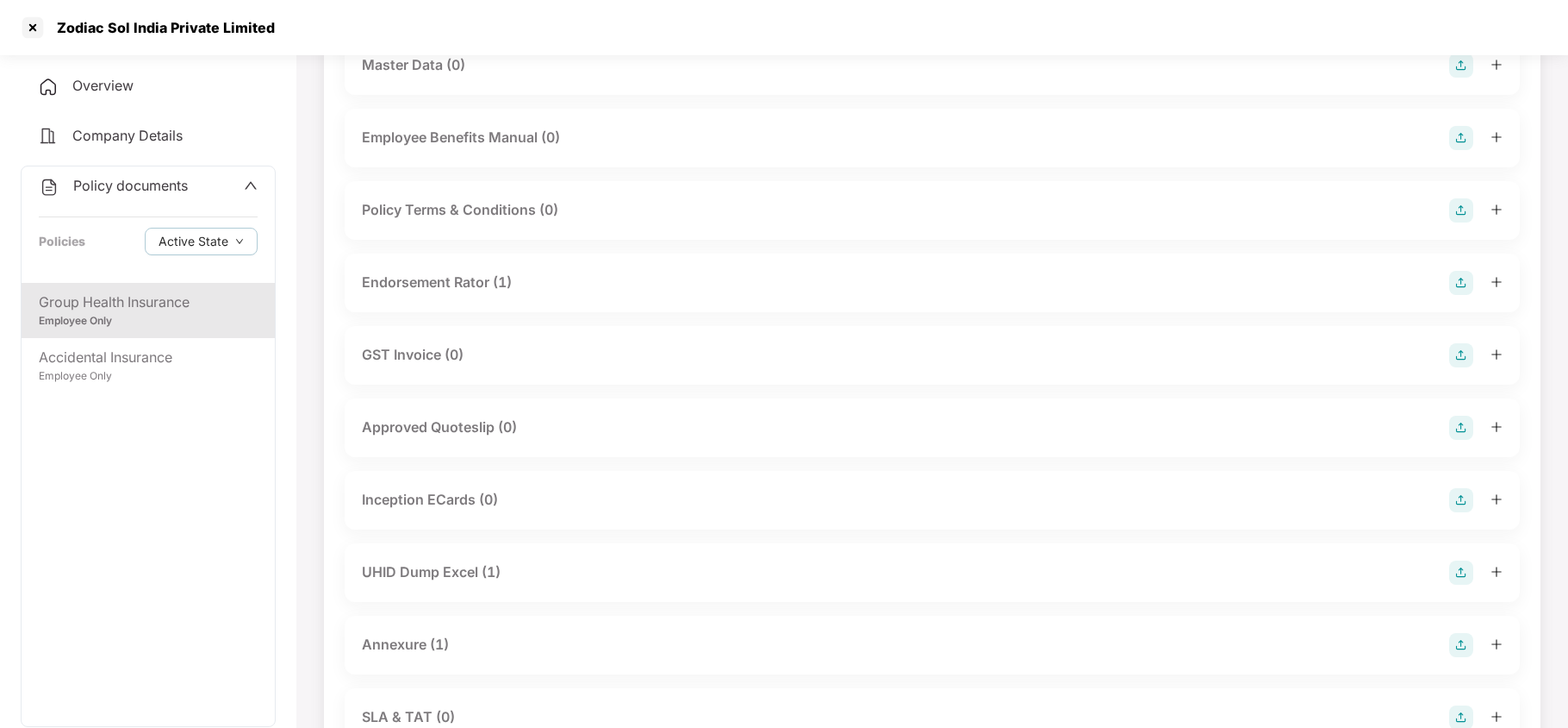
click at [473, 279] on div "Endorsement Rator (1)" at bounding box center [437, 282] width 150 height 22
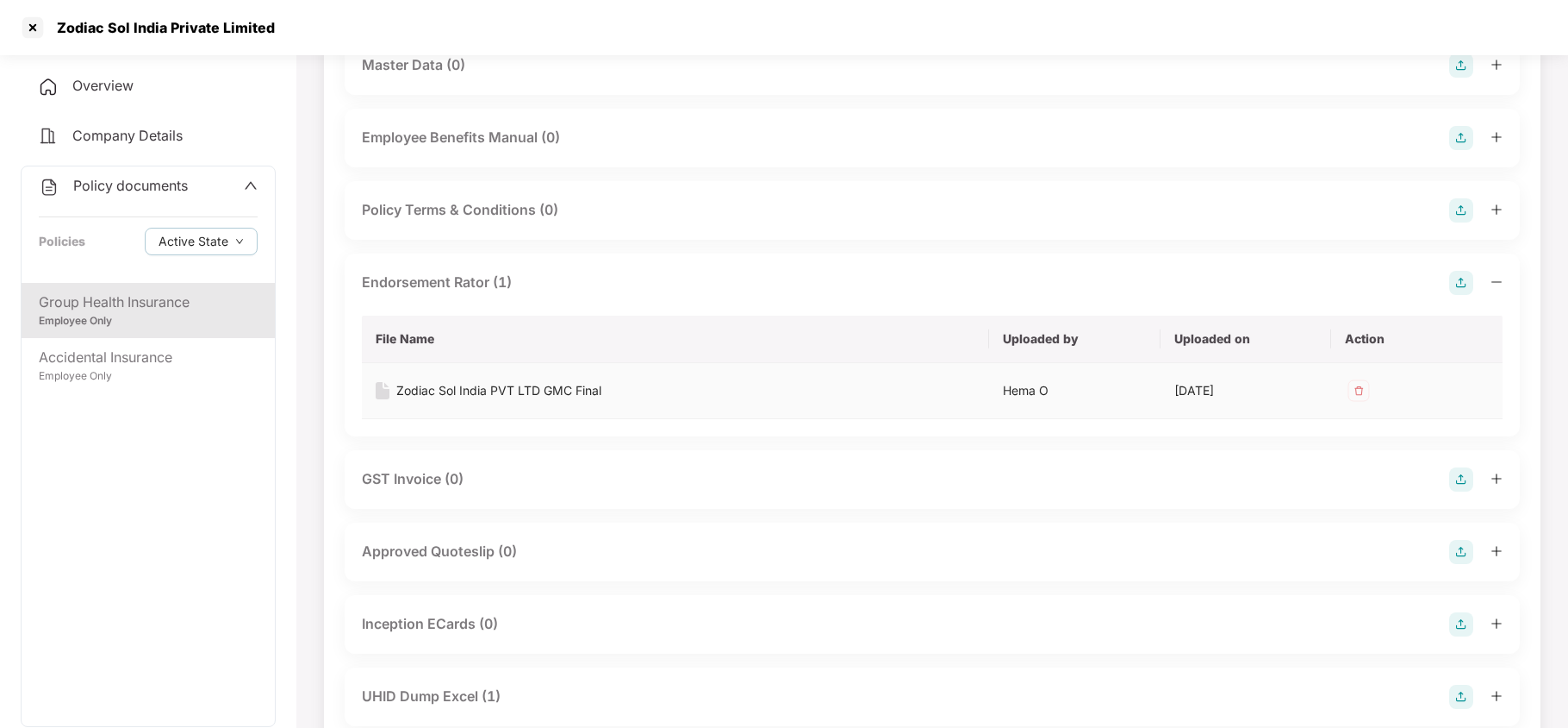
click at [466, 392] on div "Zodiac Sol India PVT LTD GMC Final" at bounding box center [499, 391] width 205 height 19
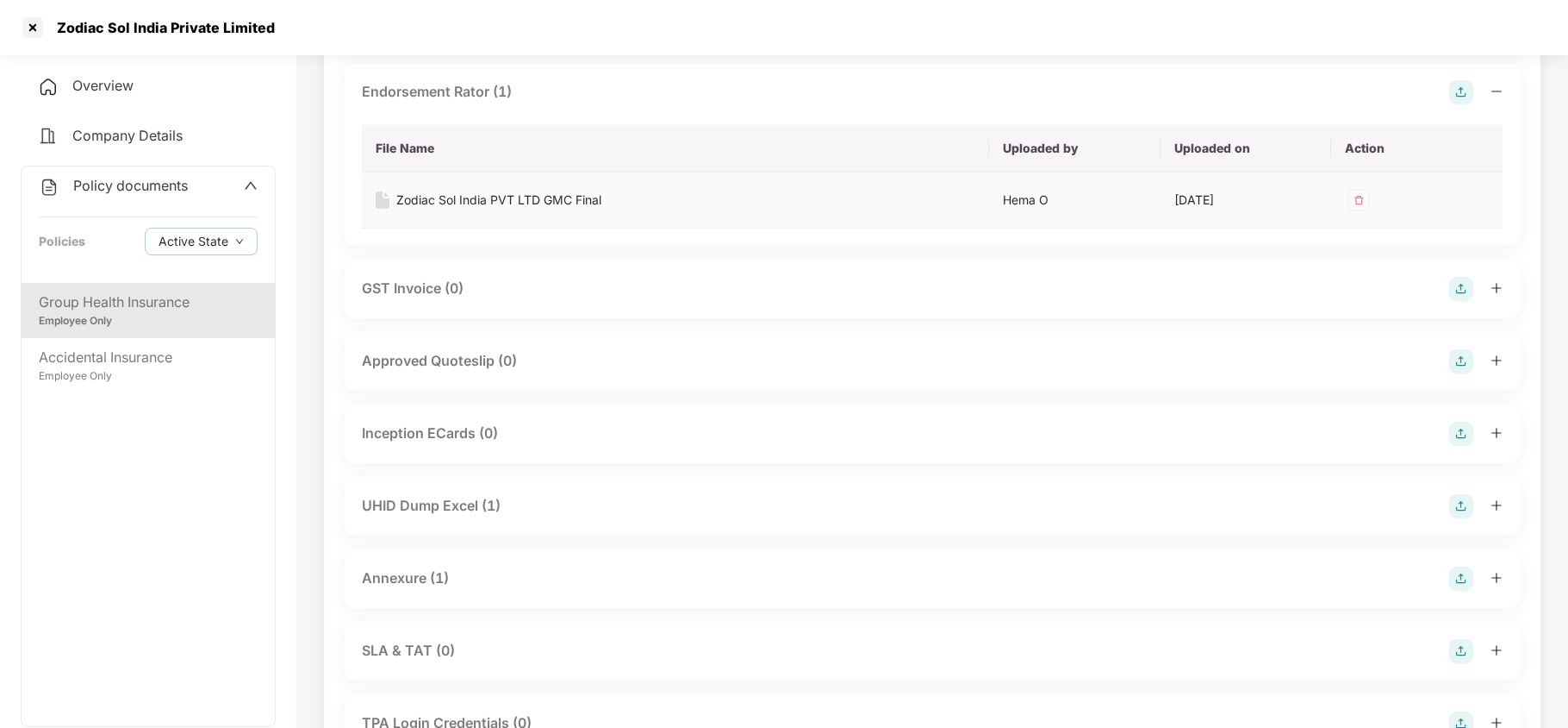
scroll to position [965, 0]
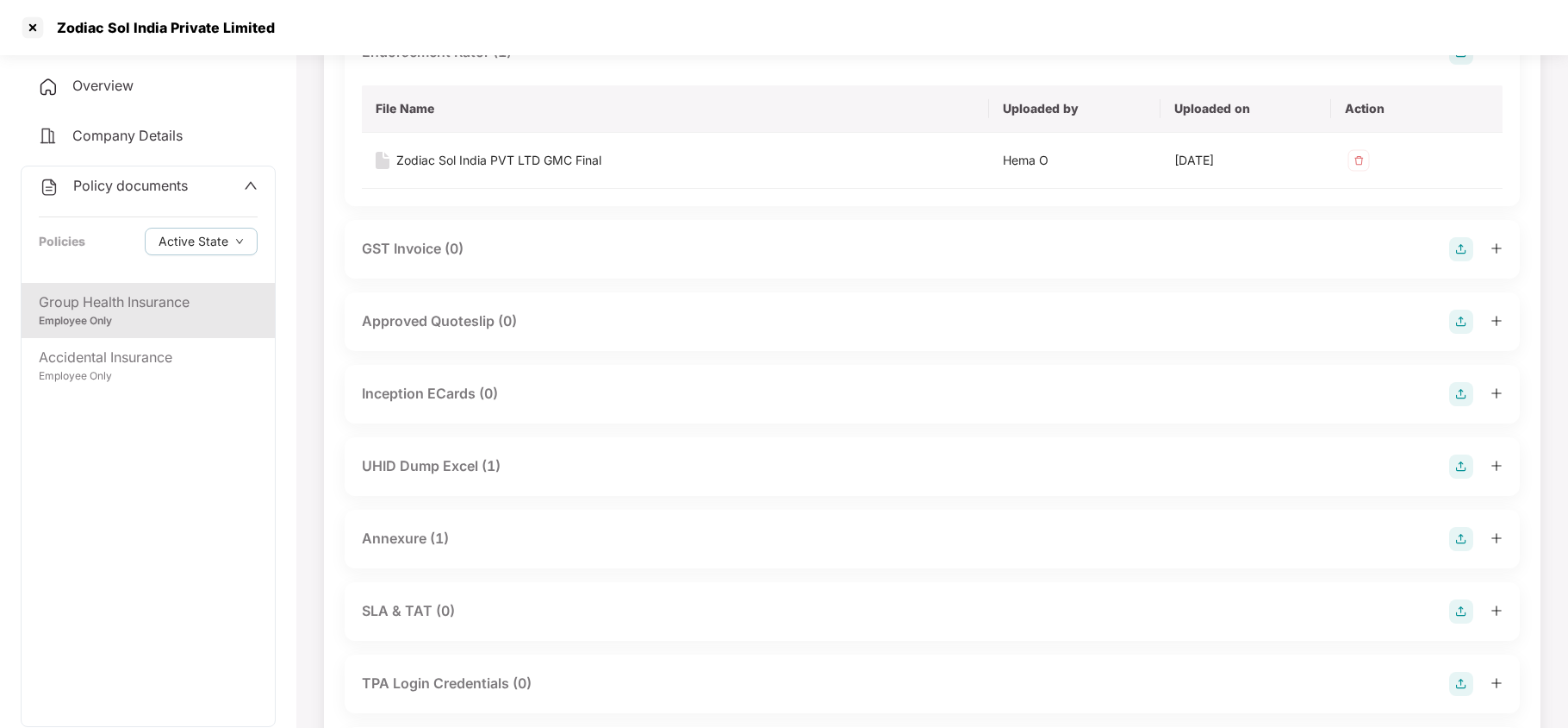
click at [405, 531] on div "Annexure (1)" at bounding box center [405, 538] width 87 height 22
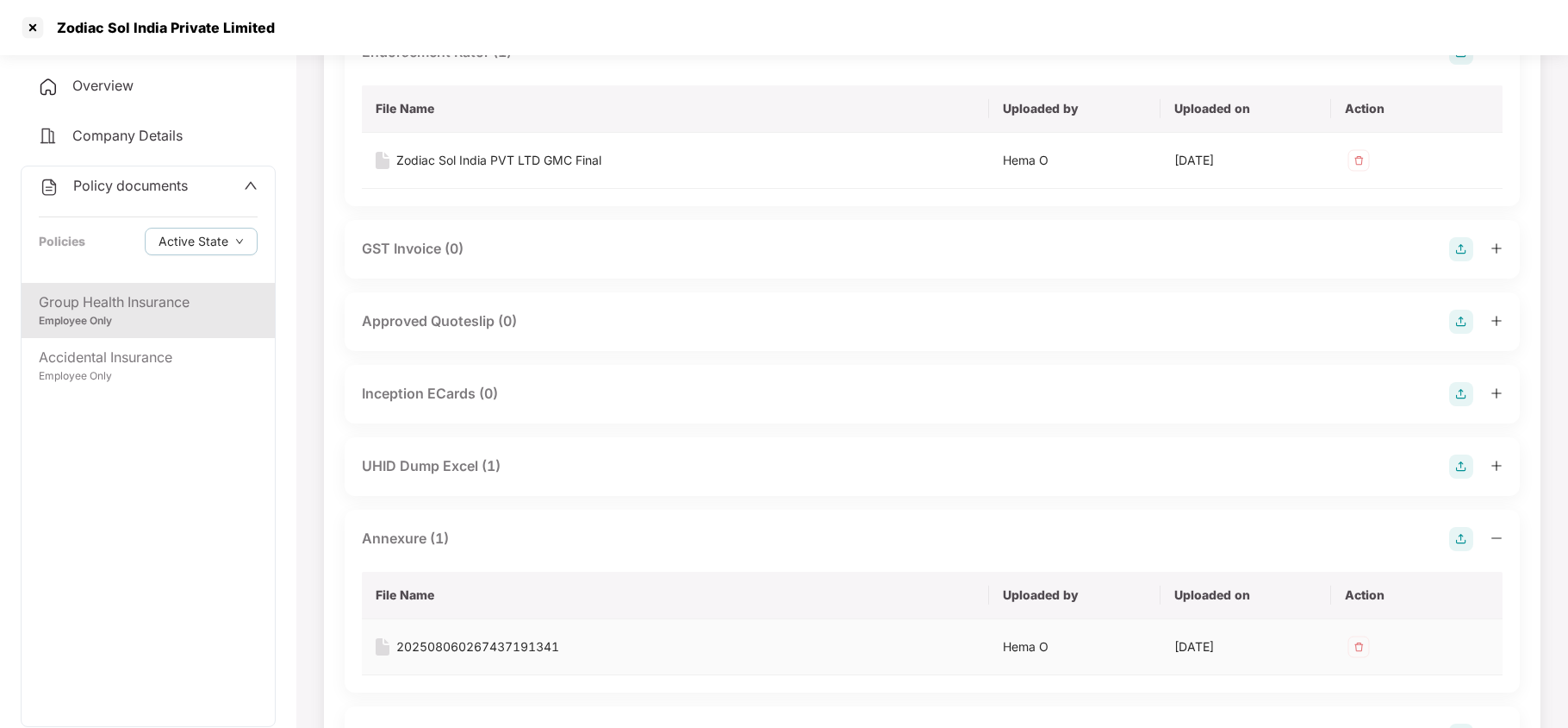
click at [422, 649] on div "202508060267437191341" at bounding box center [478, 647] width 163 height 19
click at [32, 28] on div at bounding box center [33, 28] width 28 height 28
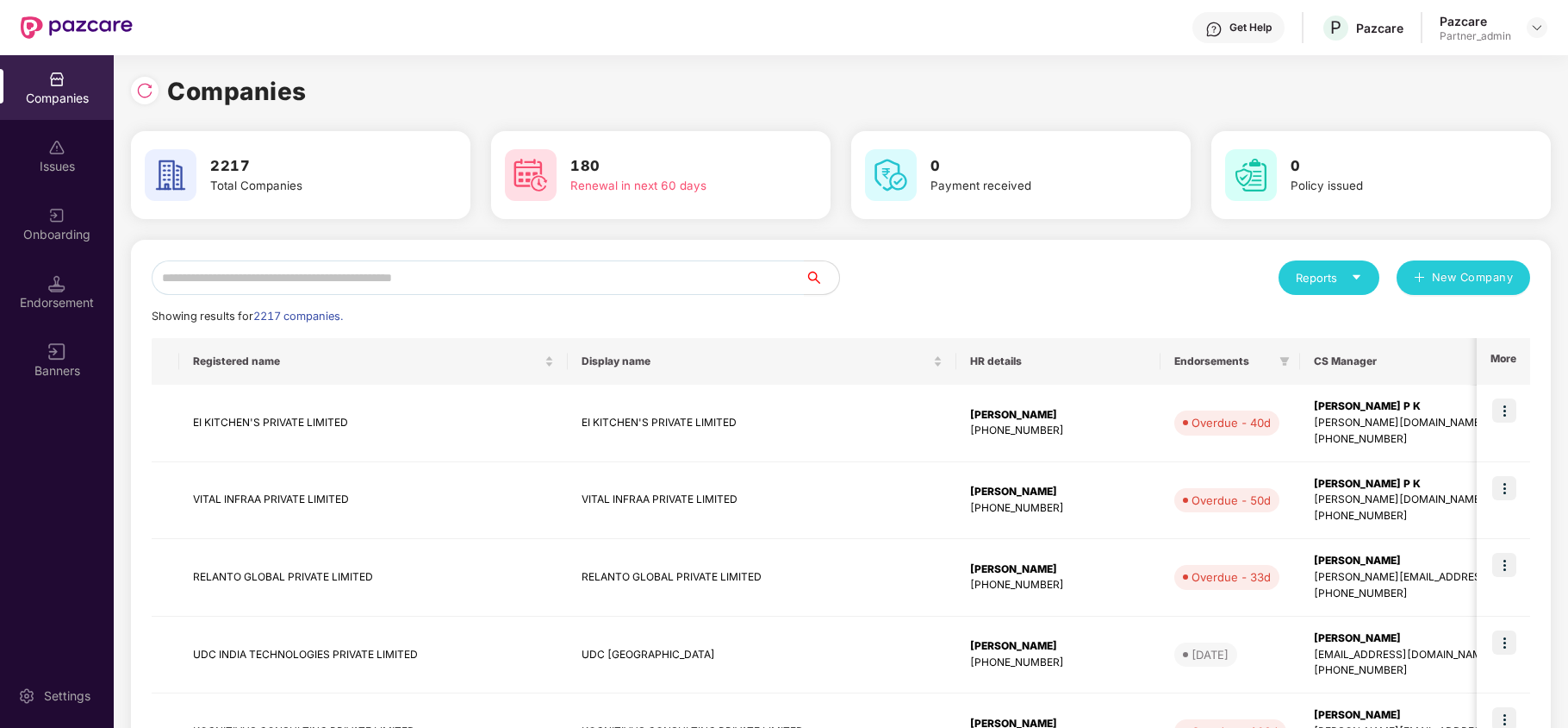
scroll to position [0, 0]
click at [359, 274] on input "text" at bounding box center [478, 278] width 653 height 35
paste input "**********"
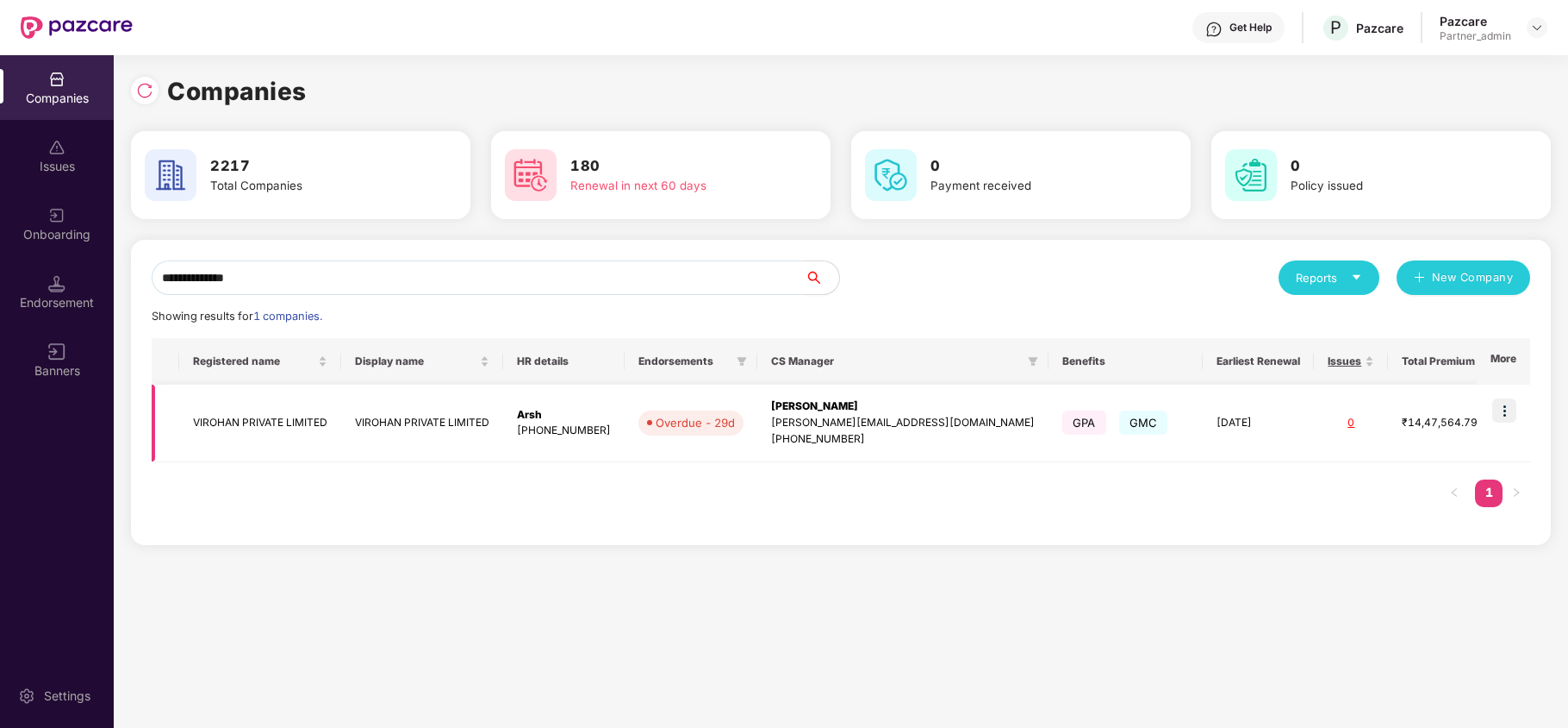
type input "**********"
click at [1513, 423] on td at bounding box center [1503, 424] width 53 height 78
click at [1507, 409] on img at bounding box center [1504, 411] width 24 height 24
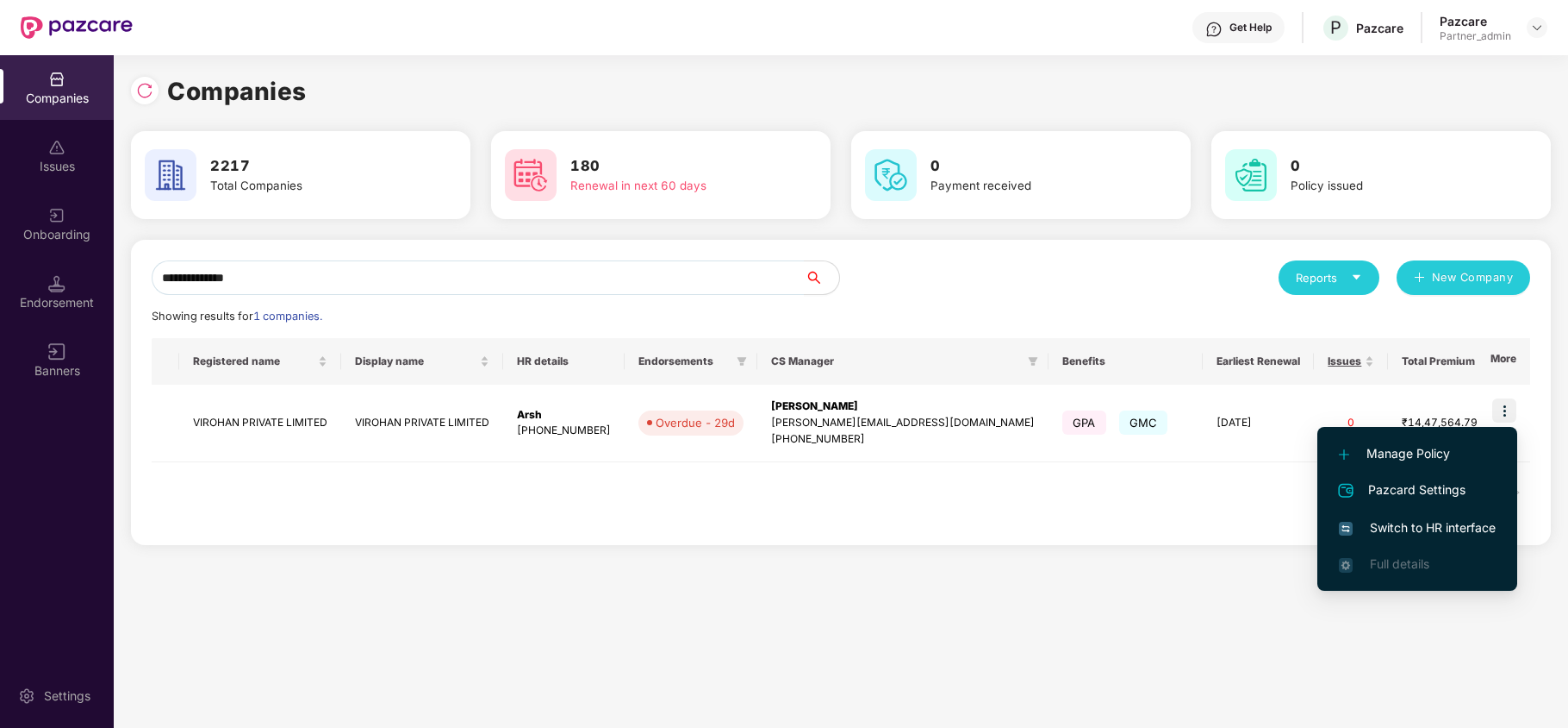
click at [1400, 522] on span "Switch to HR interface" at bounding box center [1417, 528] width 157 height 19
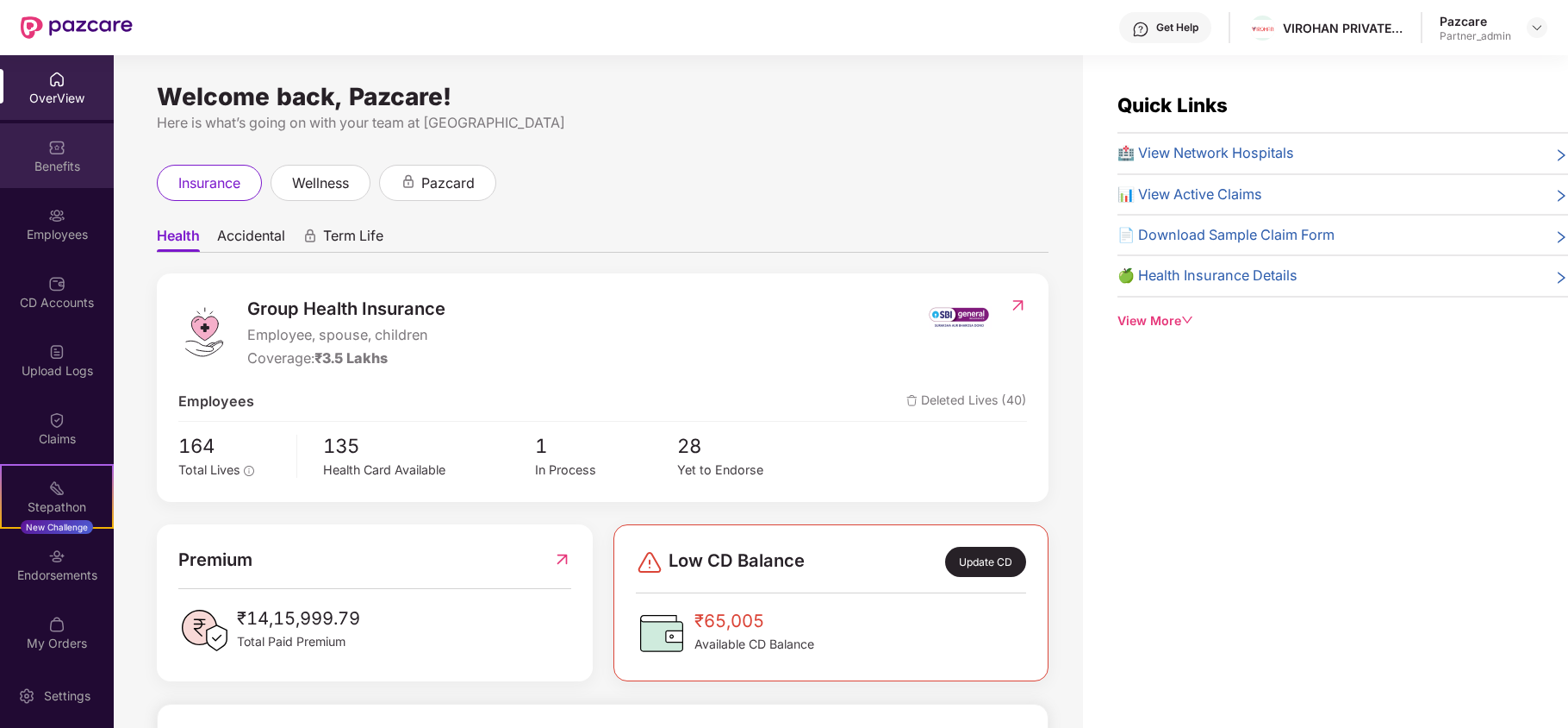
click at [70, 180] on div "Benefits" at bounding box center [57, 155] width 114 height 65
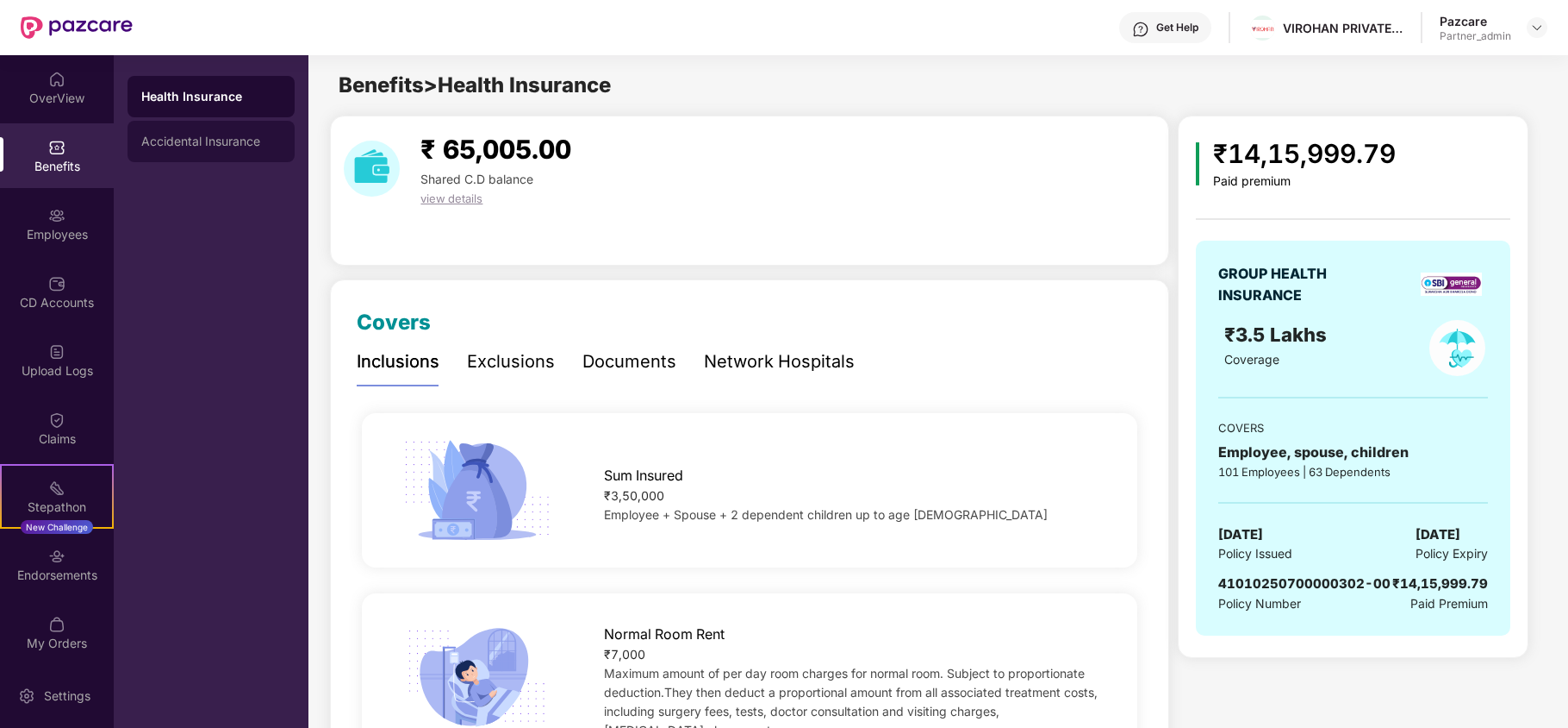
click at [241, 146] on div "Accidental Insurance" at bounding box center [211, 141] width 140 height 14
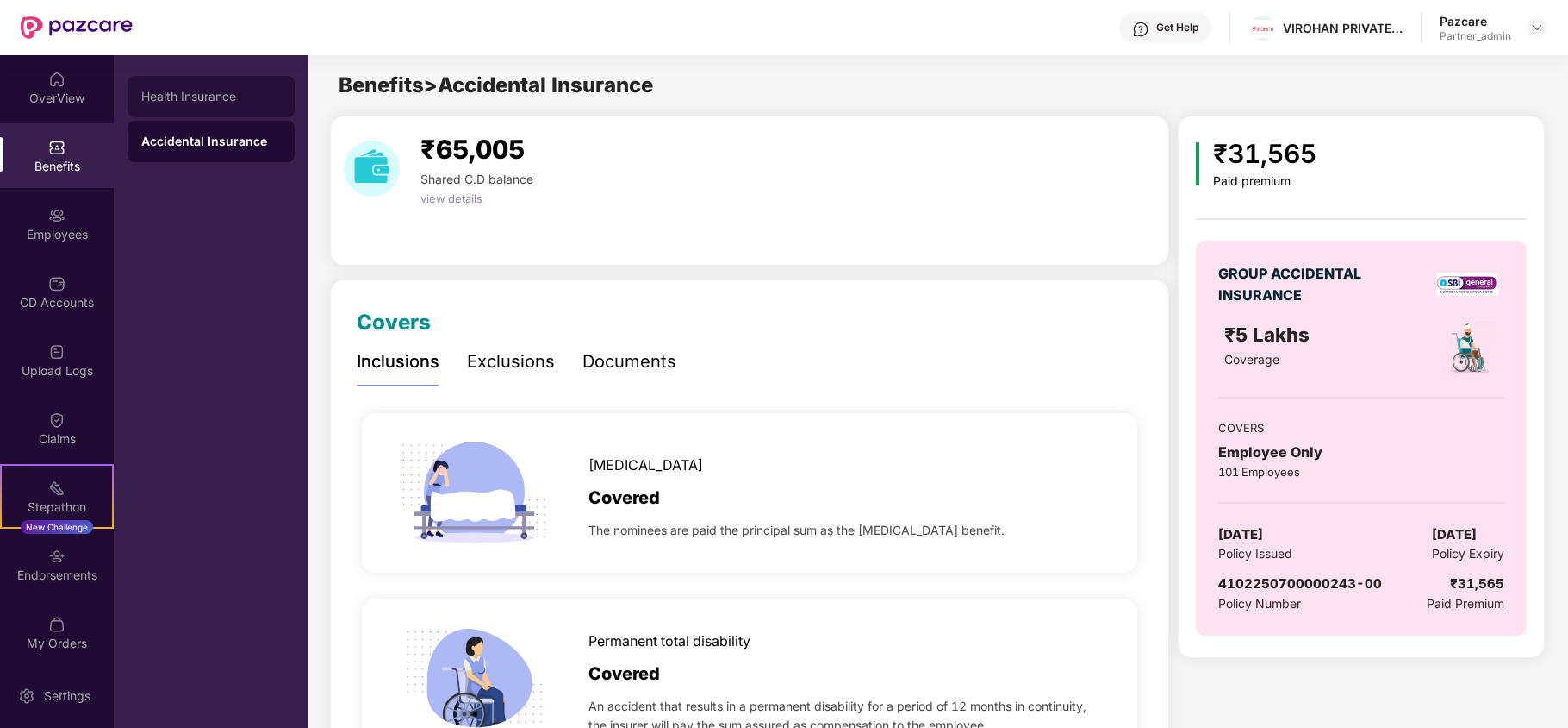
click at [235, 104] on div "Health Insurance" at bounding box center [211, 97] width 167 height 41
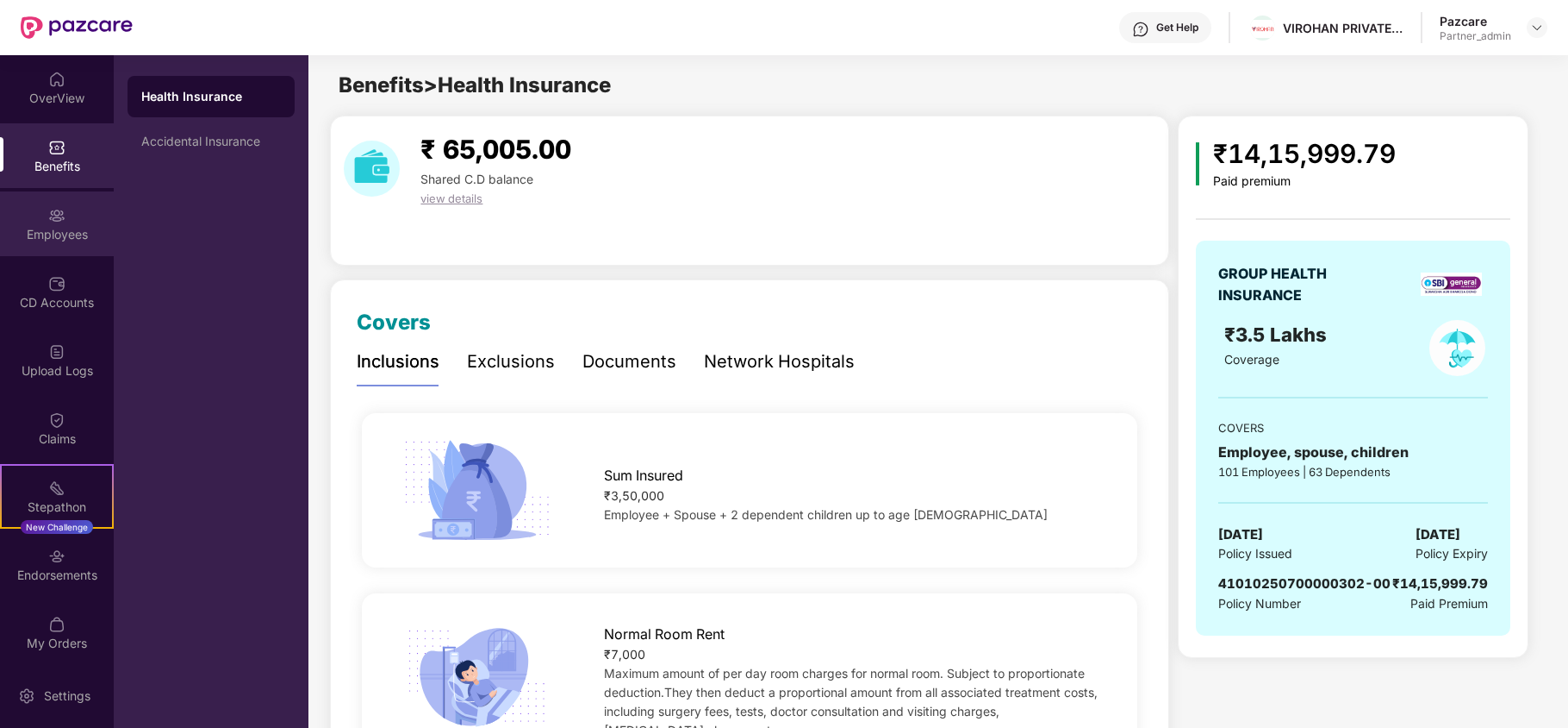
click at [49, 224] on div "Employees" at bounding box center [57, 223] width 114 height 65
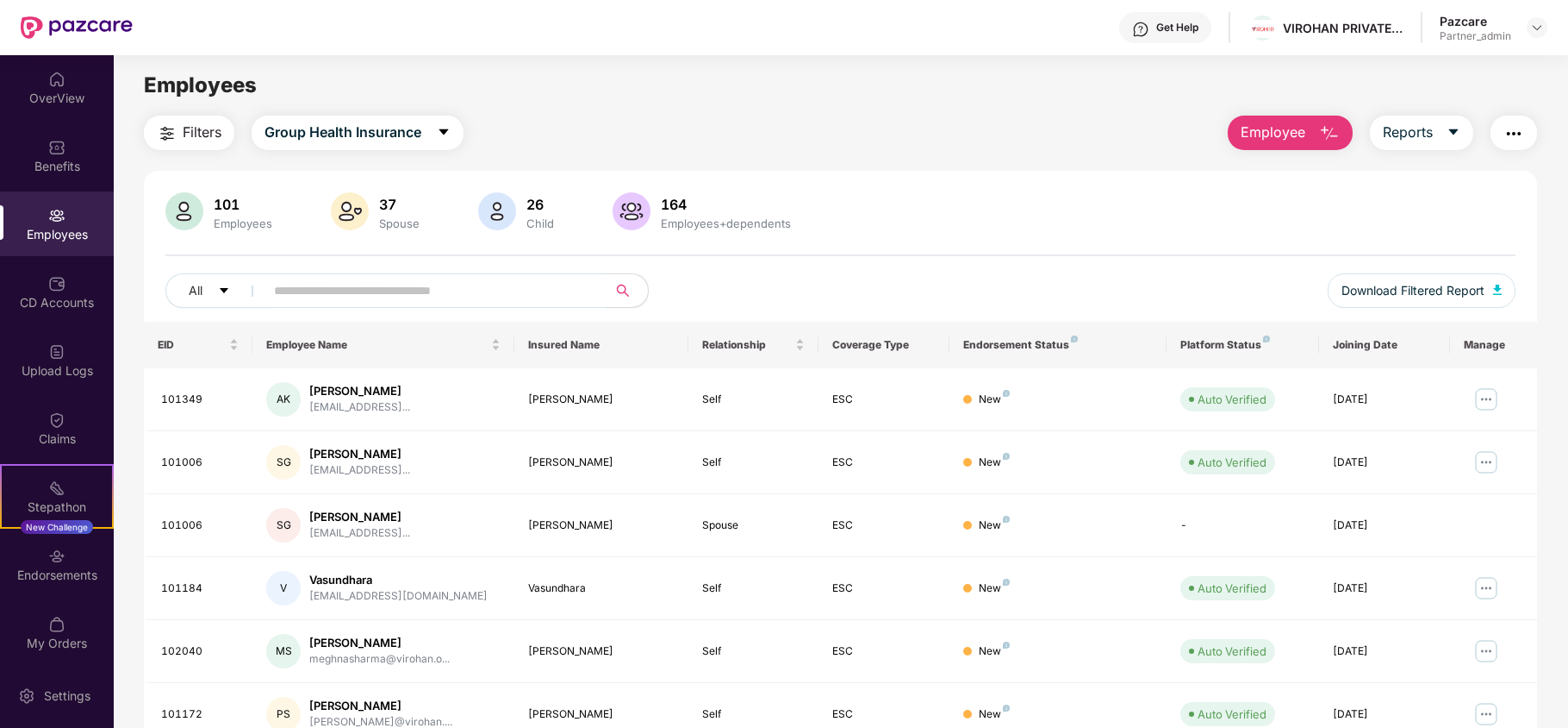
click at [178, 143] on button "Filters" at bounding box center [189, 133] width 91 height 35
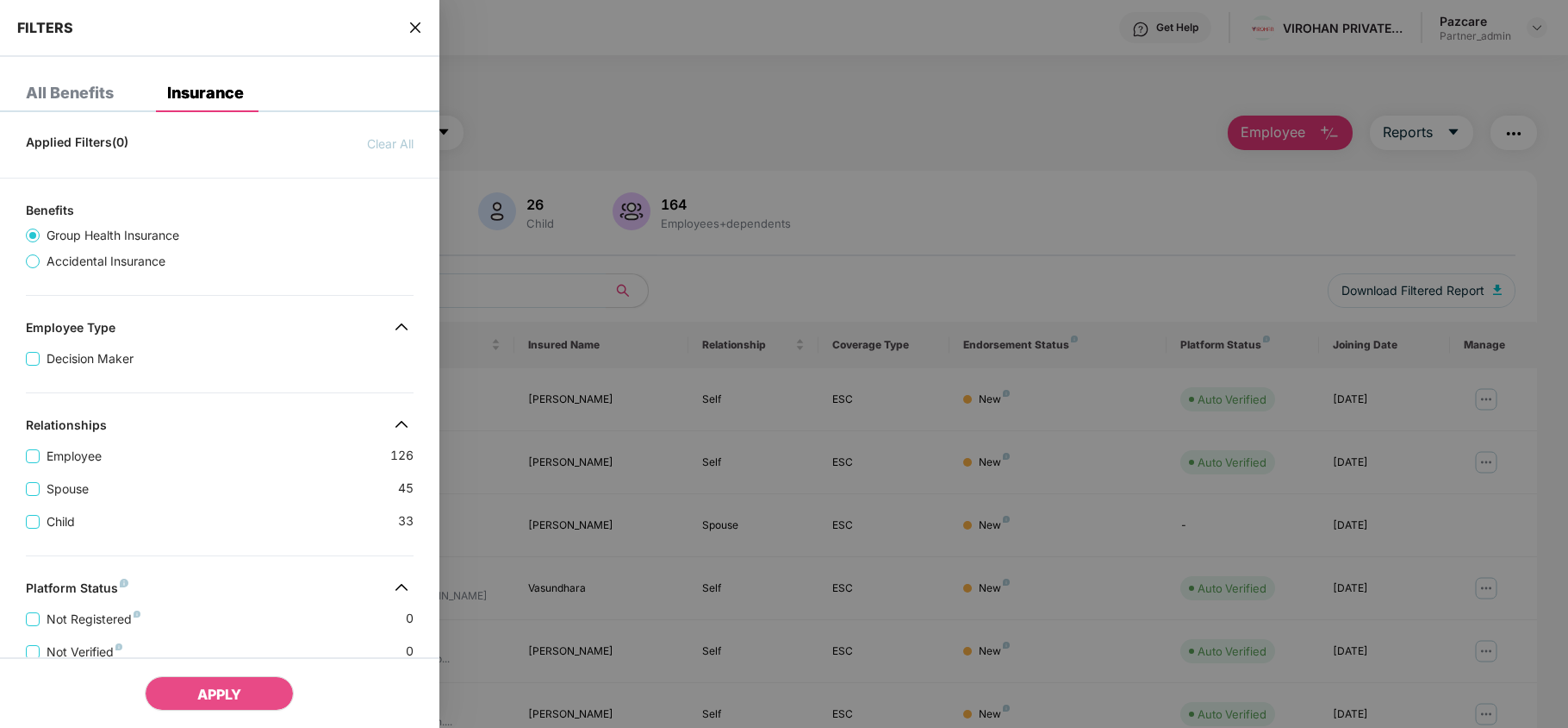
click at [212, 545] on div "Applied Filters(0) Clear All Benefits Group Health Insurance Accidental Insuran…" at bounding box center [220, 621] width 440 height 991
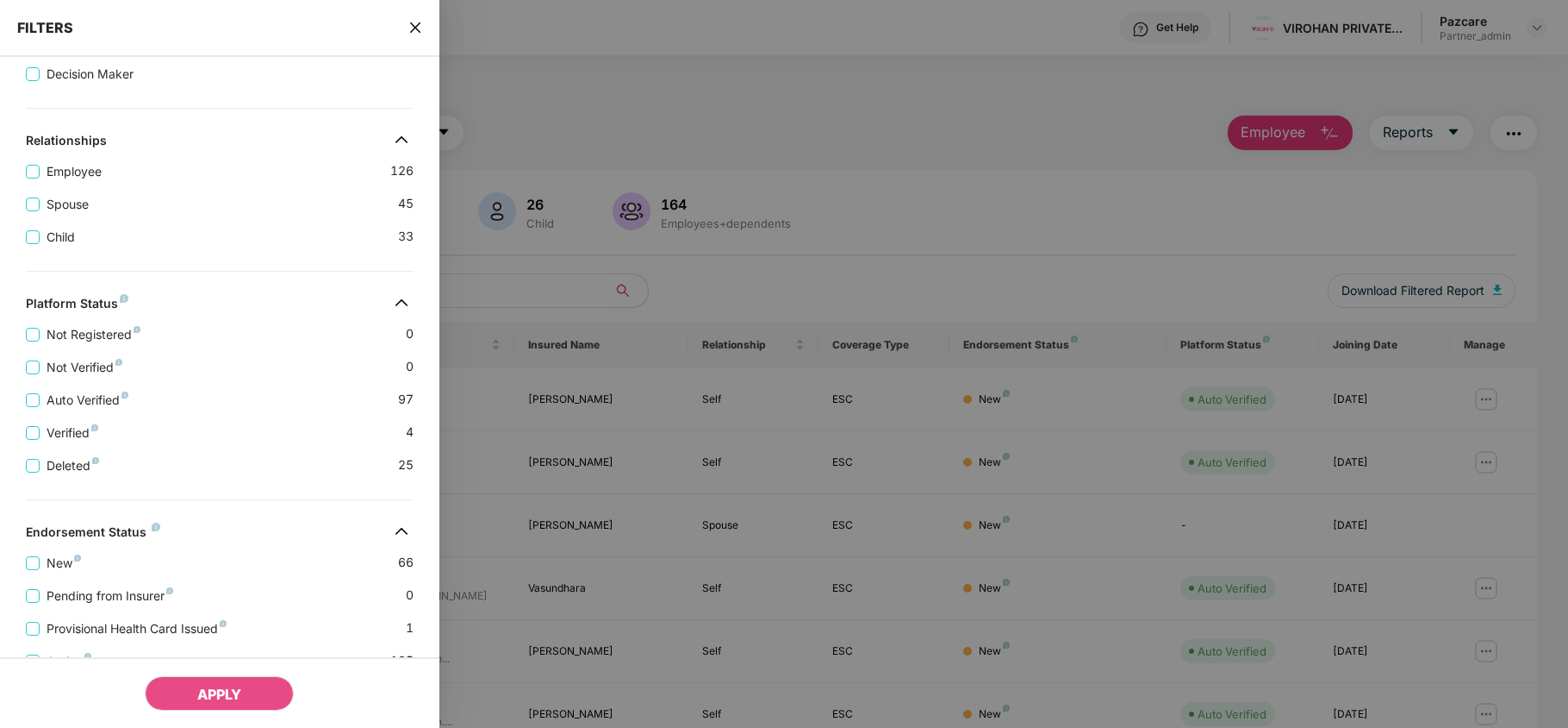
scroll to position [409, 0]
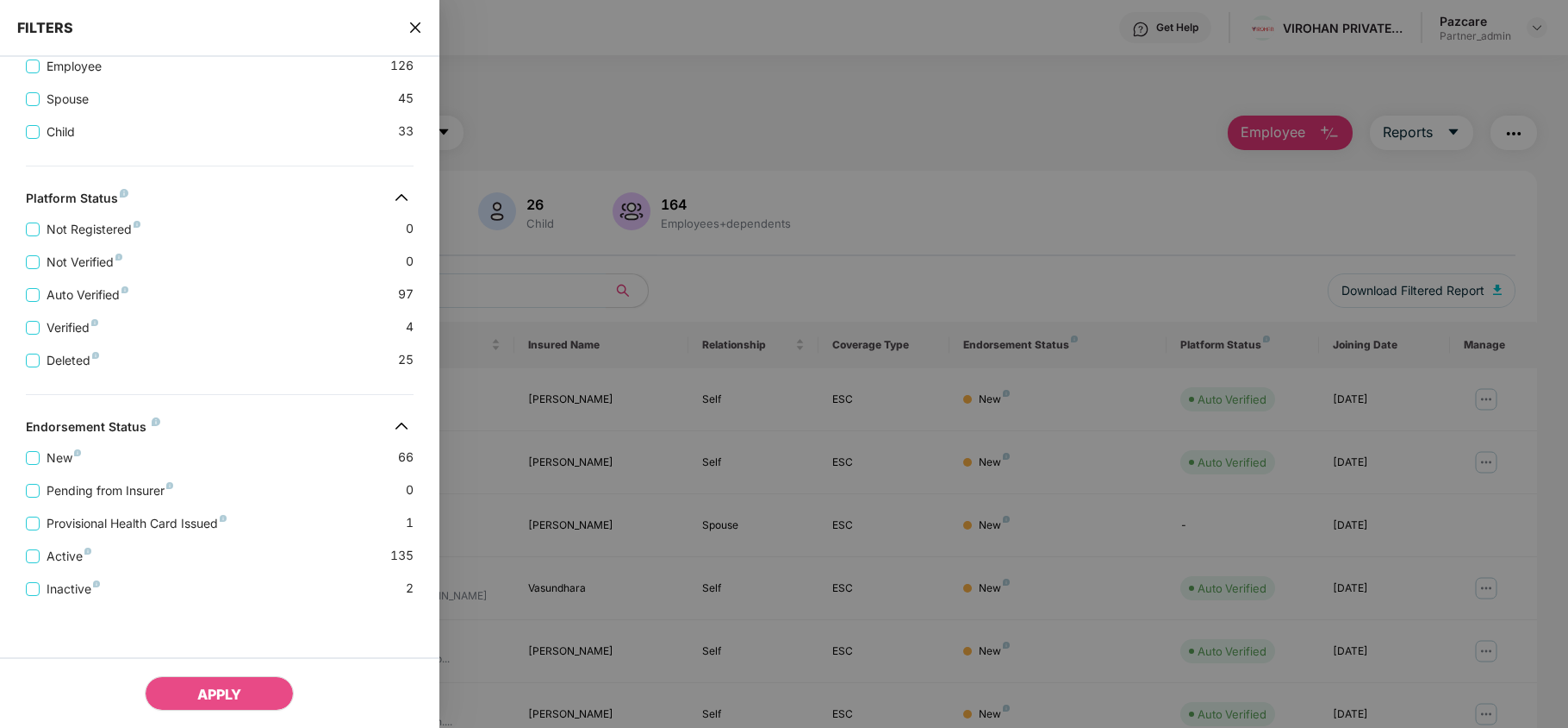
click at [417, 24] on icon "close" at bounding box center [415, 28] width 14 height 14
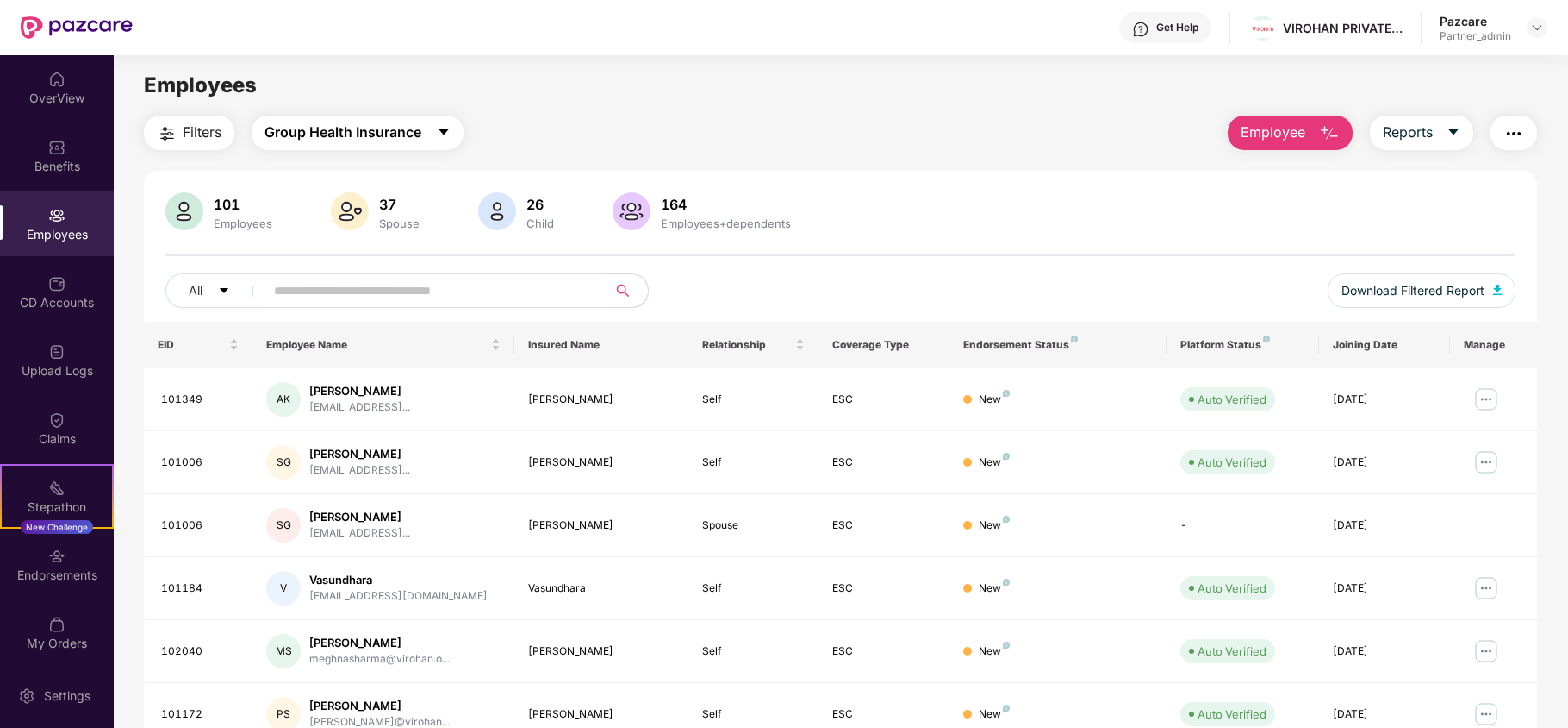
click at [369, 122] on span "Group Health Insurance" at bounding box center [343, 132] width 157 height 22
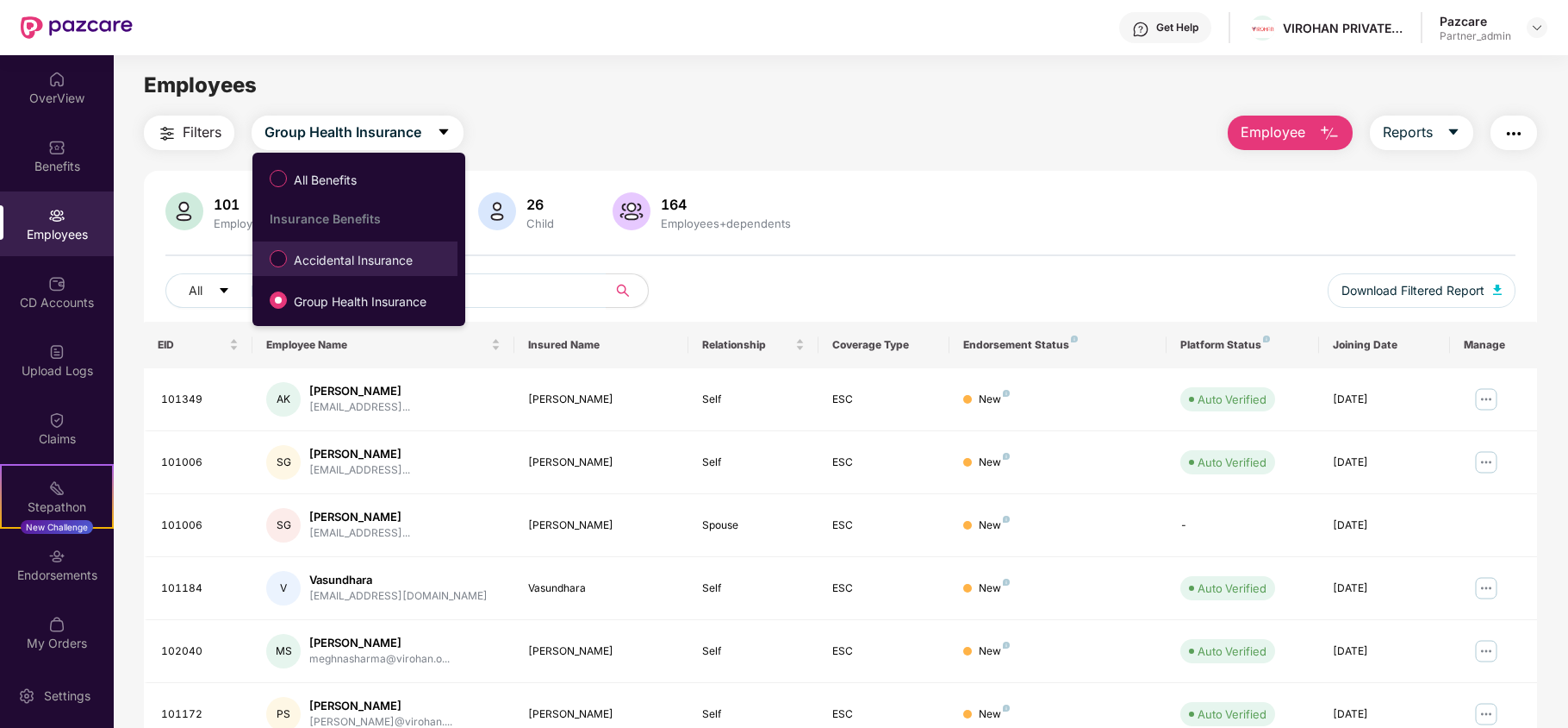
click at [325, 263] on span "Accidental Insurance" at bounding box center [353, 260] width 133 height 19
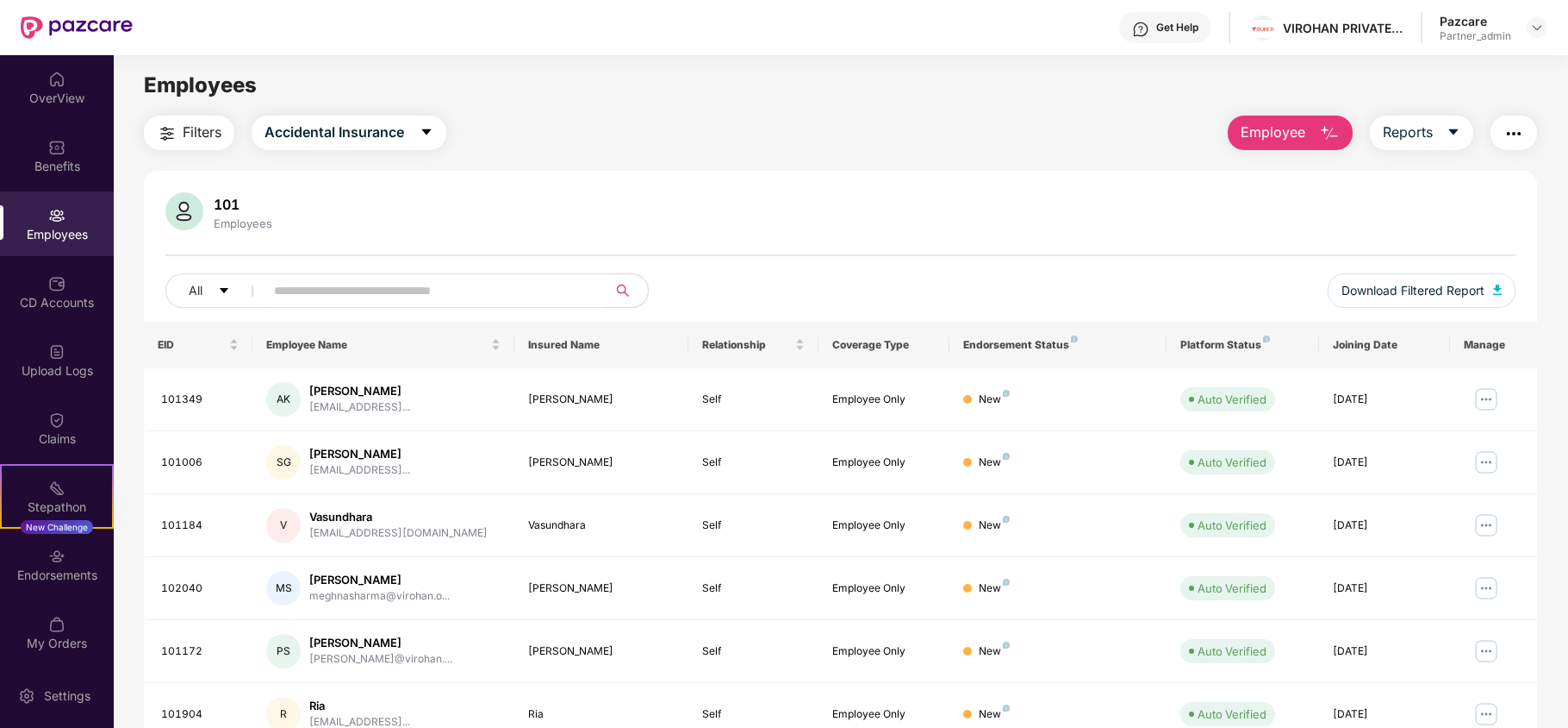
click at [191, 122] on span "Filters" at bounding box center [202, 132] width 39 height 22
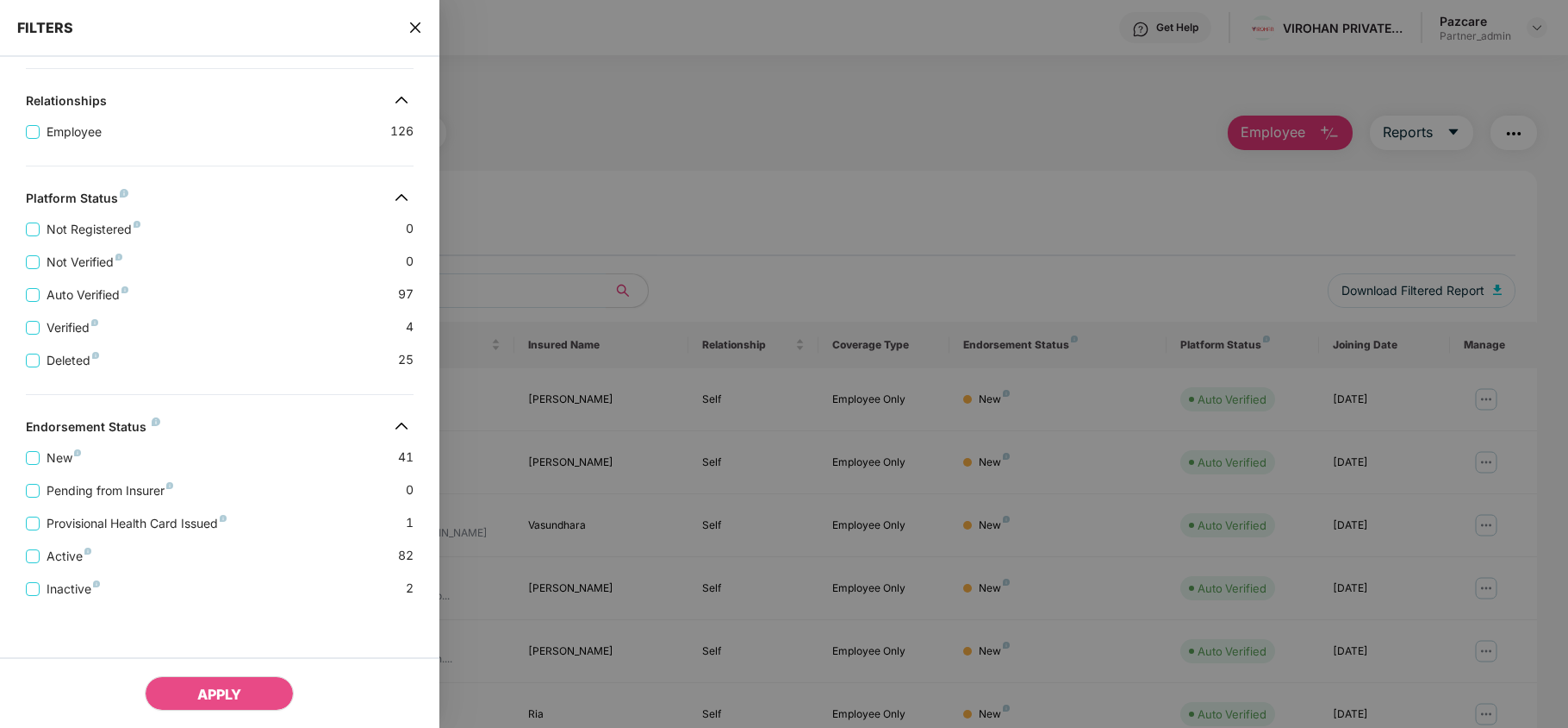
scroll to position [342, 0]
click at [417, 33] on icon "close" at bounding box center [415, 28] width 14 height 14
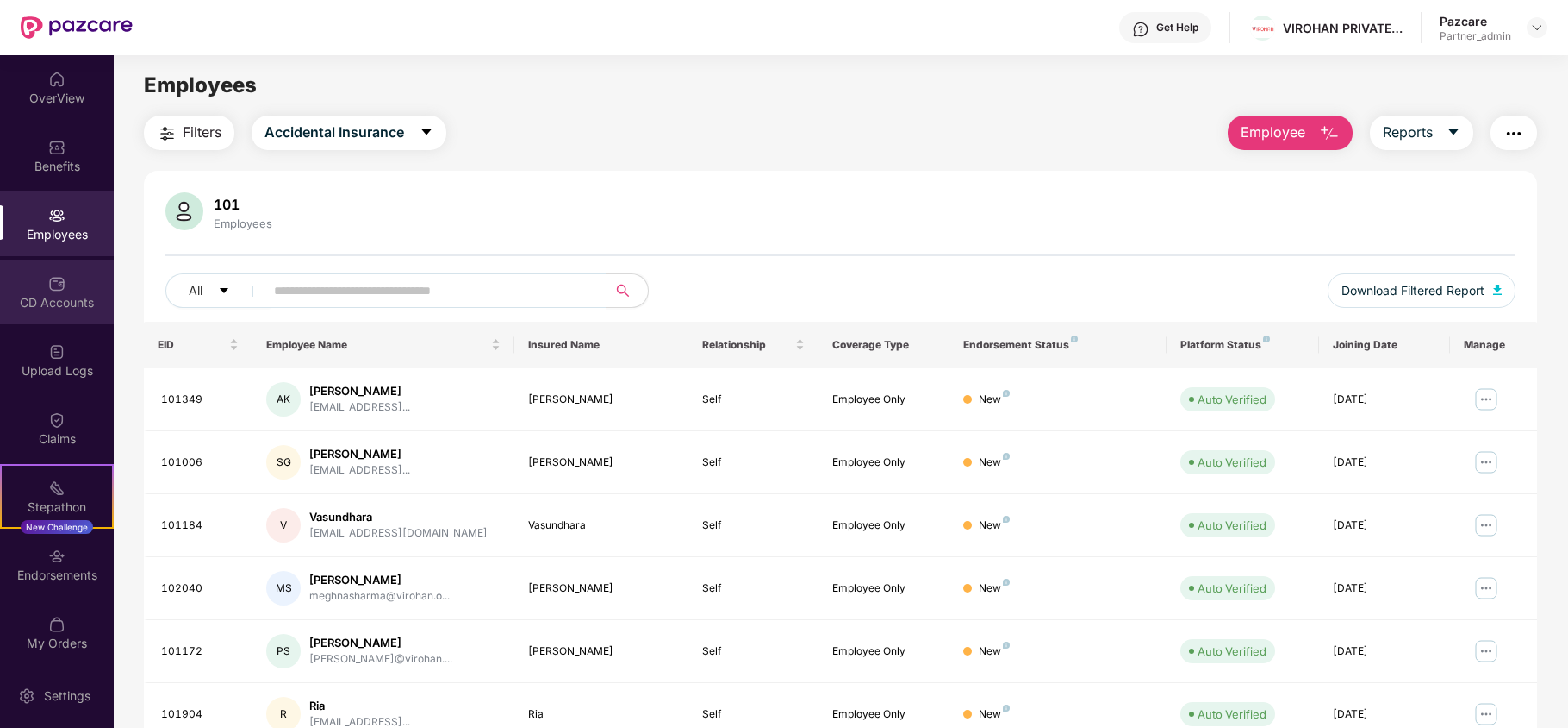
click at [78, 305] on div "CD Accounts" at bounding box center [57, 303] width 114 height 17
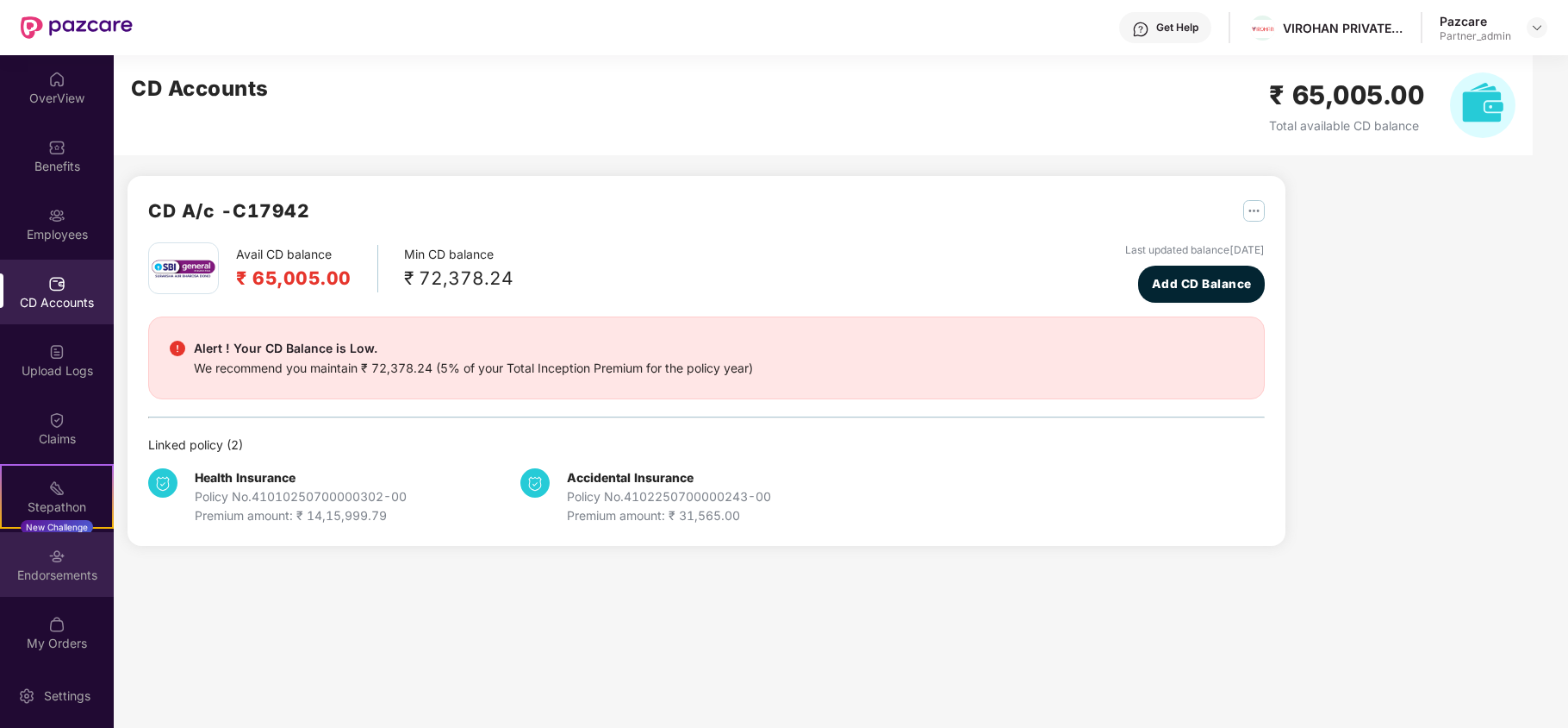
click at [29, 581] on div "Endorsements" at bounding box center [57, 575] width 114 height 17
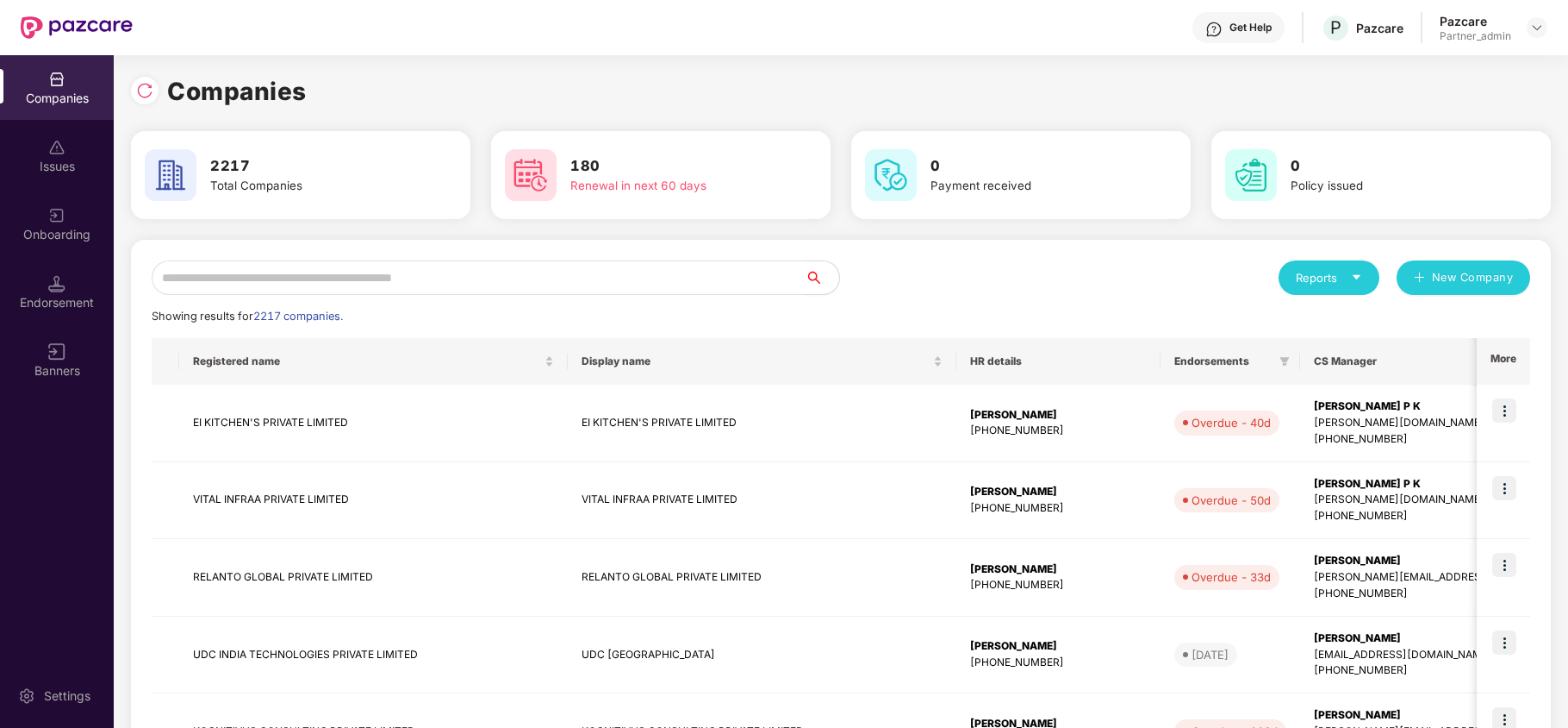
click at [180, 280] on input "text" at bounding box center [478, 278] width 653 height 35
paste input "**********"
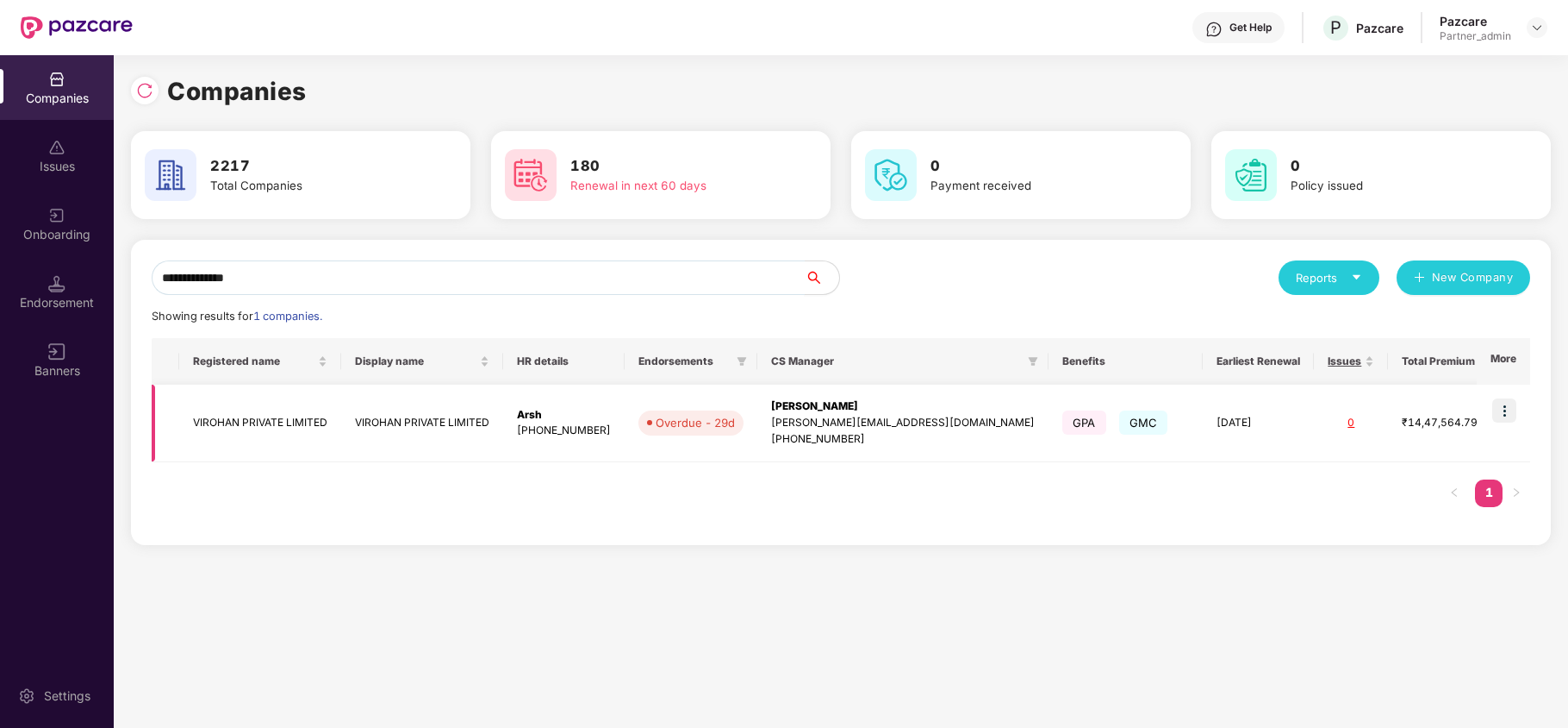
type input "**********"
click at [224, 411] on td "VIROHAN PRIVATE LIMITED" at bounding box center [260, 424] width 162 height 78
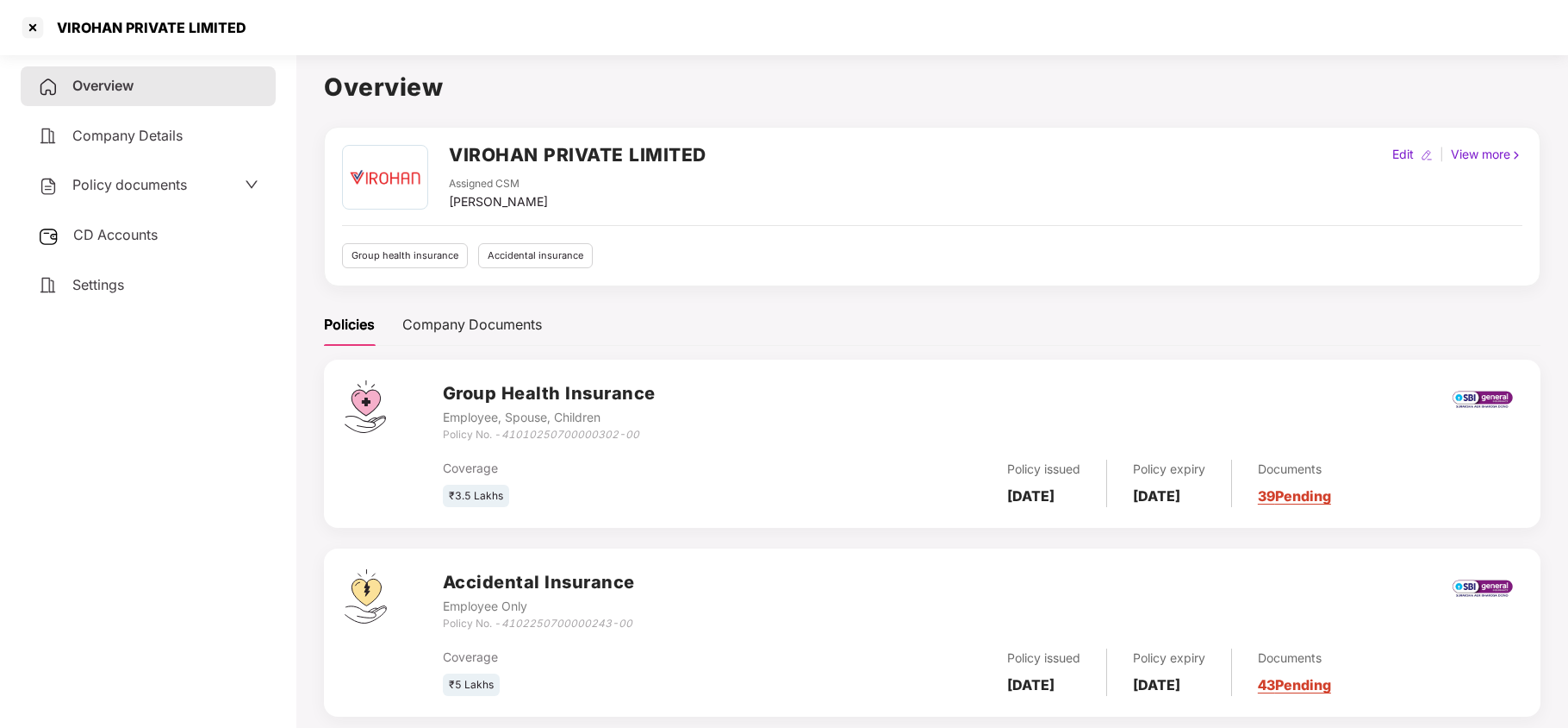
click at [100, 279] on span "Settings" at bounding box center [98, 285] width 52 height 17
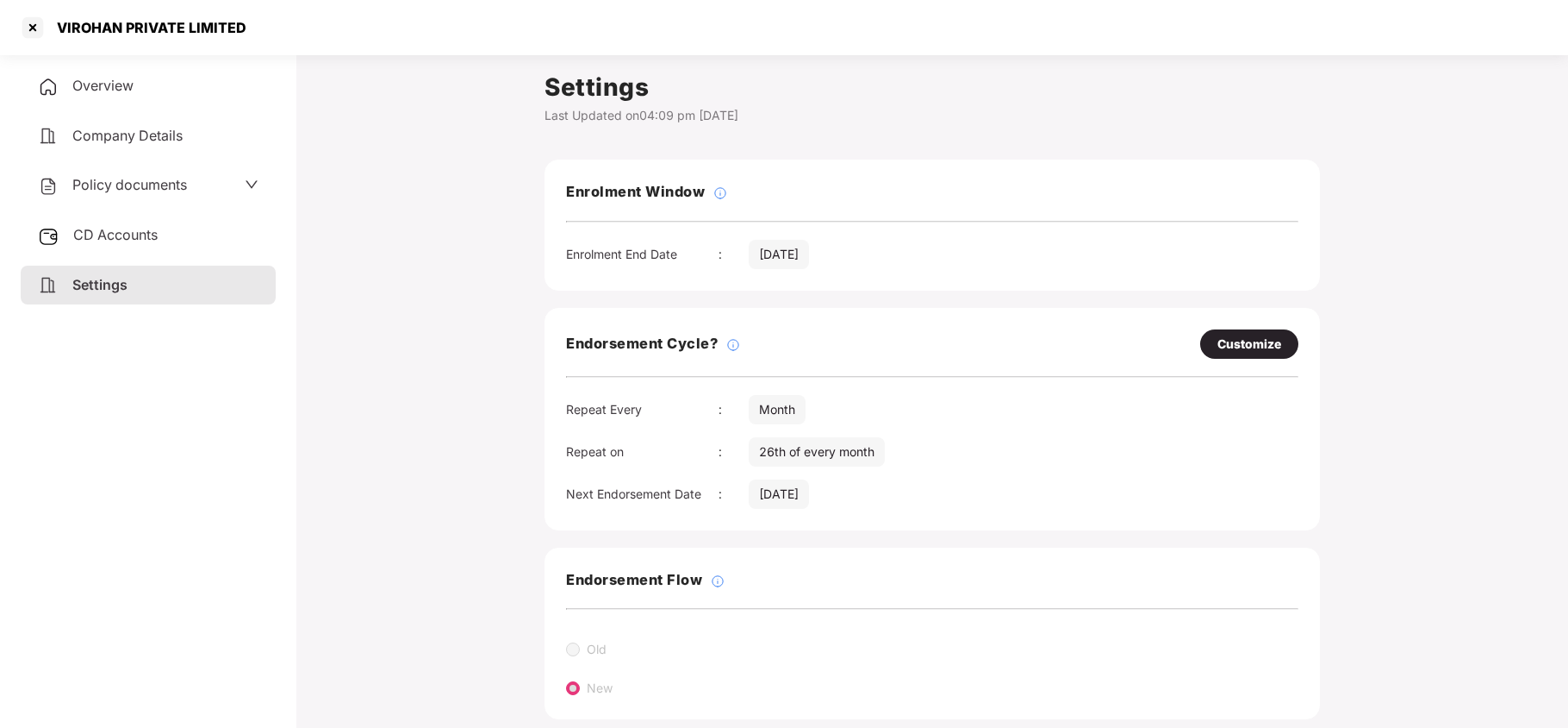
click at [119, 184] on span "Policy documents" at bounding box center [129, 185] width 115 height 17
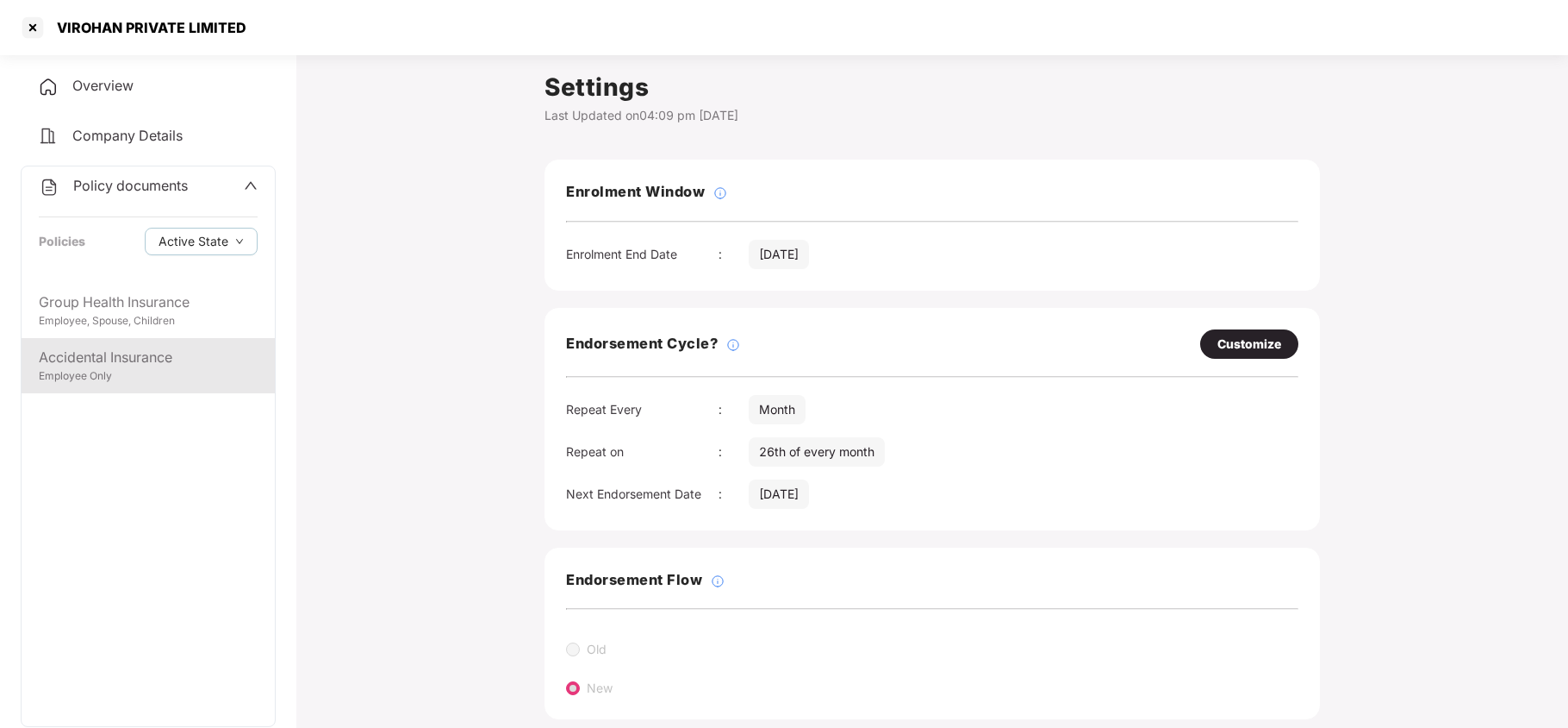
click at [126, 355] on div "Accidental Insurance" at bounding box center [148, 357] width 219 height 22
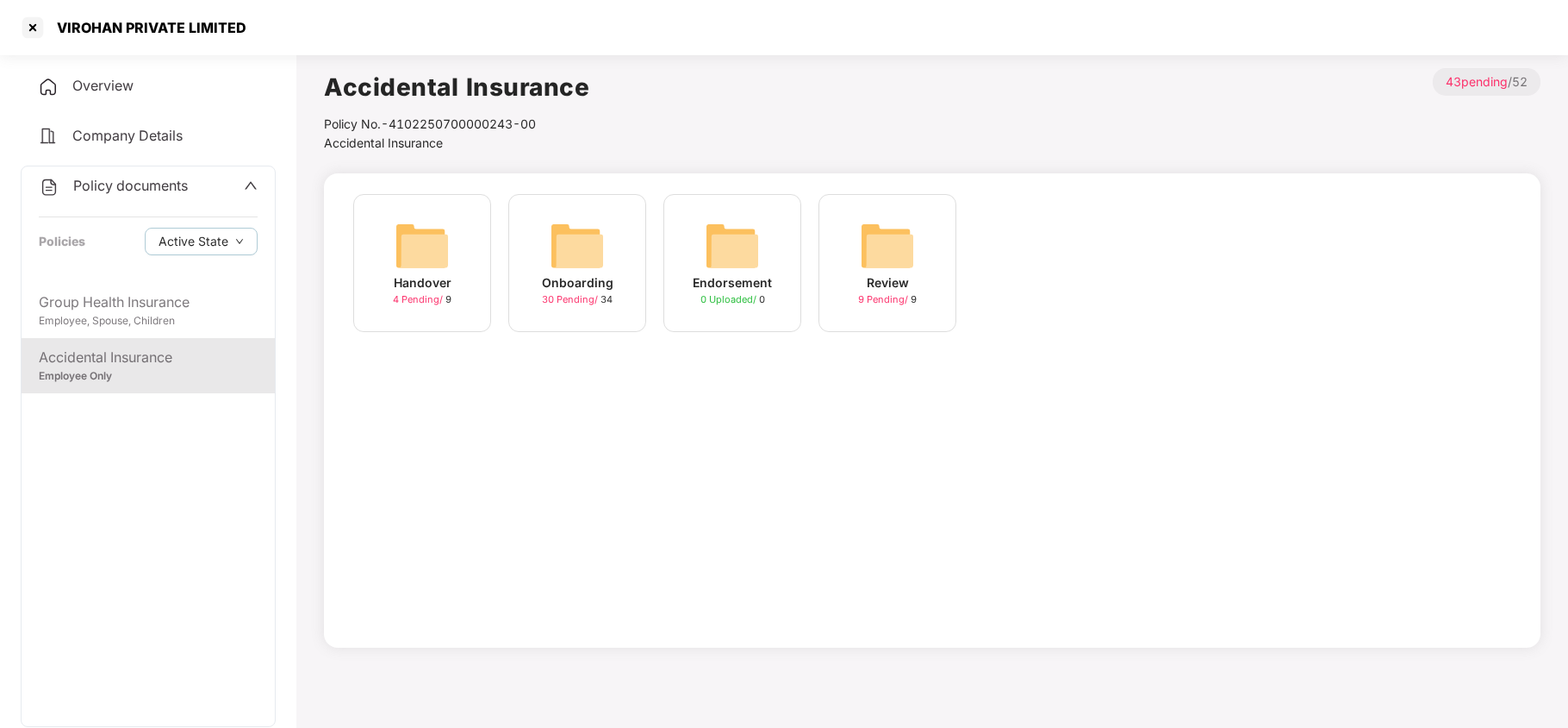
click at [553, 255] on img at bounding box center [578, 246] width 55 height 55
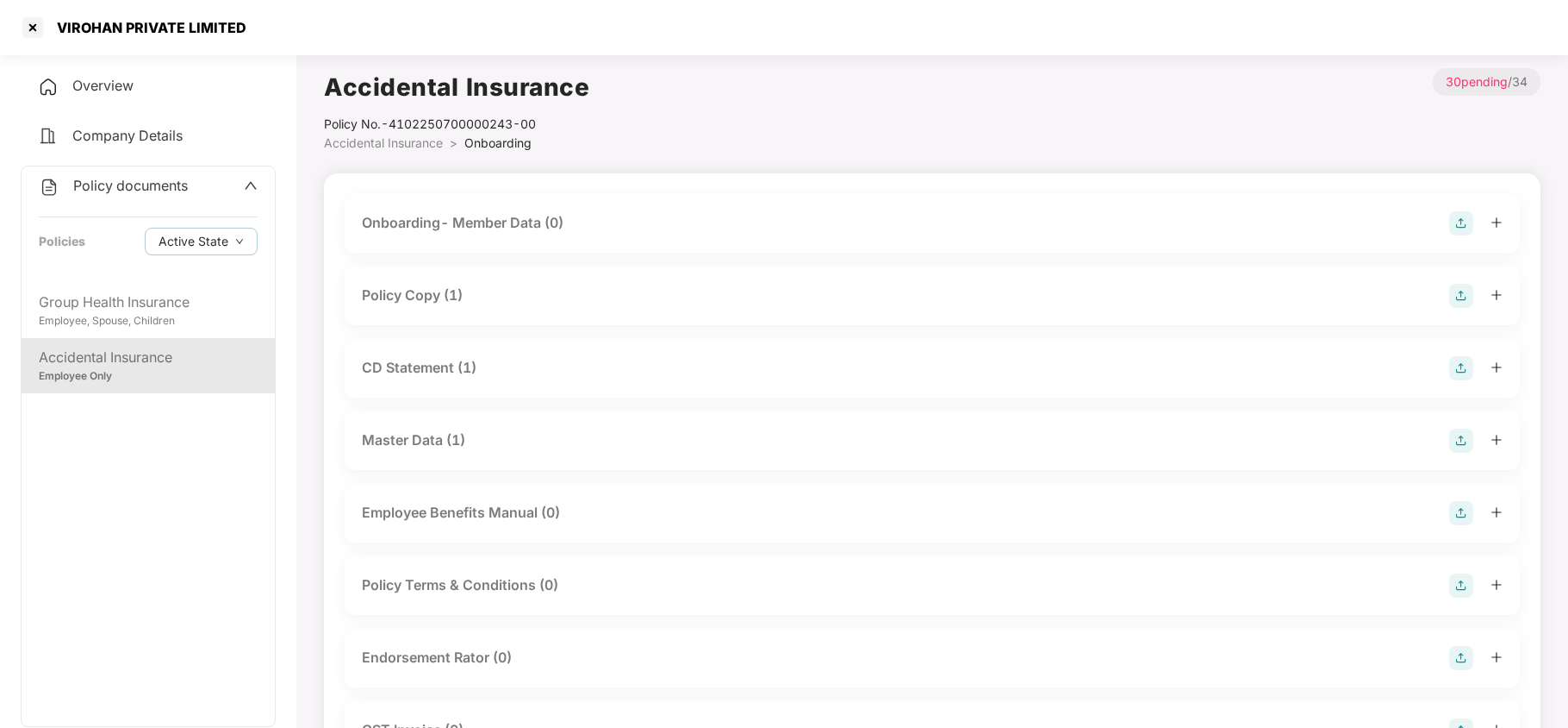
click at [434, 293] on div "Policy Copy (1)" at bounding box center [412, 295] width 101 height 22
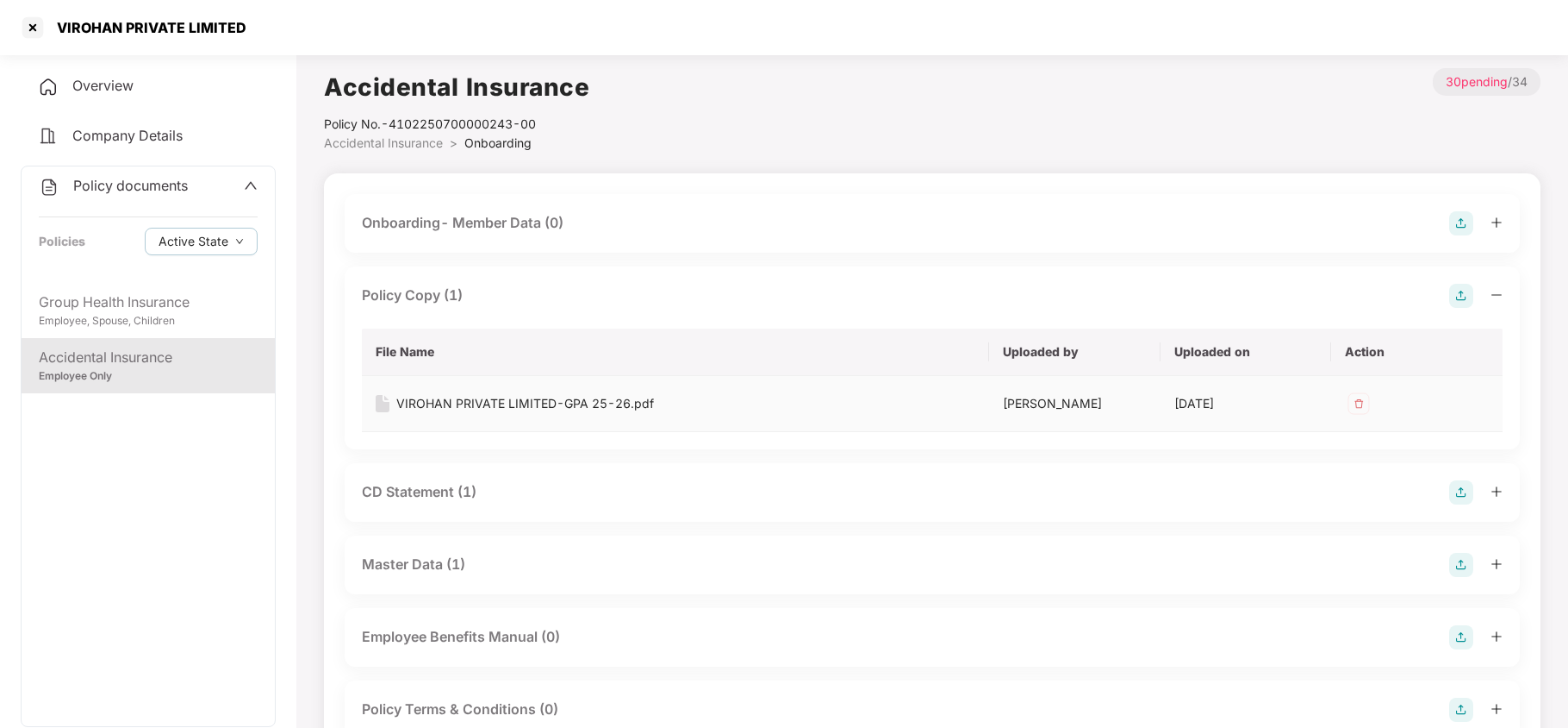
click at [493, 397] on div "VIROHAN PRIVATE LIMITED-GPA 25-26.pdf" at bounding box center [525, 404] width 258 height 19
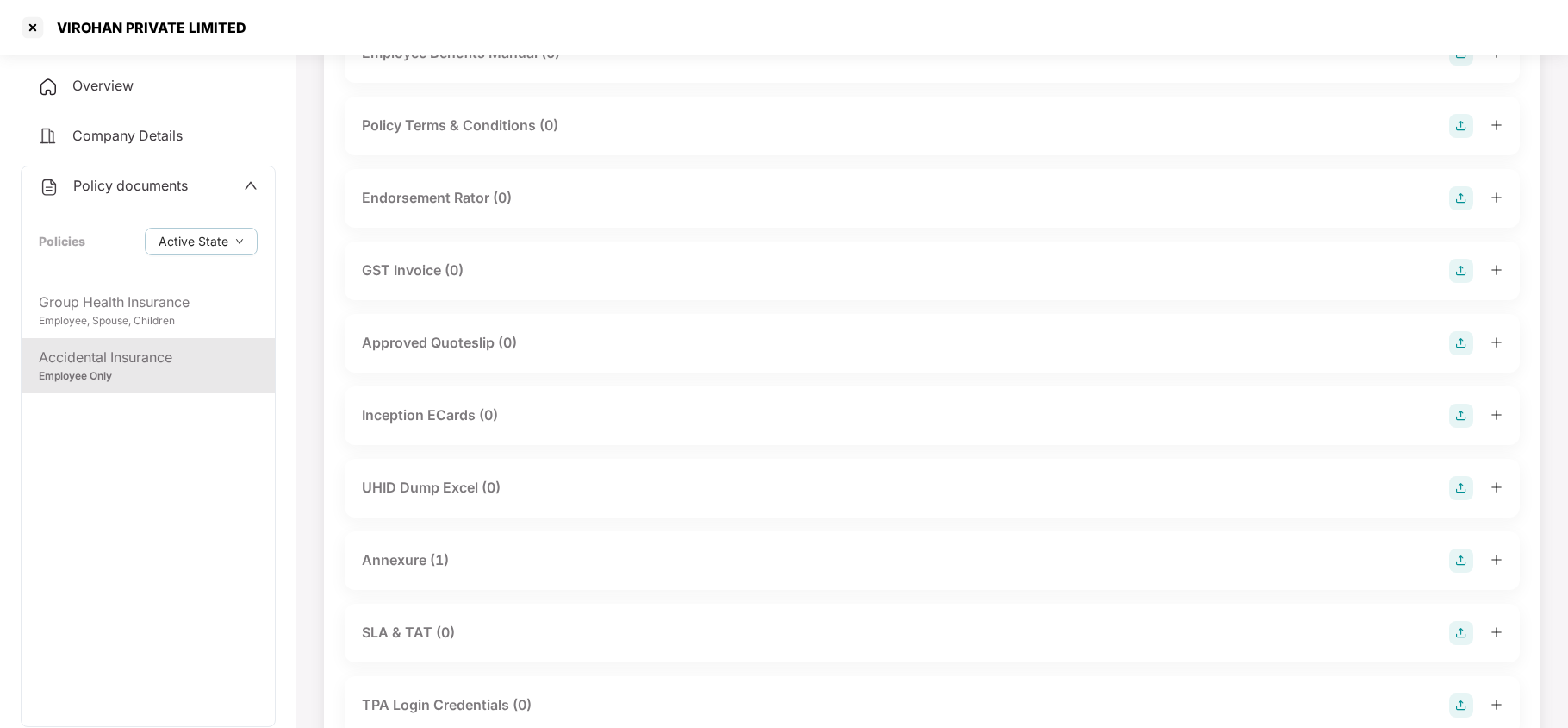
scroll to position [598, 0]
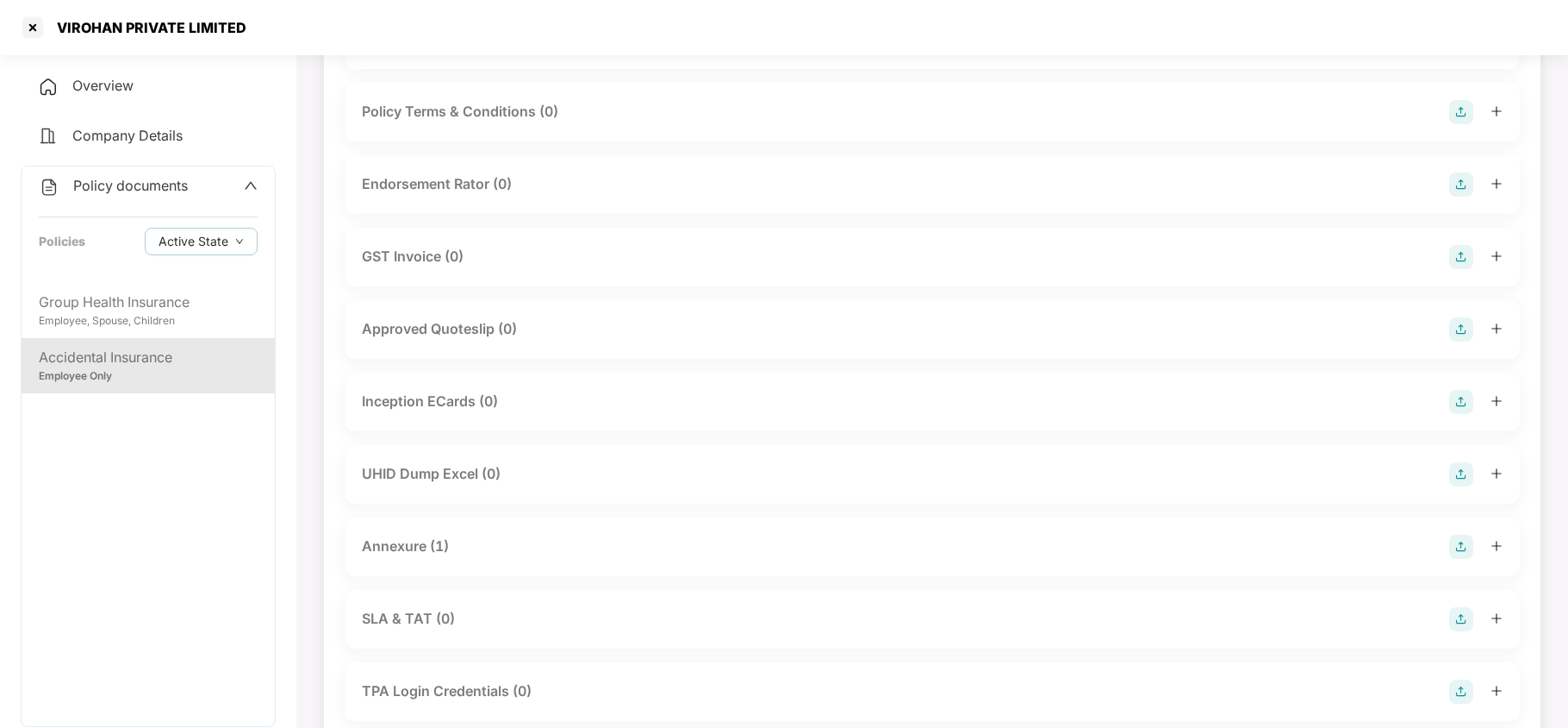
click at [422, 549] on div "Annexure (1)" at bounding box center [405, 546] width 87 height 22
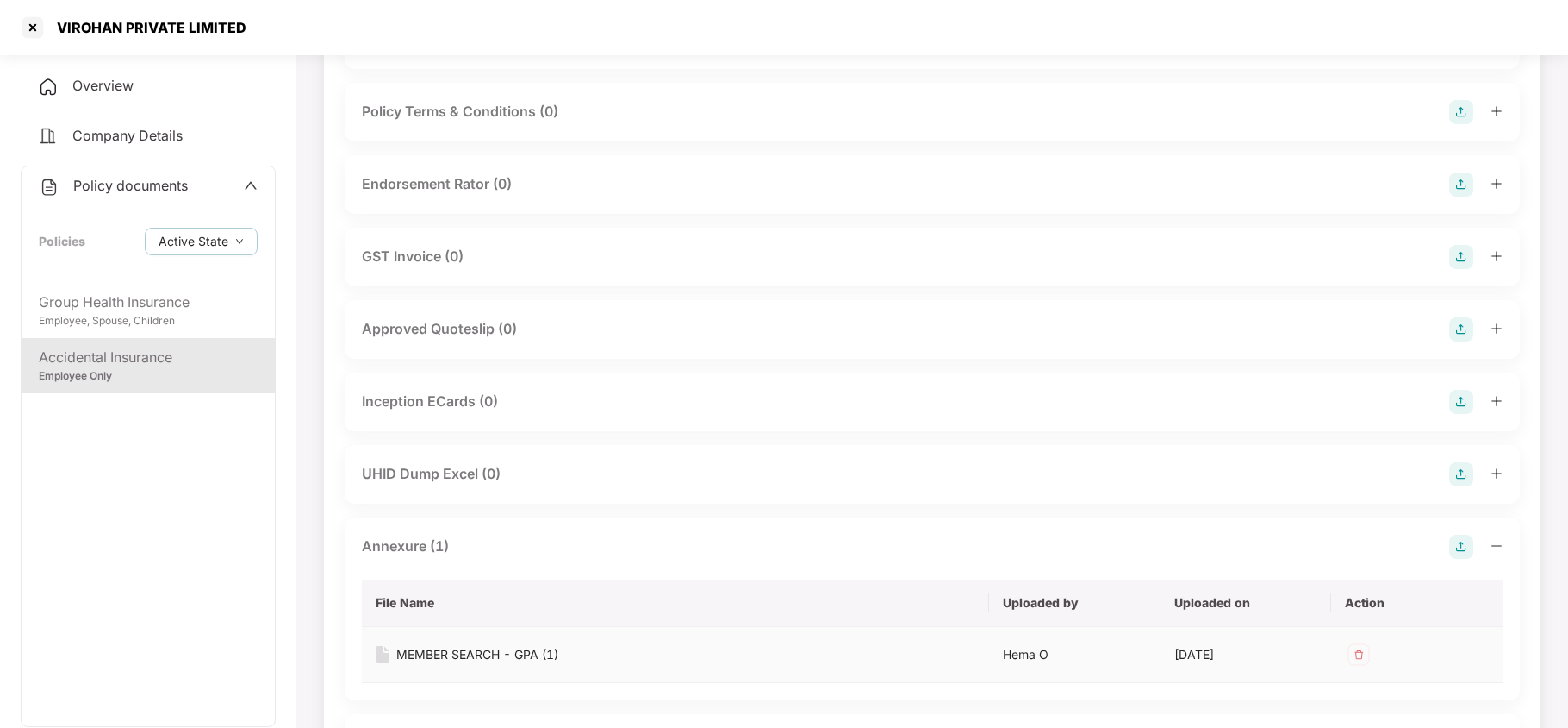
click at [453, 652] on div "MEMBER SEARCH - GPA (1)" at bounding box center [478, 655] width 162 height 19
click at [166, 308] on div "Group Health Insurance" at bounding box center [148, 302] width 219 height 22
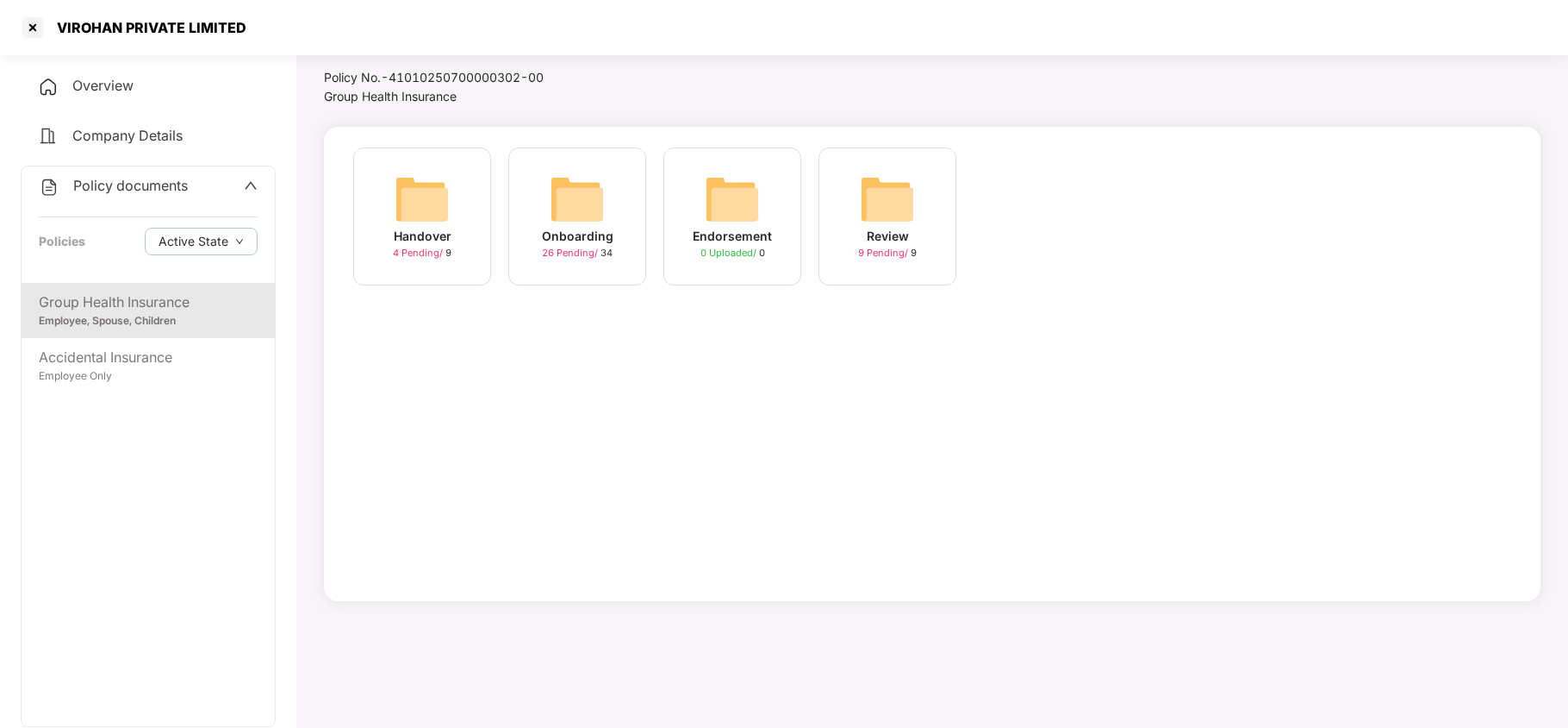
click at [572, 211] on img at bounding box center [578, 199] width 55 height 55
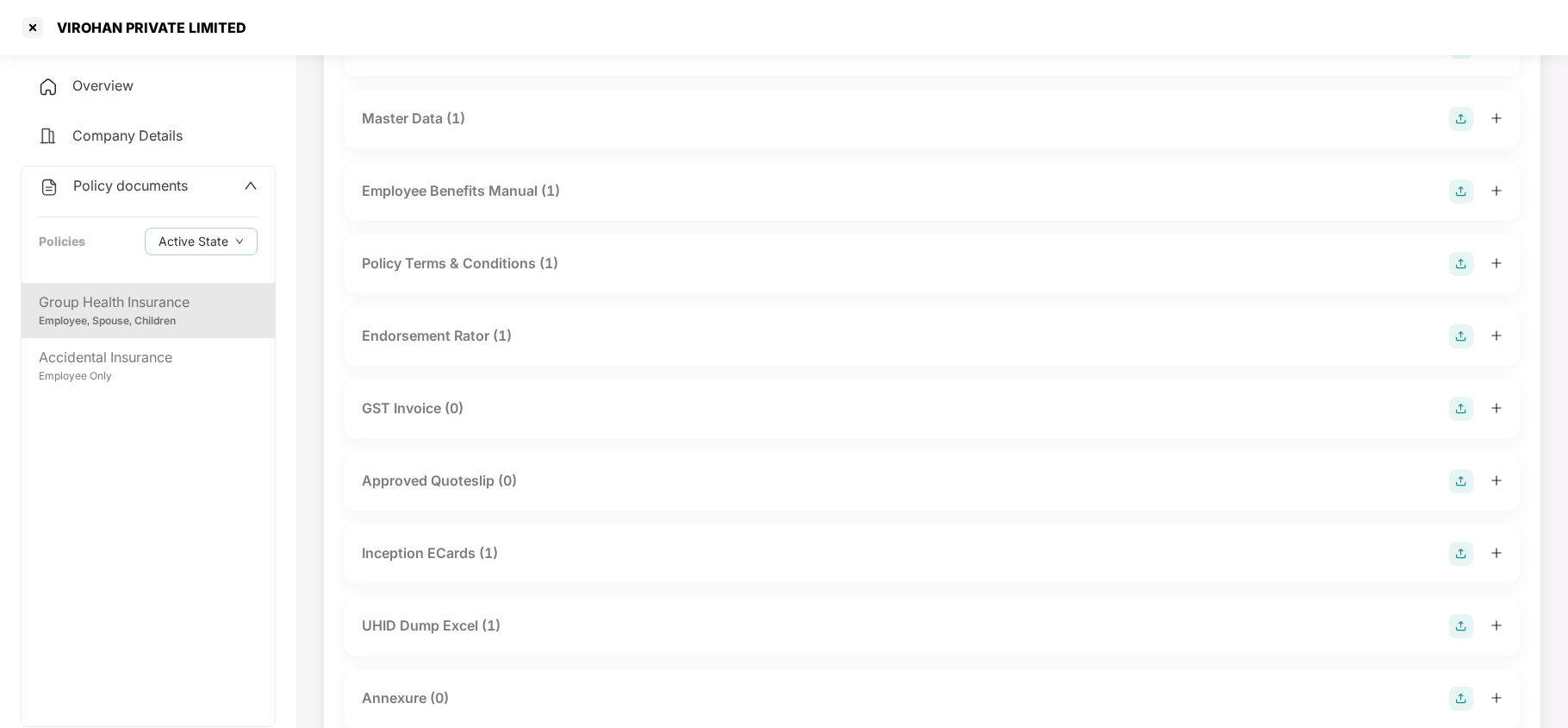
scroll to position [0, 0]
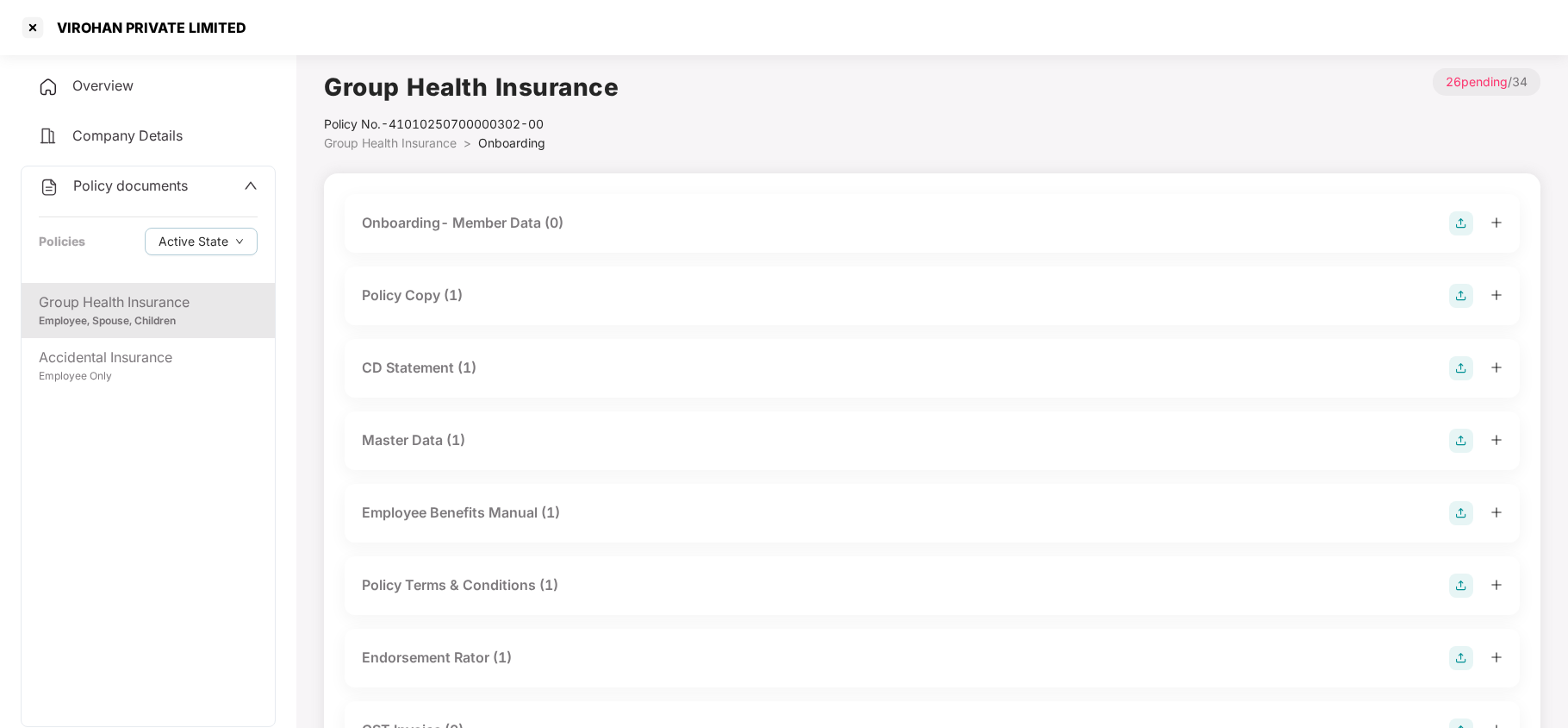
click at [438, 290] on div "Policy Copy (1)" at bounding box center [412, 295] width 101 height 22
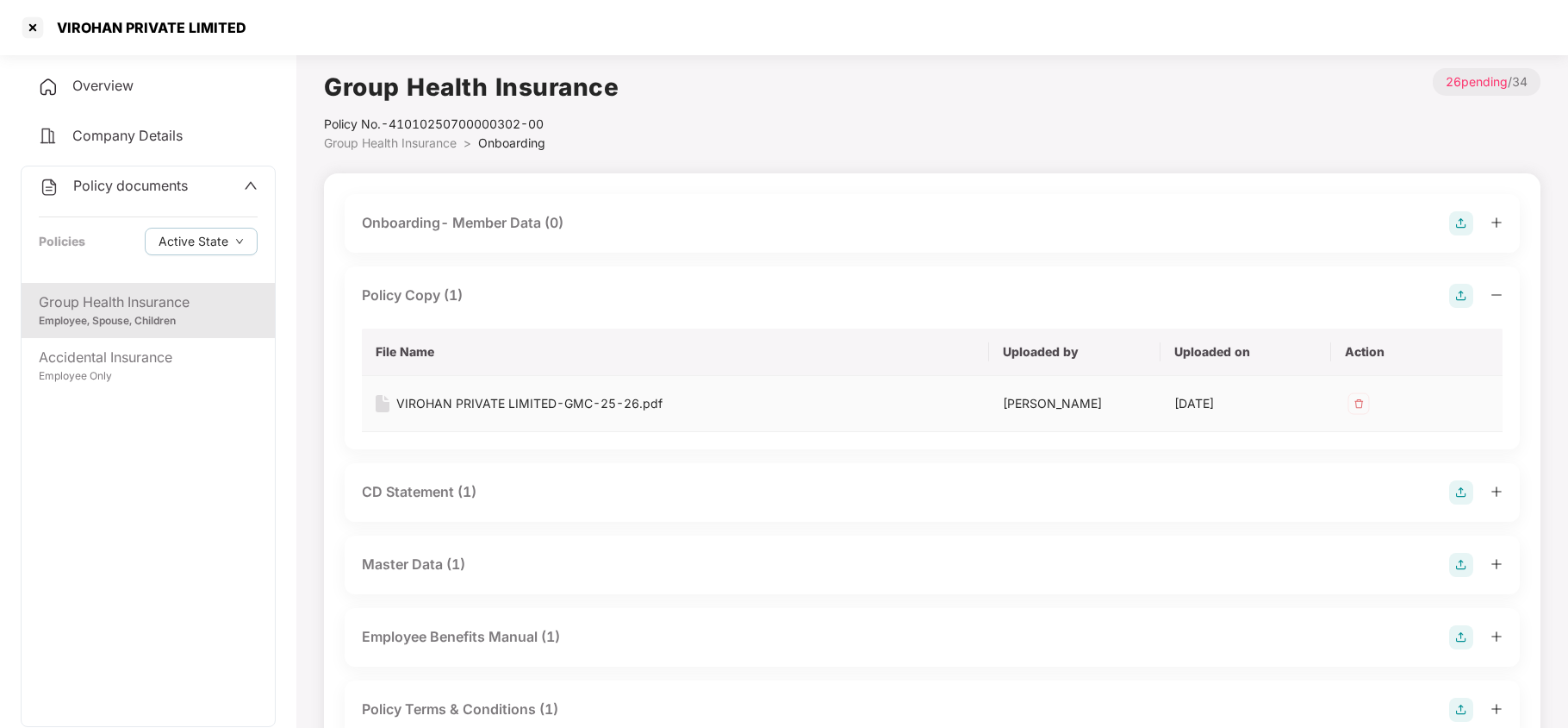
click at [452, 405] on div "VIROHAN PRIVATE LIMITED-GMC-25-26.pdf" at bounding box center [529, 404] width 266 height 19
click at [422, 492] on div "CD Statement (1)" at bounding box center [419, 492] width 115 height 22
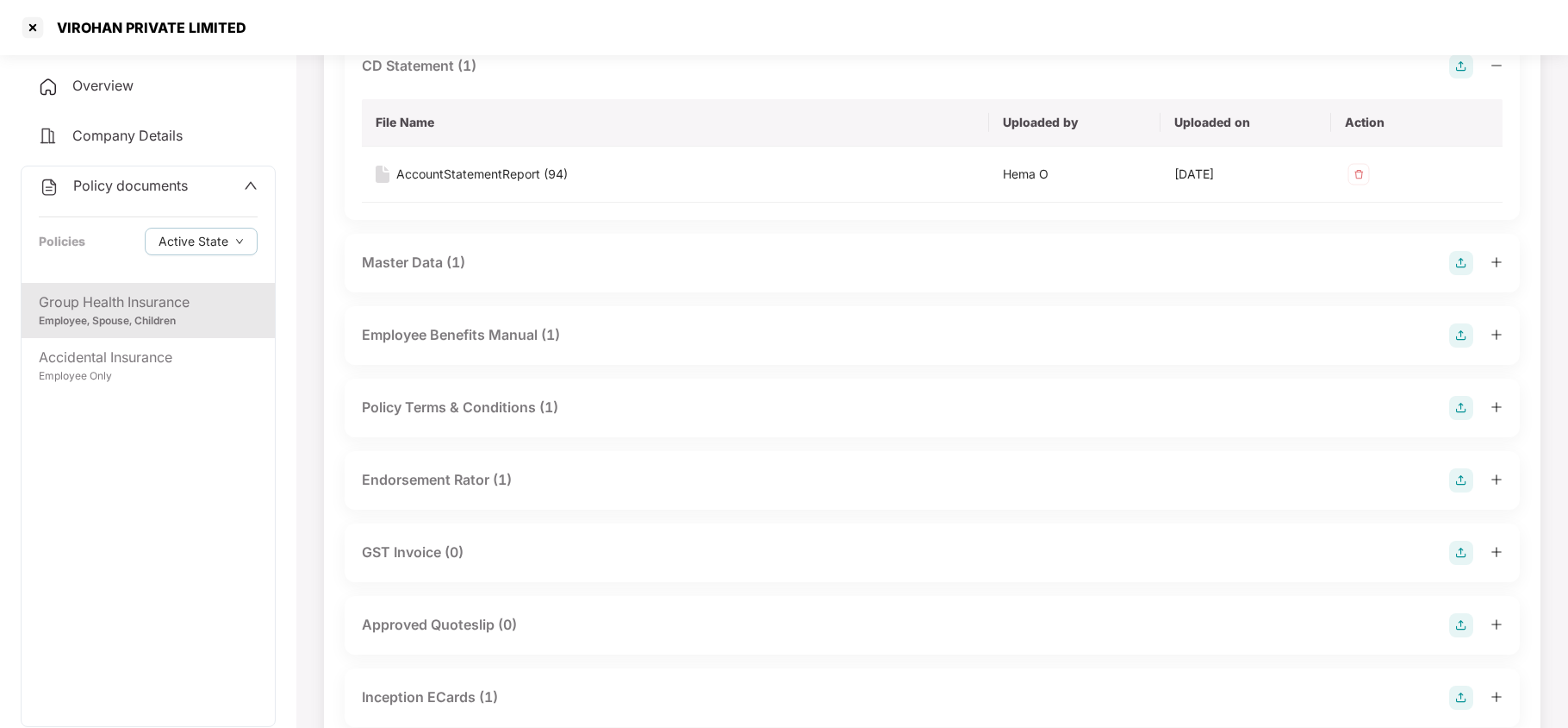
scroll to position [460, 0]
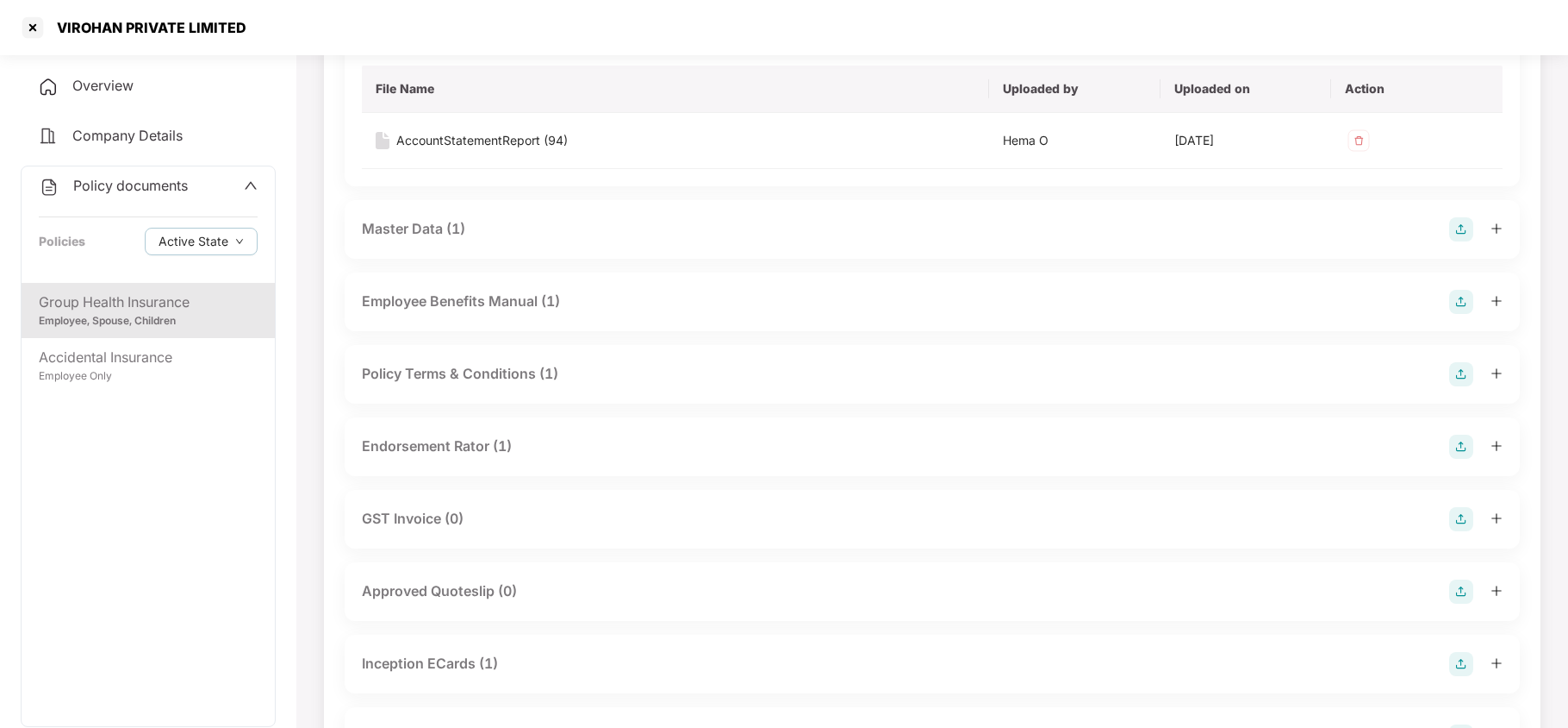
click at [440, 457] on div "Endorsement Rator (1)" at bounding box center [437, 446] width 150 height 22
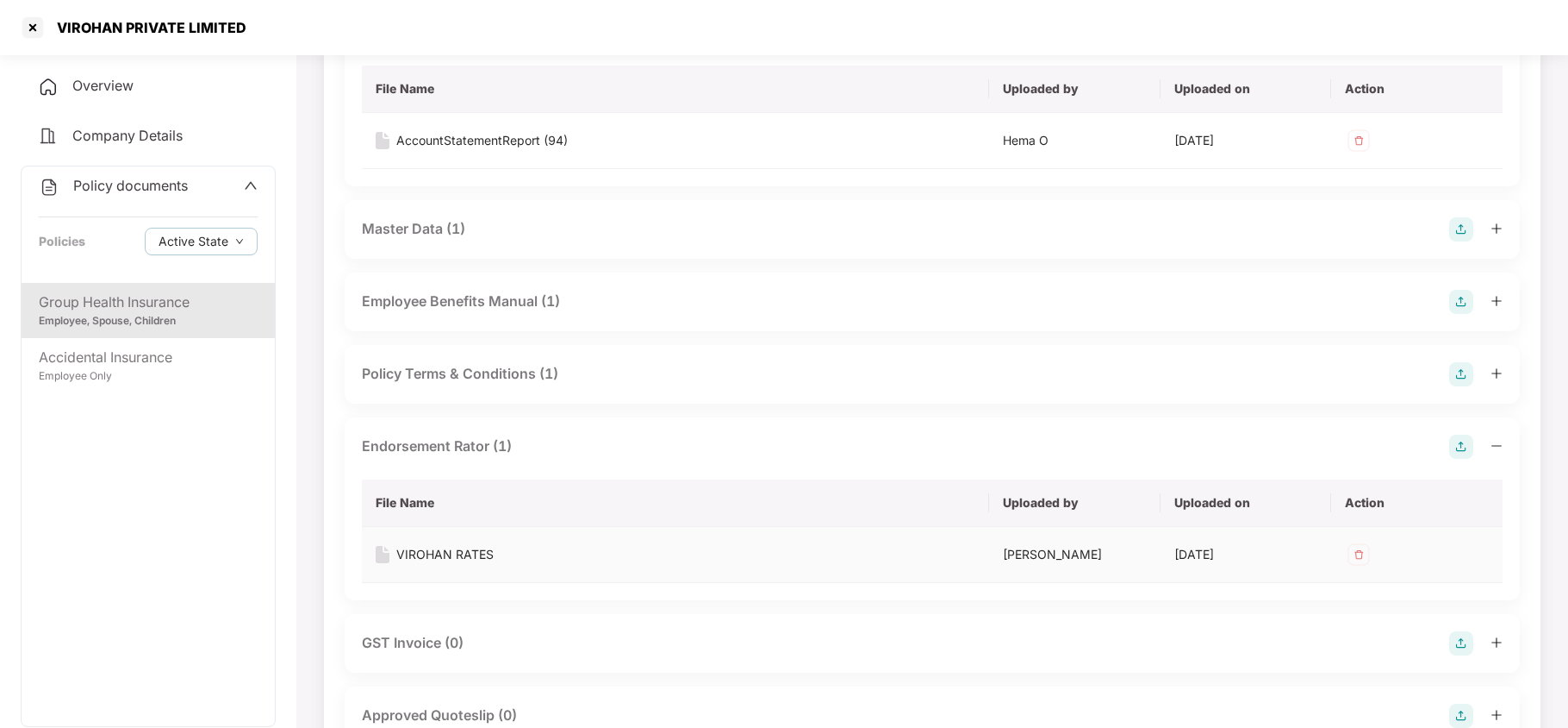
click at [472, 550] on div "VIROHAN RATES" at bounding box center [445, 555] width 97 height 19
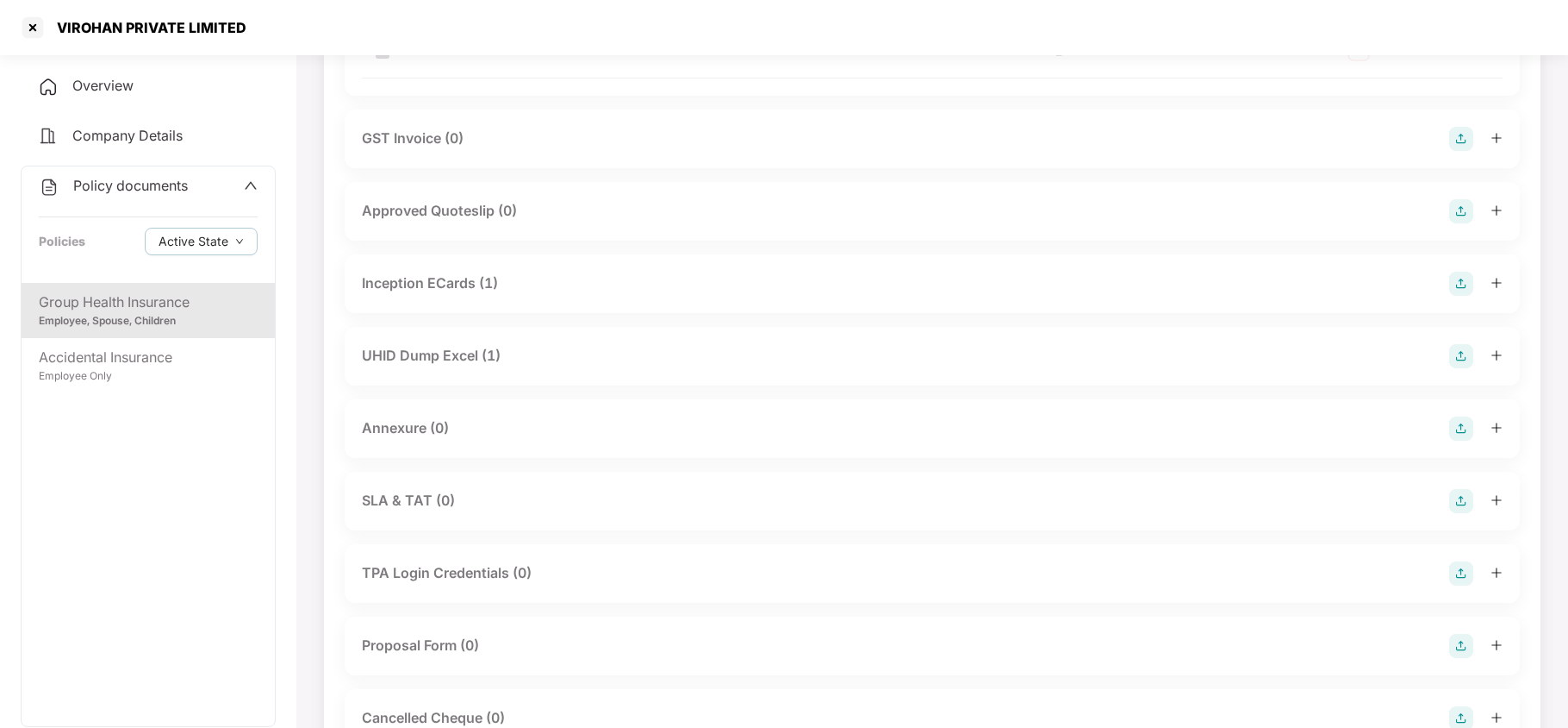
scroll to position [965, 0]
click at [431, 357] on div "UHID Dump Excel (1)" at bounding box center [431, 354] width 139 height 22
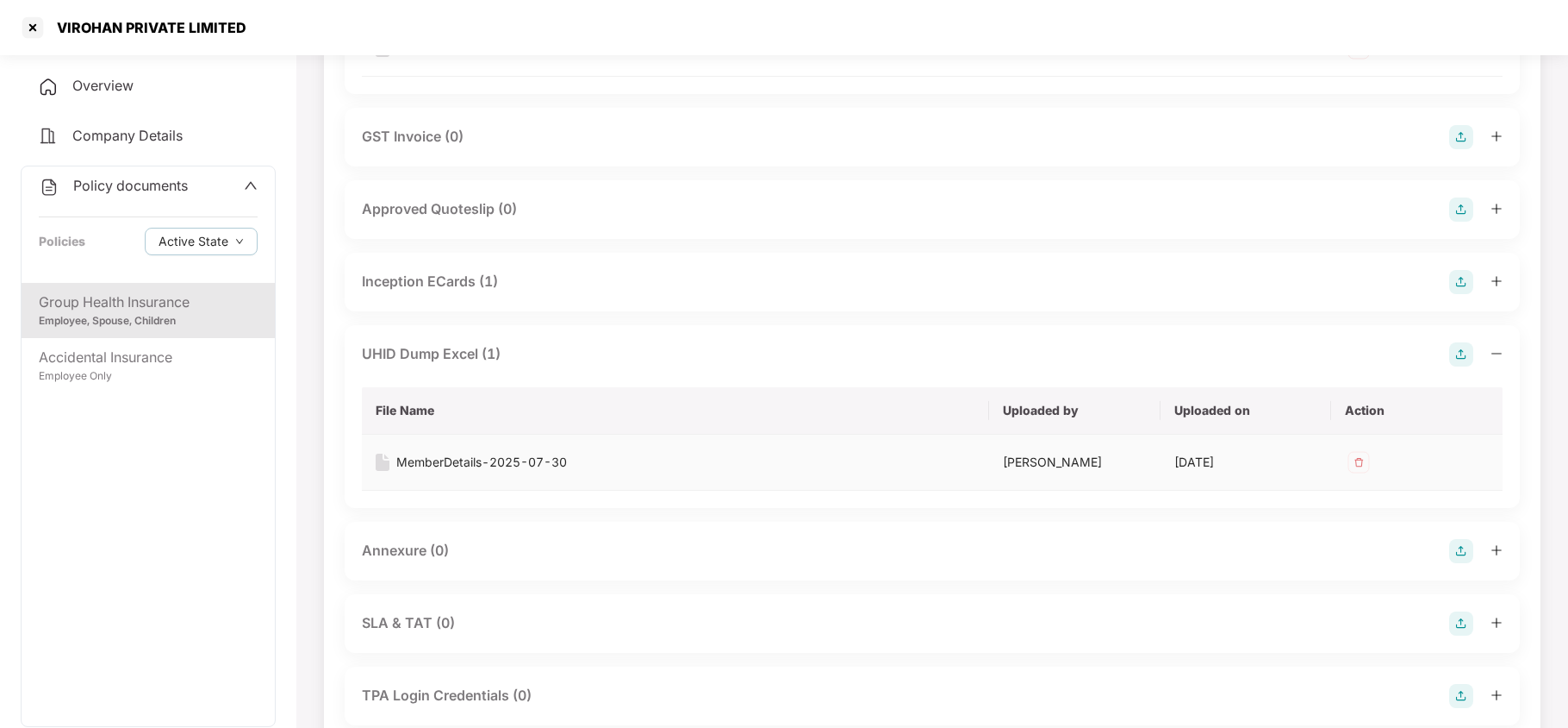
click at [456, 466] on div "MemberDetails-2025-07-30" at bounding box center [482, 462] width 171 height 19
click at [36, 28] on div at bounding box center [33, 28] width 28 height 28
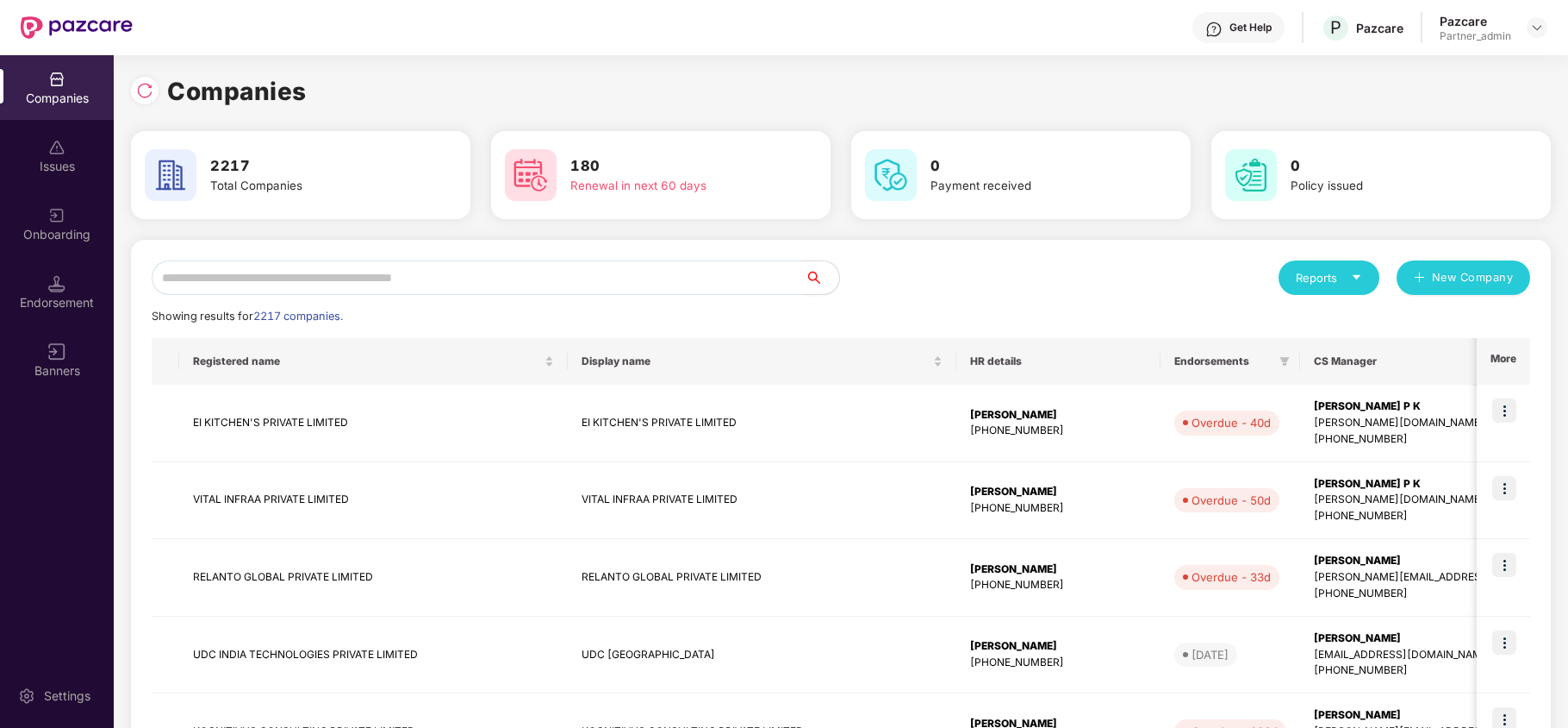
scroll to position [0, 0]
click at [297, 273] on input "text" at bounding box center [478, 278] width 653 height 35
paste input "**********"
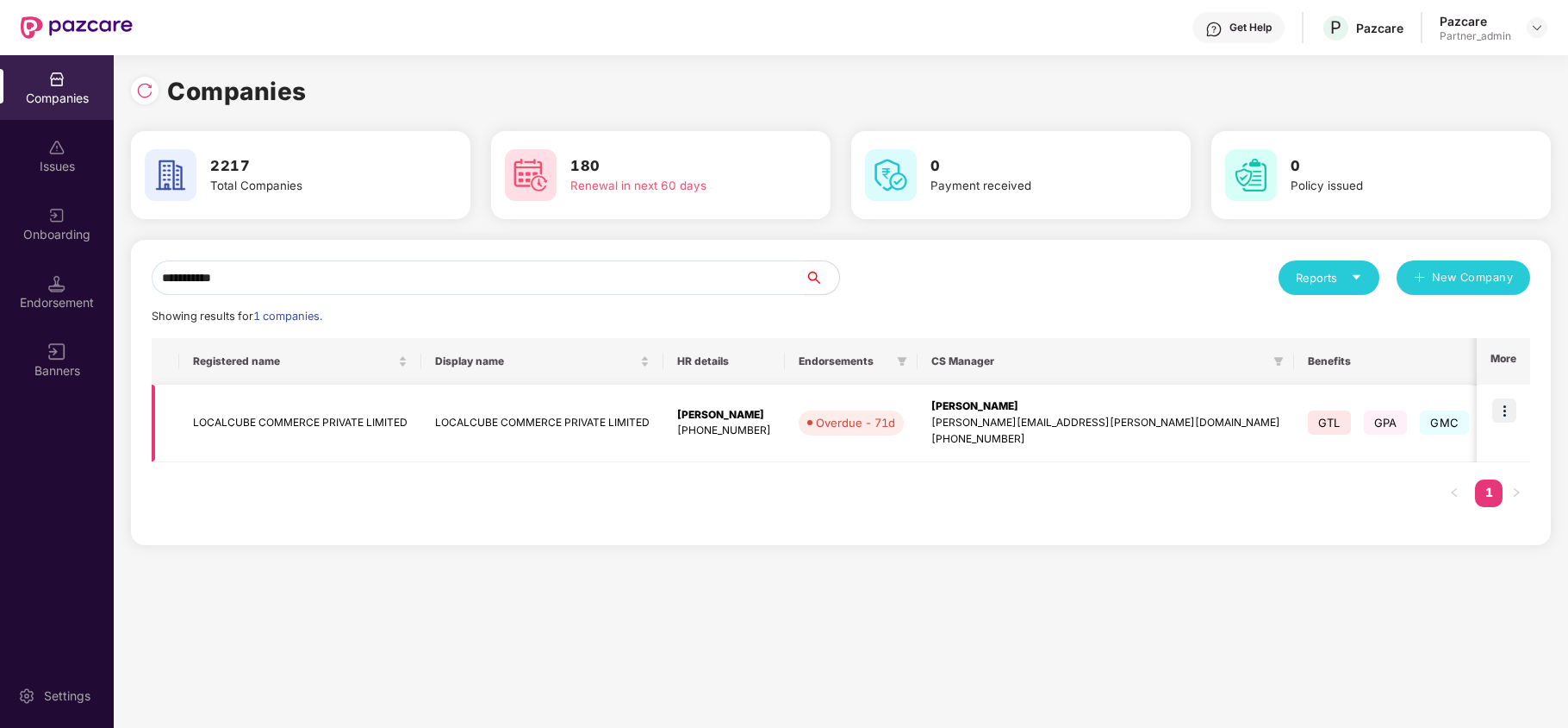
type input "**********"
click at [1508, 414] on img at bounding box center [1504, 411] width 24 height 24
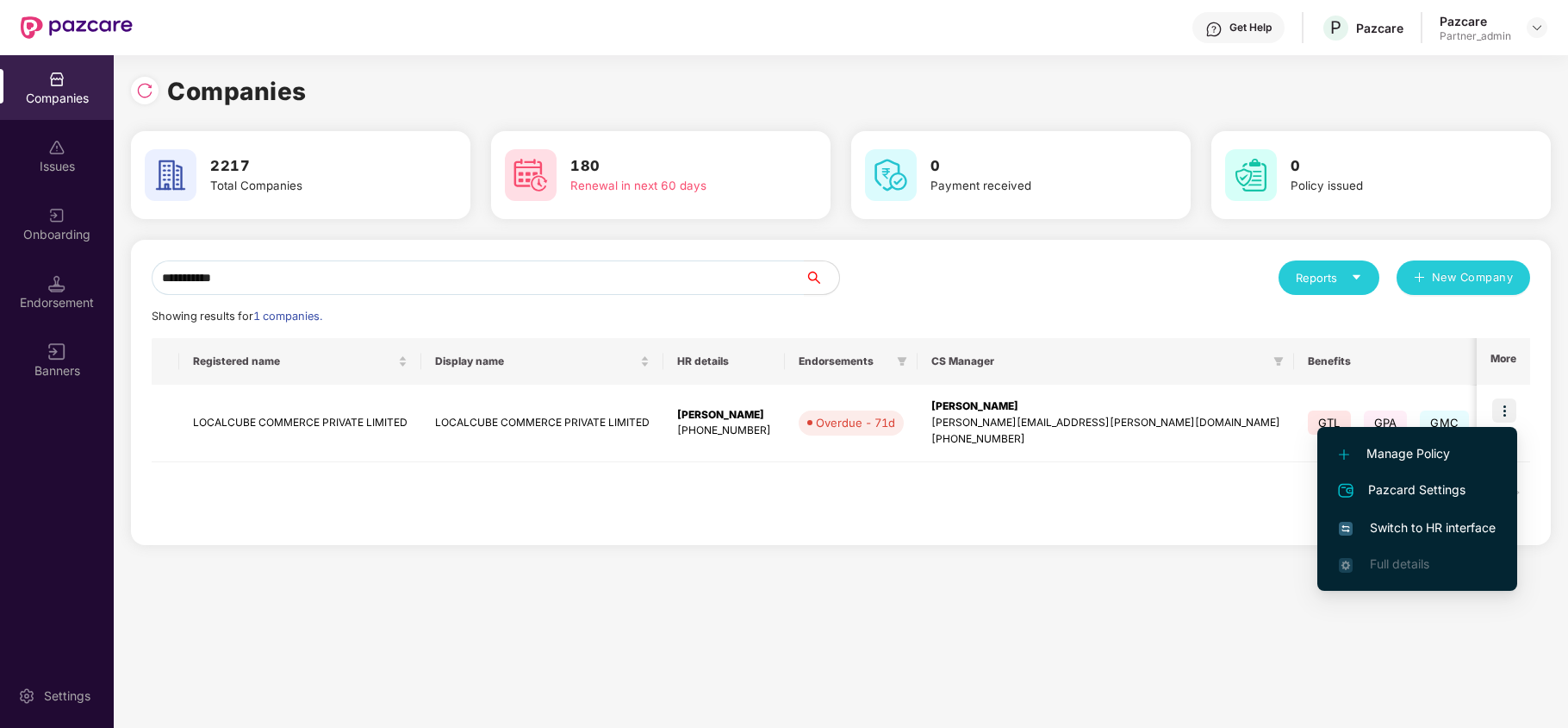
click at [1390, 537] on span "Switch to HR interface" at bounding box center [1417, 528] width 157 height 19
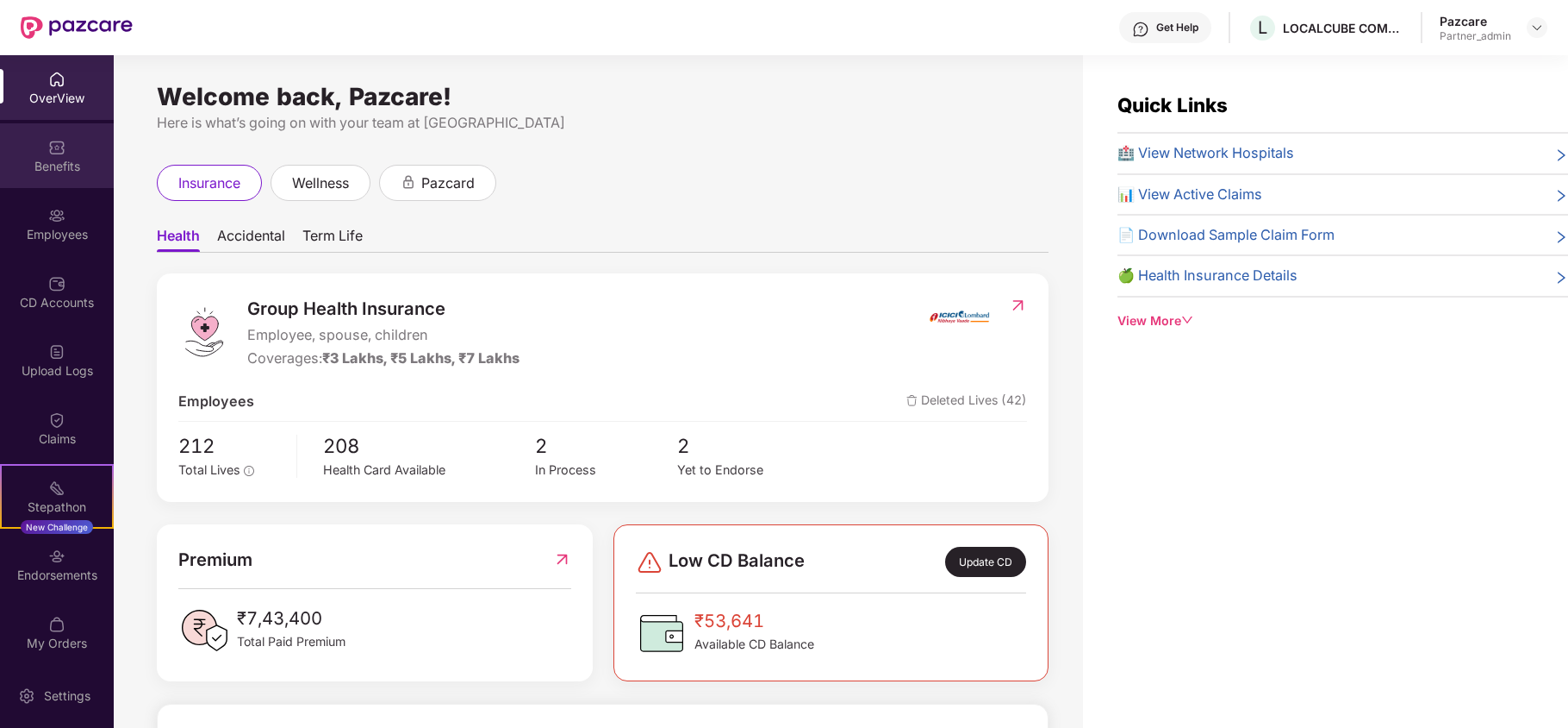
click at [73, 148] on div "Benefits" at bounding box center [57, 155] width 114 height 65
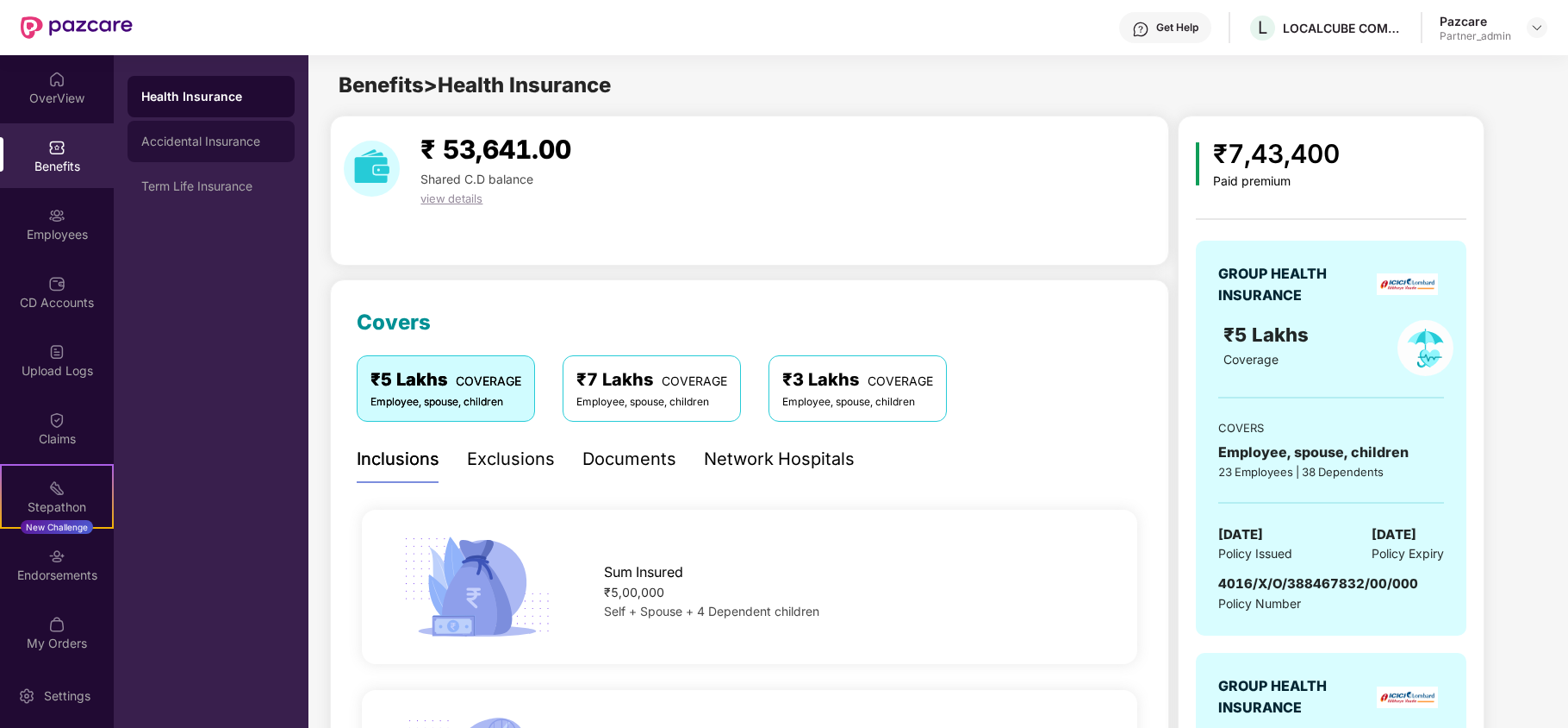
click at [238, 135] on div "Accidental Insurance" at bounding box center [211, 141] width 140 height 14
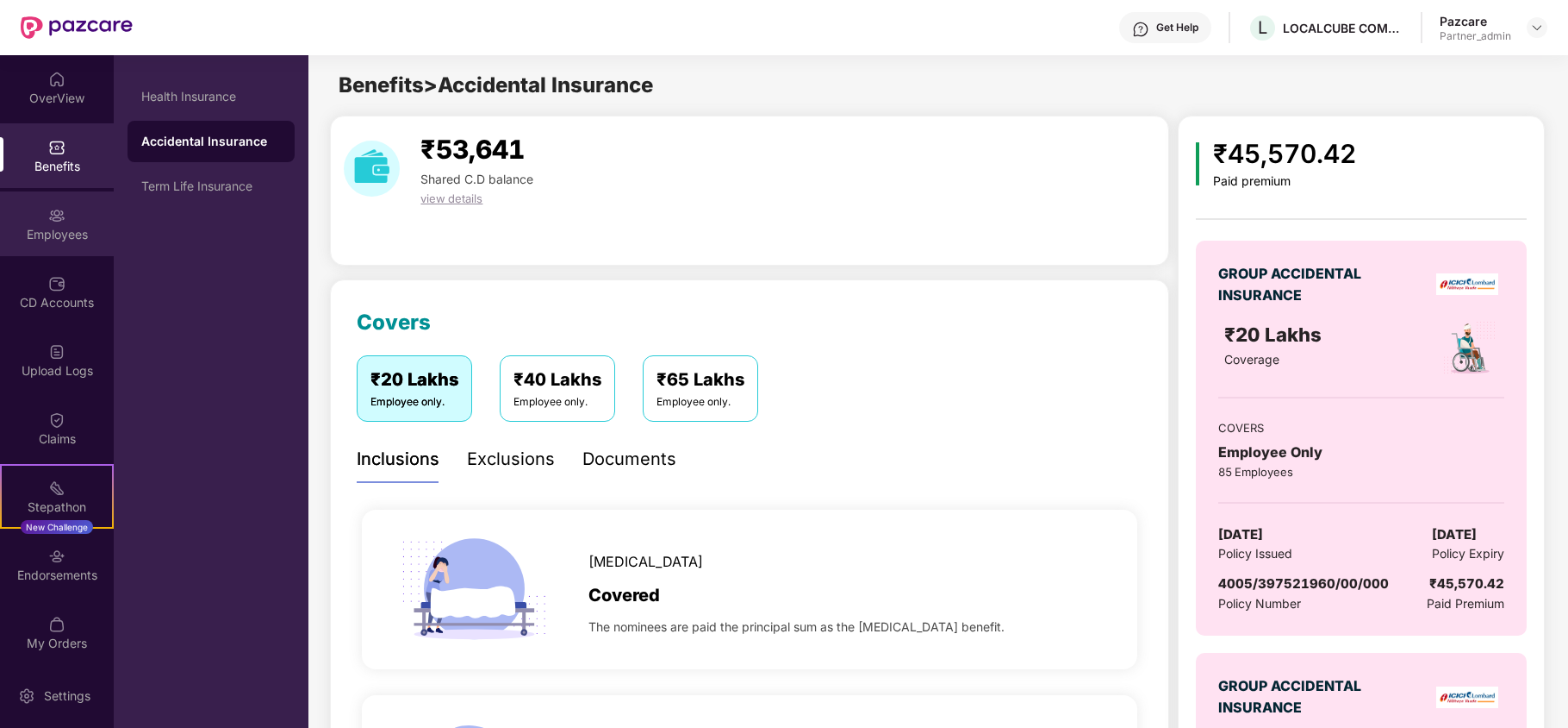
click at [47, 245] on div "Employees" at bounding box center [57, 223] width 114 height 65
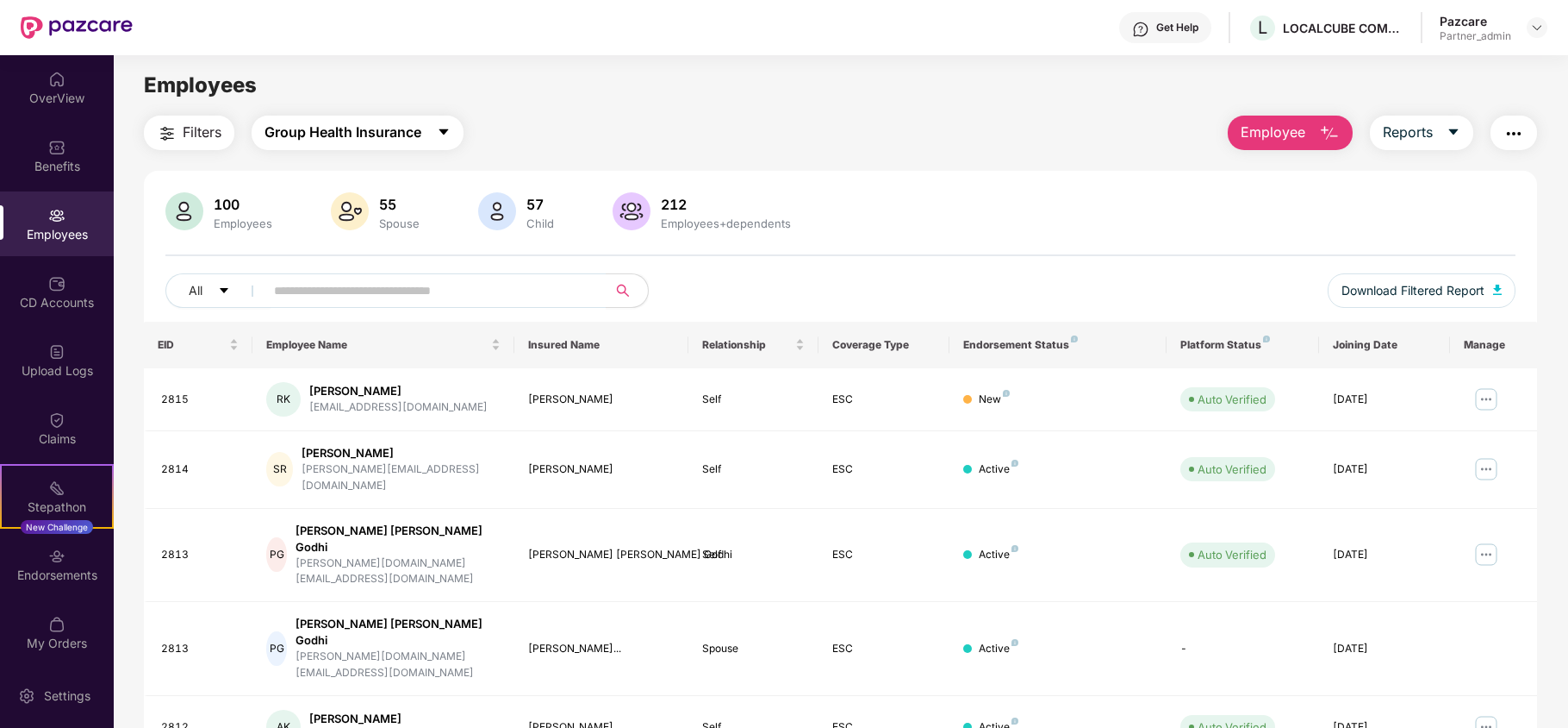
click at [307, 126] on span "Group Health Insurance" at bounding box center [343, 132] width 157 height 22
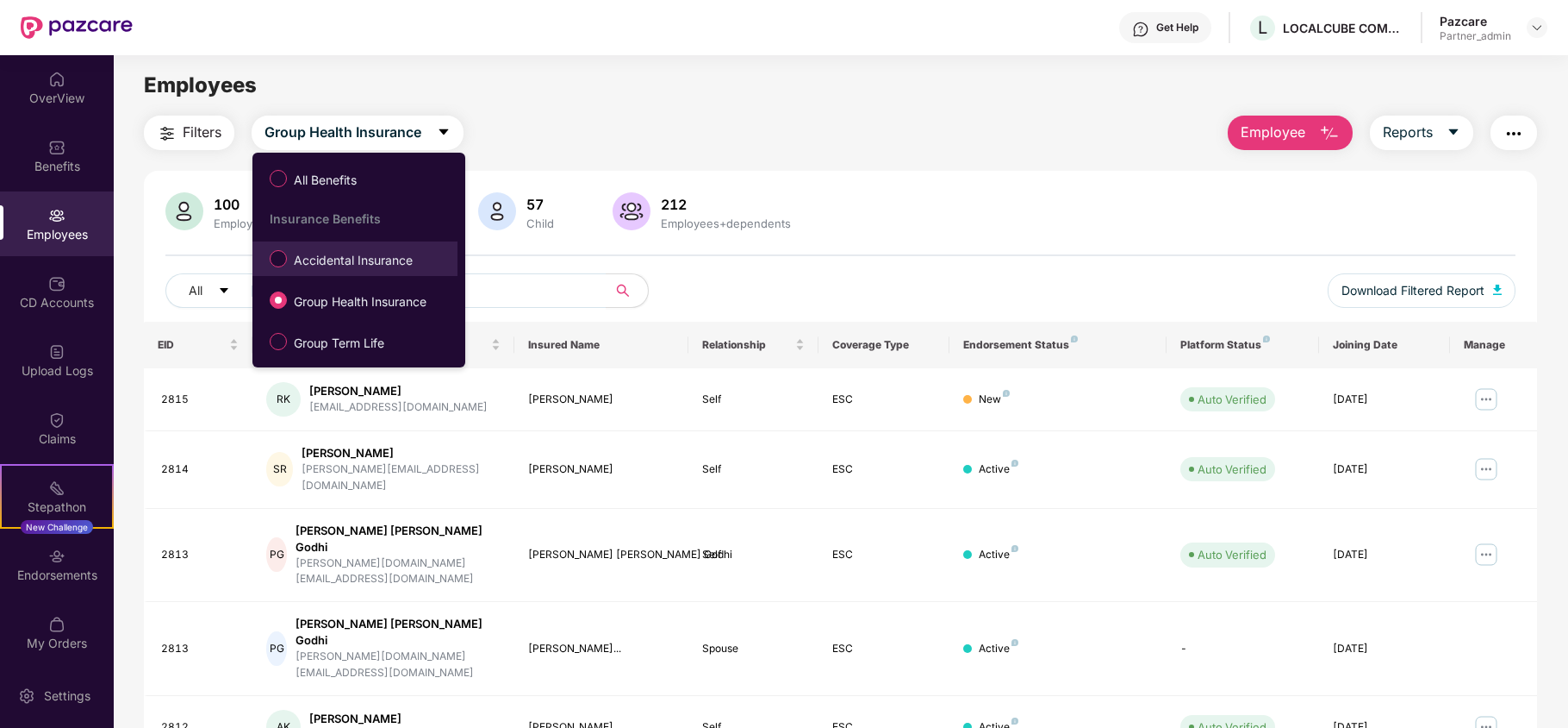
click at [317, 260] on span "Accidental Insurance" at bounding box center [353, 260] width 133 height 19
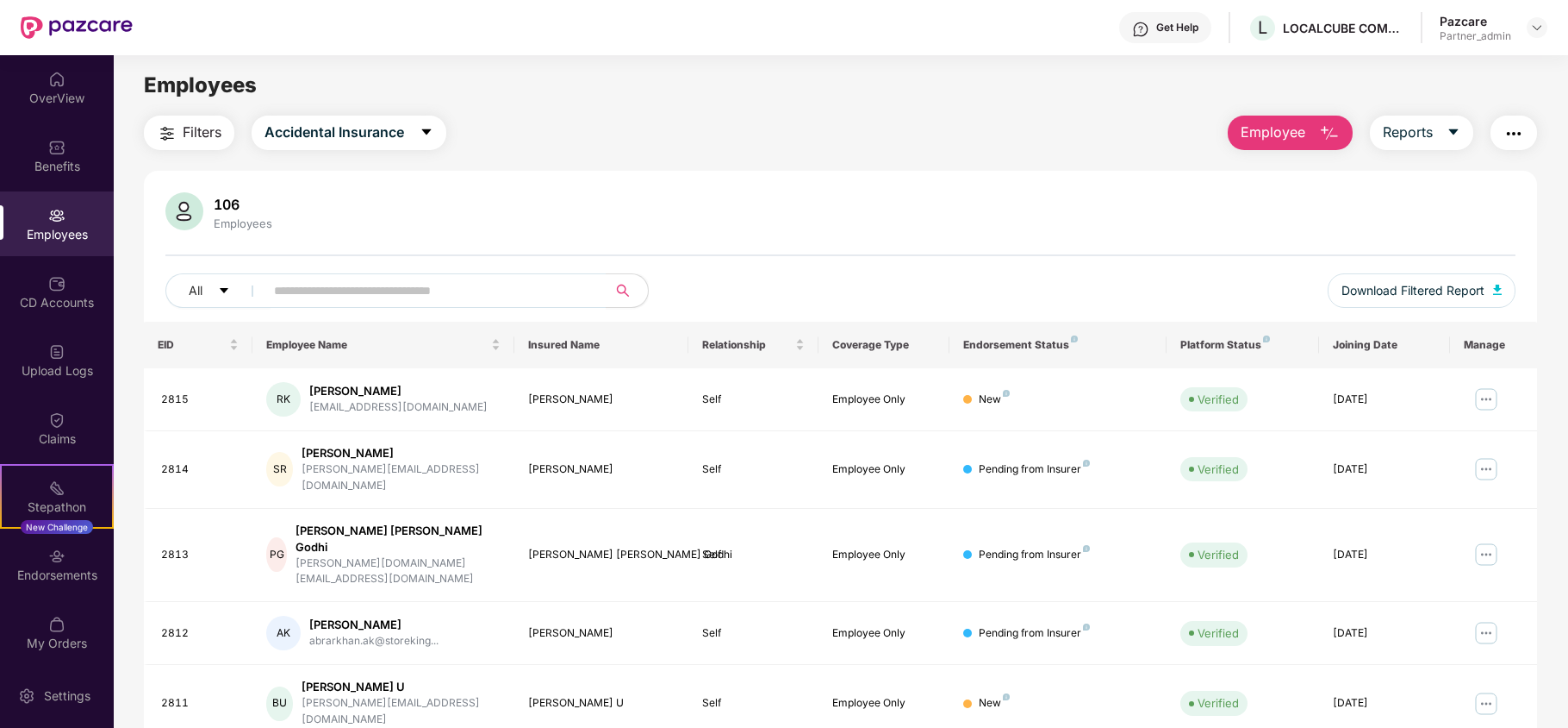
click at [198, 138] on span "Filters" at bounding box center [202, 132] width 39 height 22
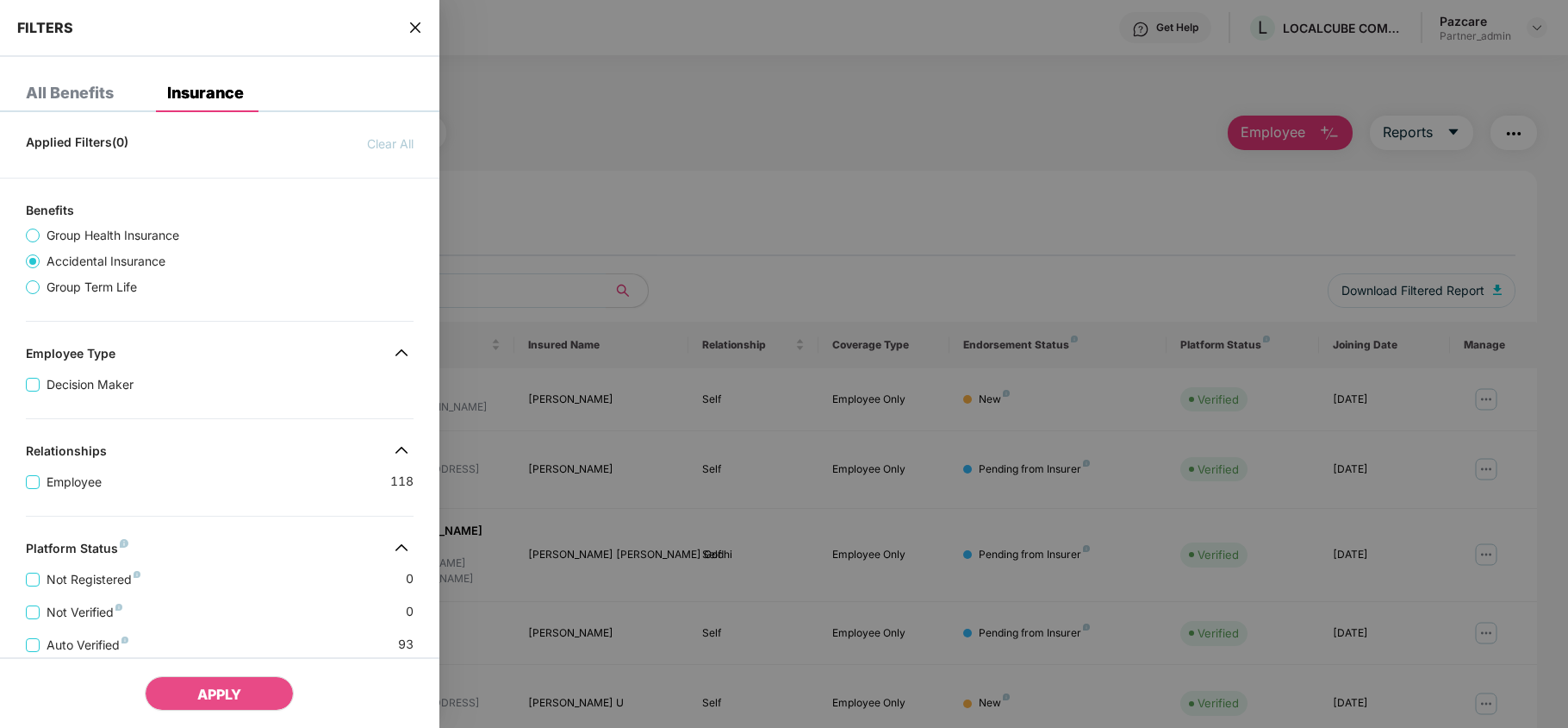
click at [240, 442] on div "Applied Filters(0) Clear All Benefits Group Health Insurance Accidental Insuran…" at bounding box center [220, 601] width 440 height 951
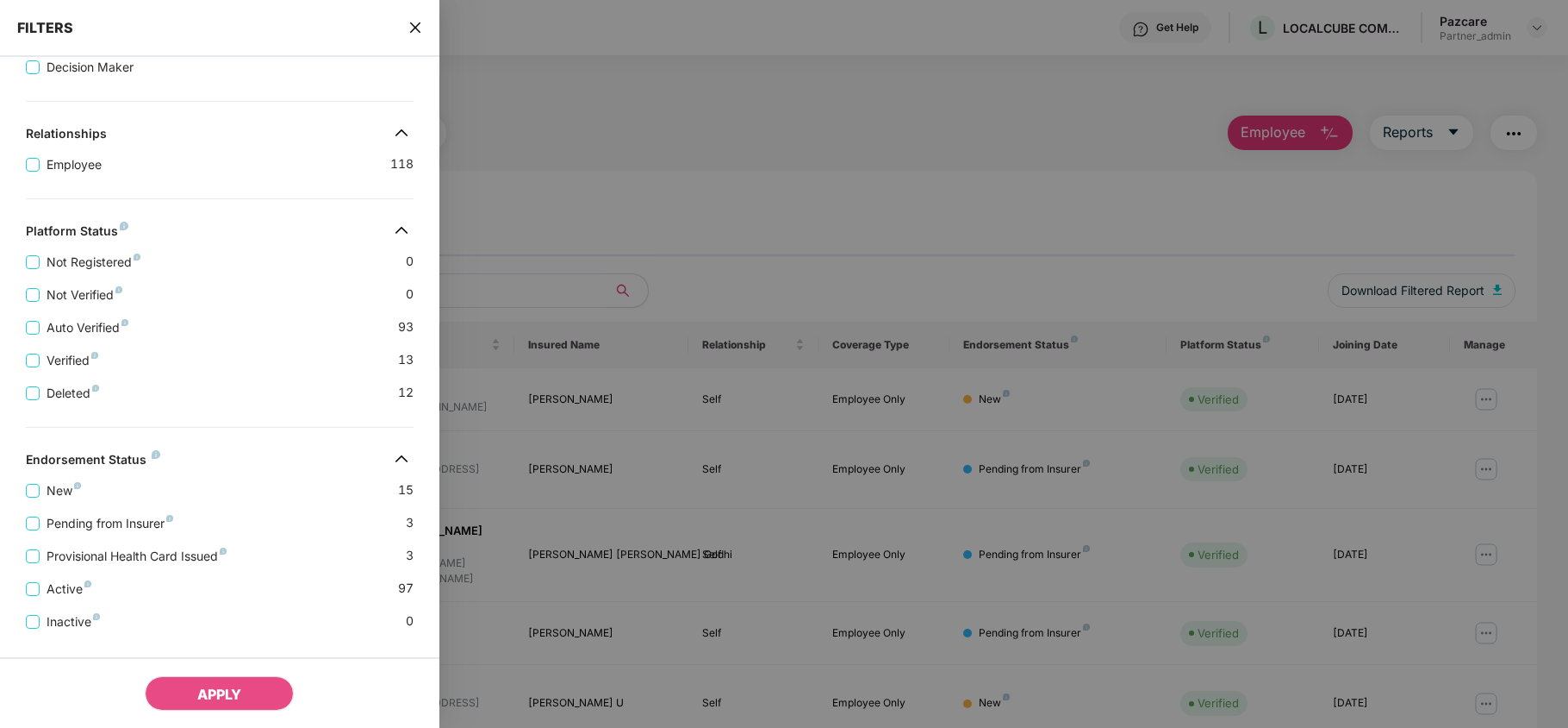
scroll to position [369, 0]
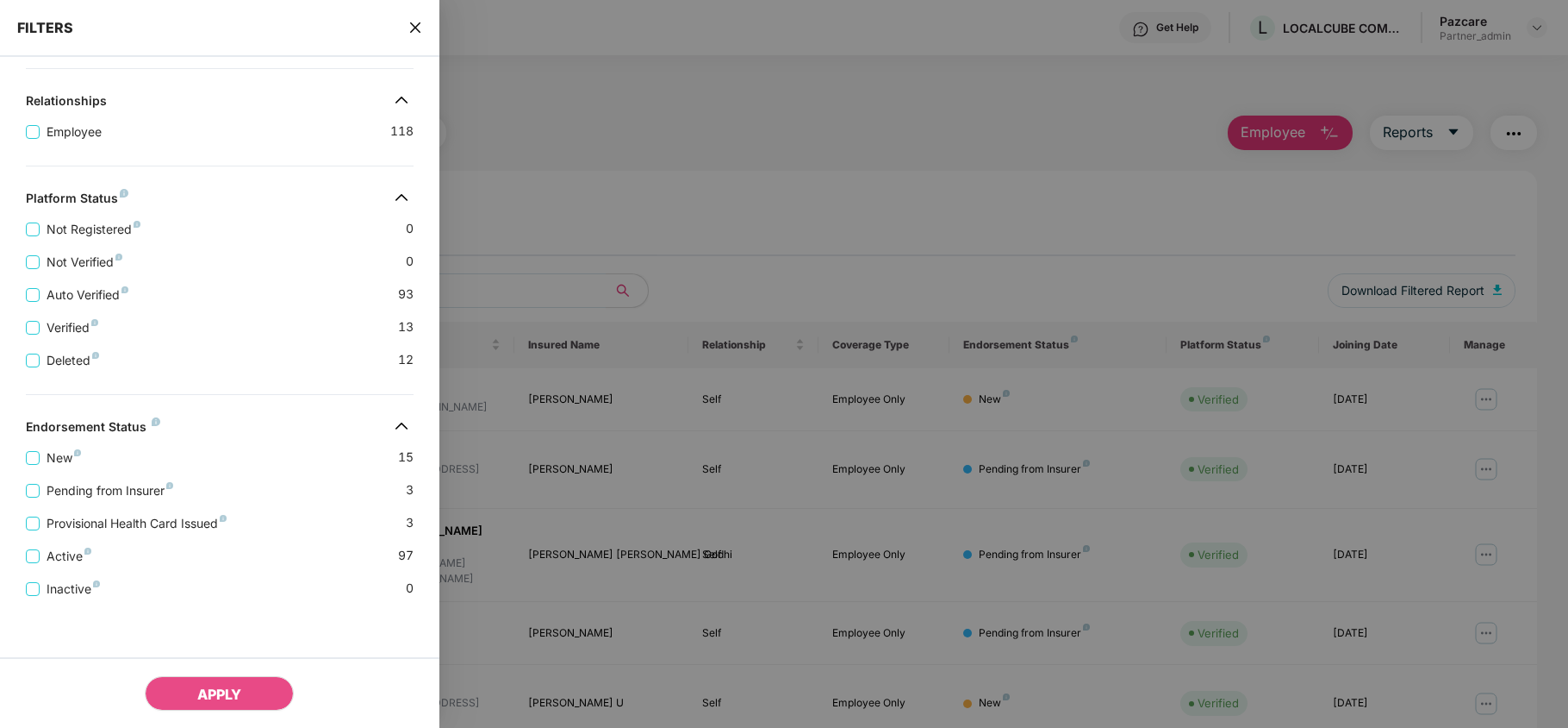
click at [415, 28] on icon "close" at bounding box center [415, 28] width 10 height 10
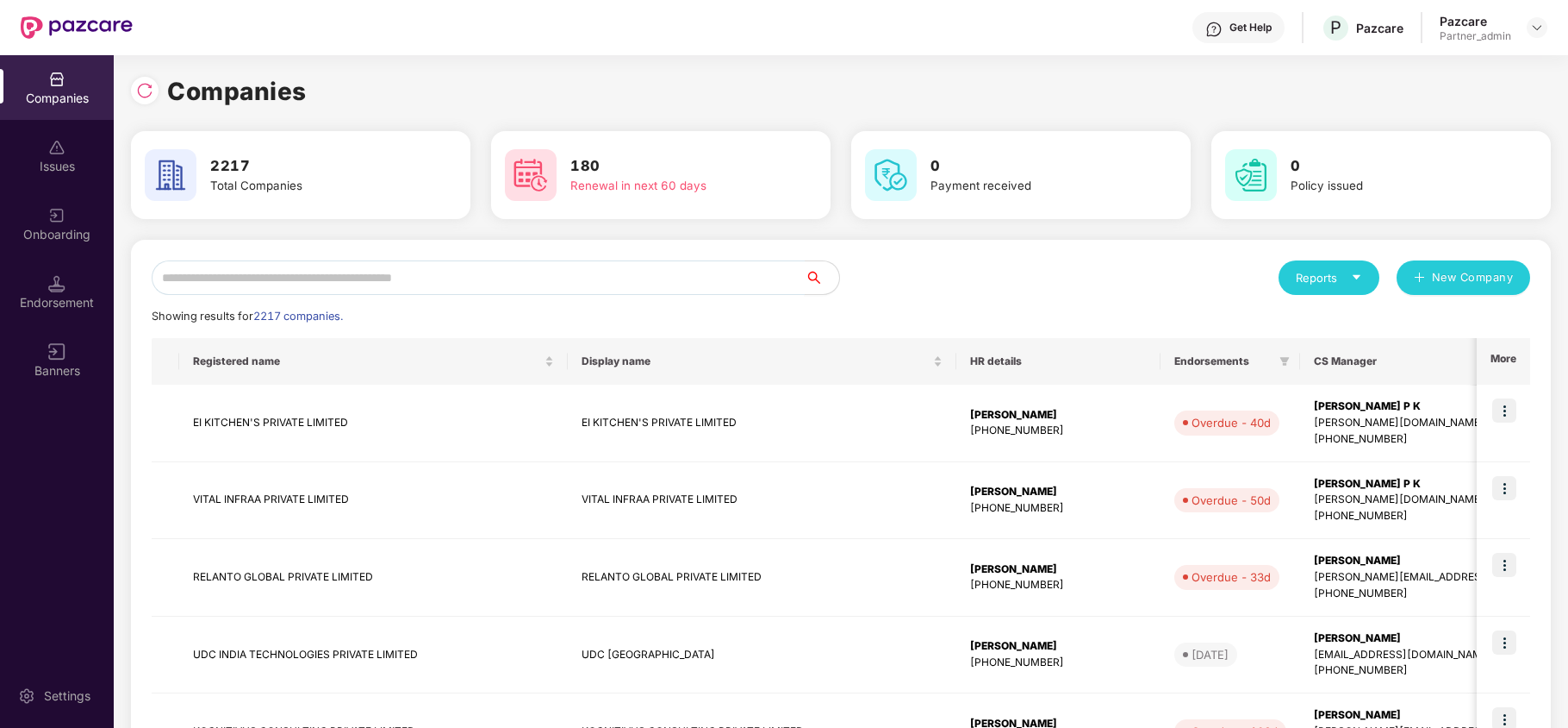
click at [219, 267] on input "text" at bounding box center [478, 278] width 653 height 35
paste input "**********"
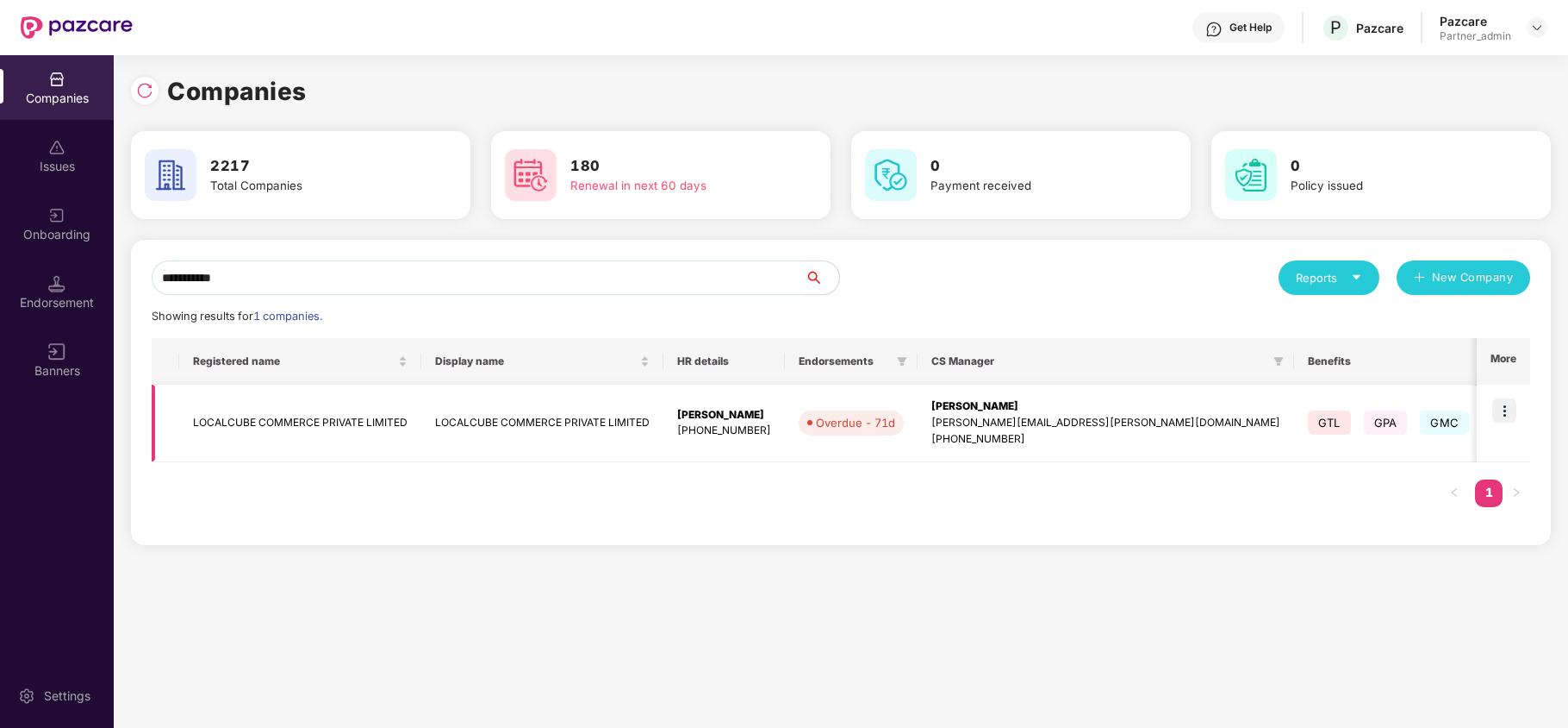
type input "**********"
click at [232, 417] on td "LOCALCUBE COMMERCE PRIVATE LIMITED" at bounding box center [300, 424] width 242 height 78
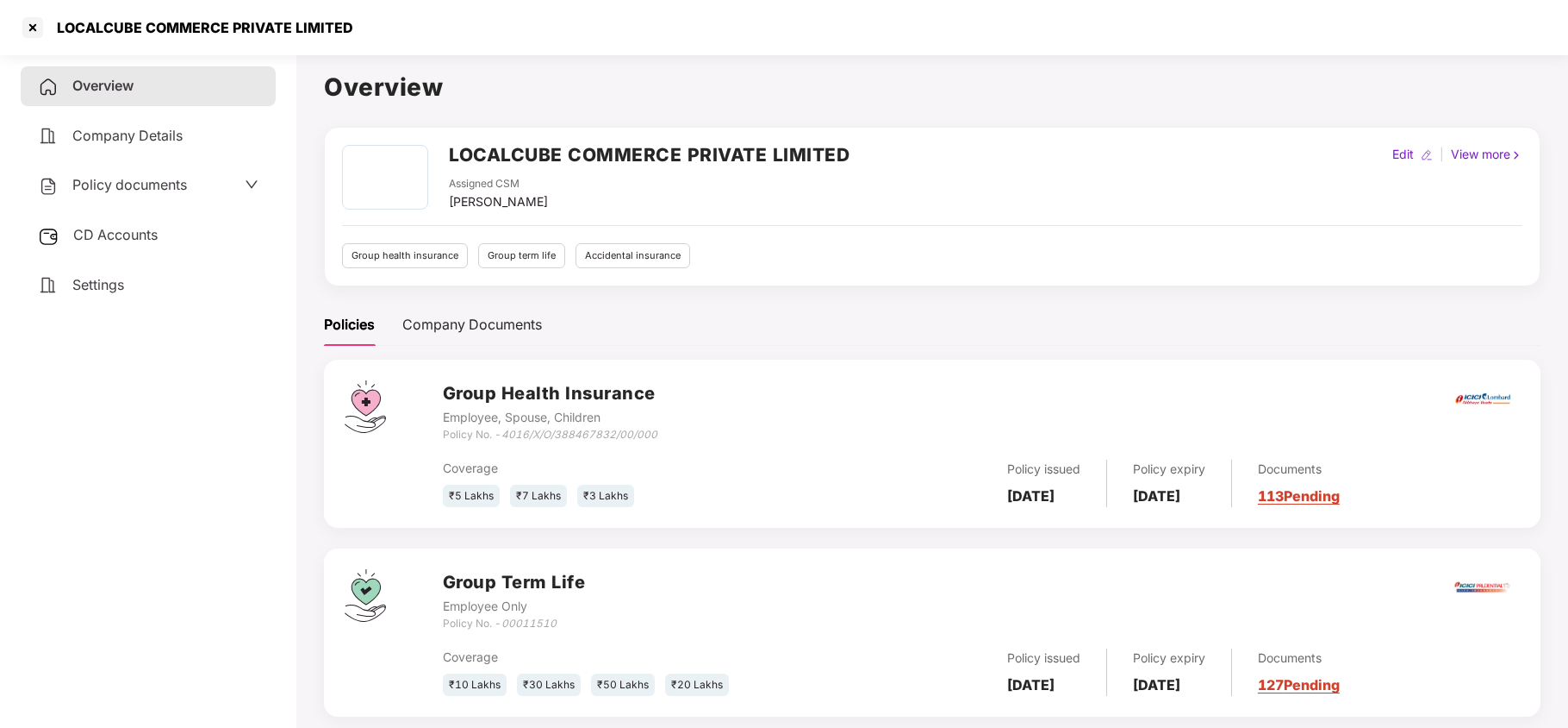
click at [126, 184] on span "Policy documents" at bounding box center [129, 185] width 115 height 17
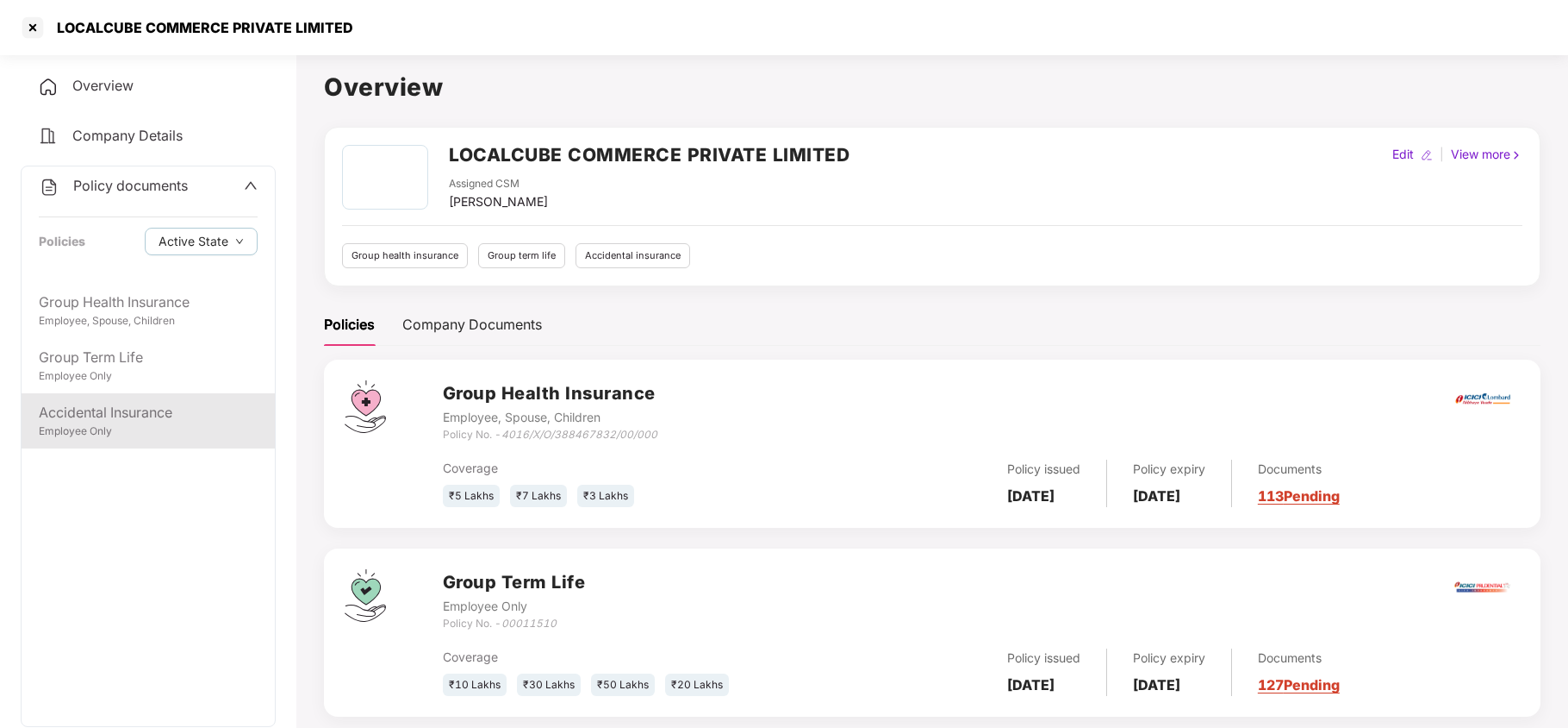
click at [135, 415] on div "Accidental Insurance" at bounding box center [148, 412] width 219 height 22
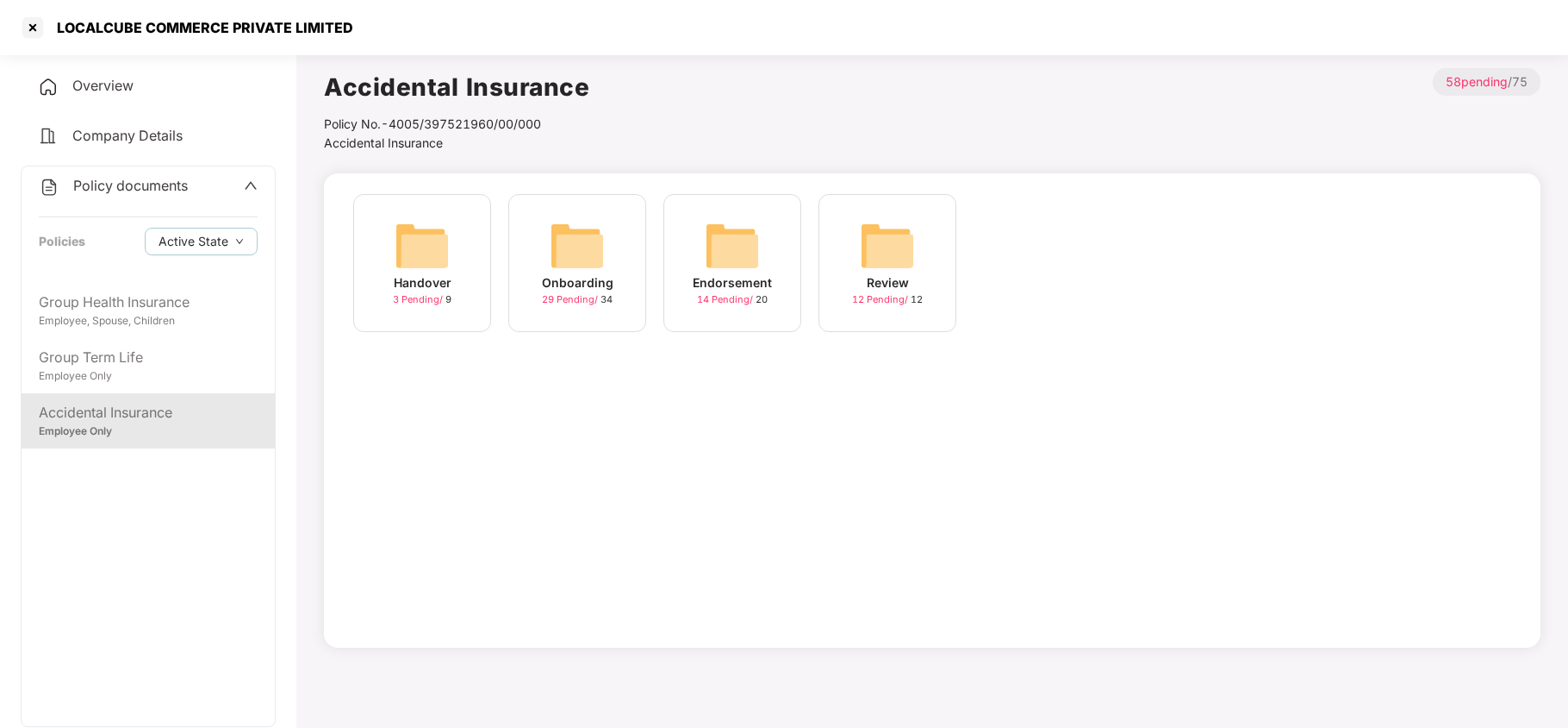
click at [556, 240] on img at bounding box center [578, 246] width 55 height 55
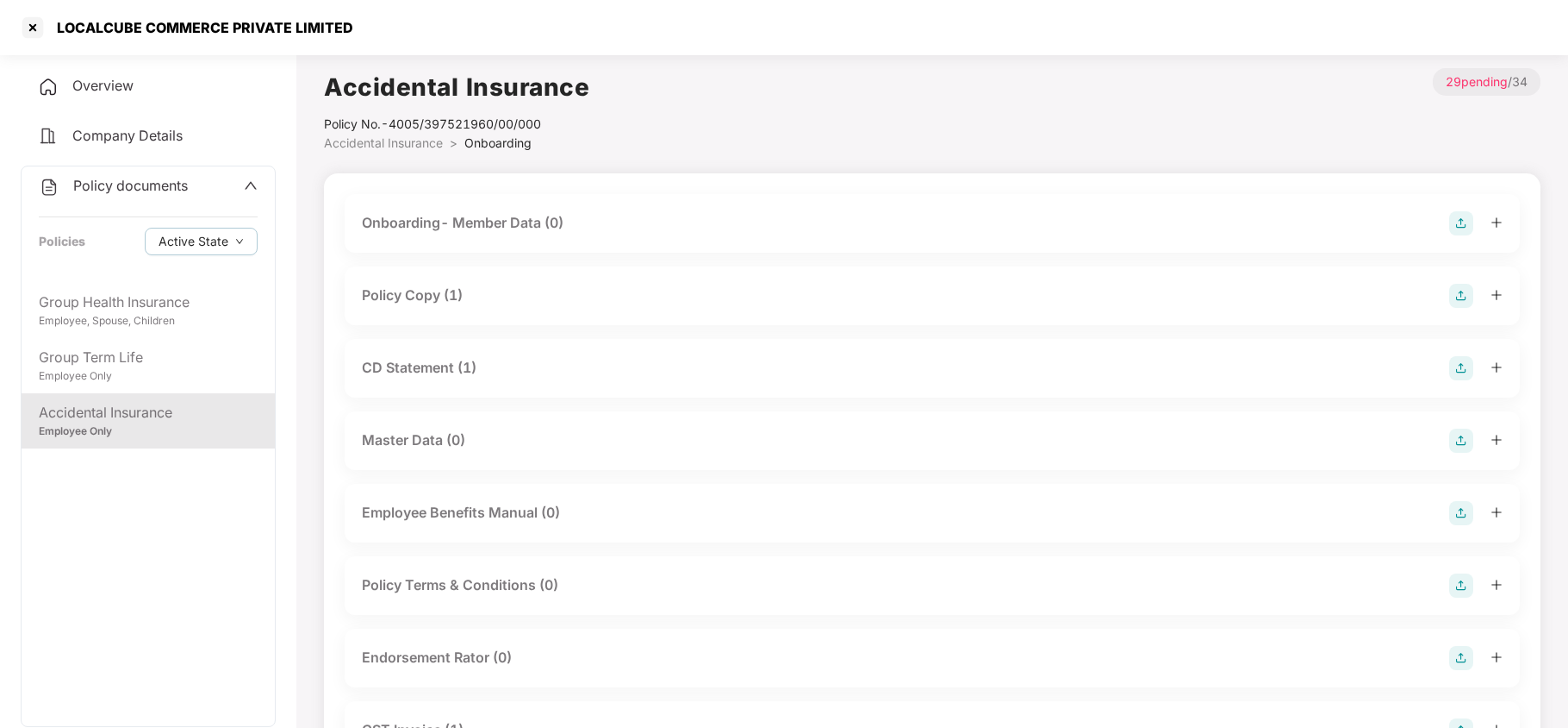
click at [450, 287] on div "Policy Copy (1)" at bounding box center [412, 295] width 101 height 22
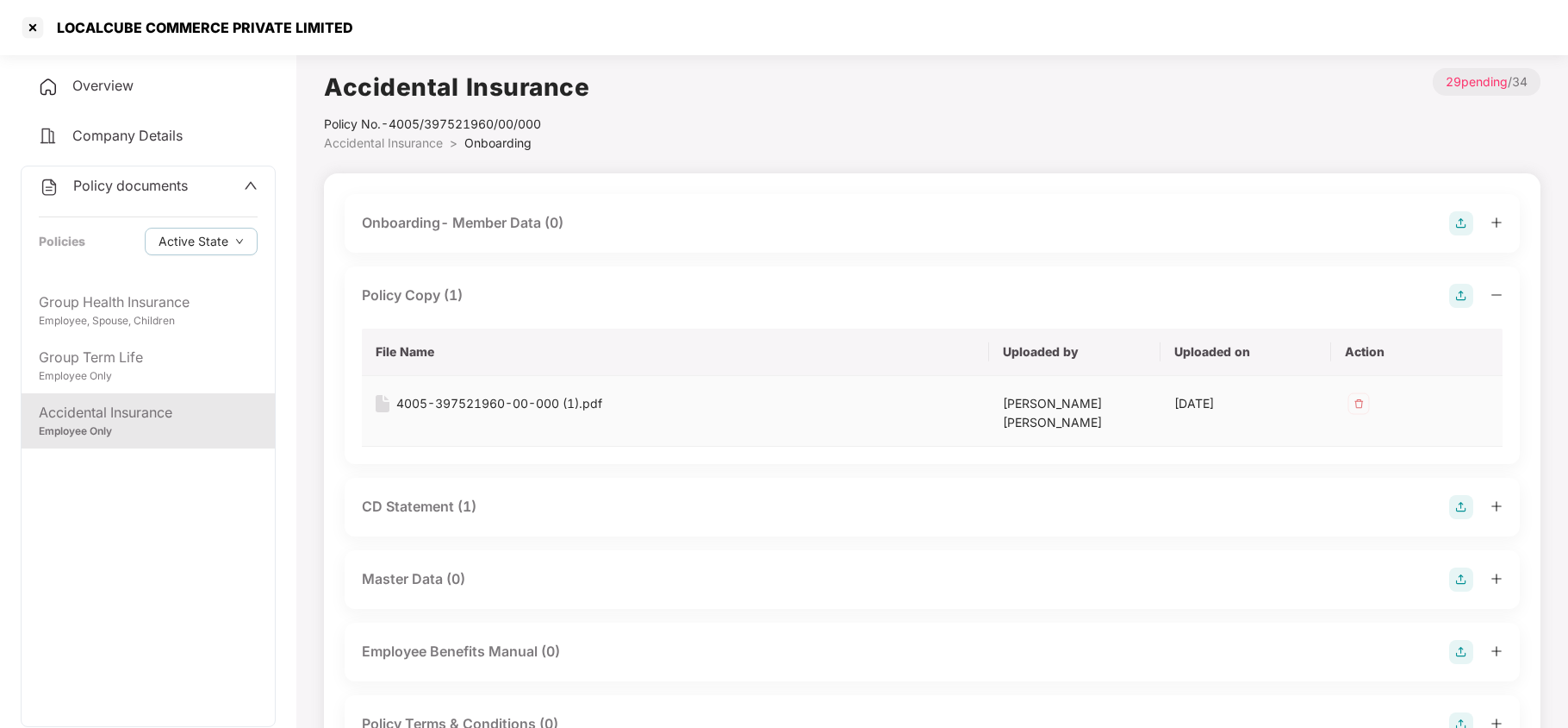
click at [518, 398] on div "4005-397521960-00-000 (1).pdf" at bounding box center [499, 404] width 206 height 19
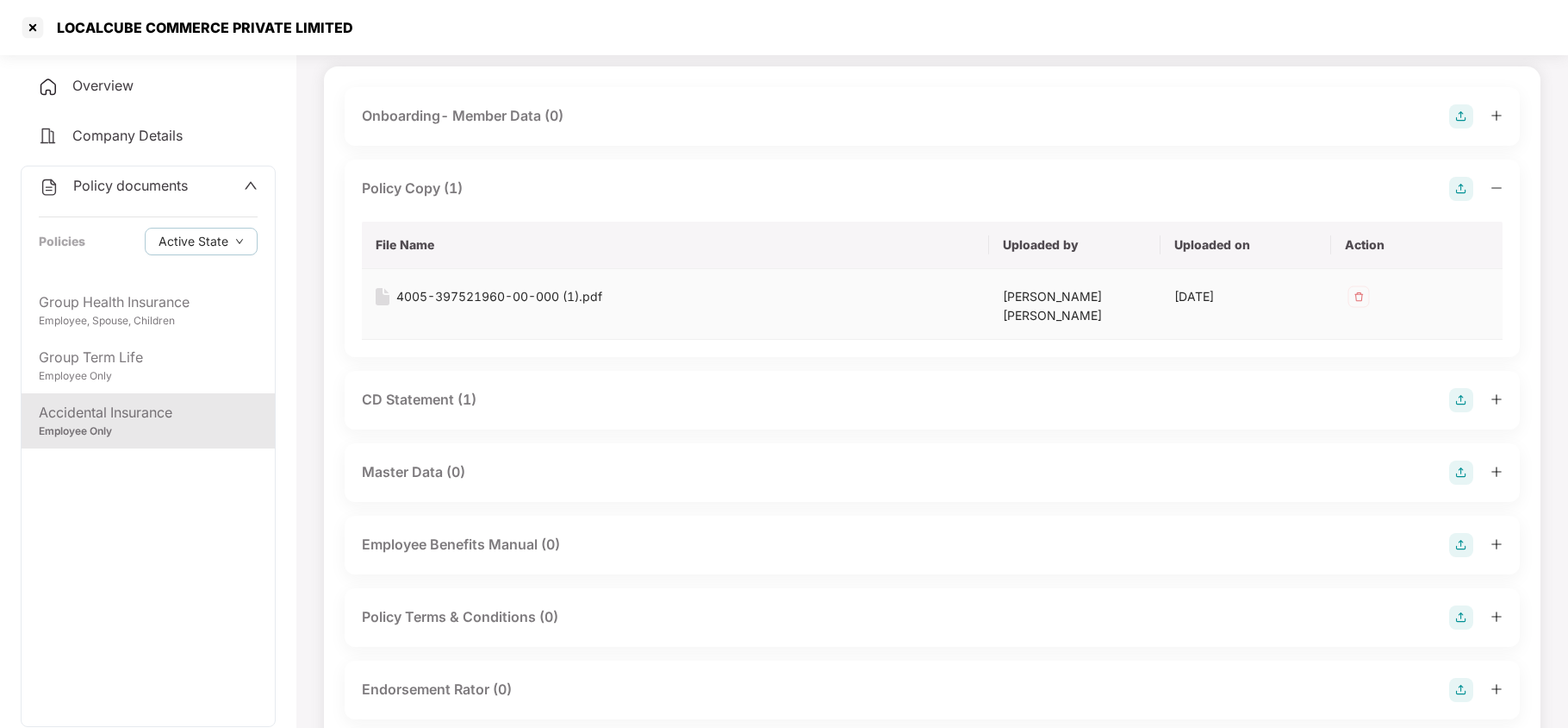
scroll to position [138, 0]
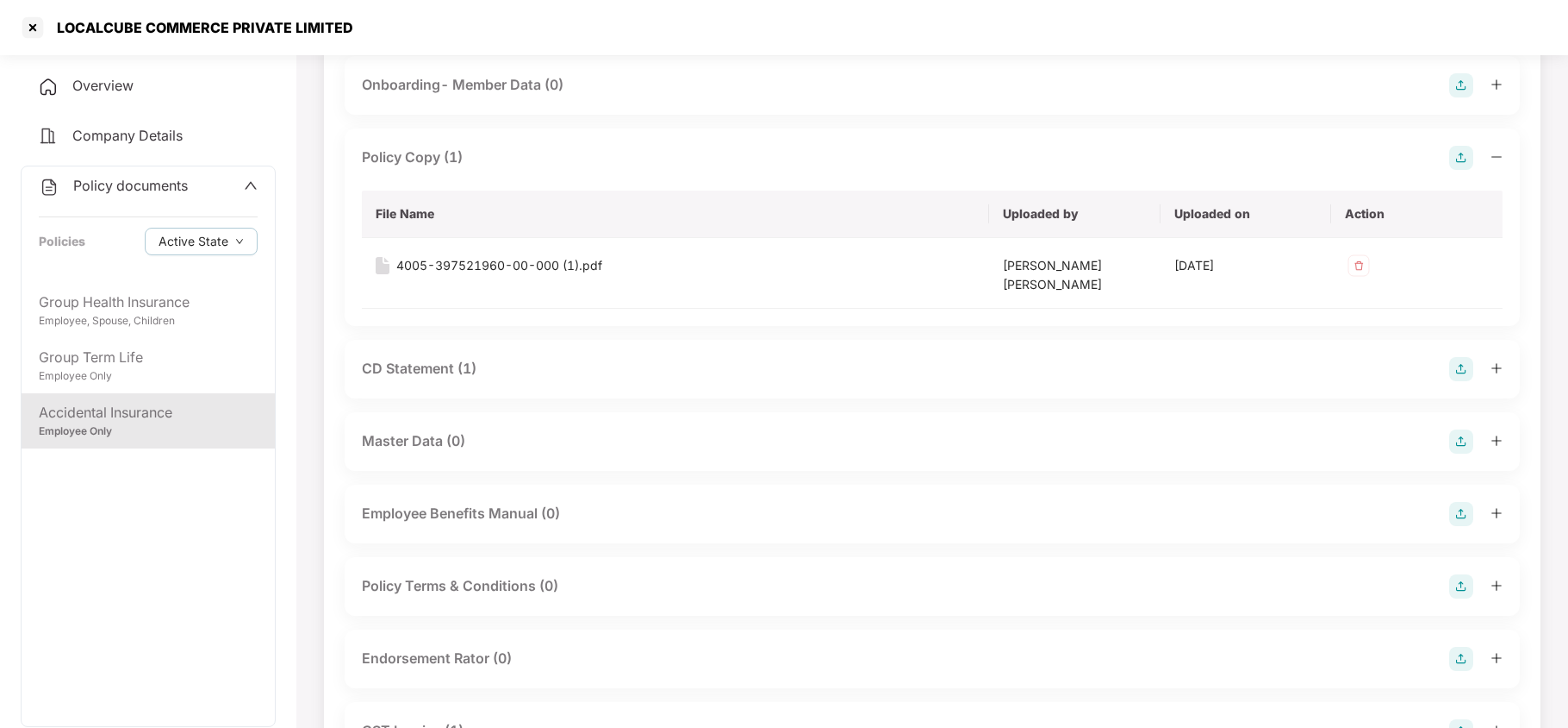
click at [467, 358] on div "CD Statement (1)" at bounding box center [419, 368] width 115 height 22
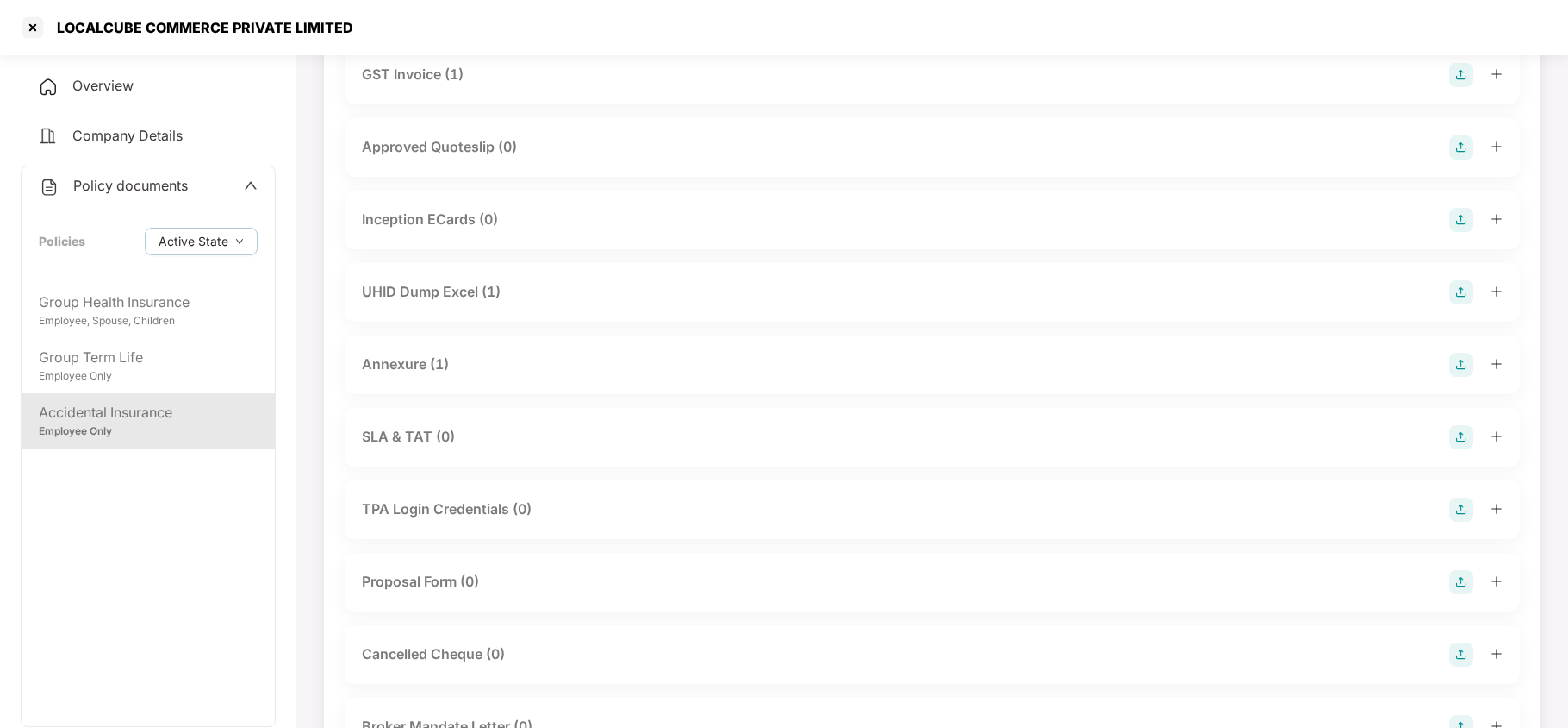
scroll to position [919, 0]
click at [441, 353] on div "Annexure (1)" at bounding box center [405, 363] width 87 height 22
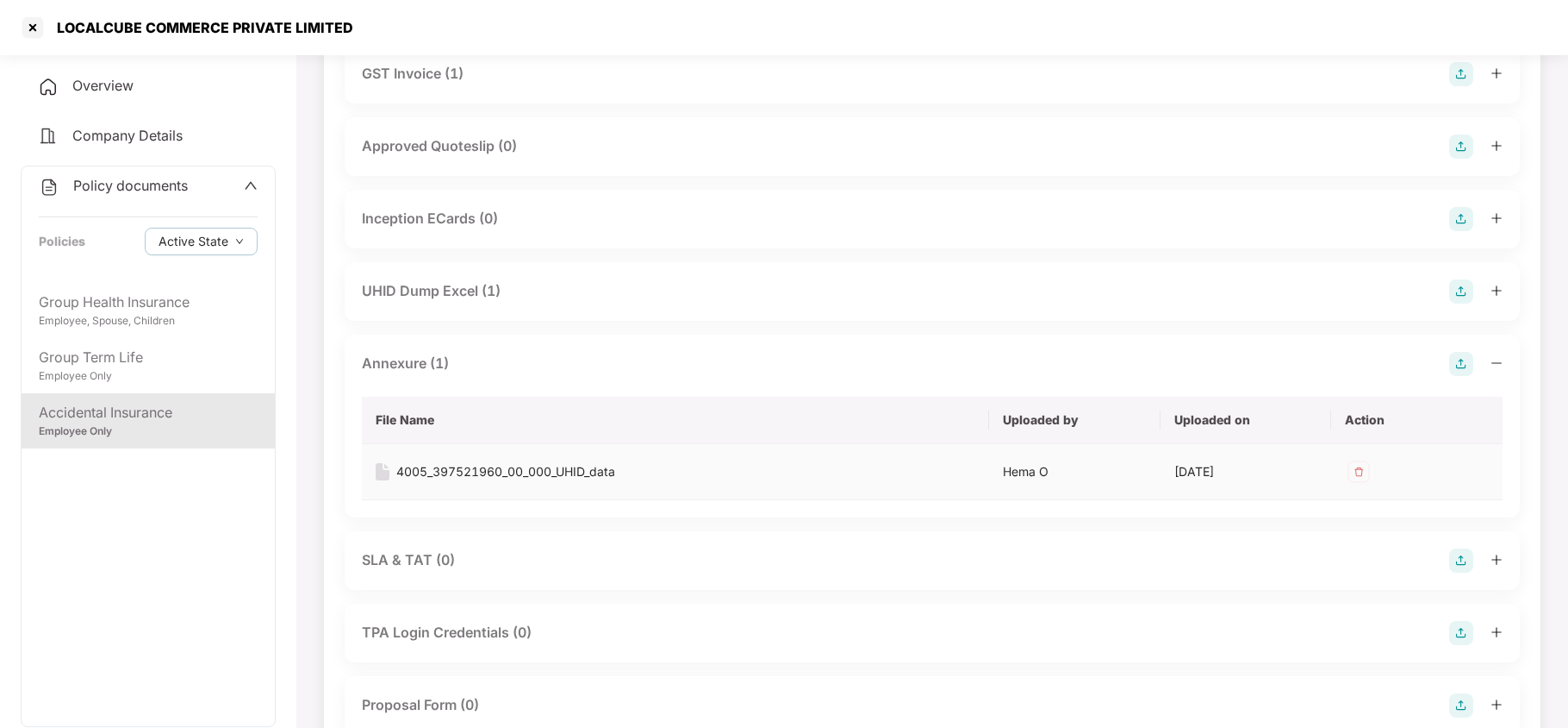
click at [470, 462] on div "4005_397521960_00_000_UHID_data" at bounding box center [506, 472] width 219 height 19
click at [31, 26] on div at bounding box center [33, 28] width 28 height 28
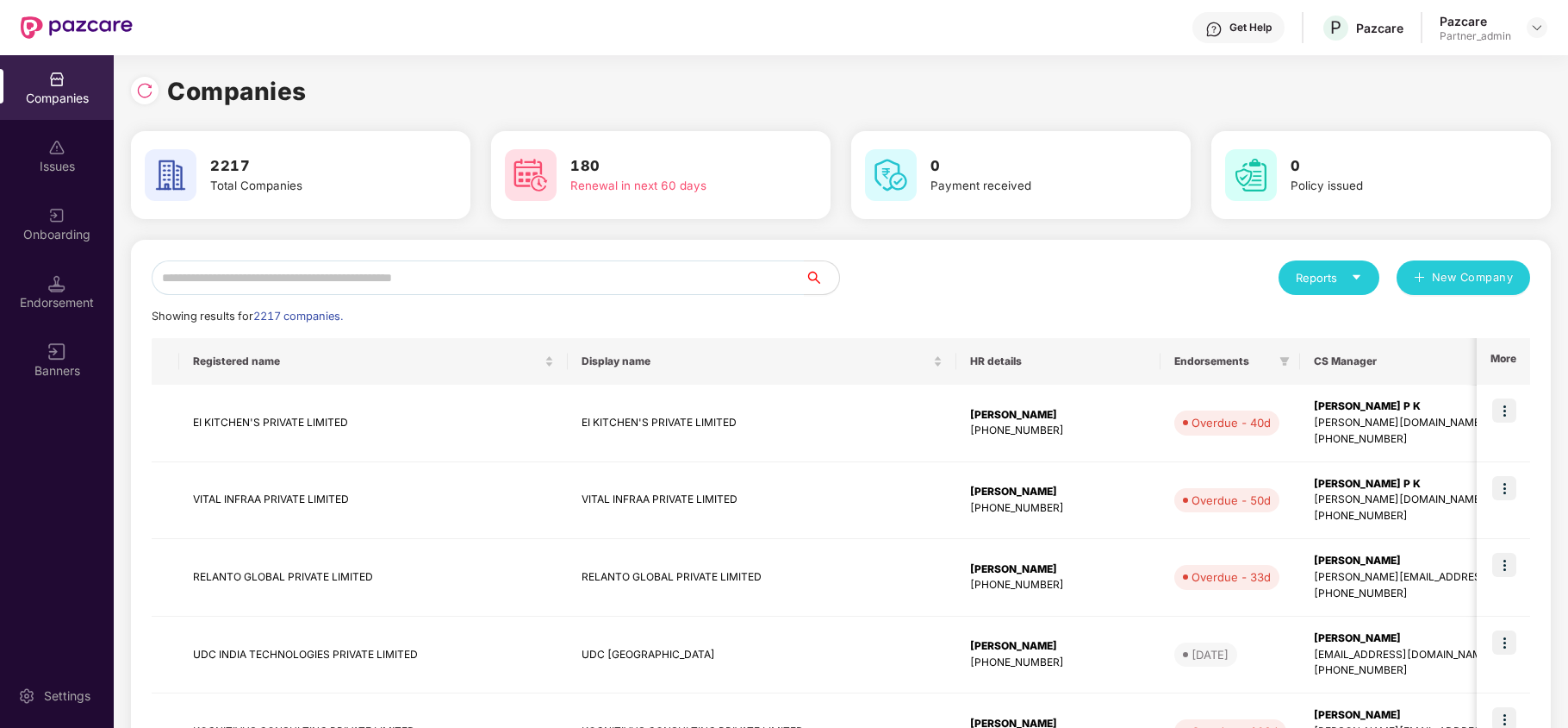
scroll to position [0, 0]
click at [367, 273] on input "text" at bounding box center [478, 278] width 653 height 35
paste input "**********"
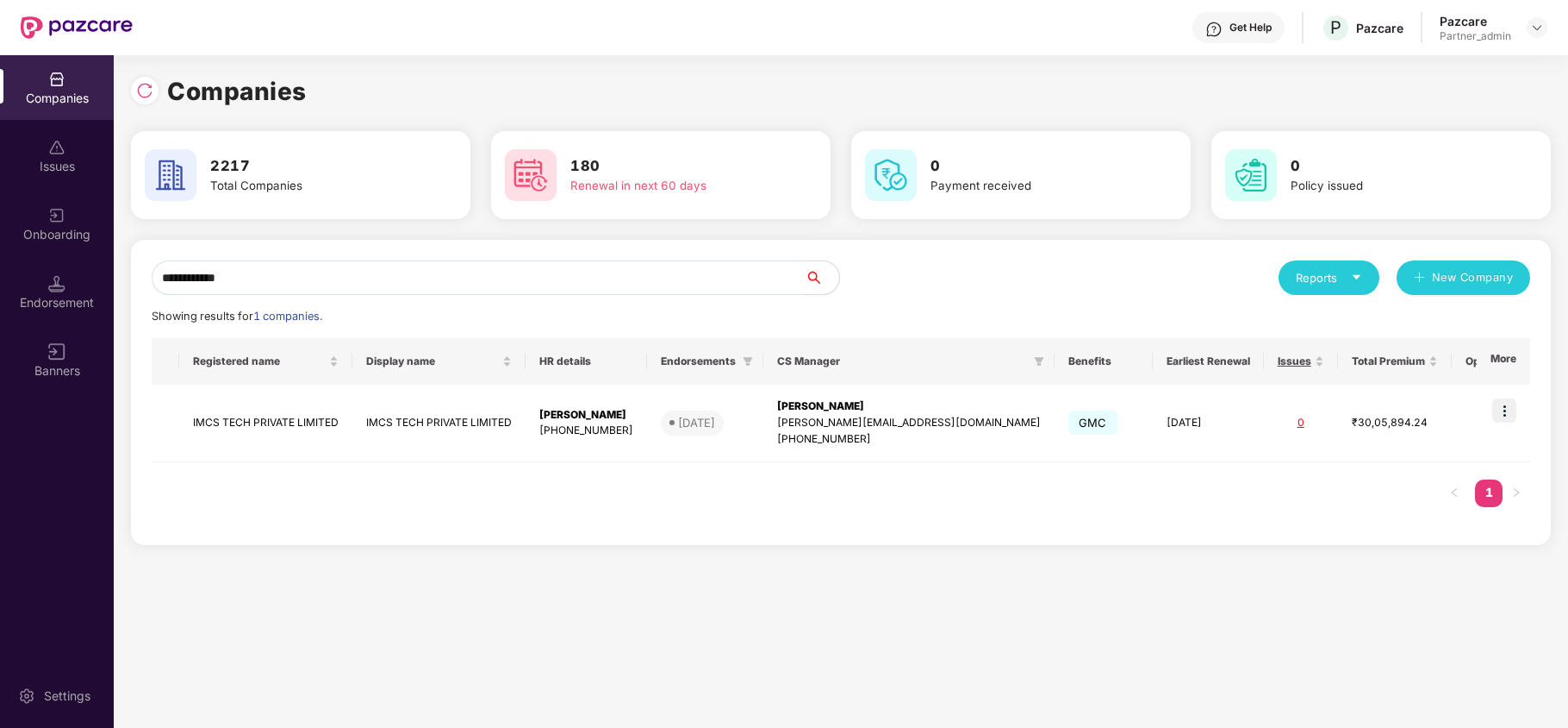
type input "**********"
